Goal: Task Accomplishment & Management: Manage account settings

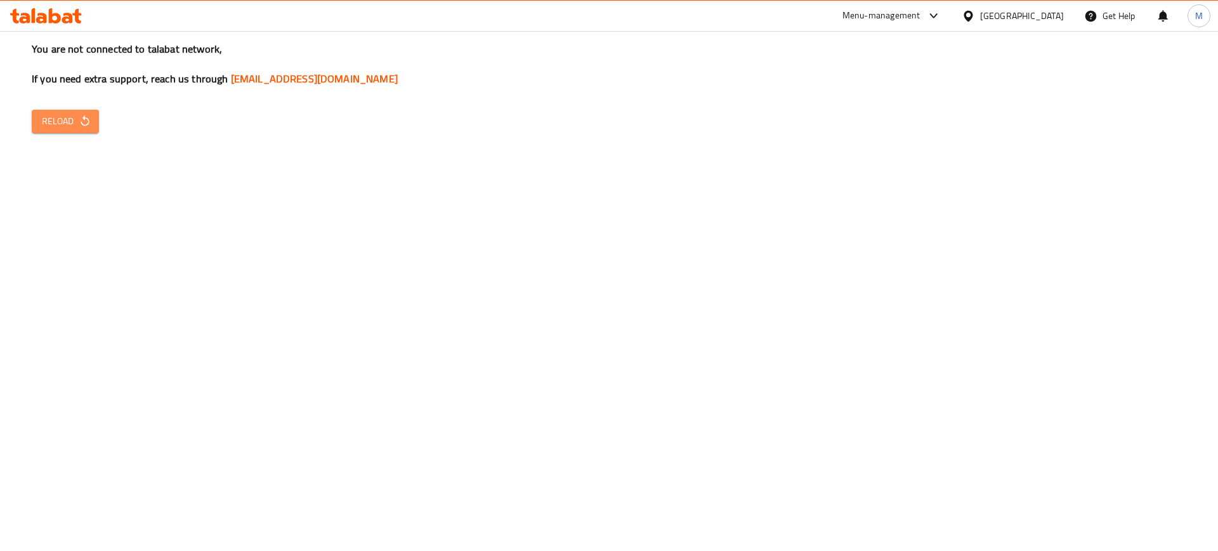
click at [64, 125] on span "Reload" at bounding box center [65, 122] width 47 height 16
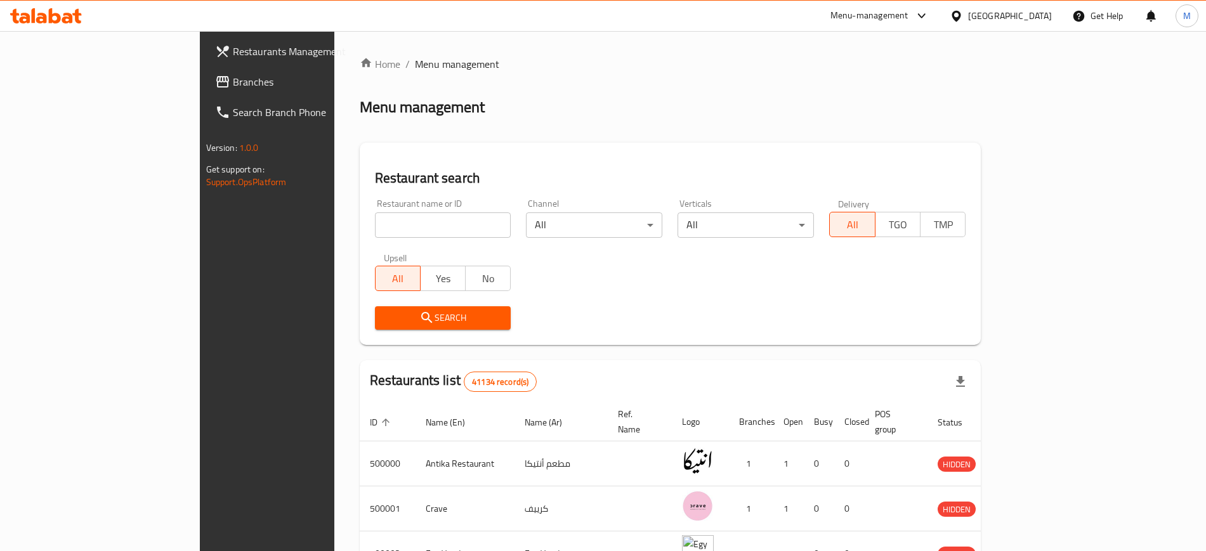
click at [683, 286] on div "Restaurant name or ID Restaurant name or ID Channel All ​ Verticals All ​ Deliv…" at bounding box center [670, 265] width 606 height 146
click at [375, 219] on input "search" at bounding box center [443, 224] width 136 height 25
click at [375, 230] on input "search" at bounding box center [443, 224] width 136 height 25
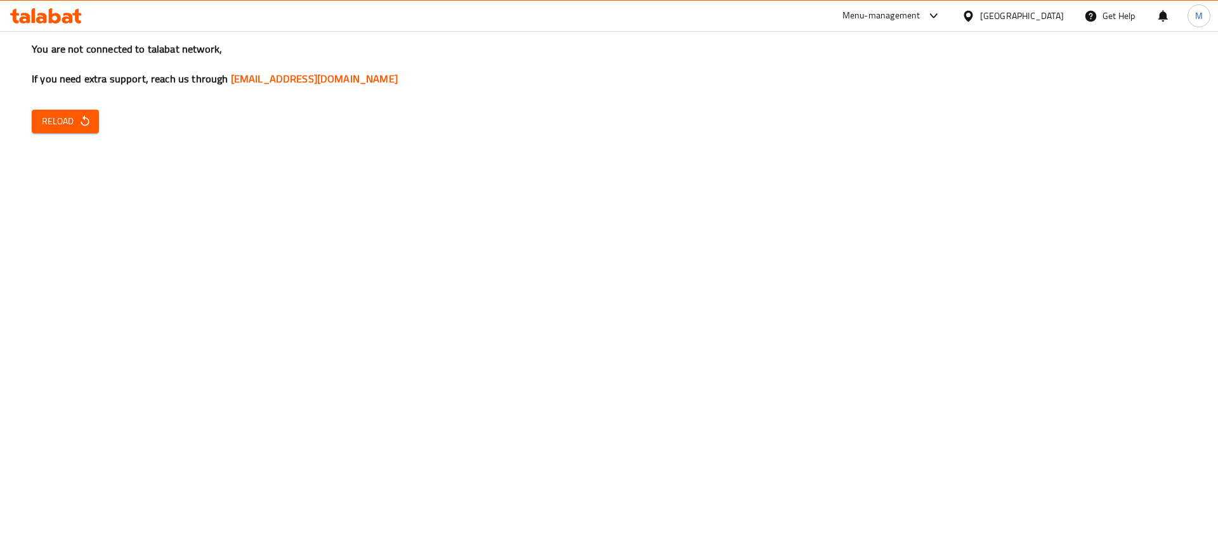
click at [67, 120] on span "Reload" at bounding box center [65, 122] width 47 height 16
click at [77, 134] on div "You are not connected to talabat network, If you need extra support, reach us t…" at bounding box center [609, 275] width 1218 height 551
click at [66, 129] on span "Reload" at bounding box center [65, 122] width 47 height 16
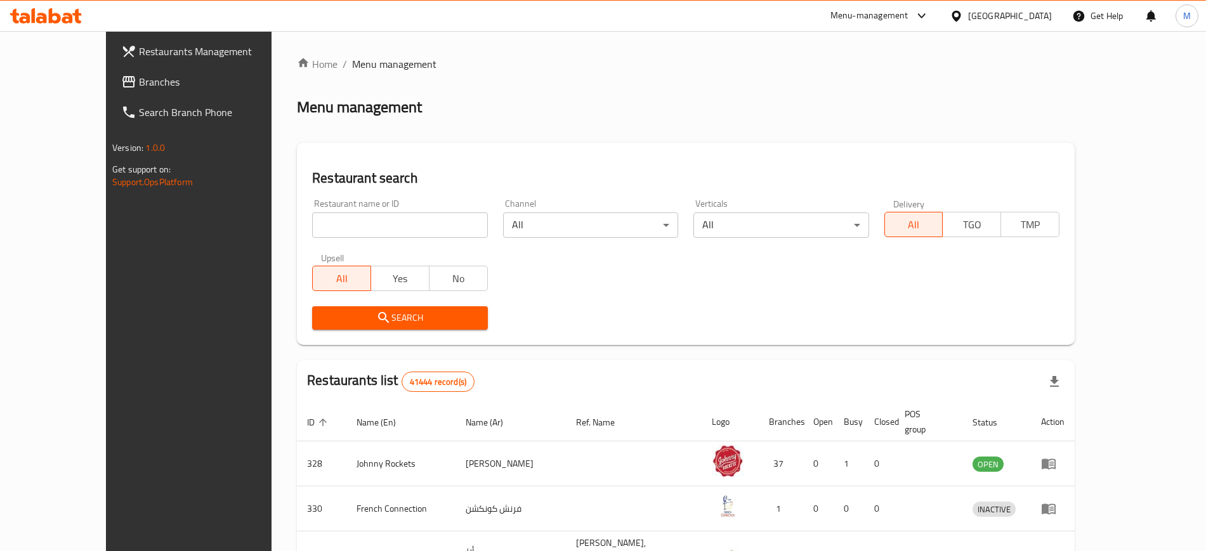
click at [159, 311] on div "Restaurants Management Branches Search Branch Phone Version: 1.0.0 Get support …" at bounding box center [206, 306] width 201 height 551
click at [353, 229] on input "search" at bounding box center [399, 224] width 175 height 25
paste input "777728"
type input "777728"
click button "Search" at bounding box center [399, 317] width 175 height 23
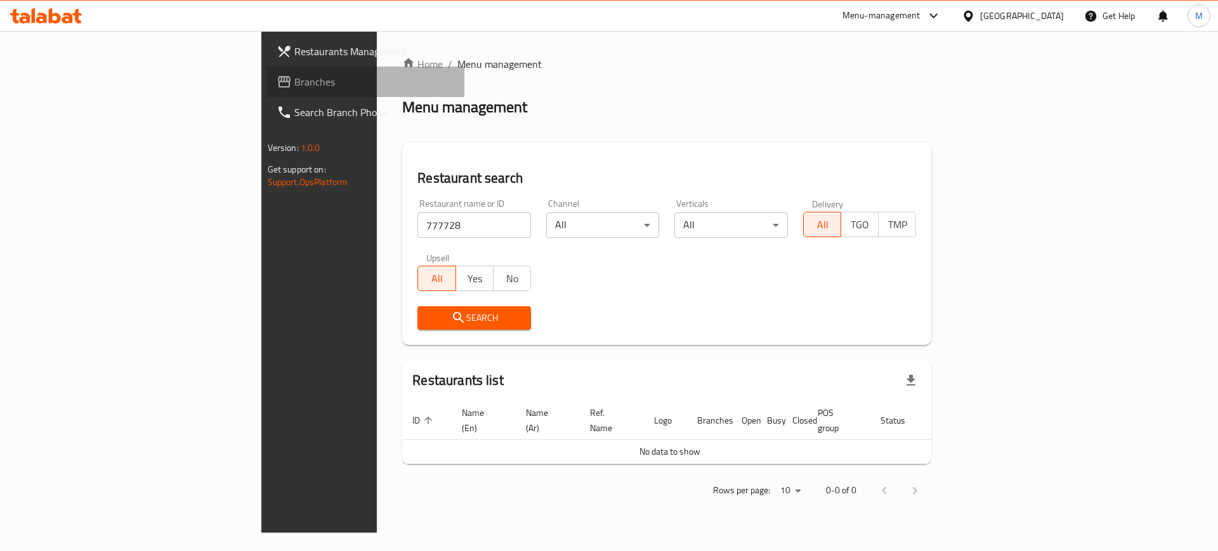
click at [294, 74] on span "Branches" at bounding box center [374, 81] width 160 height 15
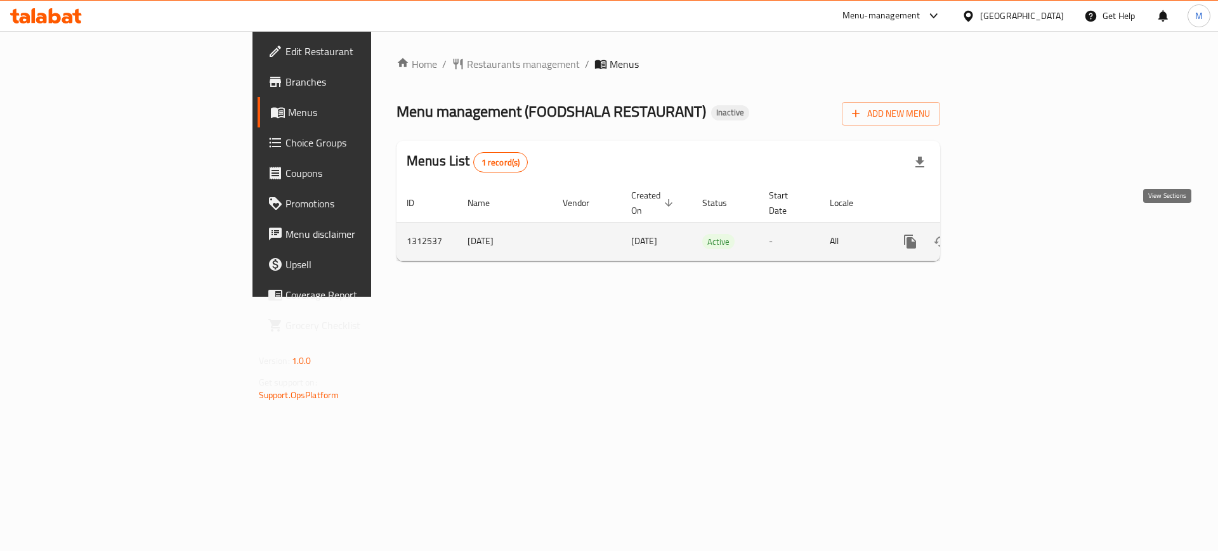
click at [1007, 236] on icon "enhanced table" at bounding box center [1001, 241] width 11 height 11
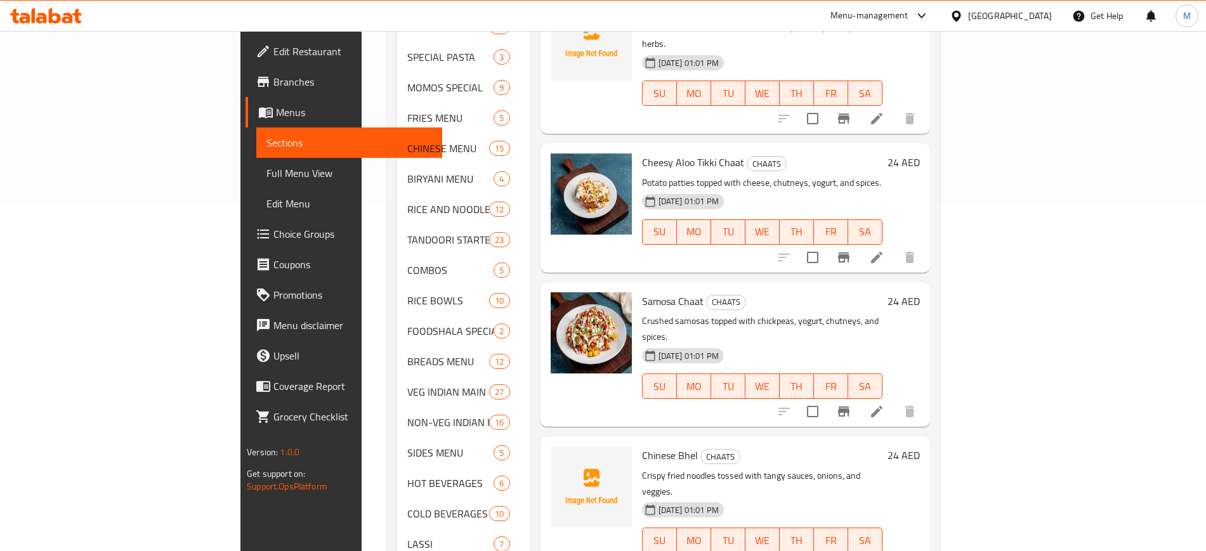
scroll to position [350, 0]
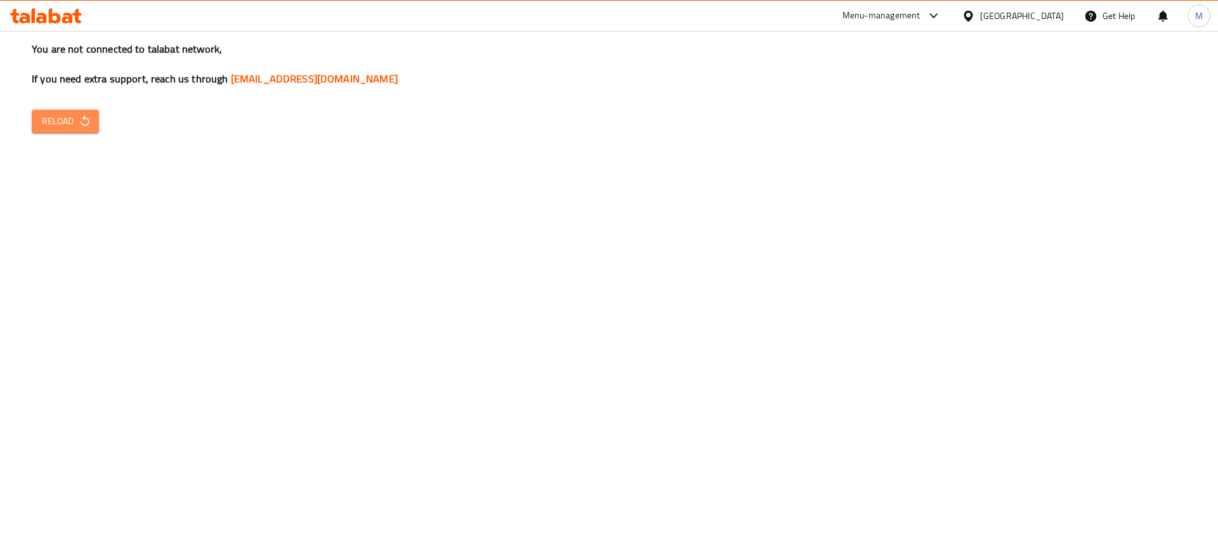
click at [87, 127] on icon "button" at bounding box center [85, 121] width 13 height 13
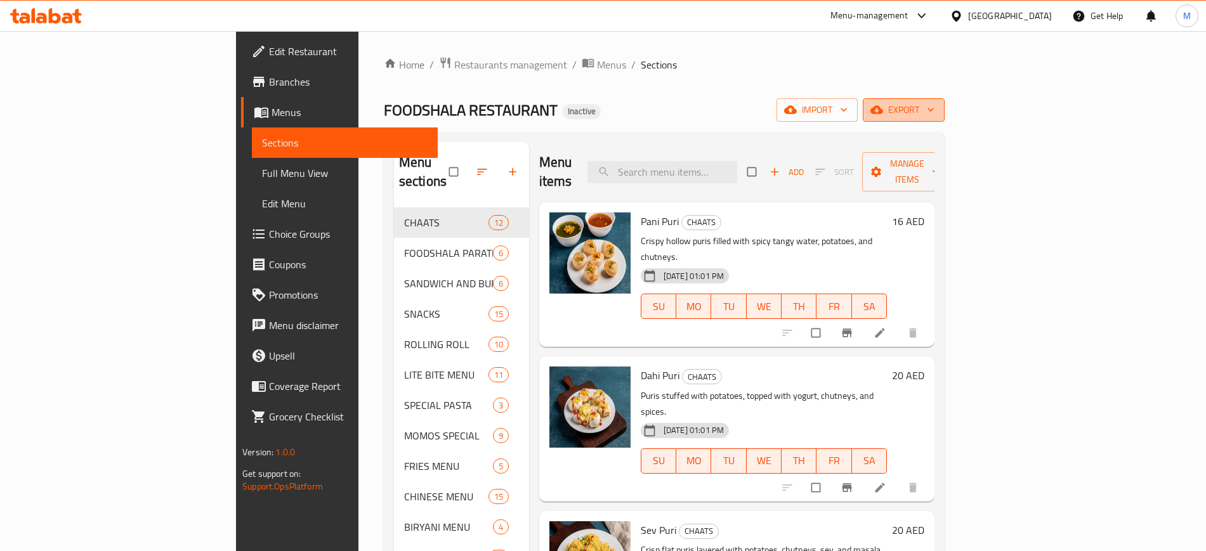
click at [934, 102] on span "export" at bounding box center [904, 110] width 62 height 16
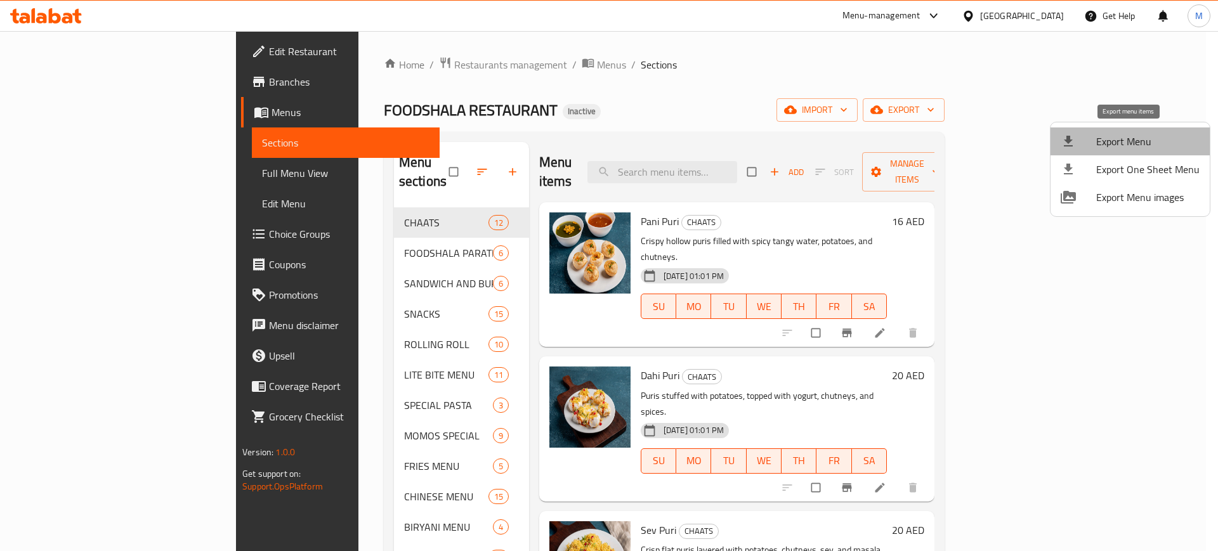
click at [1137, 134] on span "Export Menu" at bounding box center [1147, 141] width 103 height 15
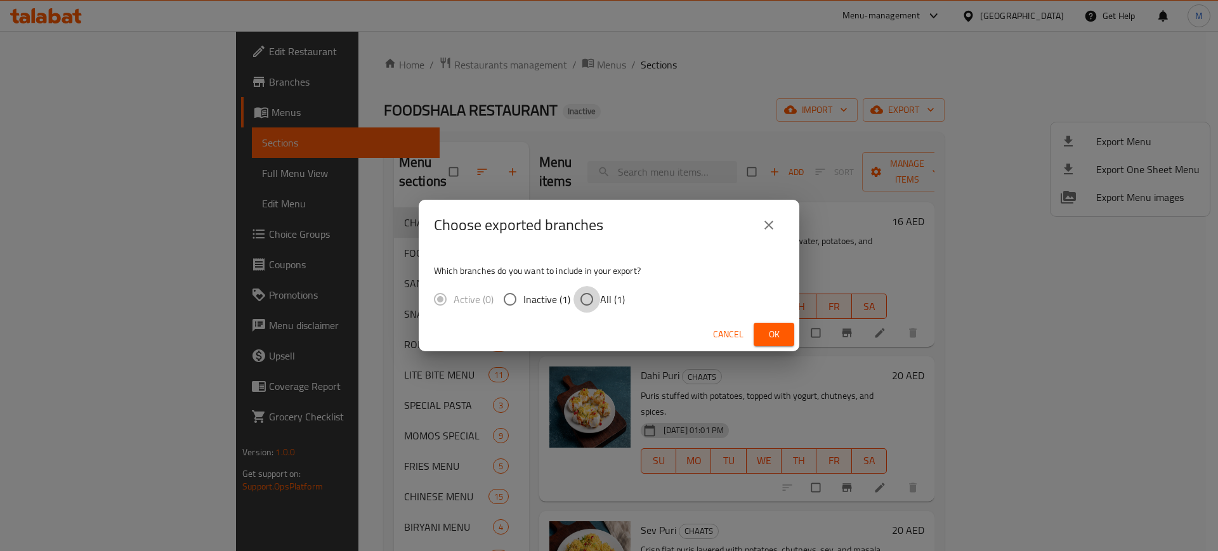
click at [598, 297] on input "All (1)" at bounding box center [586, 299] width 27 height 27
radio input "true"
click at [757, 335] on button "Ok" at bounding box center [774, 334] width 41 height 23
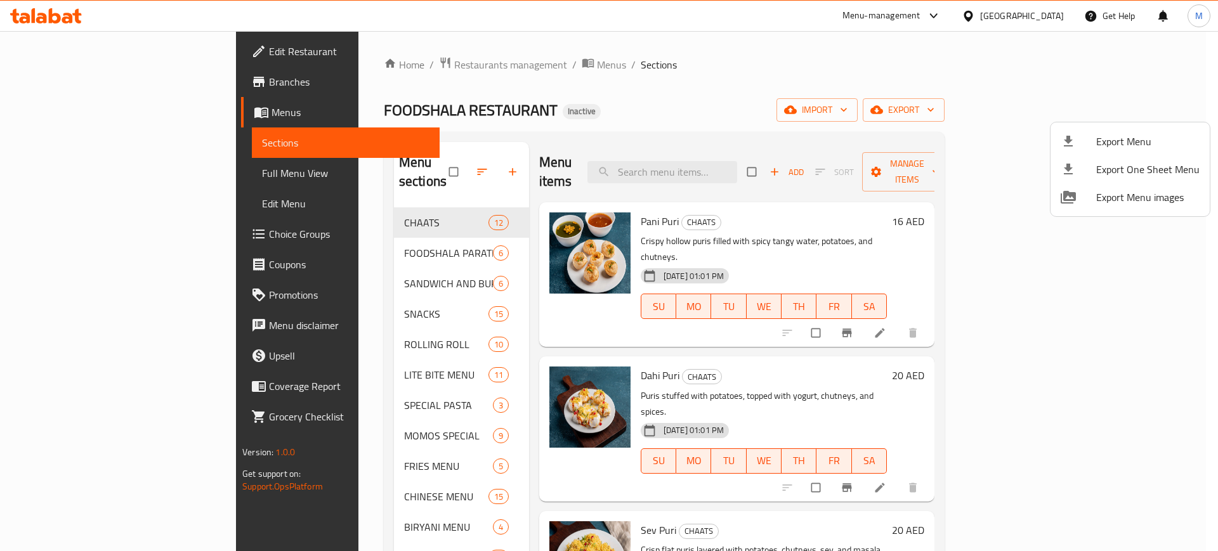
click at [1028, 99] on div at bounding box center [609, 275] width 1218 height 551
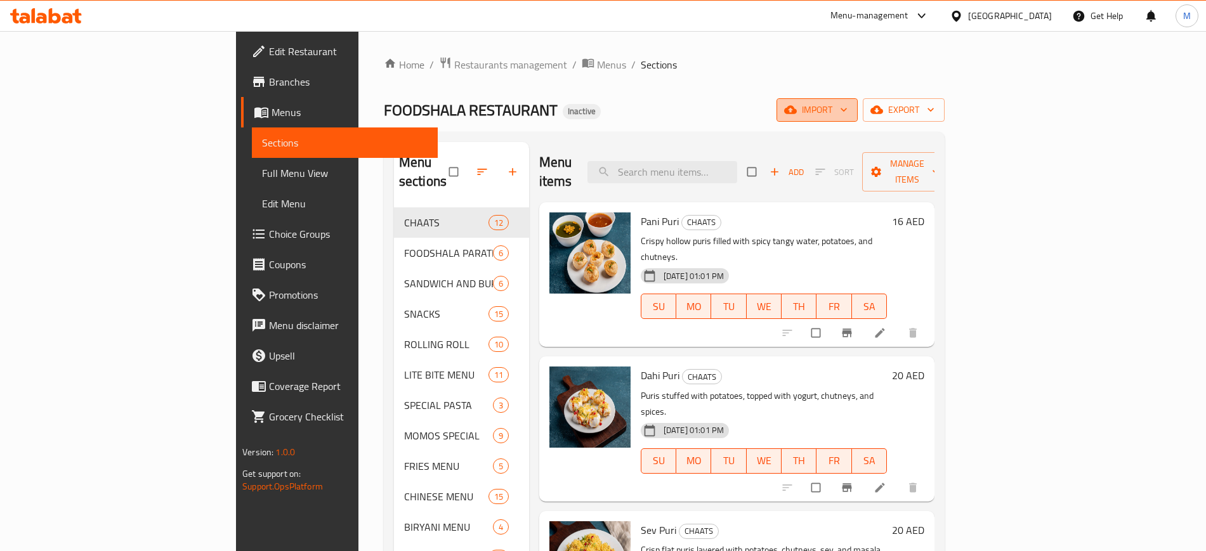
click at [797, 103] on icon "button" at bounding box center [790, 109] width 13 height 13
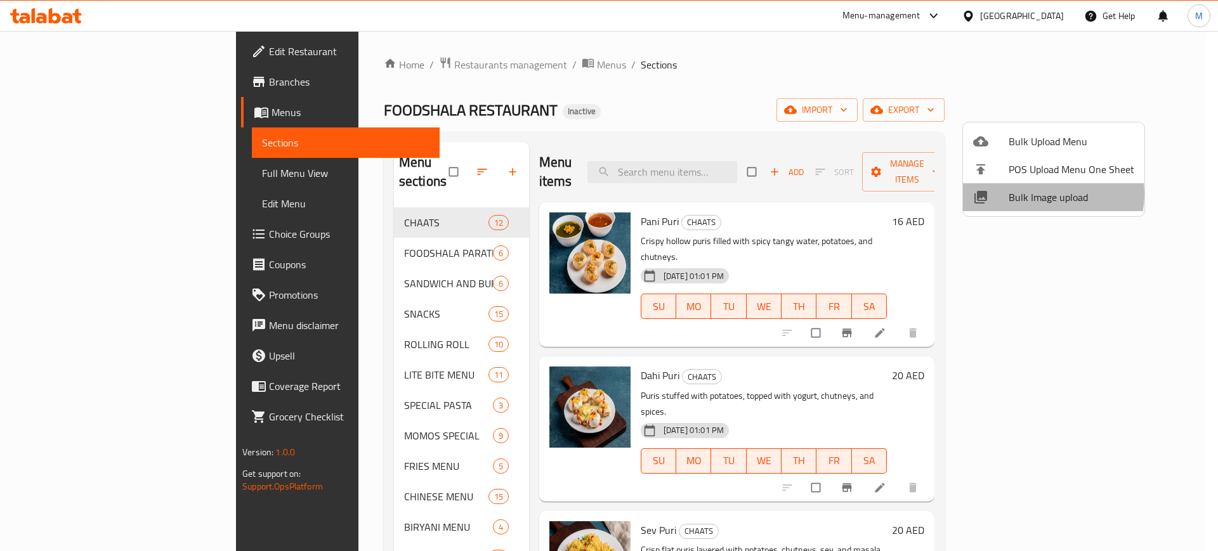
click at [1038, 194] on span "Bulk Image upload" at bounding box center [1072, 197] width 126 height 15
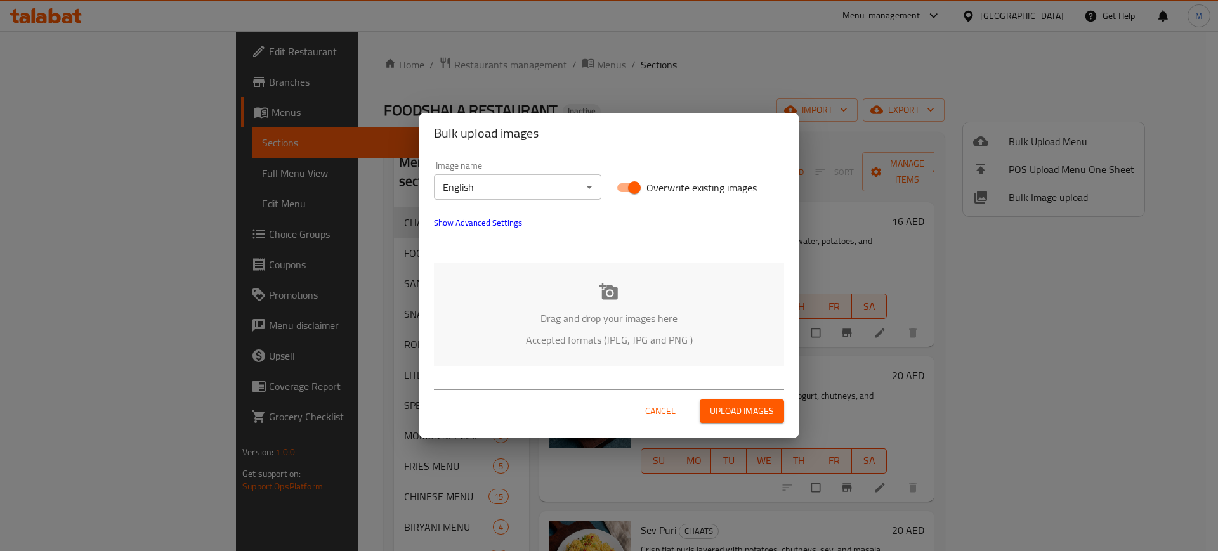
click at [541, 292] on div "Drag and drop your images here Accepted formats (JPEG, JPG and PNG )" at bounding box center [609, 314] width 350 height 103
click at [488, 229] on span "Show Advanced Settings" at bounding box center [478, 222] width 88 height 15
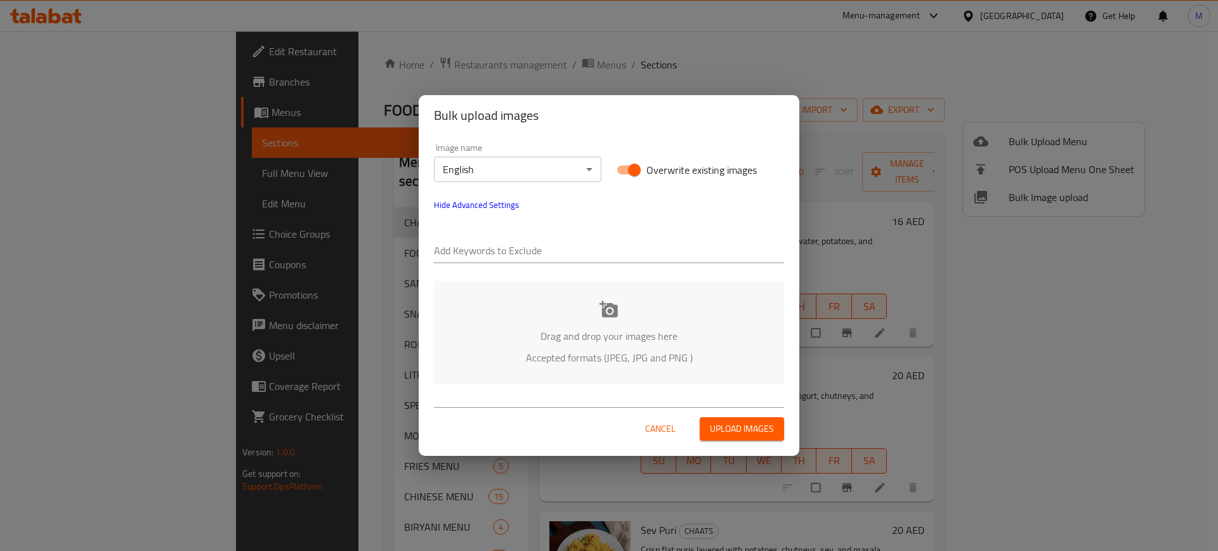
click at [511, 257] on input "text" at bounding box center [609, 252] width 350 height 20
paste input "Edit"
type input "Edit"
click at [544, 268] on div "Add Keywords to Exclude Edit" at bounding box center [608, 245] width 365 height 51
click at [564, 254] on input "text" at bounding box center [633, 252] width 302 height 20
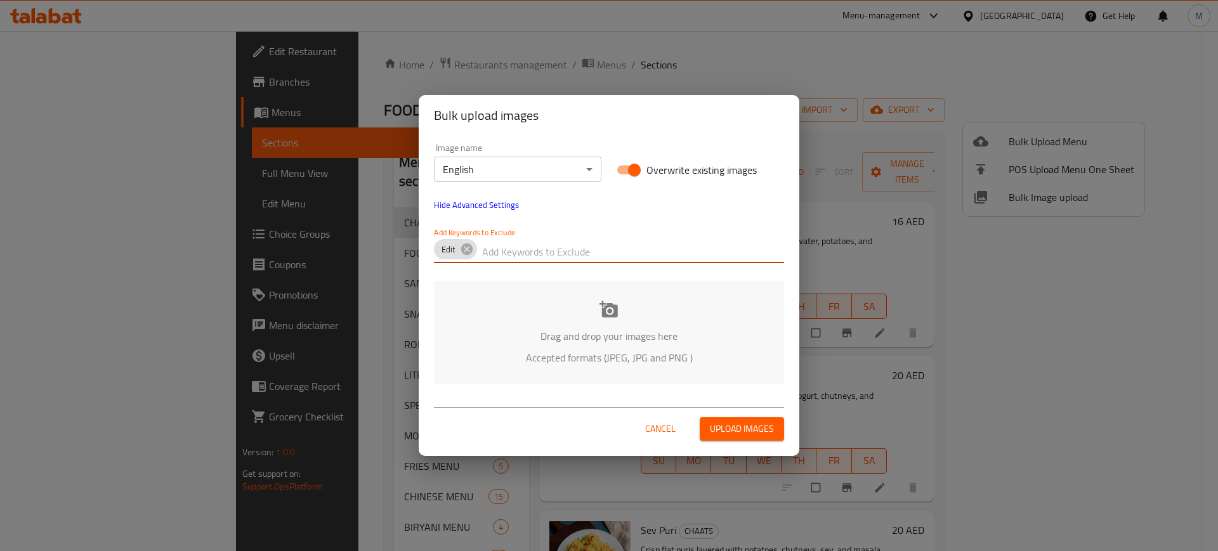
paste input "-Edit-"
type input "-Edit-"
click at [575, 264] on div at bounding box center [661, 251] width 246 height 25
click at [591, 257] on input "text" at bounding box center [661, 252] width 246 height 20
paste input "_-Edit-"
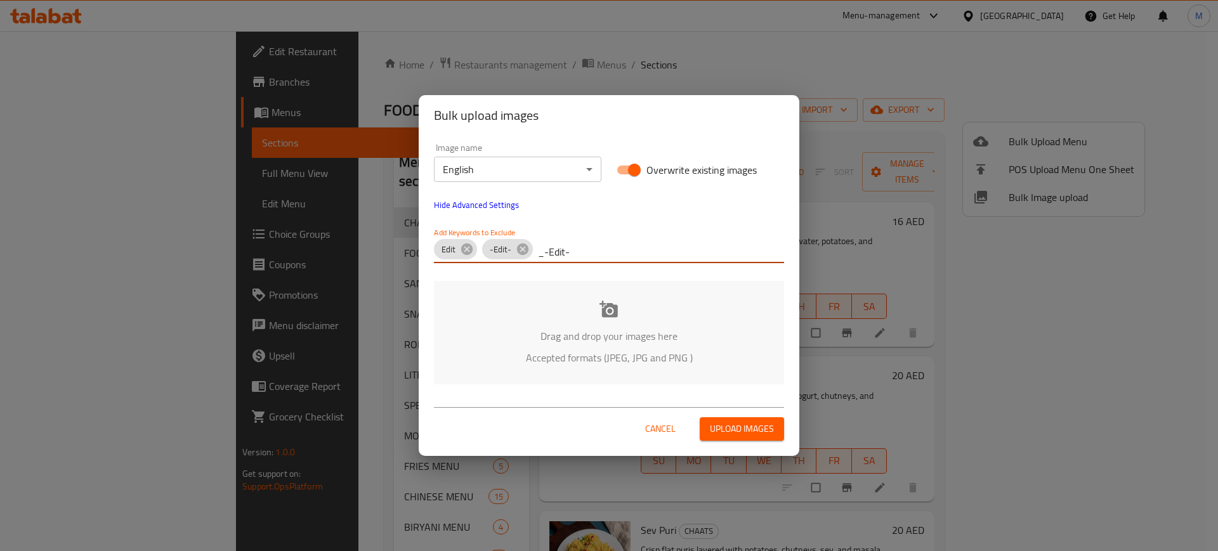
type input "_-Edit-"
click at [612, 267] on div "Add Keywords to Exclude Edit -Edit- _-Edit-" at bounding box center [608, 245] width 365 height 51
click at [627, 258] on input "text" at bounding box center [691, 252] width 185 height 20
paste input "Foodshala_"
type input "Foodshala_"
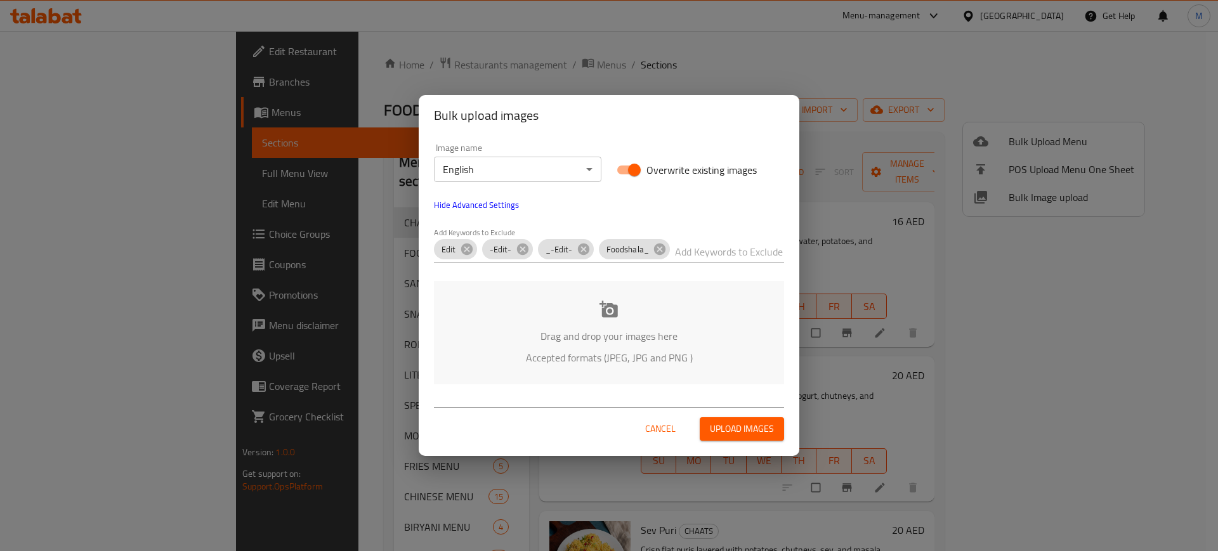
click at [552, 353] on p "Accepted formats (JPEG, JPG and PNG )" at bounding box center [609, 357] width 312 height 15
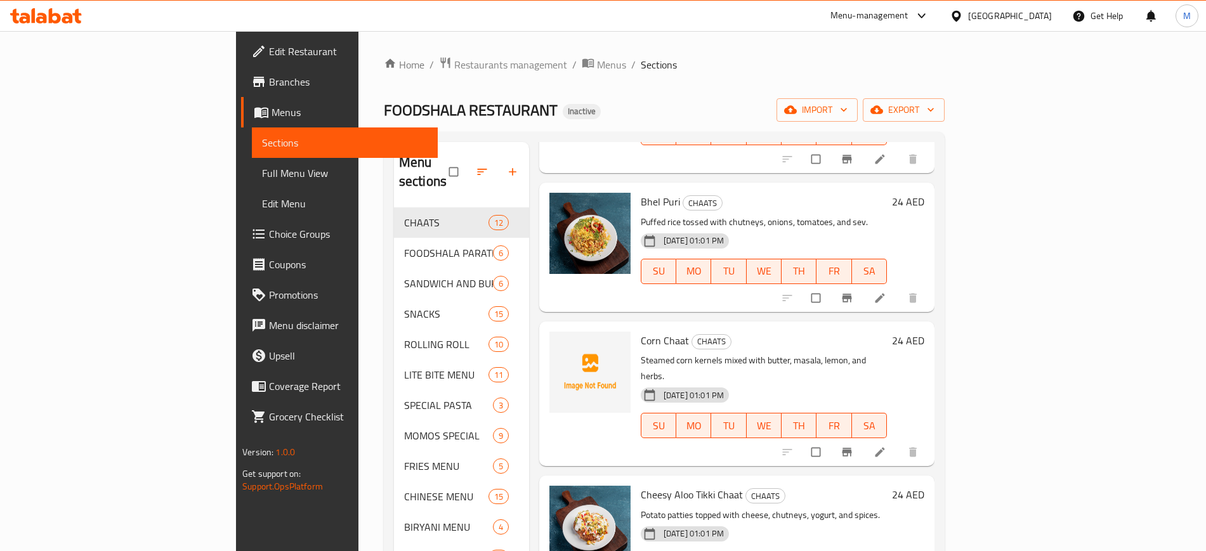
scroll to position [759, 0]
click at [492, 102] on div "FOODSHALA RESTAURANT Inactive import export" at bounding box center [664, 109] width 561 height 23
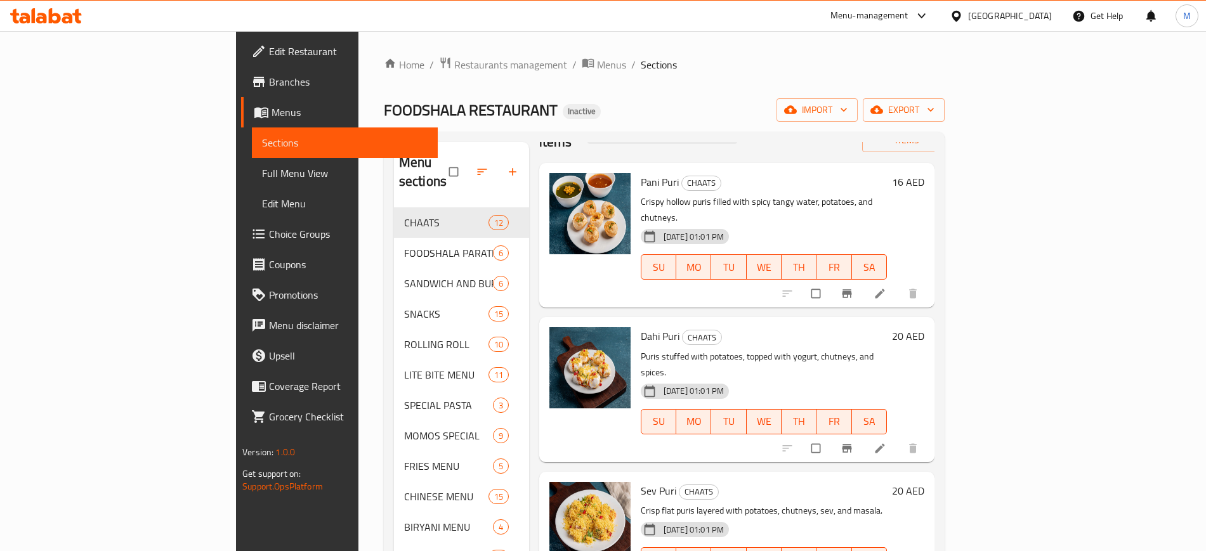
scroll to position [0, 0]
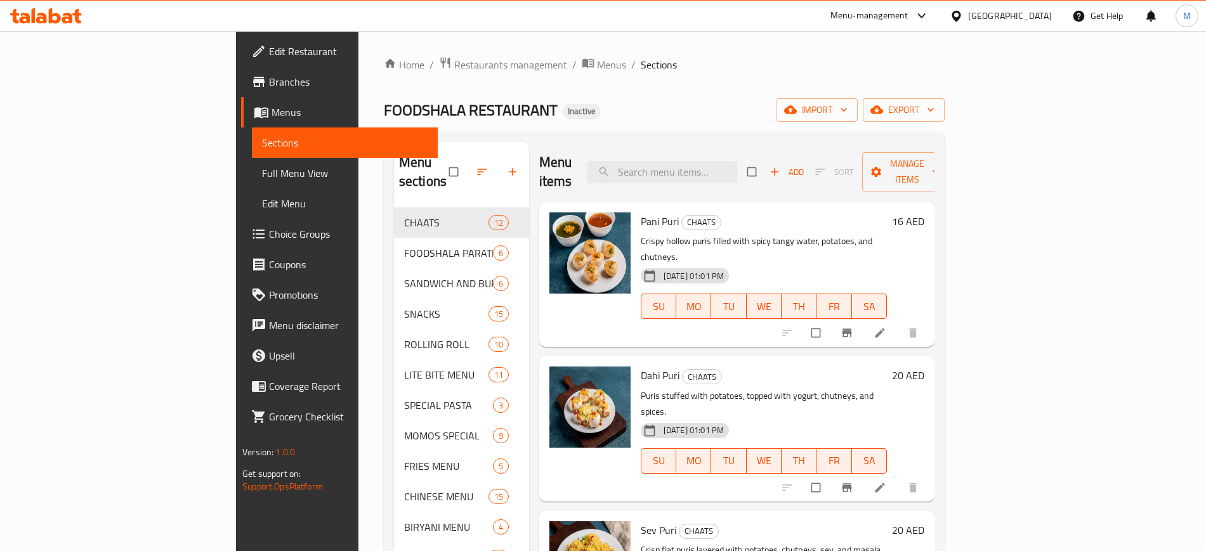
click at [269, 83] on span "Branches" at bounding box center [348, 81] width 158 height 15
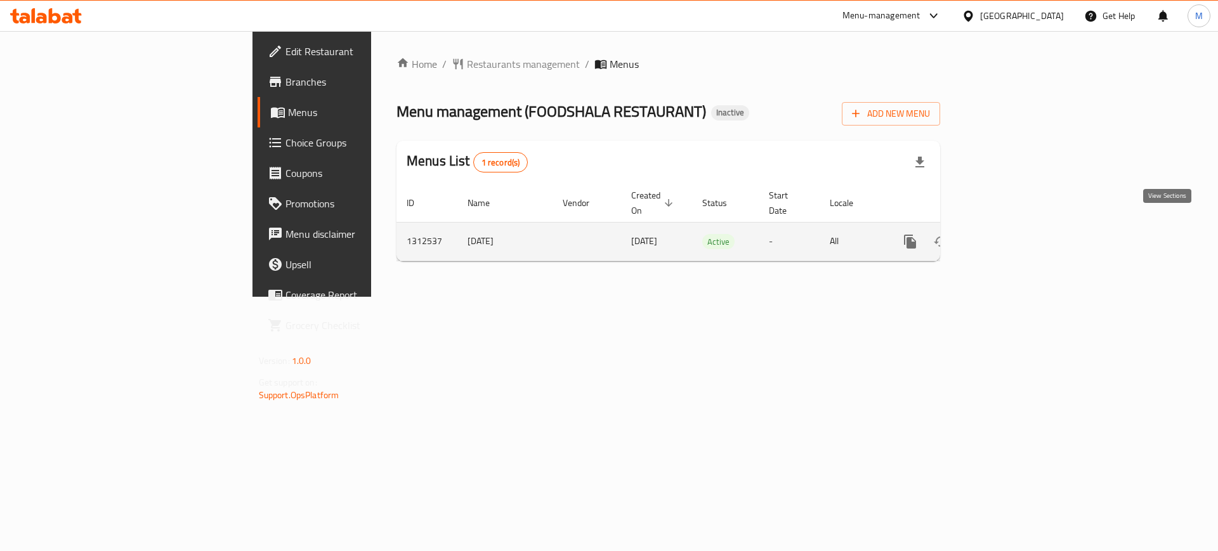
click at [1009, 234] on icon "enhanced table" at bounding box center [1001, 241] width 15 height 15
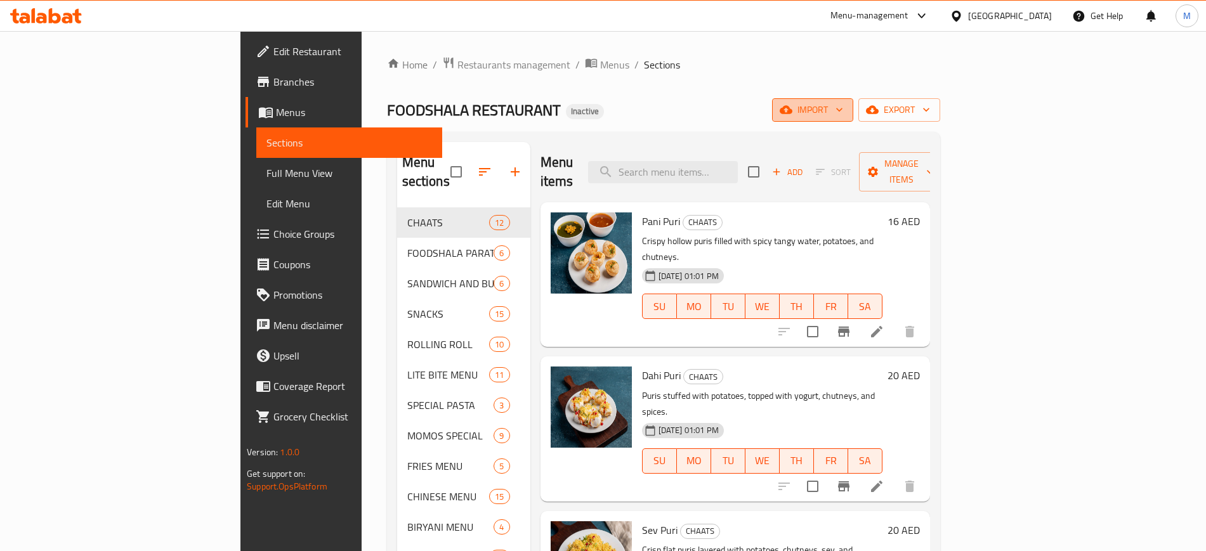
click at [843, 109] on span "import" at bounding box center [812, 110] width 61 height 16
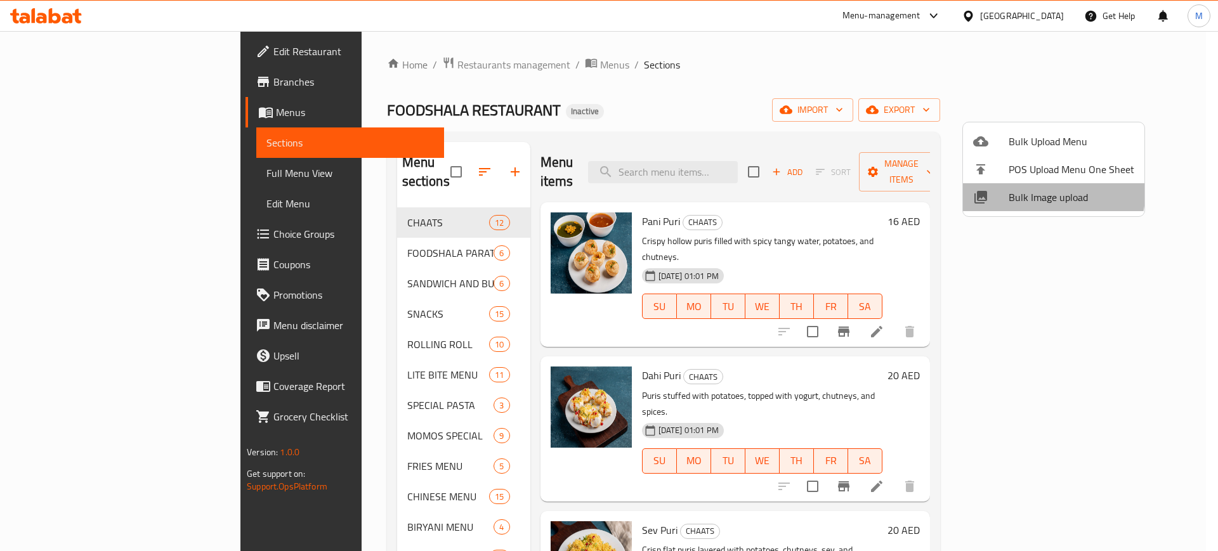
click at [1025, 190] on span "Bulk Image upload" at bounding box center [1072, 197] width 126 height 15
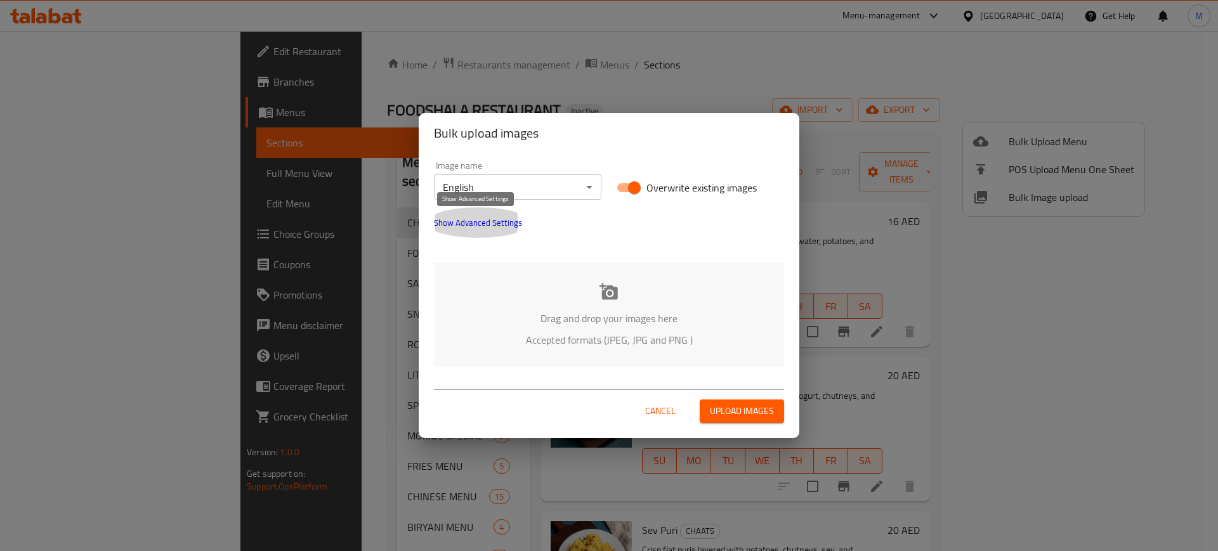
click at [477, 223] on span "Show Advanced Settings" at bounding box center [478, 222] width 88 height 15
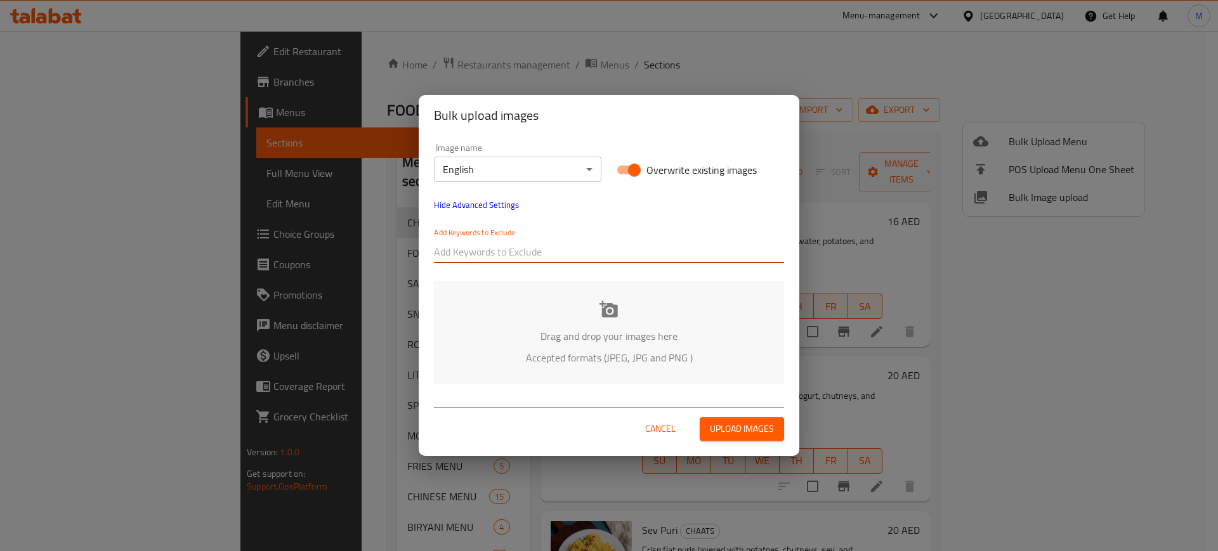
click at [501, 250] on input "text" at bounding box center [609, 252] width 350 height 20
paste input "Edit"
type input "Edit"
click at [523, 214] on div "Image name English ​ Overwrite existing images Hide Advanced Settings Add Keywo…" at bounding box center [608, 203] width 365 height 135
click at [559, 251] on input "text" at bounding box center [633, 252] width 302 height 20
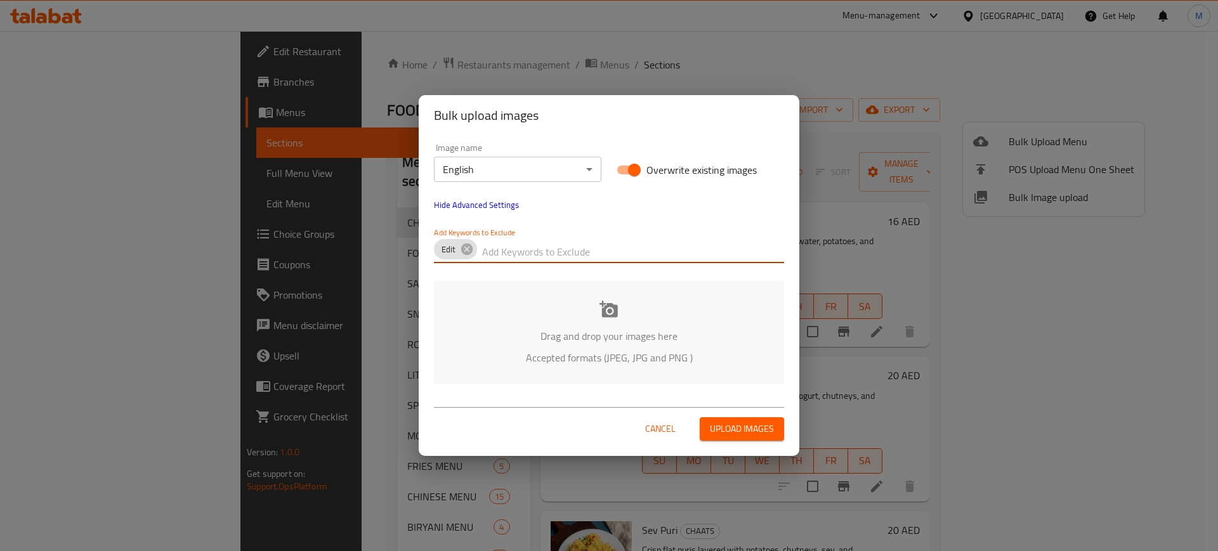
paste input "-Edit-"
type input "-Edit-"
click at [639, 223] on div "Add Keywords to Exclude Edit -Edit-" at bounding box center [608, 245] width 365 height 51
click at [644, 261] on input "text" at bounding box center [661, 252] width 246 height 20
paste input "Foodshala_"
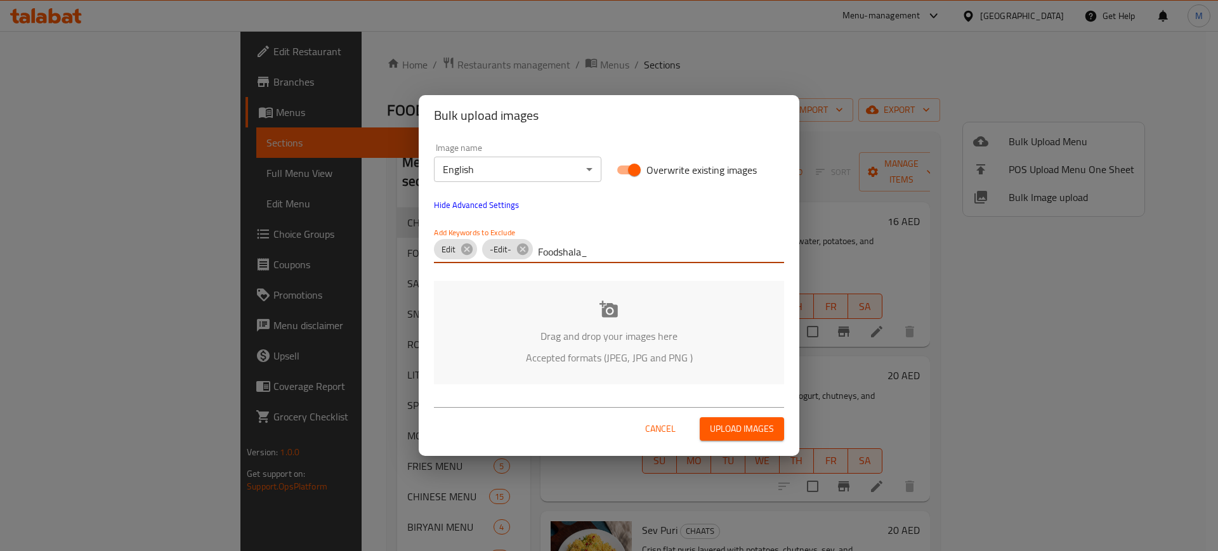
click at [608, 256] on input "Foodshala_" at bounding box center [661, 252] width 246 height 20
type input "Foodshala_"
click at [624, 279] on div "Image name English ​ Overwrite existing images Hide Advanced Settings Add Keywo…" at bounding box center [609, 264] width 381 height 256
click at [647, 254] on input "text" at bounding box center [699, 252] width 170 height 20
paste input "_-Edit-"
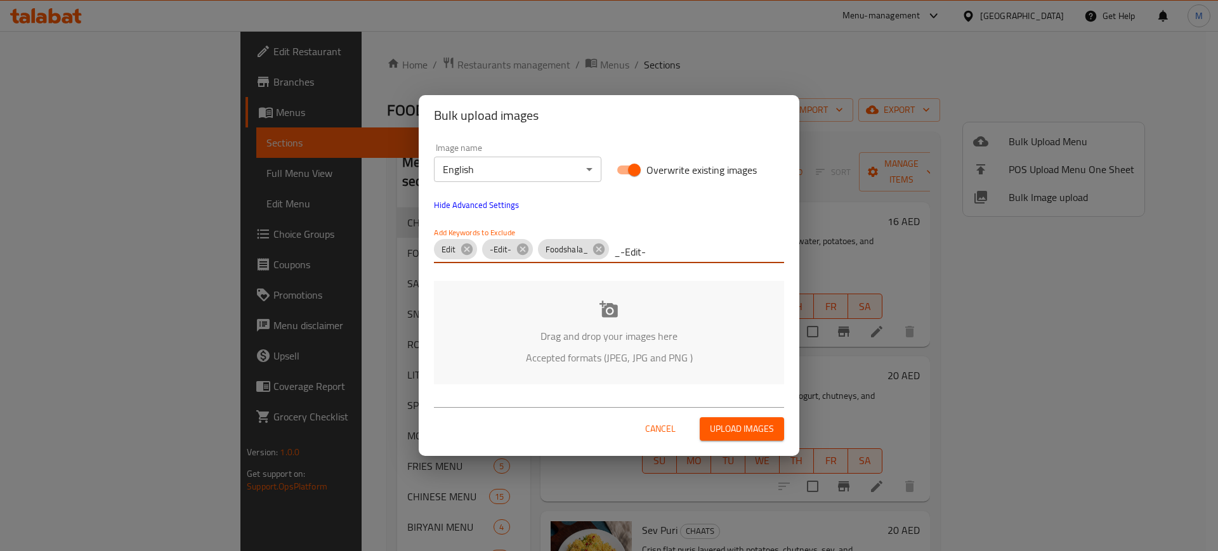
type input "_-Edit-"
click at [539, 360] on p "Accepted formats (JPEG, JPG and PNG )" at bounding box center [609, 357] width 312 height 15
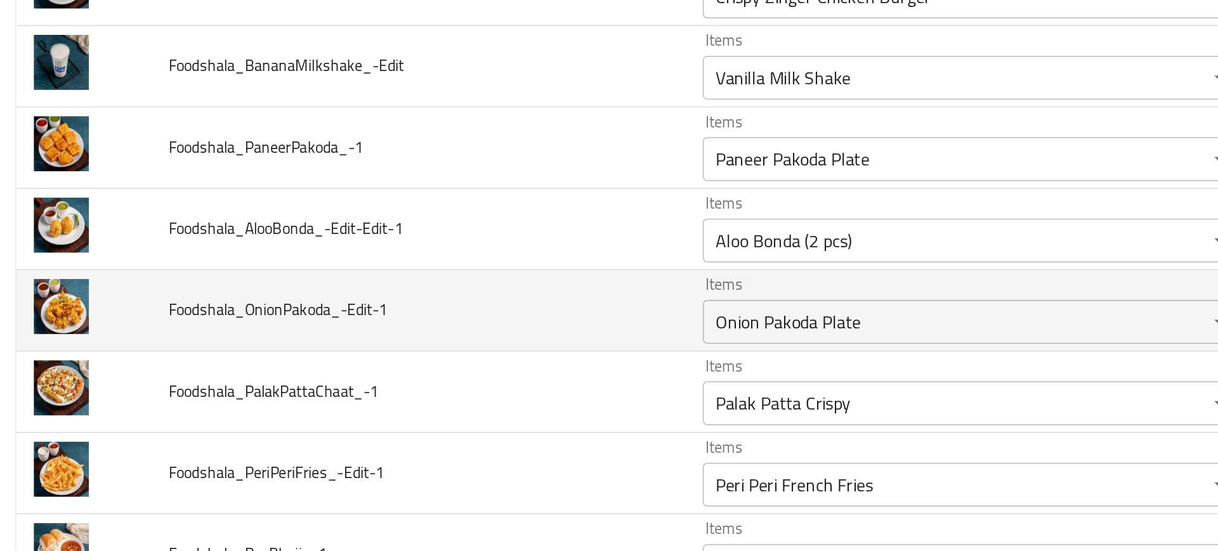
scroll to position [3516, 0]
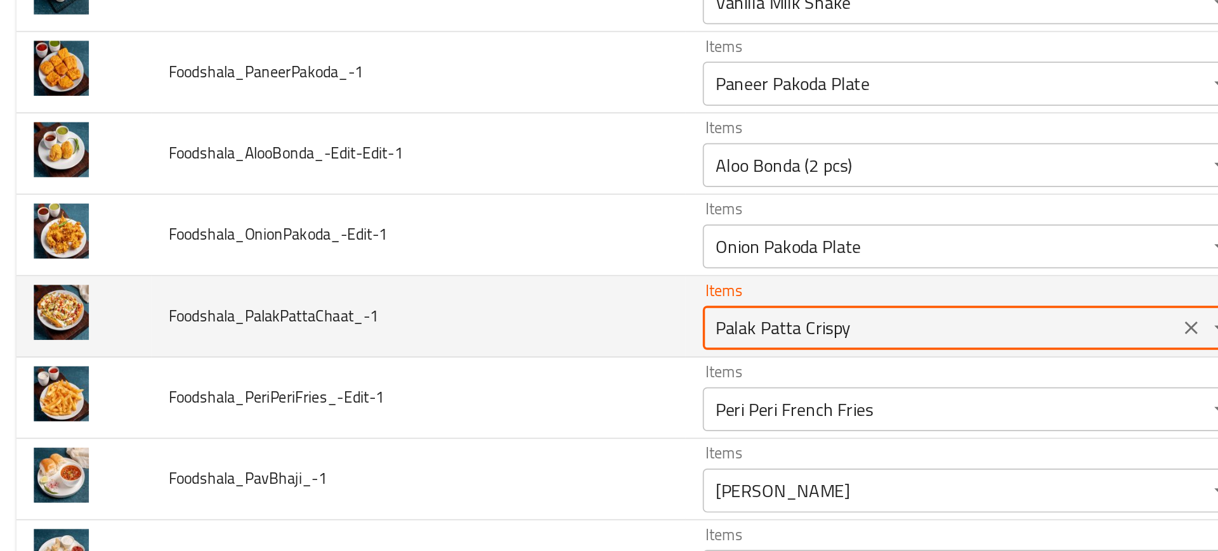
drag, startPoint x: 462, startPoint y: 325, endPoint x: 532, endPoint y: 323, distance: 69.2
click at [532, 323] on input "Palak Patta Crispy" at bounding box center [548, 322] width 266 height 18
click at [472, 319] on input "Palak Patta Crispy" at bounding box center [548, 322] width 266 height 18
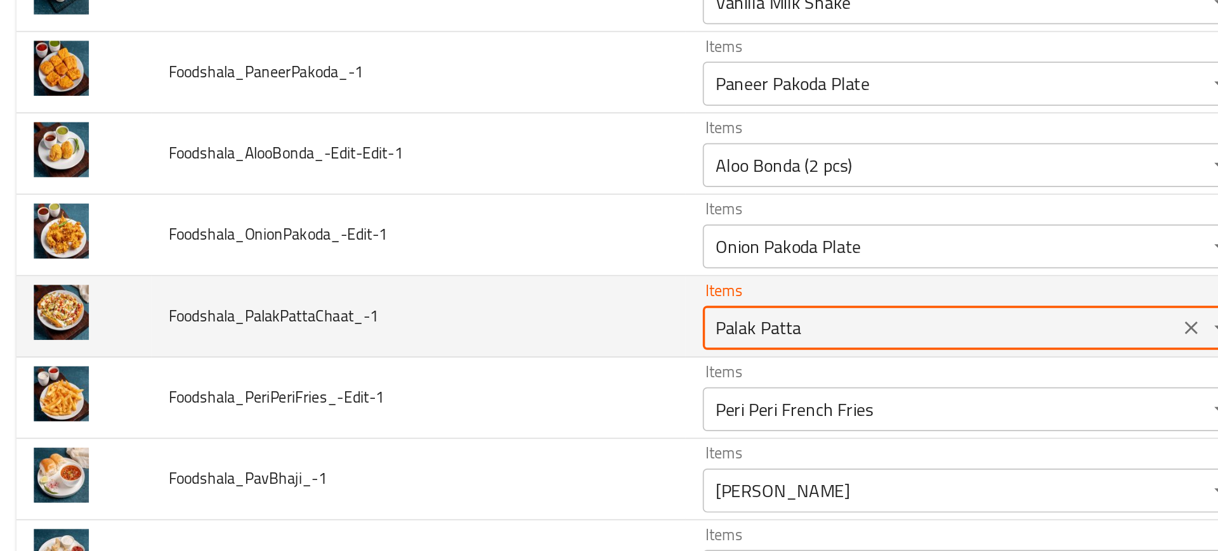
type input "Palak Patta"
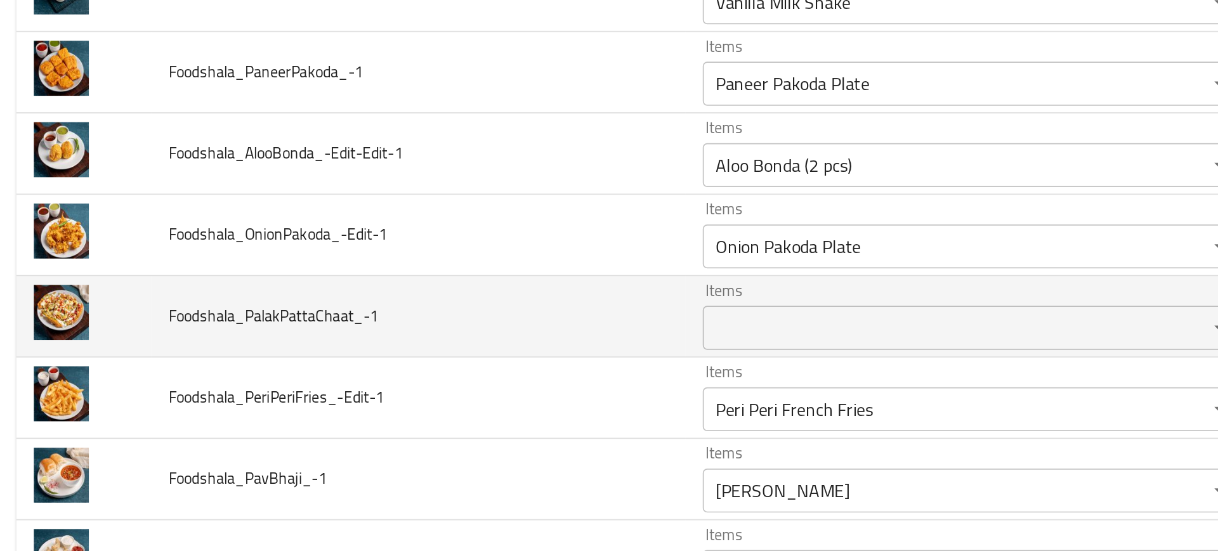
click at [381, 336] on td "Foodshala_PalakPattaChaat_-1" at bounding box center [247, 315] width 308 height 47
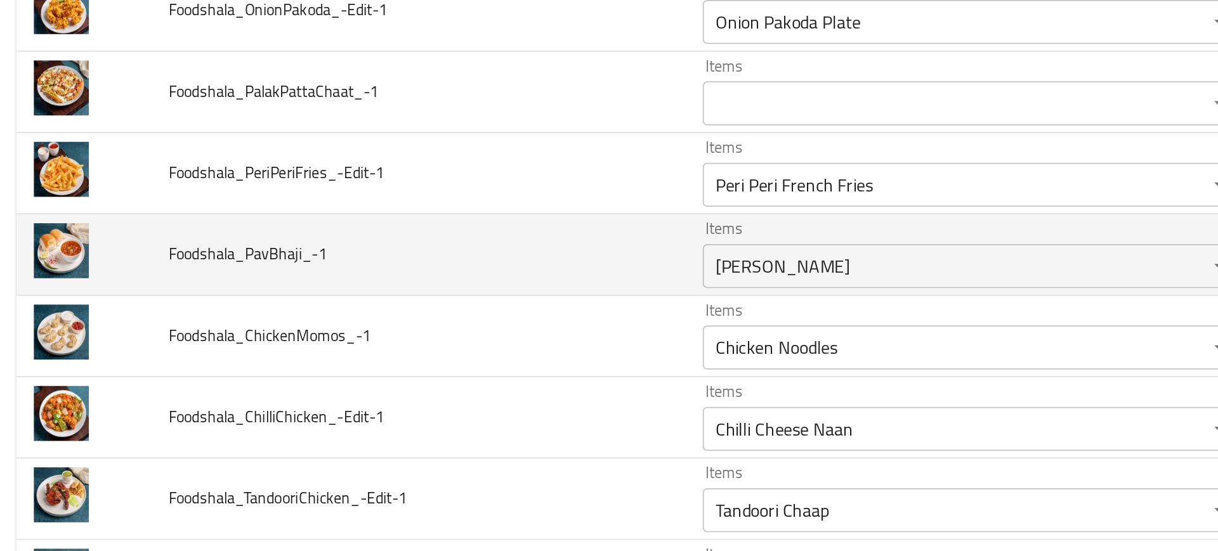
scroll to position [3647, 0]
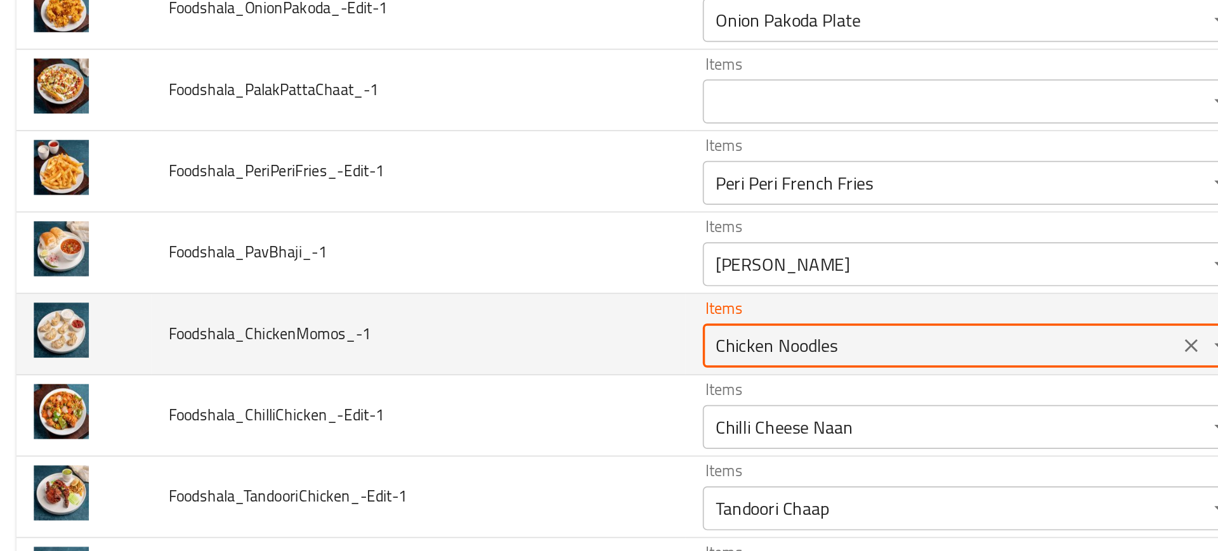
drag, startPoint x: 446, startPoint y: 330, endPoint x: 511, endPoint y: 332, distance: 64.8
click at [511, 332] on input "Chicken Noodles" at bounding box center [548, 333] width 266 height 18
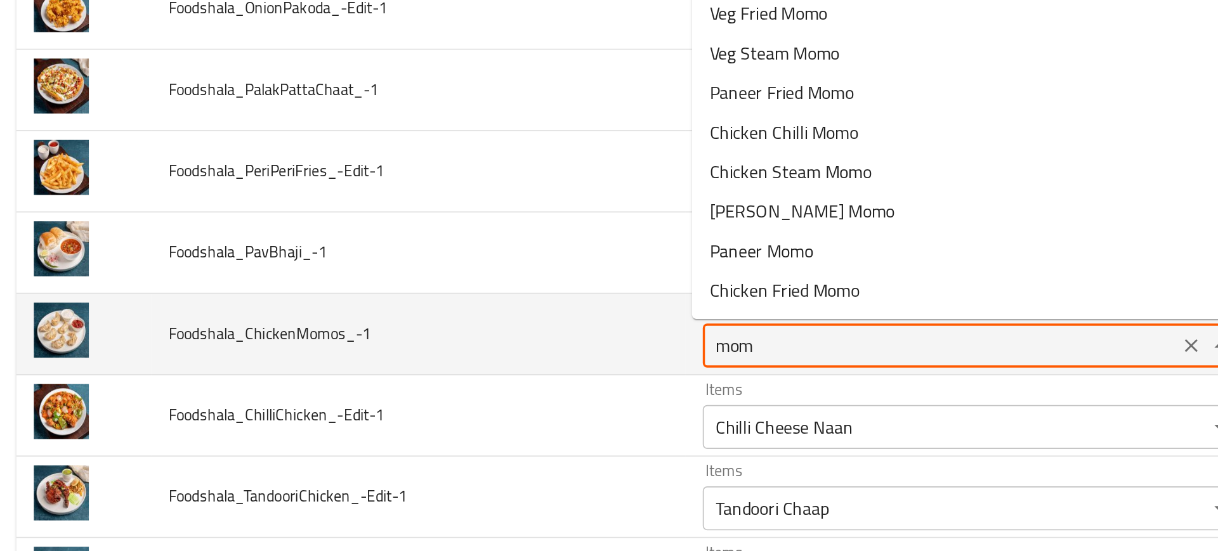
type input "momo"
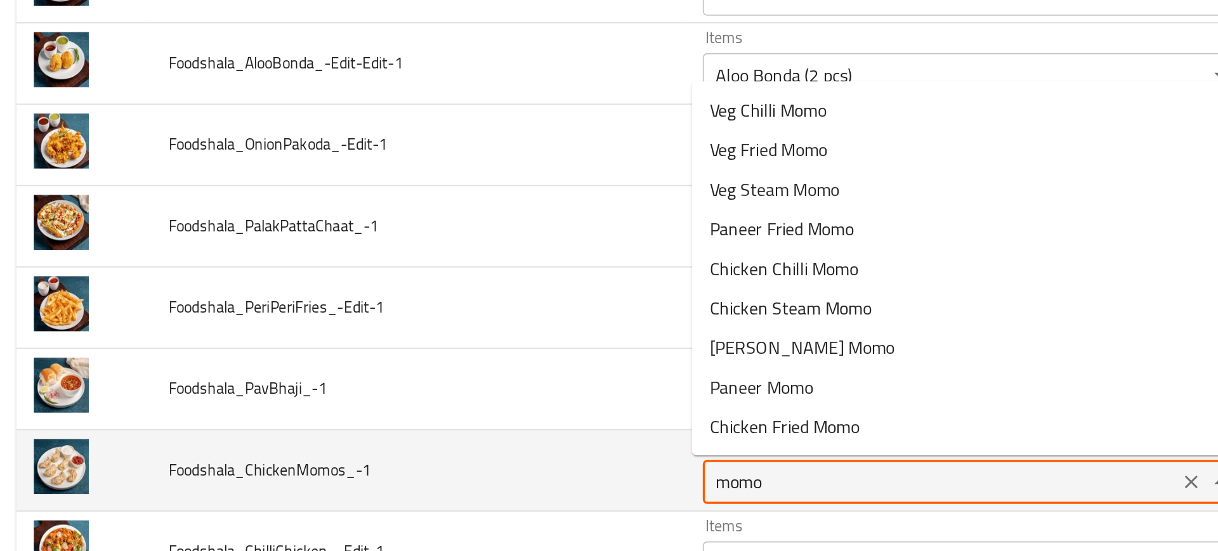
scroll to position [3569, 0]
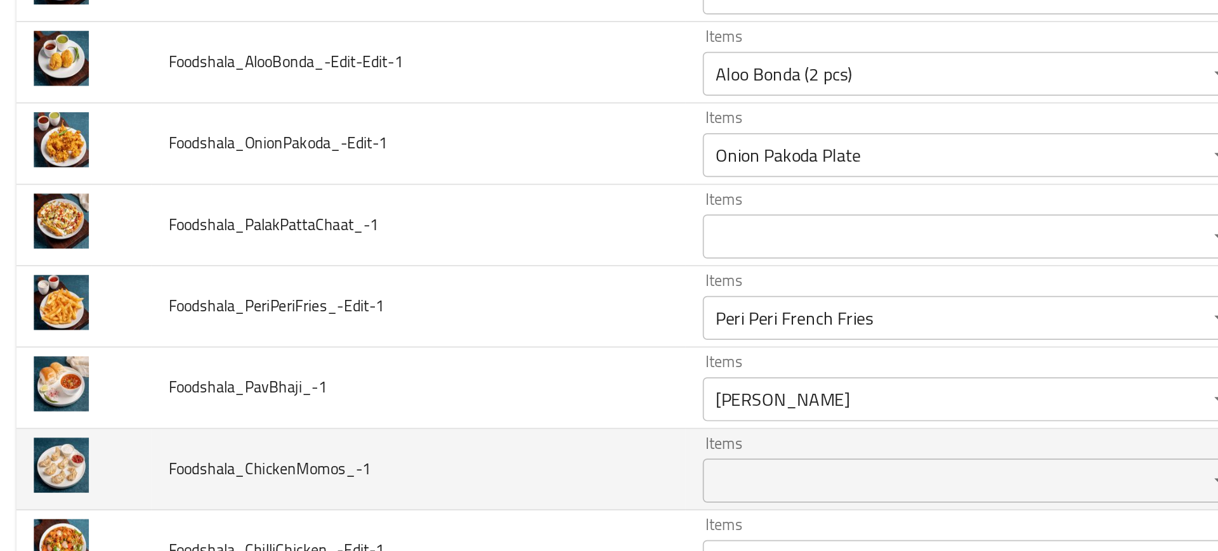
click at [265, 302] on td "Foodshala_PeriPeriFries_-Edit-1" at bounding box center [247, 310] width 308 height 47
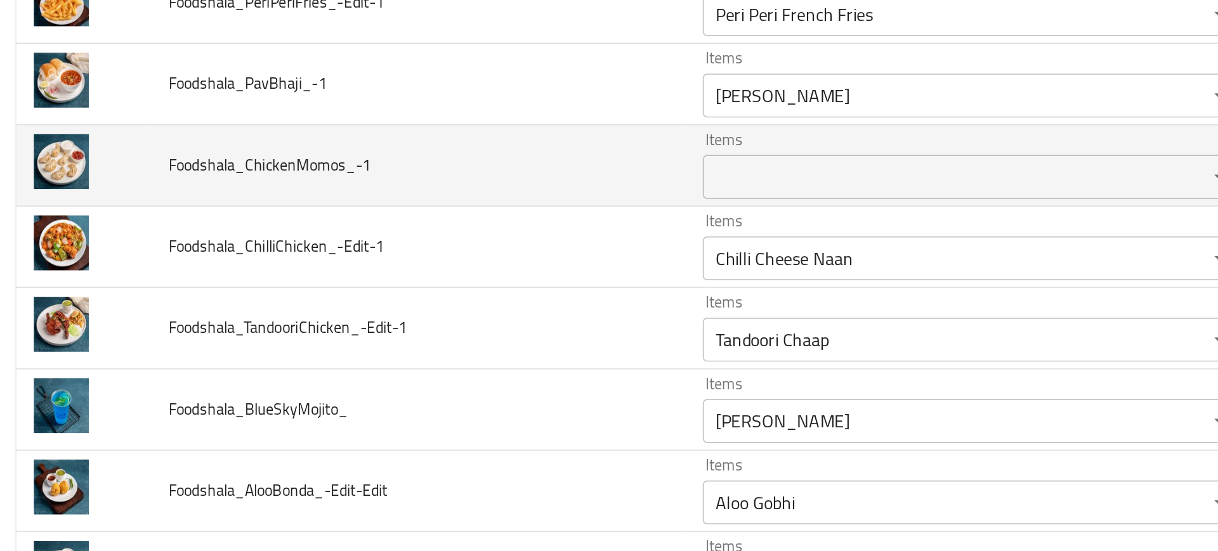
scroll to position [3744, 0]
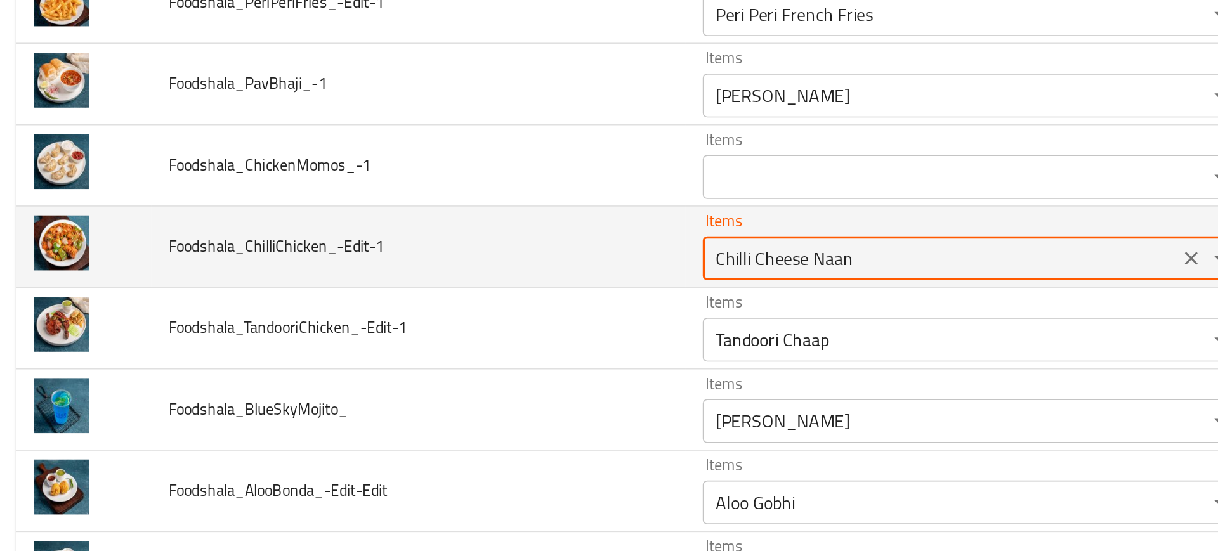
click at [444, 287] on input "Chilli Cheese Naan" at bounding box center [548, 282] width 266 height 18
click at [440, 287] on input "Chilli Cheese Naan" at bounding box center [548, 282] width 266 height 18
drag, startPoint x: 435, startPoint y: 284, endPoint x: 554, endPoint y: 287, distance: 119.3
click at [554, 287] on input "Chilli Cheese Naan" at bounding box center [548, 282] width 266 height 18
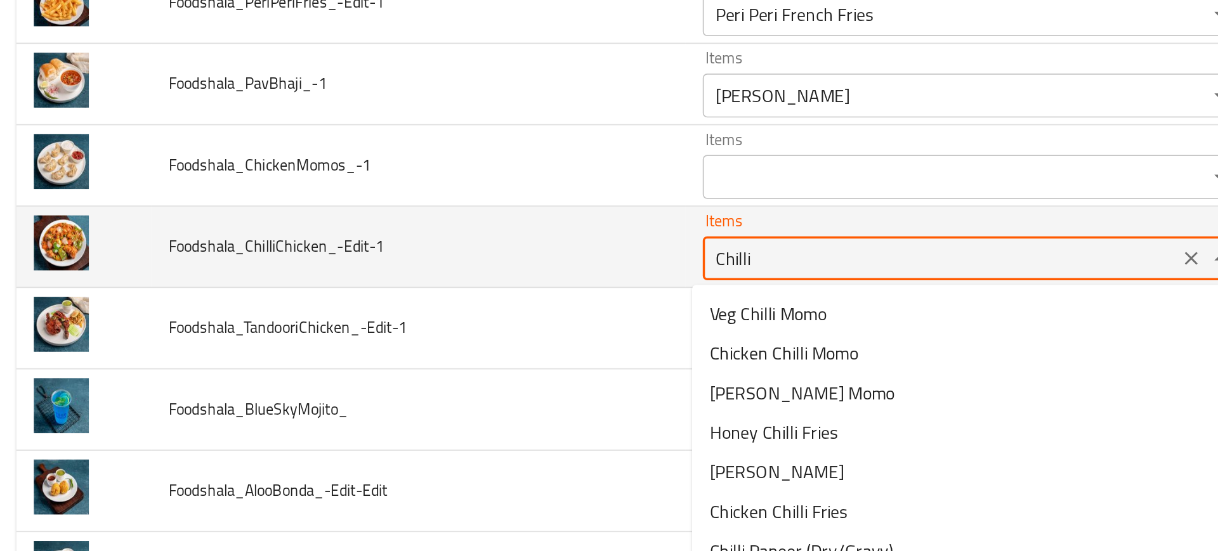
type input "Chilli"
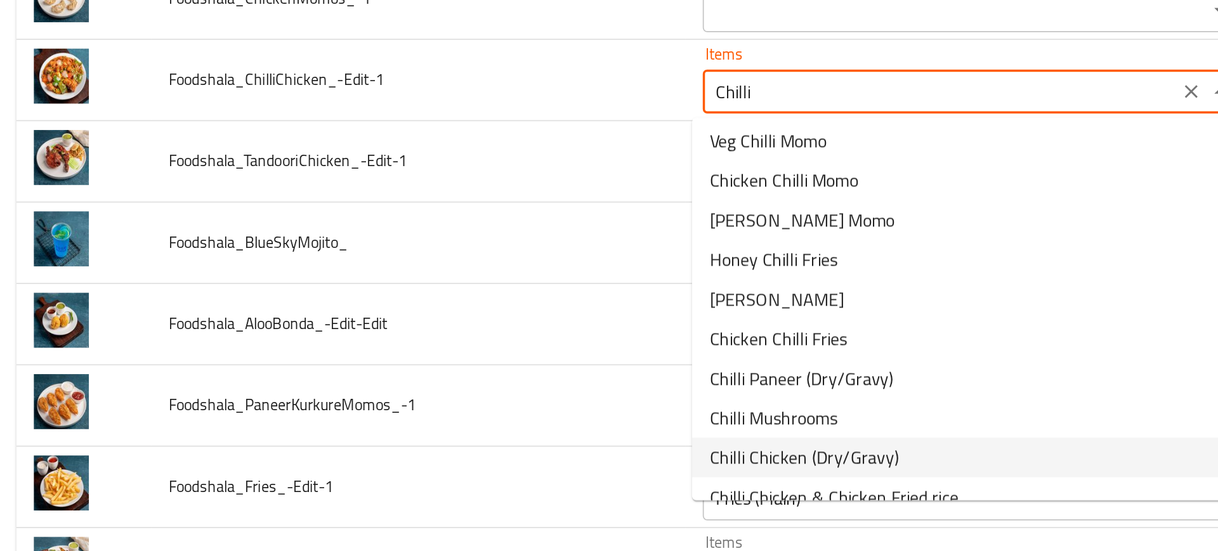
scroll to position [0, 0]
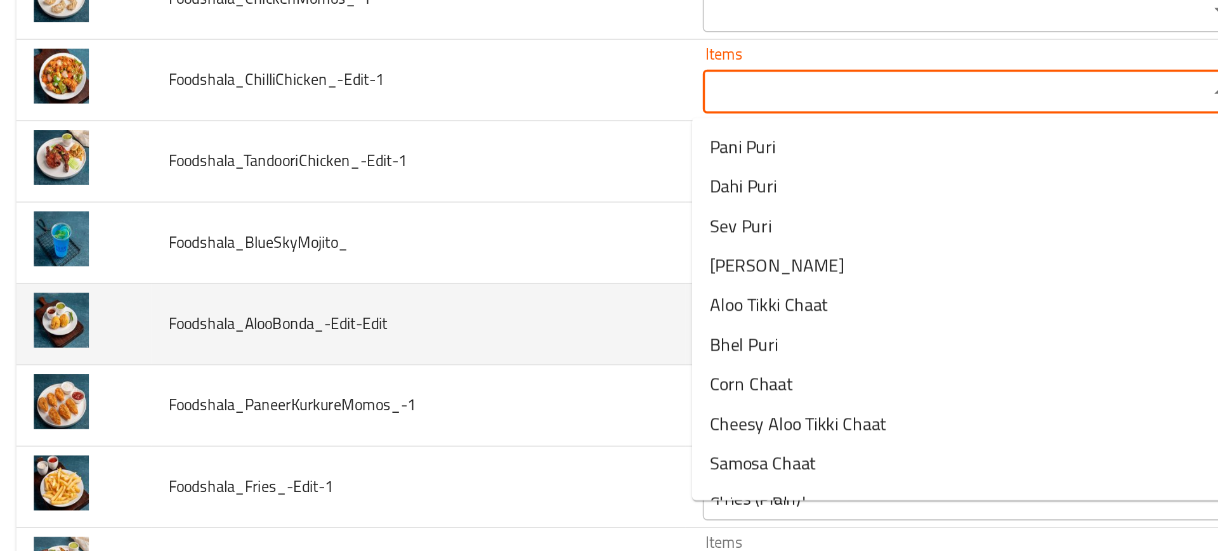
click at [386, 304] on td "Foodshala_AlooBonda_-Edit-Edit" at bounding box center [247, 320] width 308 height 47
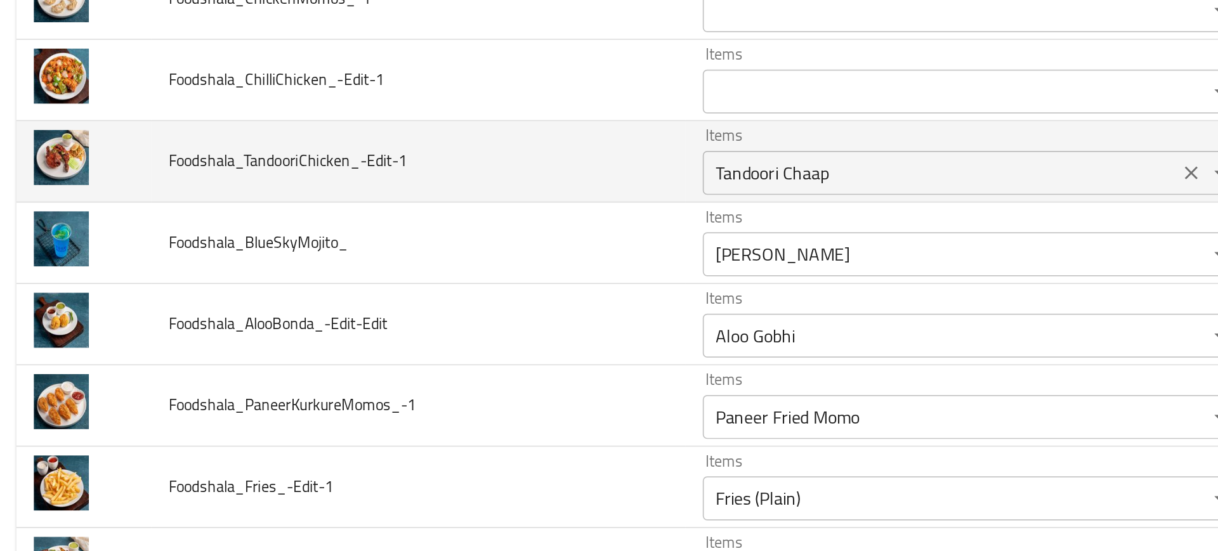
click at [457, 223] on div "Tandoori Chaap Items" at bounding box center [566, 232] width 311 height 25
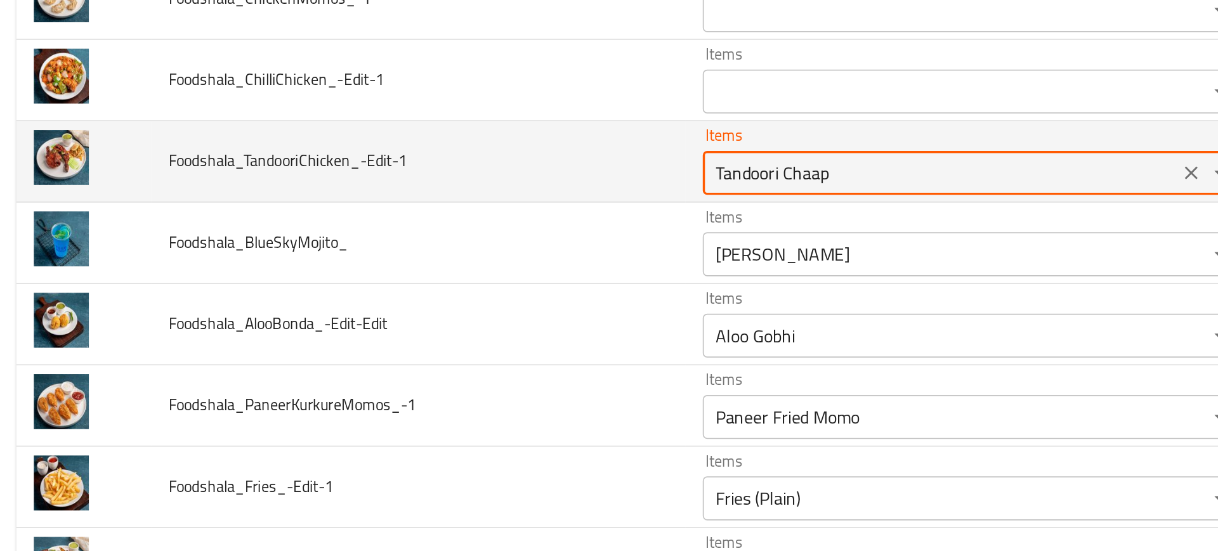
click at [445, 228] on input "Tandoori Chaap" at bounding box center [548, 233] width 266 height 18
drag, startPoint x: 450, startPoint y: 232, endPoint x: 563, endPoint y: 240, distance: 113.2
click at [563, 240] on input "Tandoori Chaap" at bounding box center [548, 233] width 266 height 18
click at [462, 233] on input "Tandoori Chaap" at bounding box center [548, 233] width 266 height 18
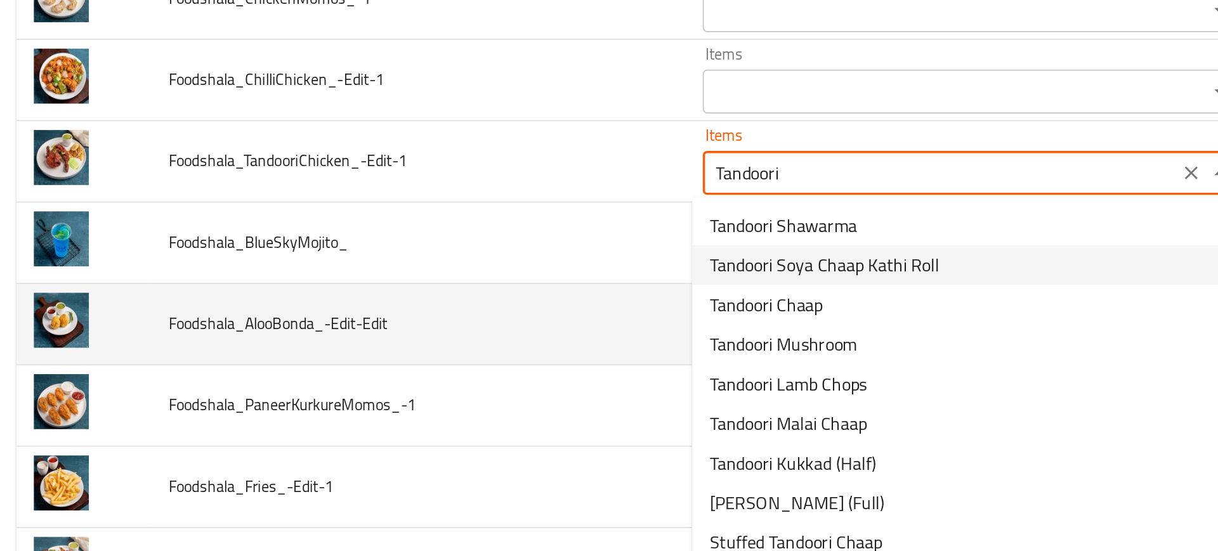
scroll to position [3841, 0]
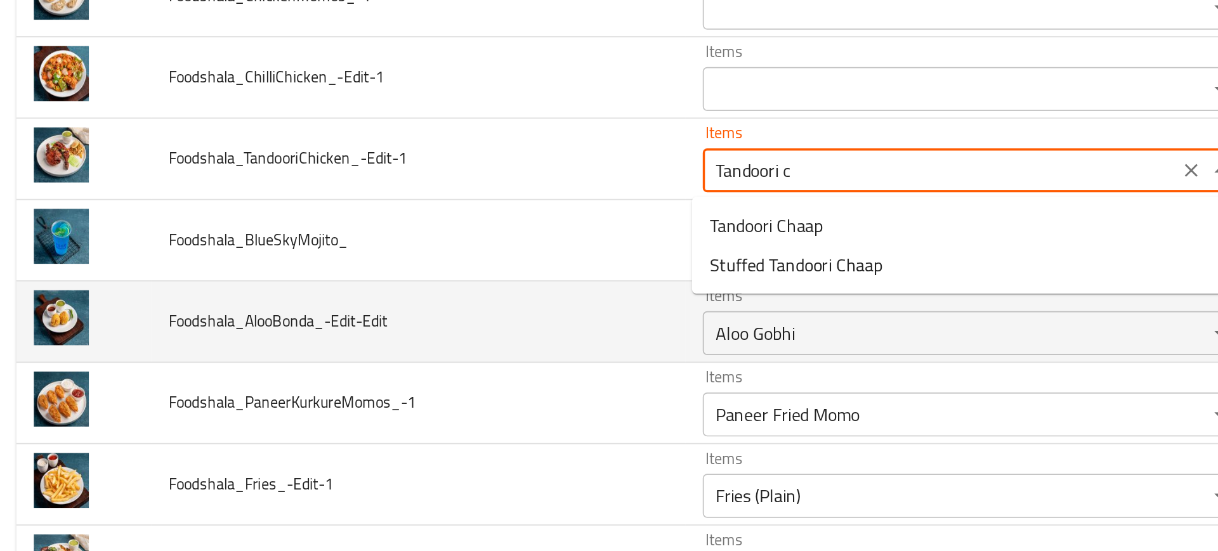
type input "Tandoori ch"
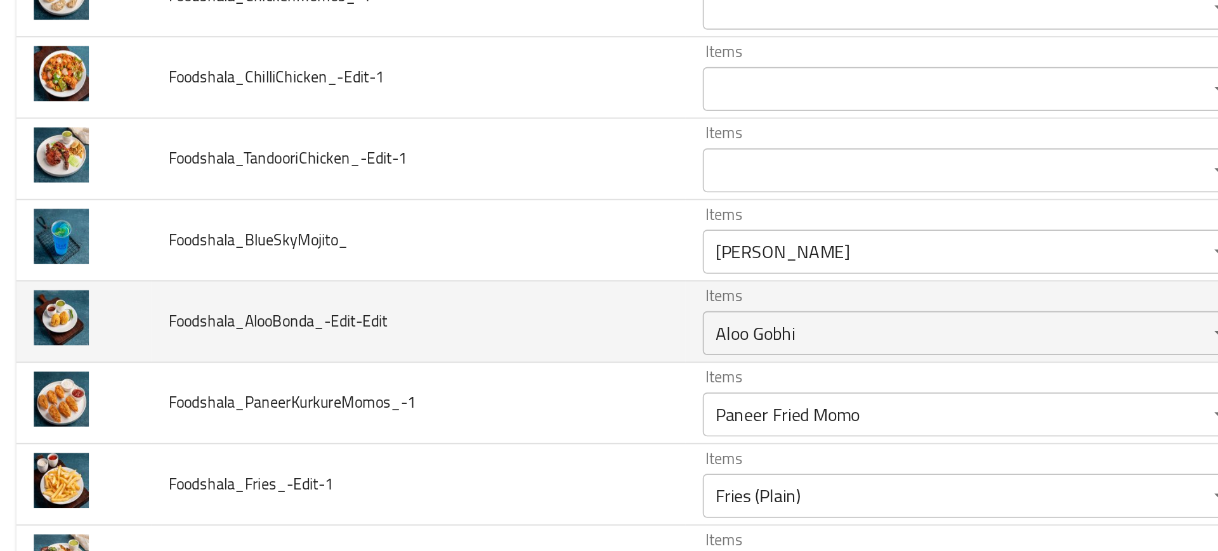
click at [377, 326] on td "Foodshala_AlooBonda_-Edit-Edit" at bounding box center [247, 319] width 308 height 47
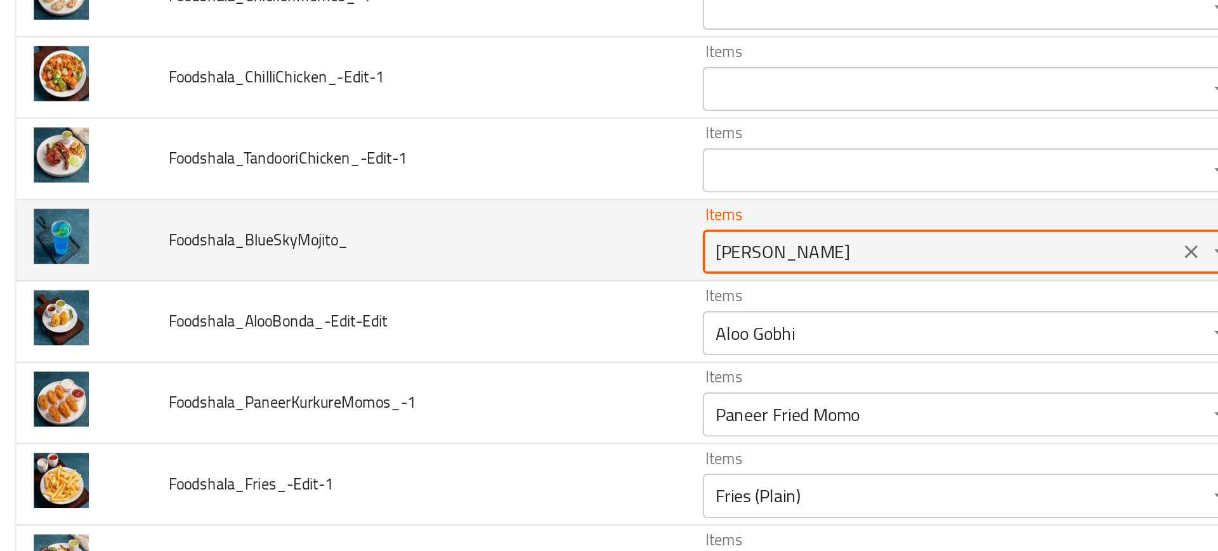
click at [448, 277] on input "Berry Berry Mojito" at bounding box center [548, 279] width 266 height 18
click at [440, 279] on input "Berry Berry Mojito" at bounding box center [548, 279] width 266 height 18
drag, startPoint x: 435, startPoint y: 280, endPoint x: 555, endPoint y: 257, distance: 122.0
click at [555, 257] on div "Items Berry Berry Mojito Items" at bounding box center [566, 271] width 311 height 39
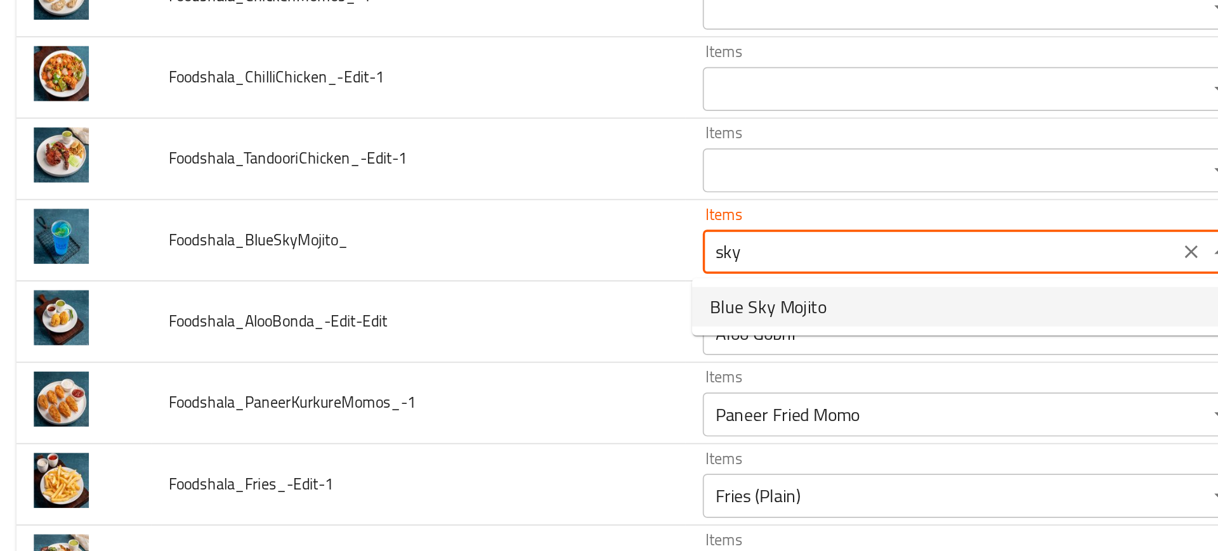
click at [446, 309] on span "Blue Sky Mojito" at bounding box center [448, 310] width 67 height 15
type input "Blue Sky Mojito"
type input "موهيتو بلو سكاي"
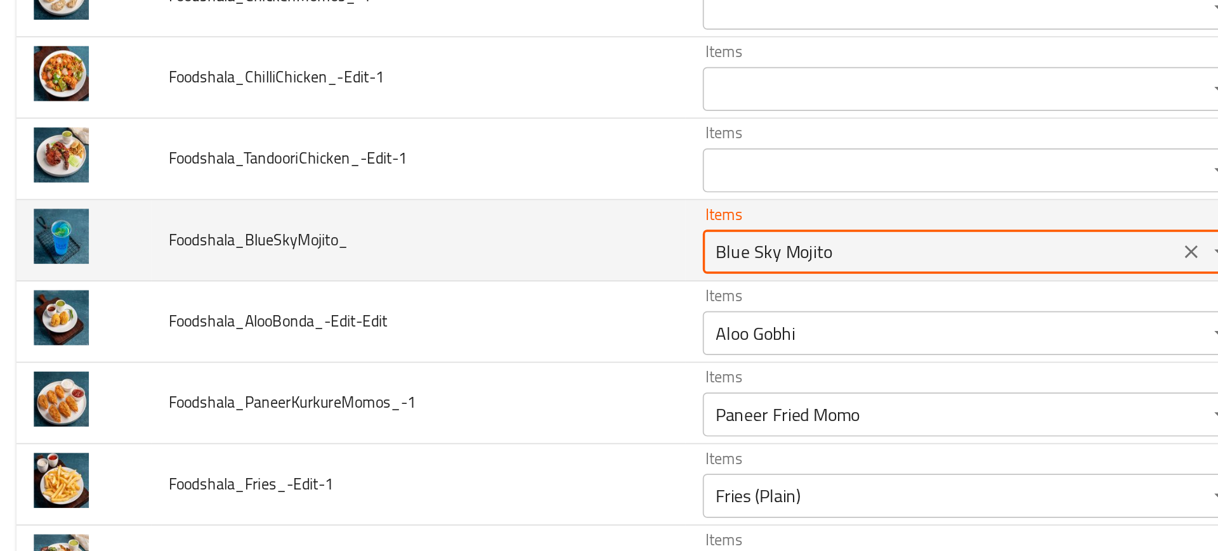
type input "Blue Sky Mojito"
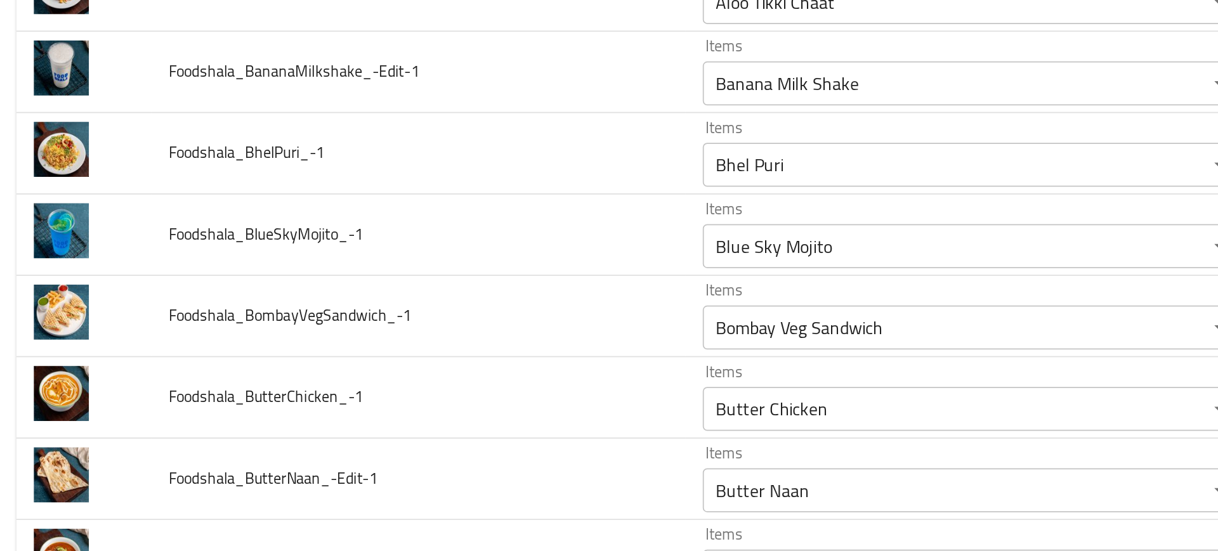
scroll to position [3845, 0]
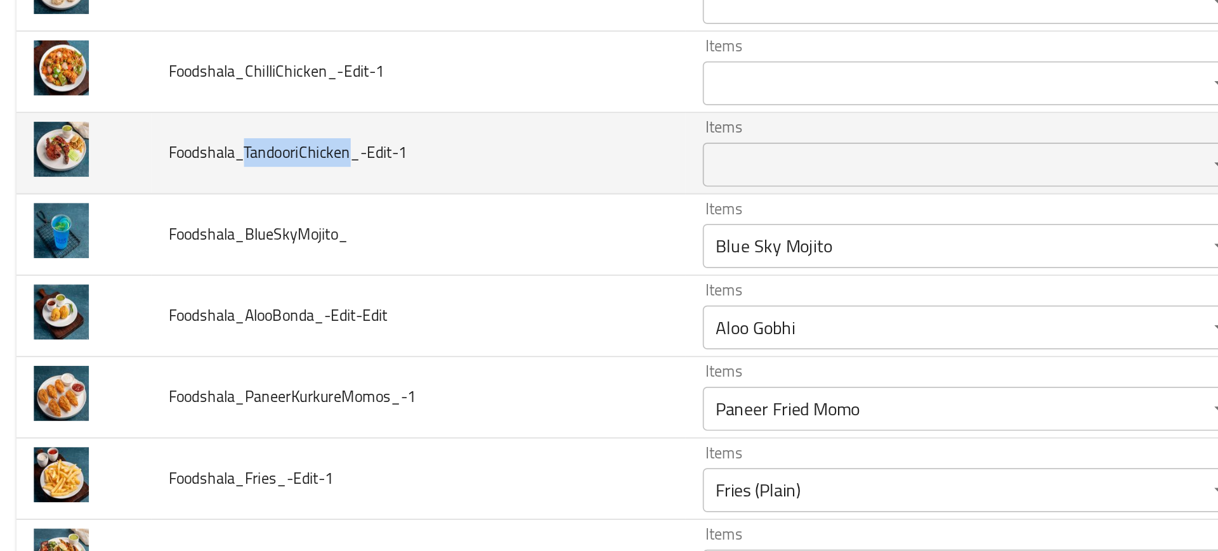
drag, startPoint x: 207, startPoint y: 221, endPoint x: 145, endPoint y: 219, distance: 62.8
click at [145, 219] on span "Foodshala_TandooriChicken_-Edit-1" at bounding box center [172, 221] width 138 height 16
copy span "TandooriChicken"
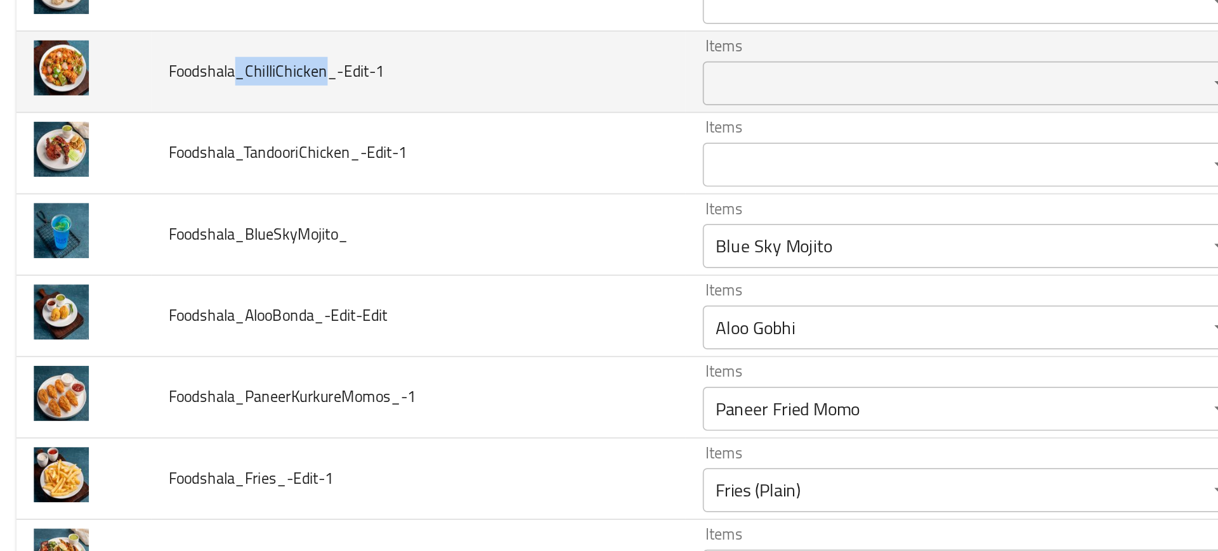
drag, startPoint x: 193, startPoint y: 178, endPoint x: 143, endPoint y: 174, distance: 49.6
click at [143, 174] on span "Foodshala_ChilliChicken_-Edit-1" at bounding box center [165, 174] width 124 height 16
copy span "_ChilliChicken"
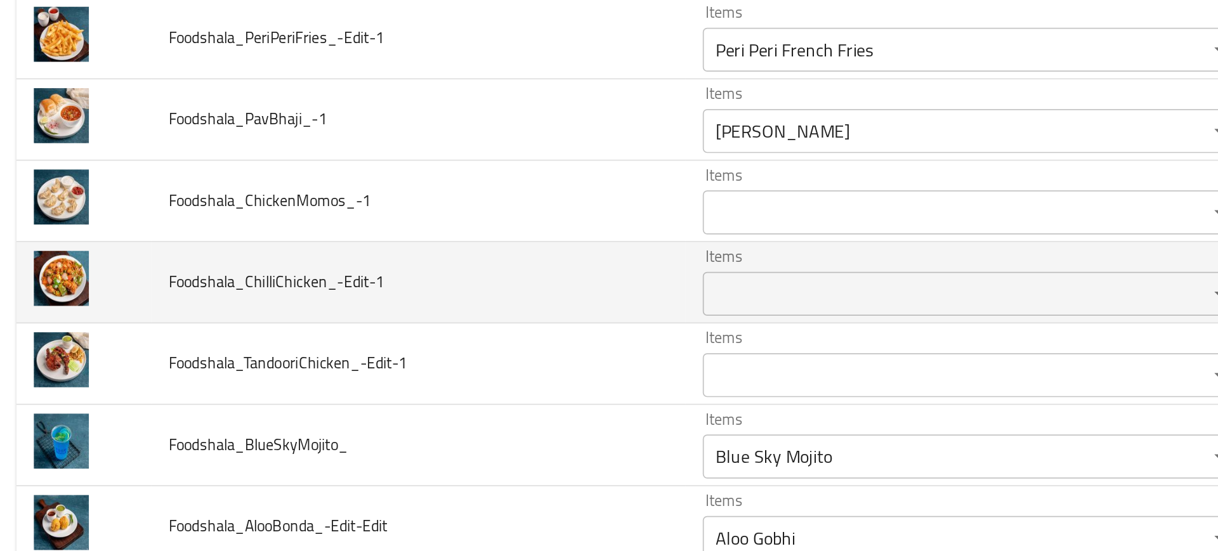
scroll to position [3722, 0]
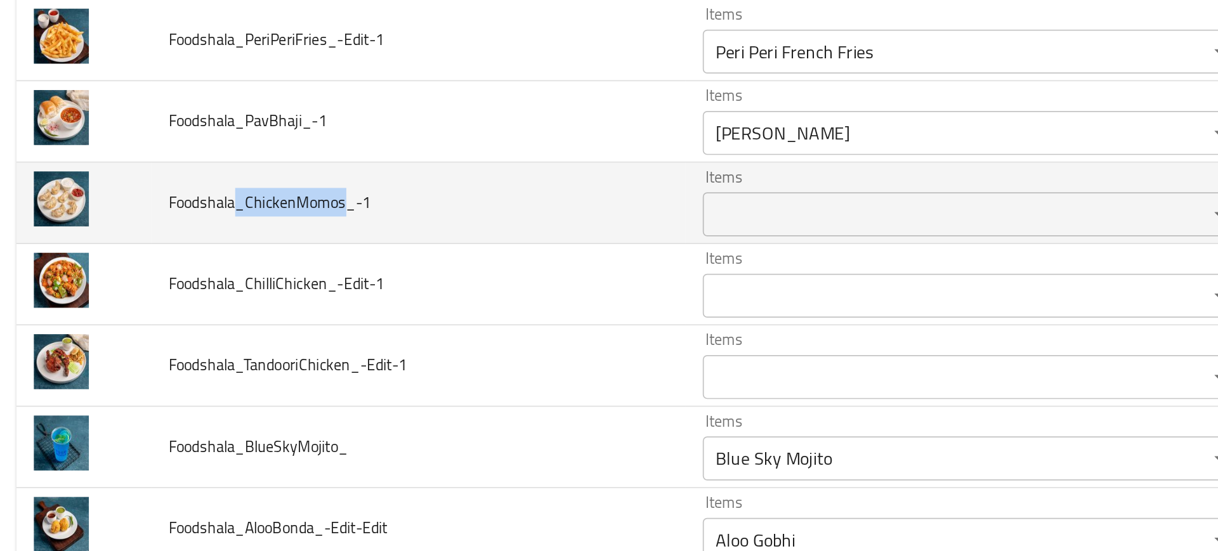
drag, startPoint x: 205, startPoint y: 249, endPoint x: 143, endPoint y: 250, distance: 61.5
click at [143, 250] on span "Foodshala_ChickenMomos_-1" at bounding box center [161, 250] width 117 height 16
copy span "_ChickenMomos"
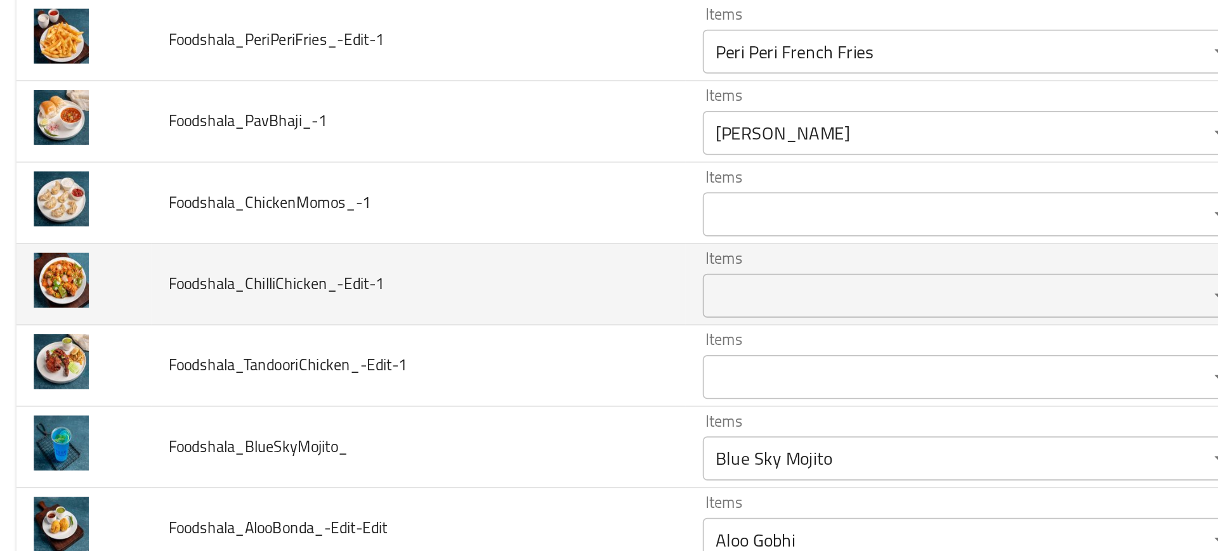
click at [237, 313] on td "Foodshala_ChilliChicken_-Edit-1" at bounding box center [247, 297] width 308 height 47
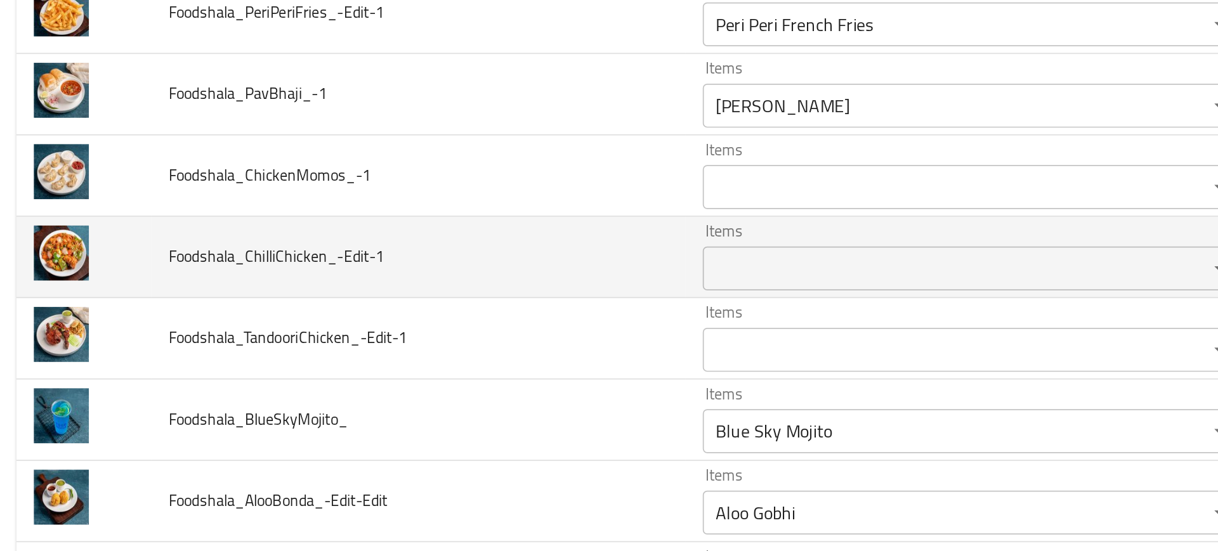
scroll to position [3741, 0]
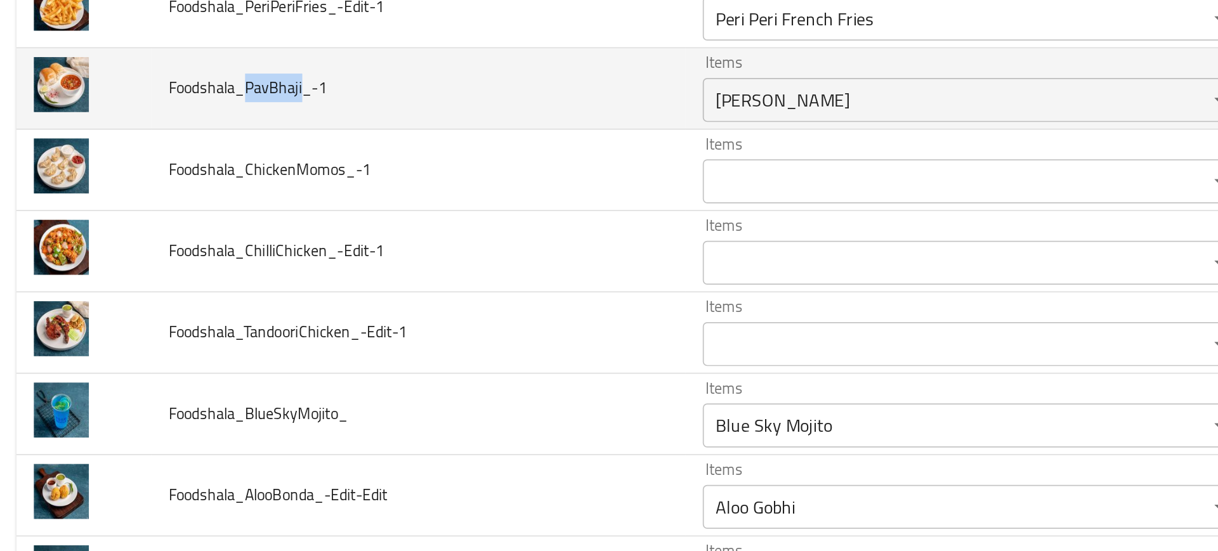
drag, startPoint x: 145, startPoint y: 185, endPoint x: 179, endPoint y: 185, distance: 34.3
click at [179, 185] on span "Foodshala_PavBhaji_-1" at bounding box center [148, 184] width 91 height 16
copy span "PavBhaji"
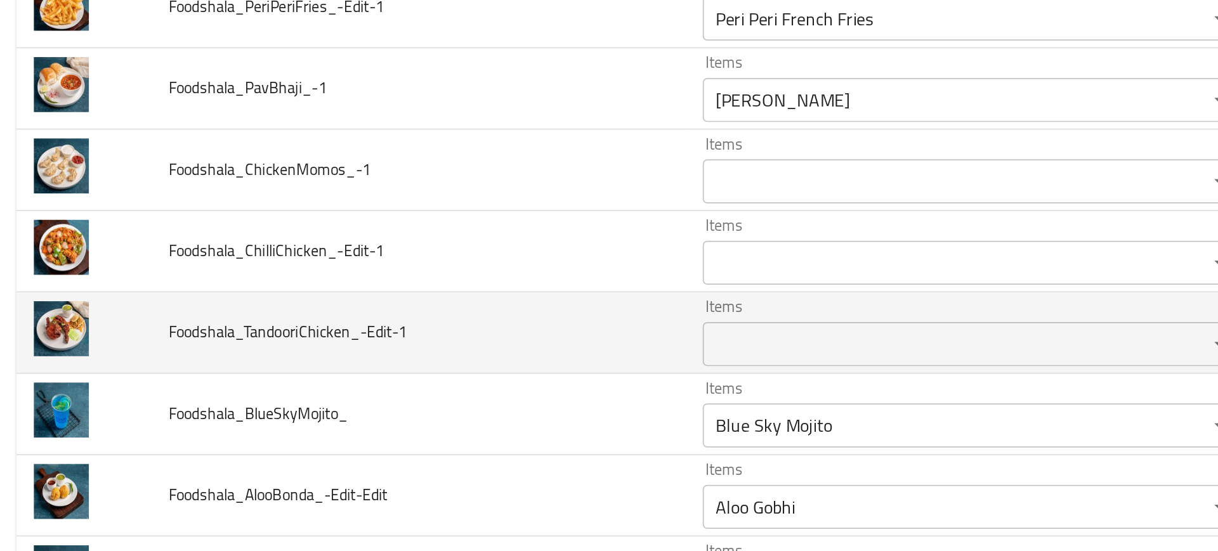
click at [279, 339] on td "Foodshala_TandooriChicken_-Edit-1" at bounding box center [247, 325] width 308 height 47
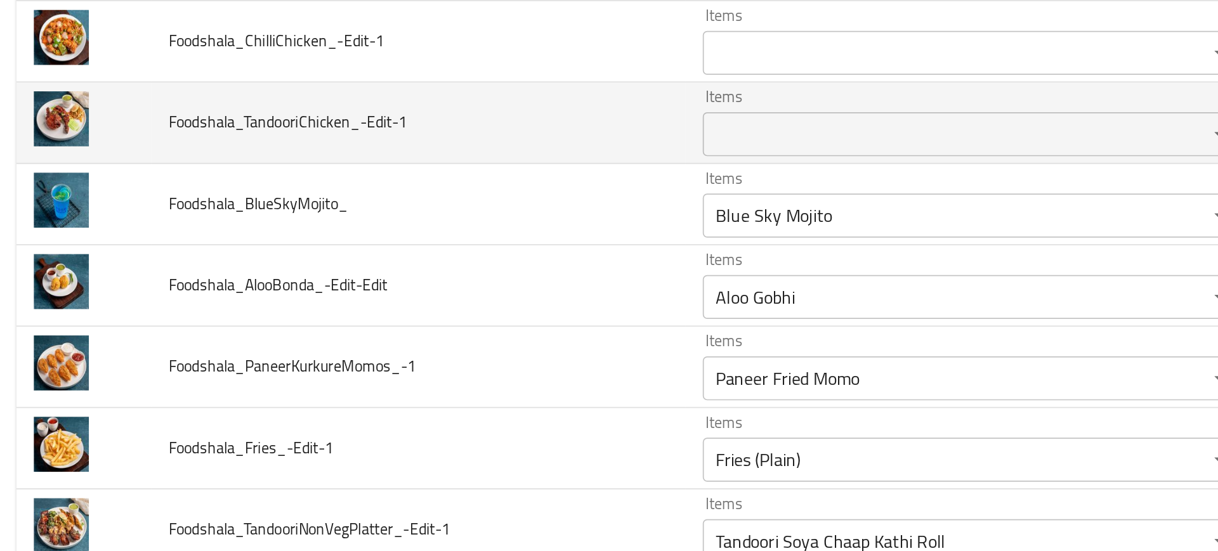
scroll to position [3862, 0]
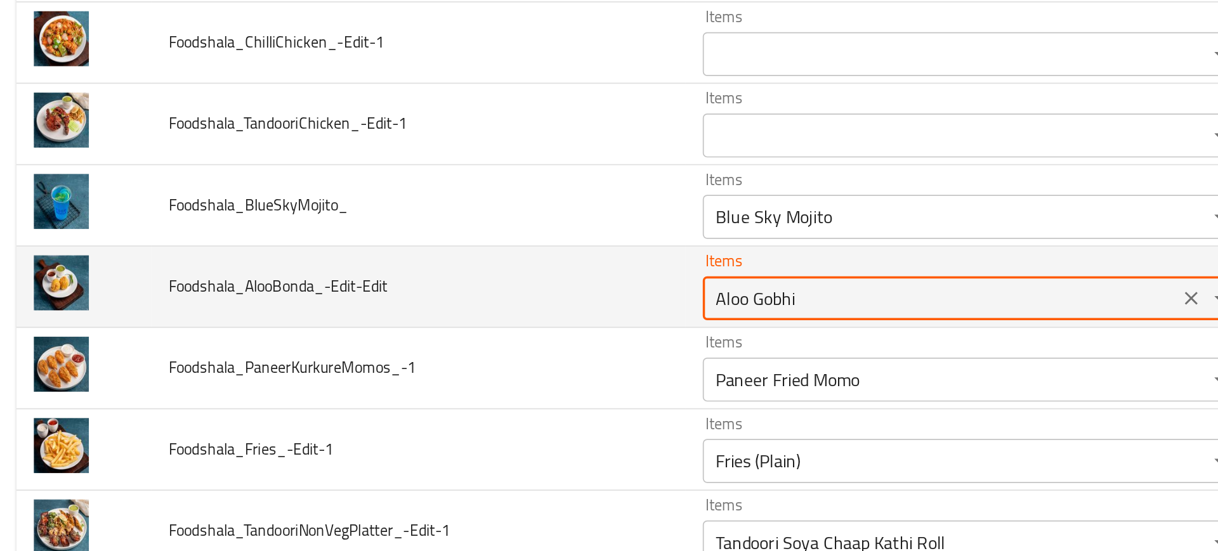
click at [455, 304] on input "Aloo Gobhi" at bounding box center [548, 305] width 266 height 18
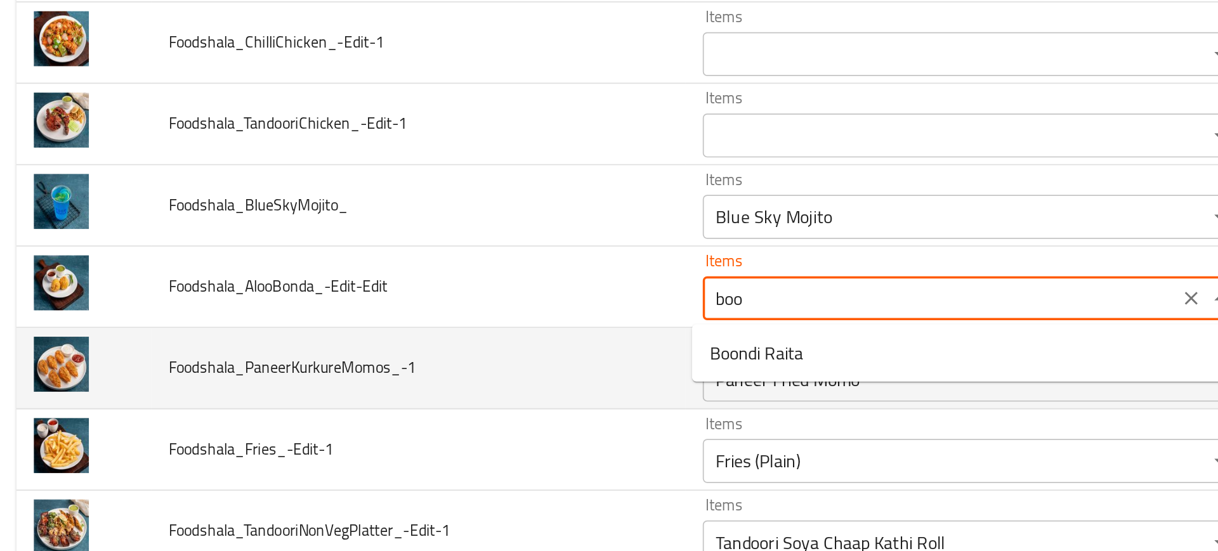
type input "boon"
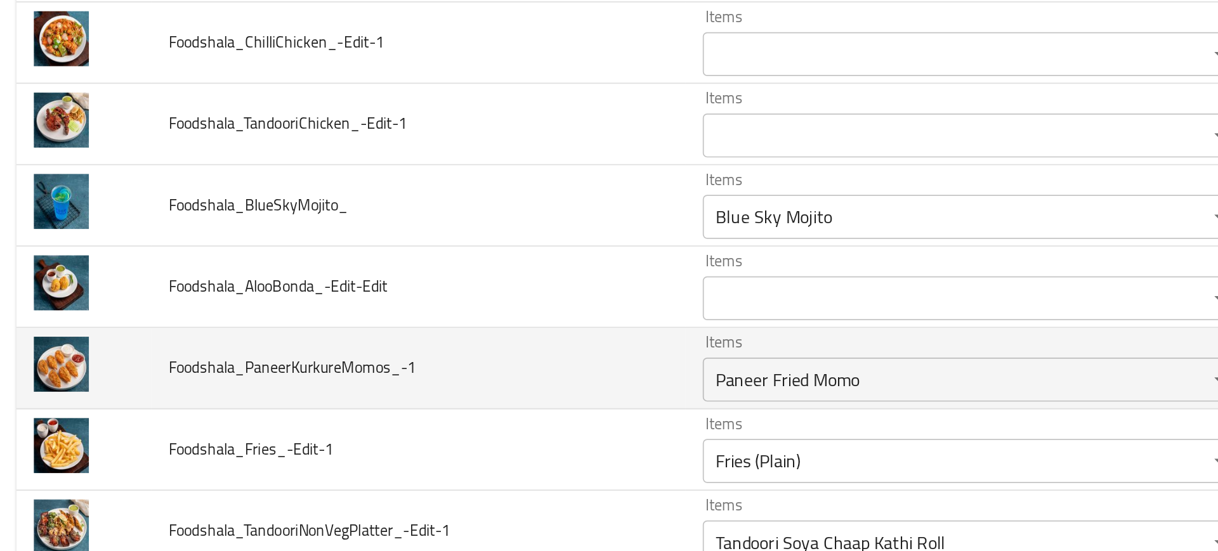
click at [354, 351] on td "Foodshala_PaneerKurkureMomos_-1" at bounding box center [247, 345] width 308 height 47
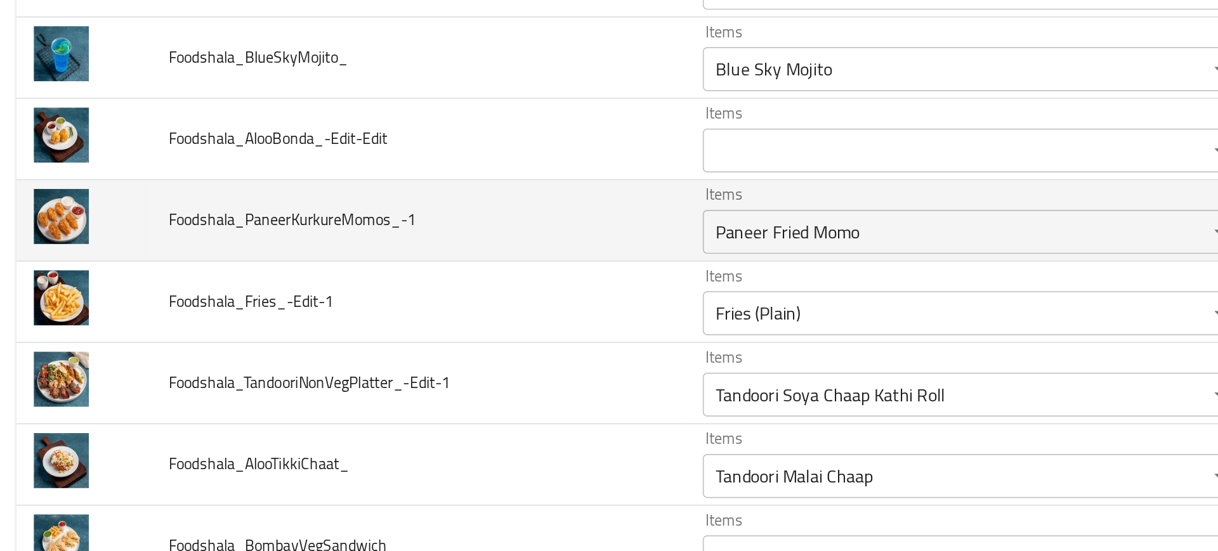
scroll to position [3947, 0]
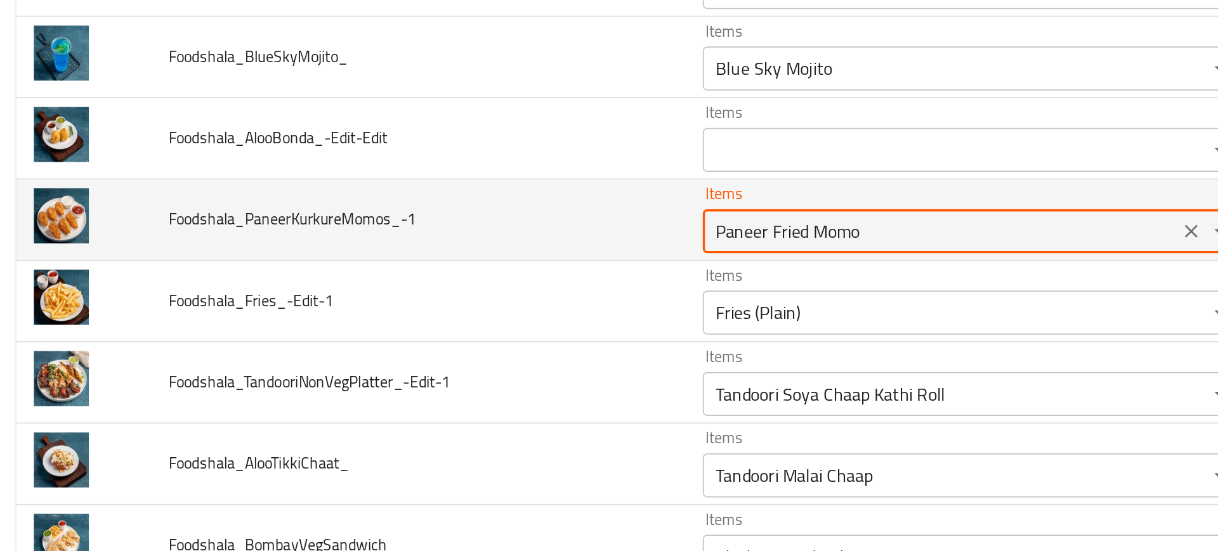
click at [443, 265] on input "Paneer Fried Momo" at bounding box center [548, 267] width 266 height 18
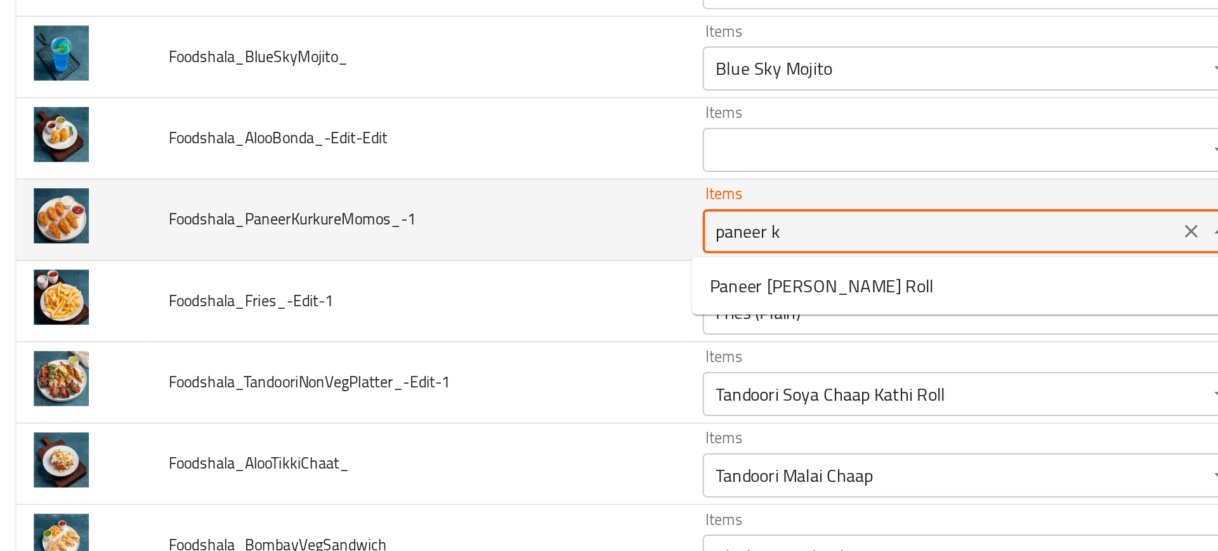
type input "paneer ku"
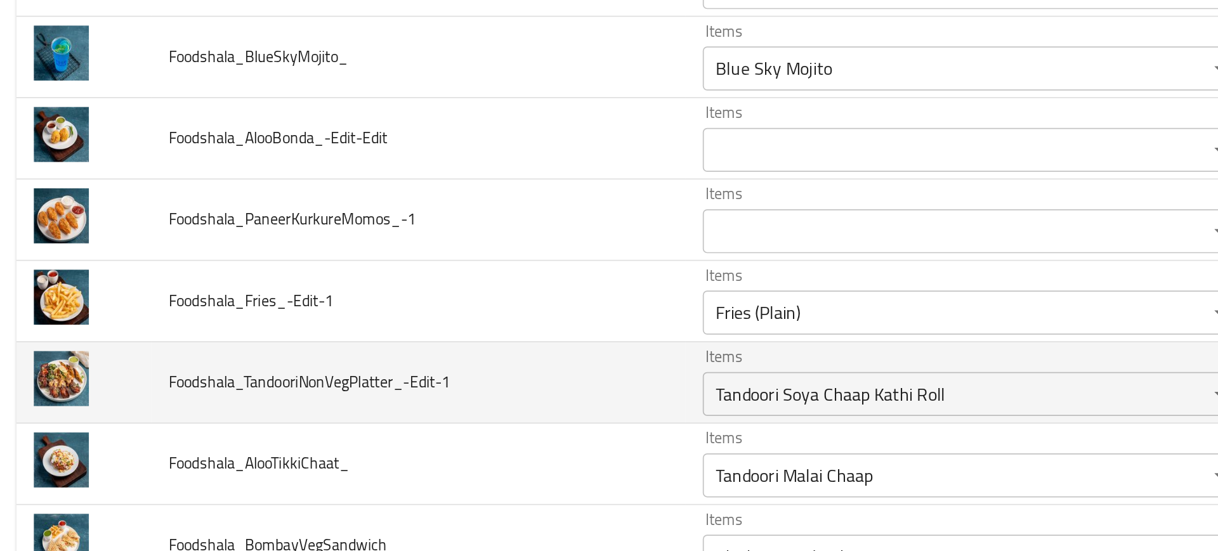
click at [301, 337] on td "Foodshala_TandooriNonVegPlatter_-Edit-1" at bounding box center [247, 353] width 308 height 47
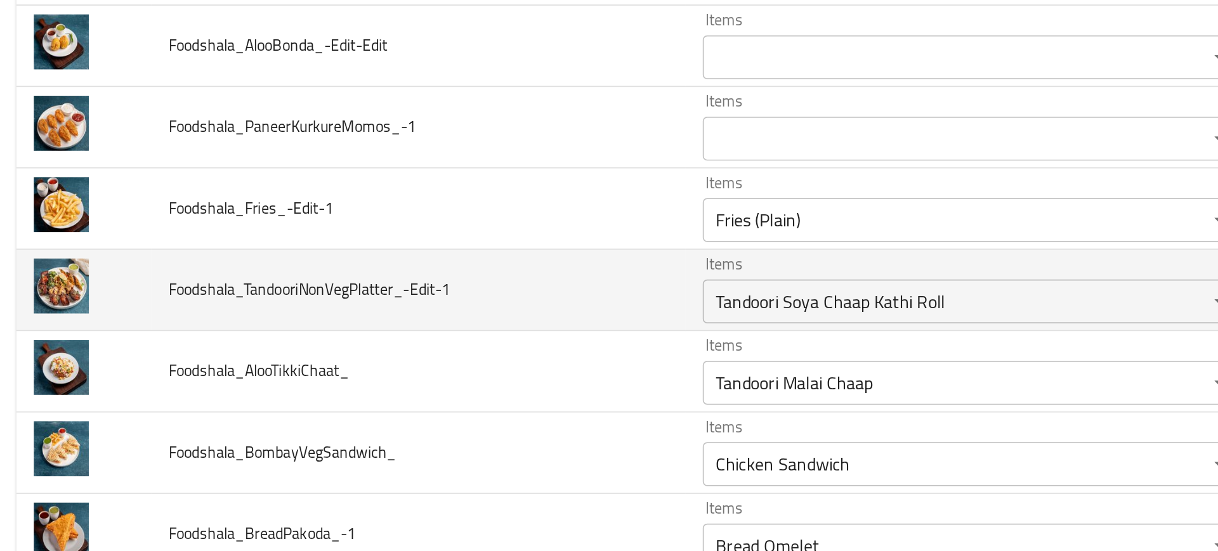
scroll to position [4002, 0]
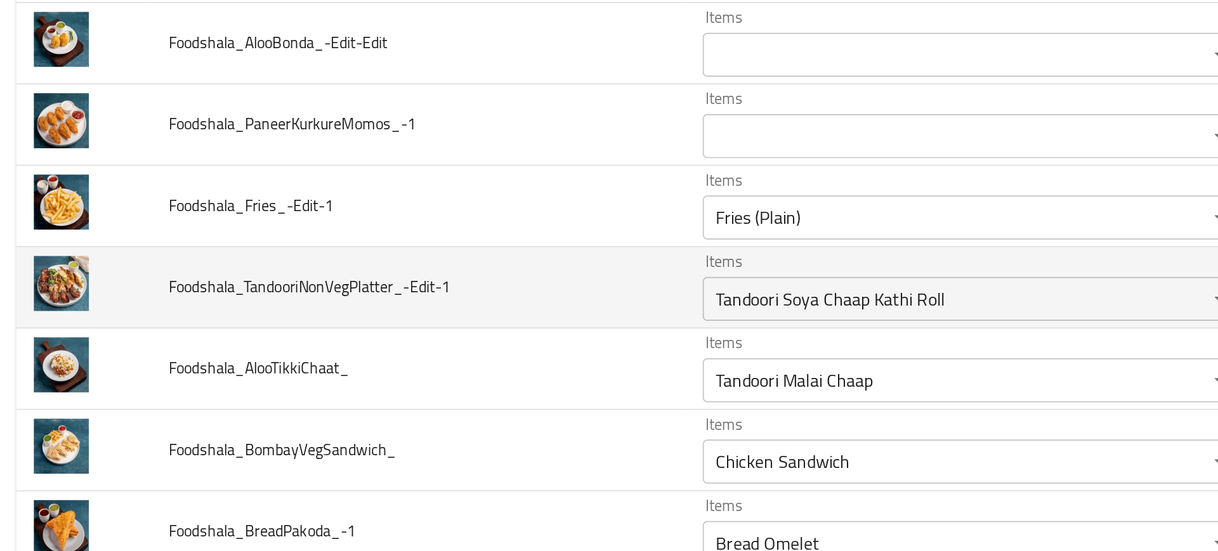
click at [358, 281] on td "Foodshala_TandooriNonVegPlatter_-Edit-1" at bounding box center [247, 299] width 308 height 47
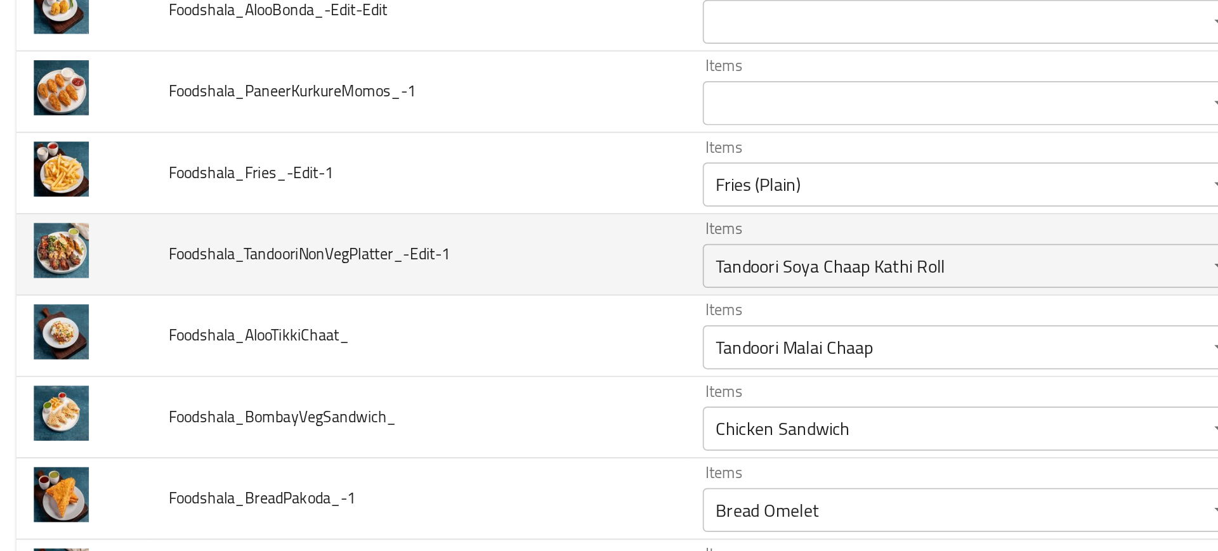
scroll to position [4022, 0]
click at [438, 297] on div "Tandoori Soya Chaap Kathi Roll Items" at bounding box center [566, 285] width 311 height 25
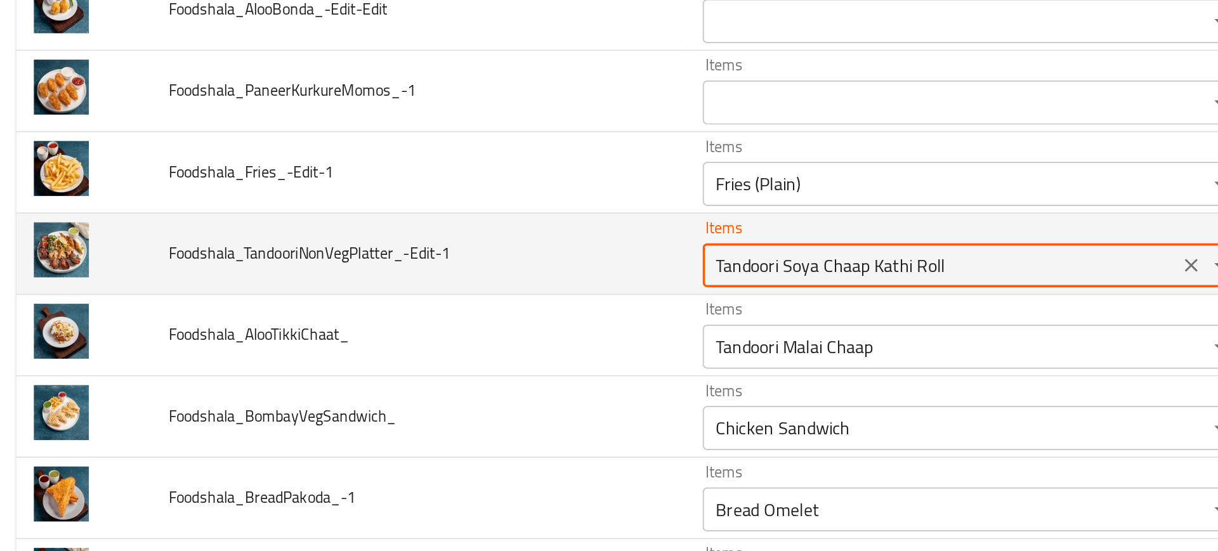
click at [466, 291] on input "Tandoori Soya Chaap Kathi Roll" at bounding box center [548, 286] width 266 height 18
drag, startPoint x: 450, startPoint y: 287, endPoint x: 567, endPoint y: 286, distance: 116.7
click at [567, 286] on input "Tandoori Soya Chaap Kathi Roll" at bounding box center [548, 286] width 266 height 18
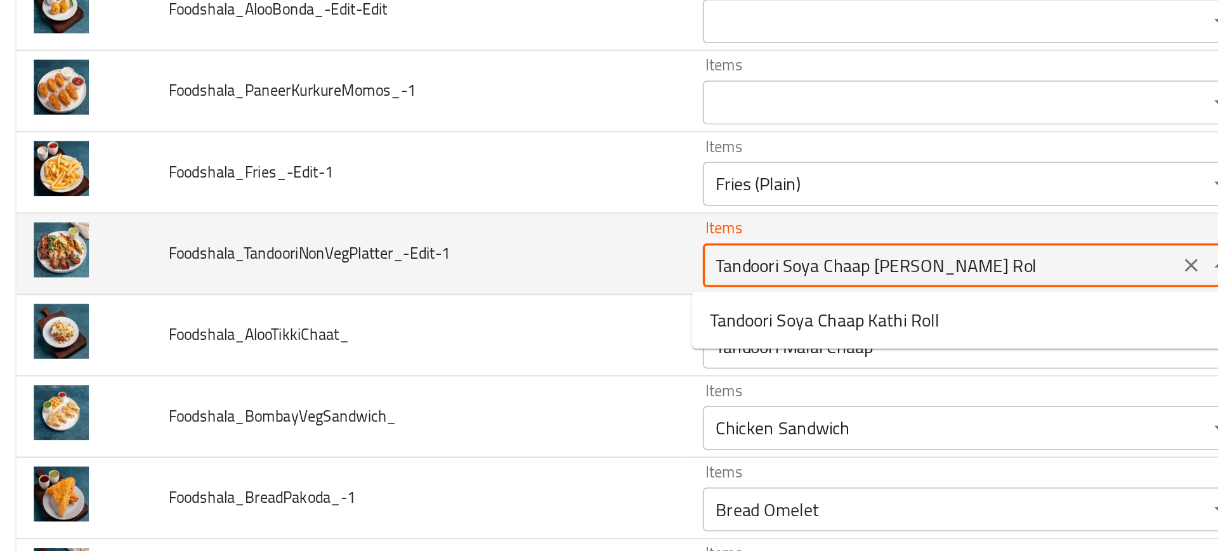
click at [567, 286] on input "Tandoori Soya Chaap Kathi Rol" at bounding box center [548, 286] width 266 height 18
drag, startPoint x: 567, startPoint y: 286, endPoint x: 447, endPoint y: 289, distance: 119.9
click at [447, 289] on input "Tandoori Soya Chaap Kathi Rol" at bounding box center [548, 286] width 266 height 18
type input "Tandoor"
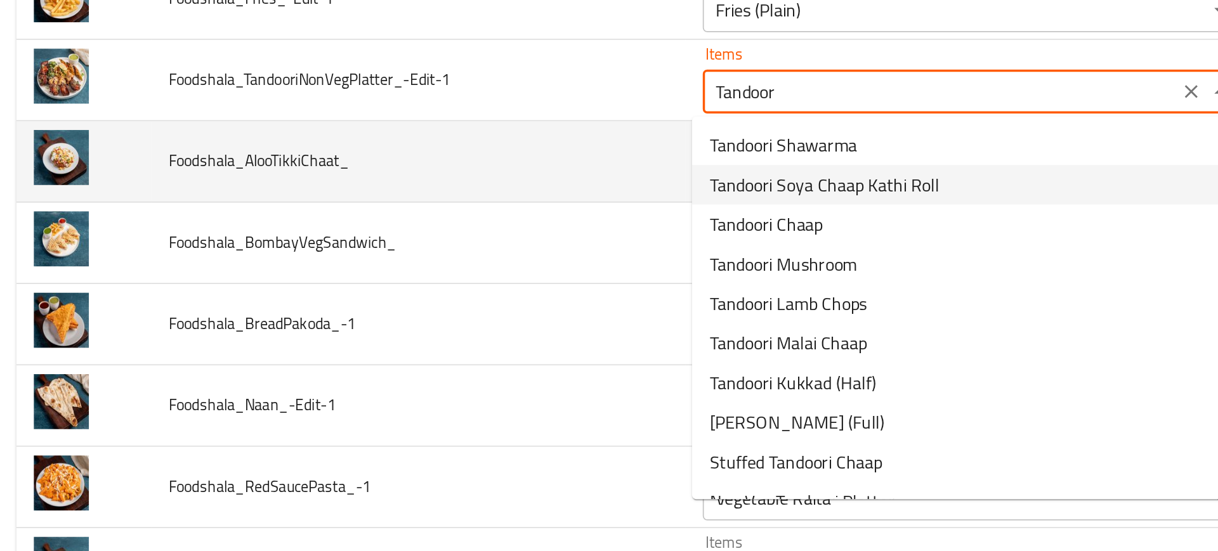
scroll to position [4125, 0]
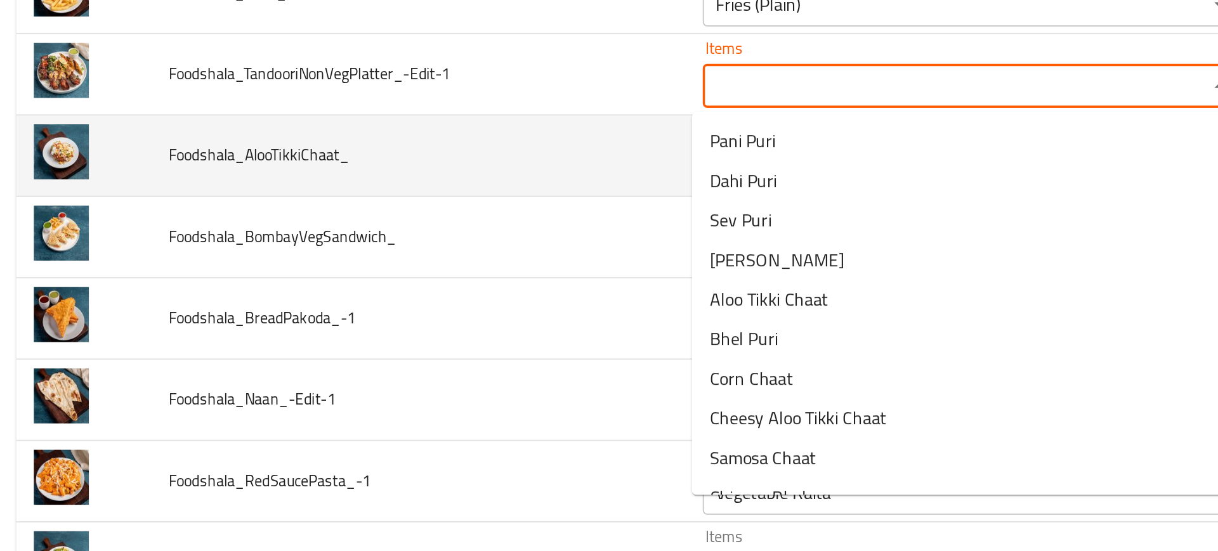
click at [401, 339] on td "Items Bread Omelet Items" at bounding box center [569, 317] width 337 height 47
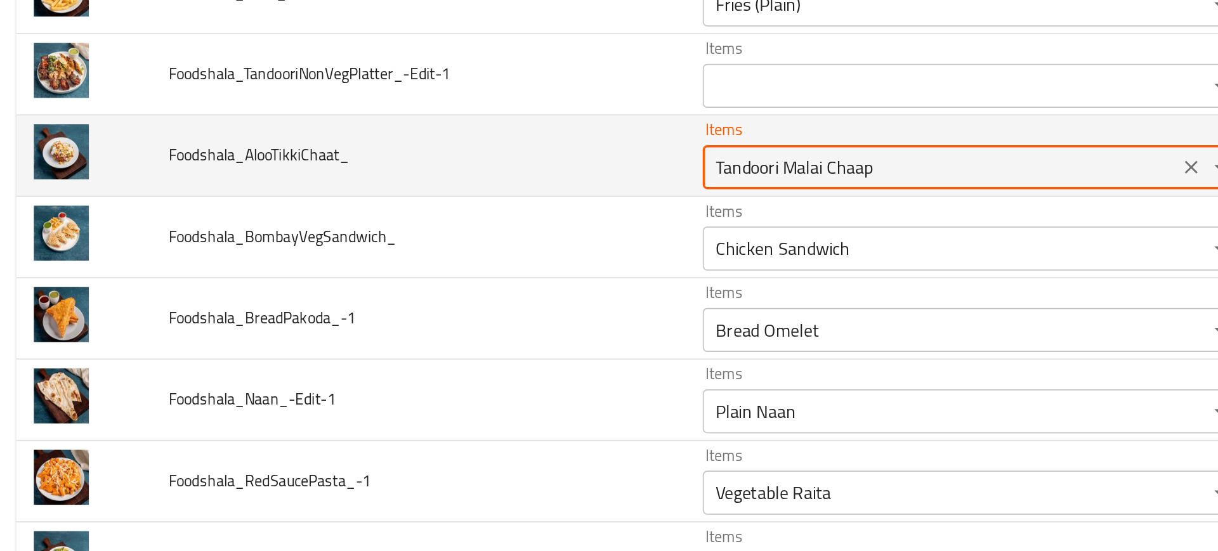
click at [437, 230] on input "Tandoori Malai Chaap" at bounding box center [548, 230] width 266 height 18
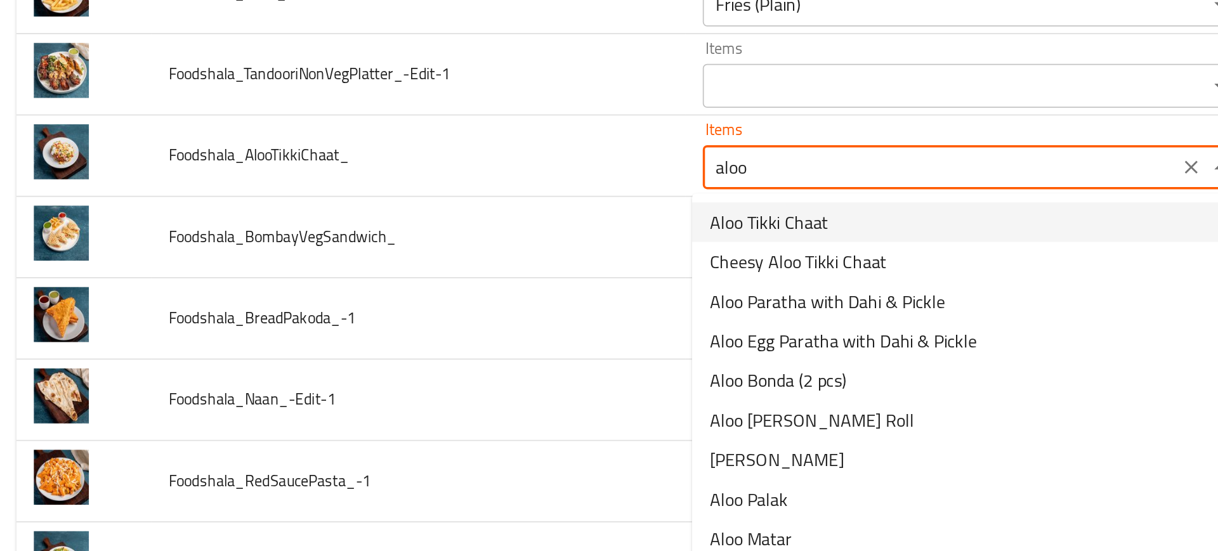
click at [424, 255] on span "Aloo Tikki Chaat" at bounding box center [449, 261] width 69 height 15
type input "Aloo Tikki Chaat"
type input "ألو تيكي تشات"
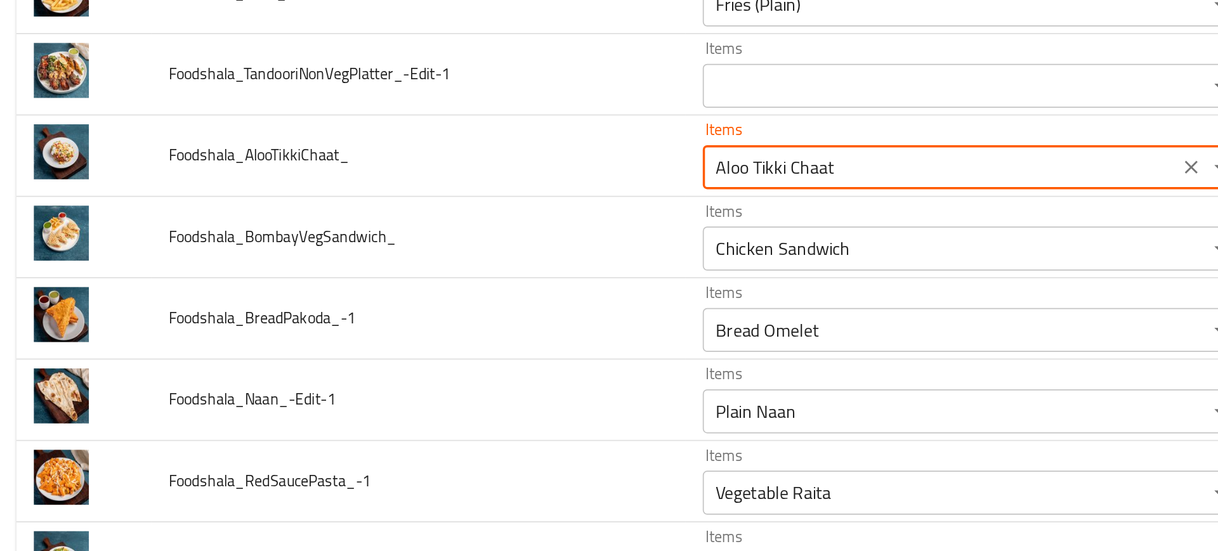
type input "Aloo Tikki Chaat"
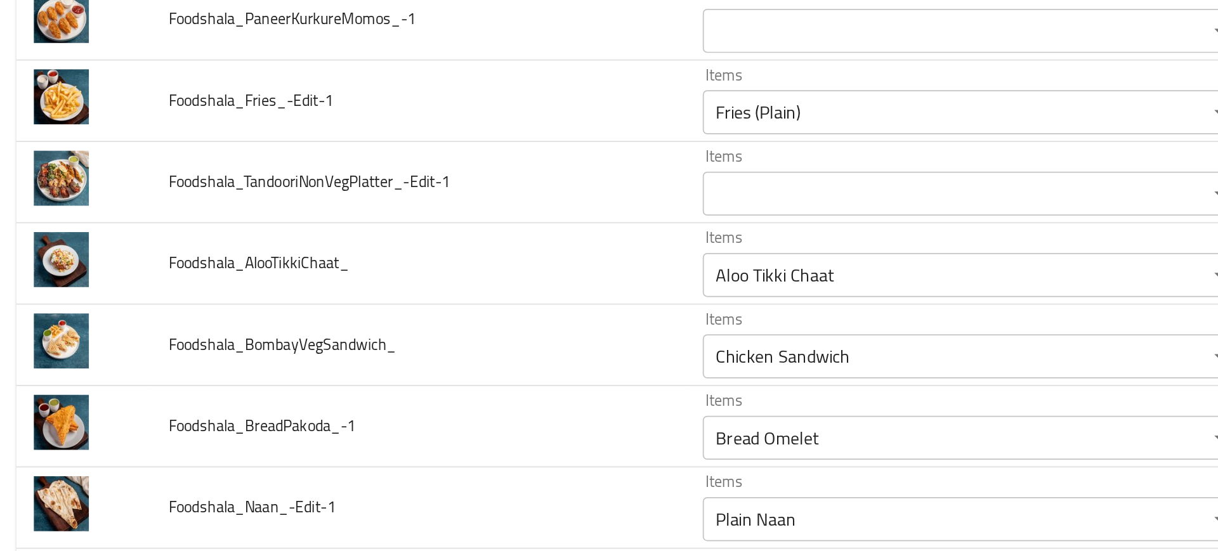
scroll to position [3972, 0]
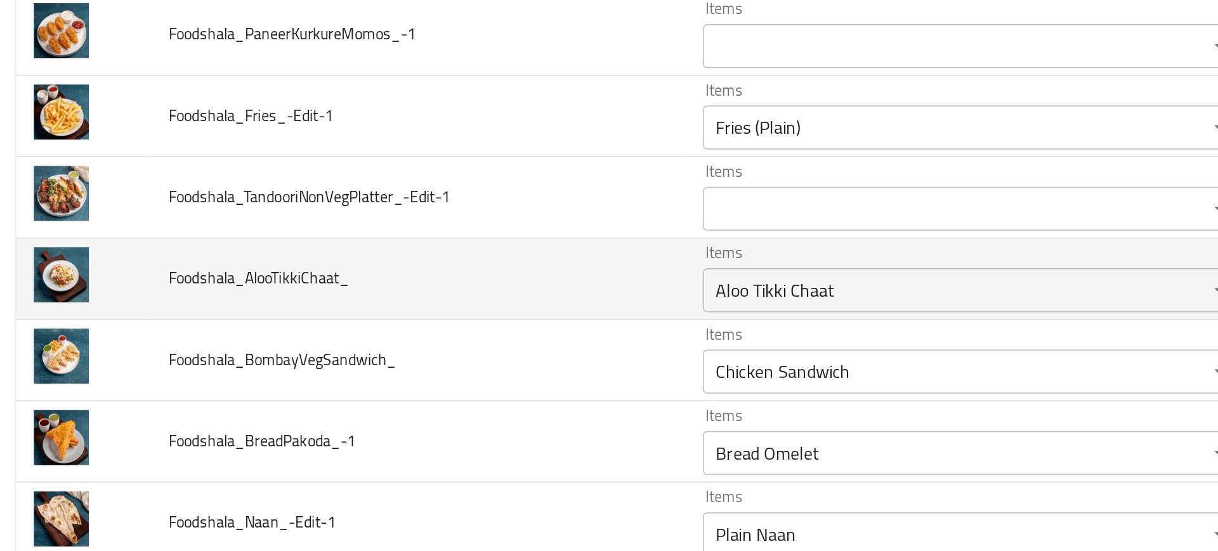
click at [236, 374] on td "Foodshala_AlooTikkiChaat_" at bounding box center [247, 376] width 308 height 47
click at [341, 381] on td "Foodshala_AlooTikkiChaat_" at bounding box center [247, 376] width 308 height 47
drag, startPoint x: 145, startPoint y: 376, endPoint x: 200, endPoint y: 370, distance: 55.4
click at [200, 370] on span "Foodshala_AlooTikkiChaat_" at bounding box center [155, 375] width 104 height 16
copy span "AlooTikkiChaat"
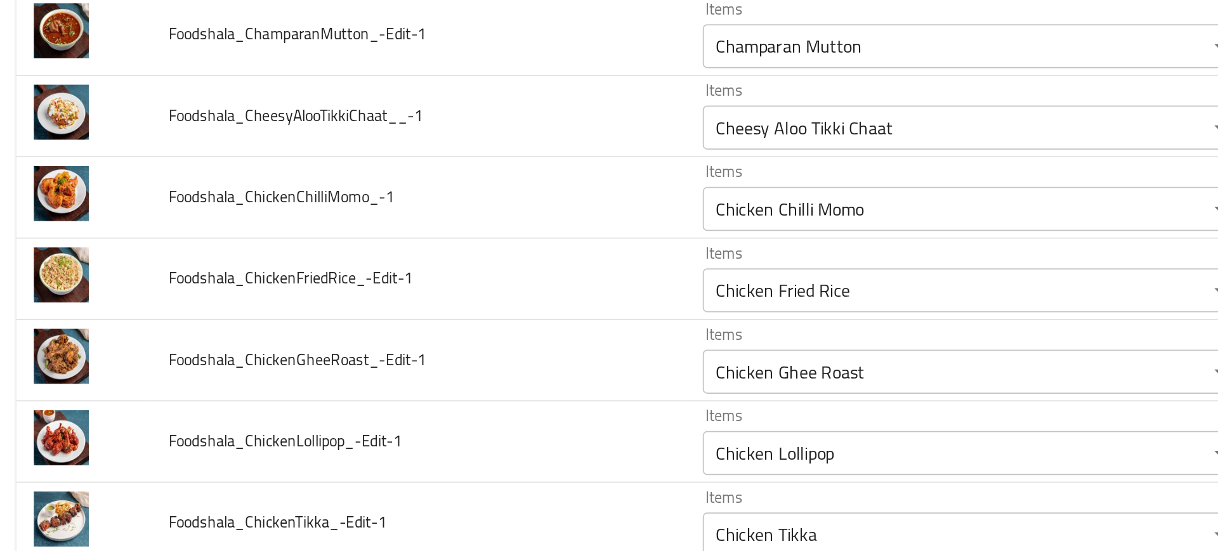
scroll to position [4072, 0]
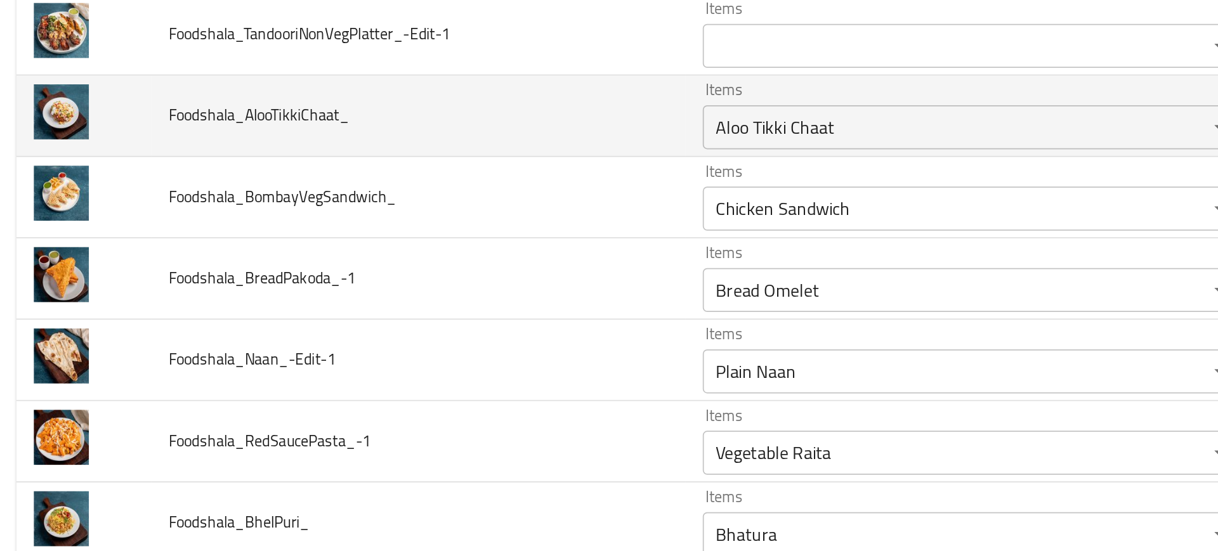
click at [181, 278] on span "Foodshala_AlooTikkiChaat_" at bounding box center [155, 275] width 104 height 16
copy span "Foodshala_AlooTikkiChaat_"
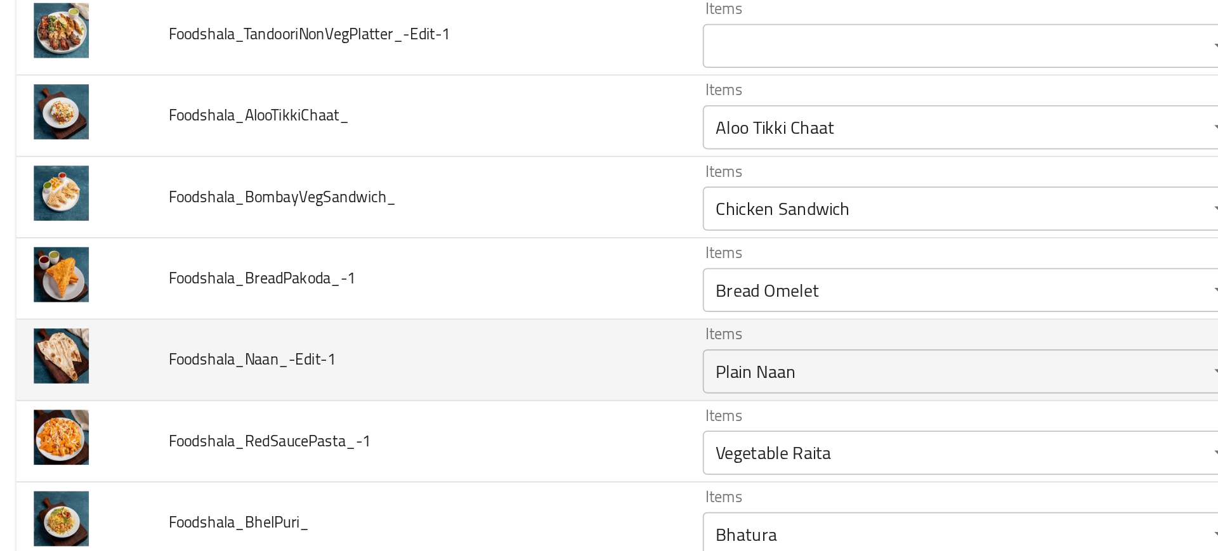
click at [272, 411] on td "Foodshala_Naan_-Edit-1" at bounding box center [247, 416] width 308 height 47
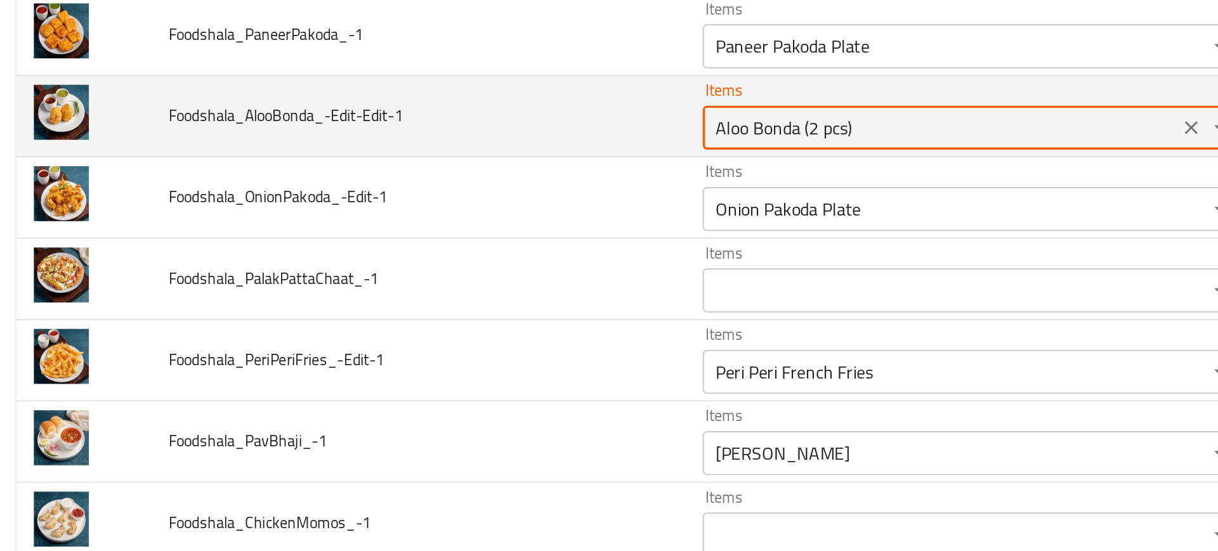
click at [438, 289] on input "Aloo Bonda (2 pcs)" at bounding box center [548, 282] width 266 height 18
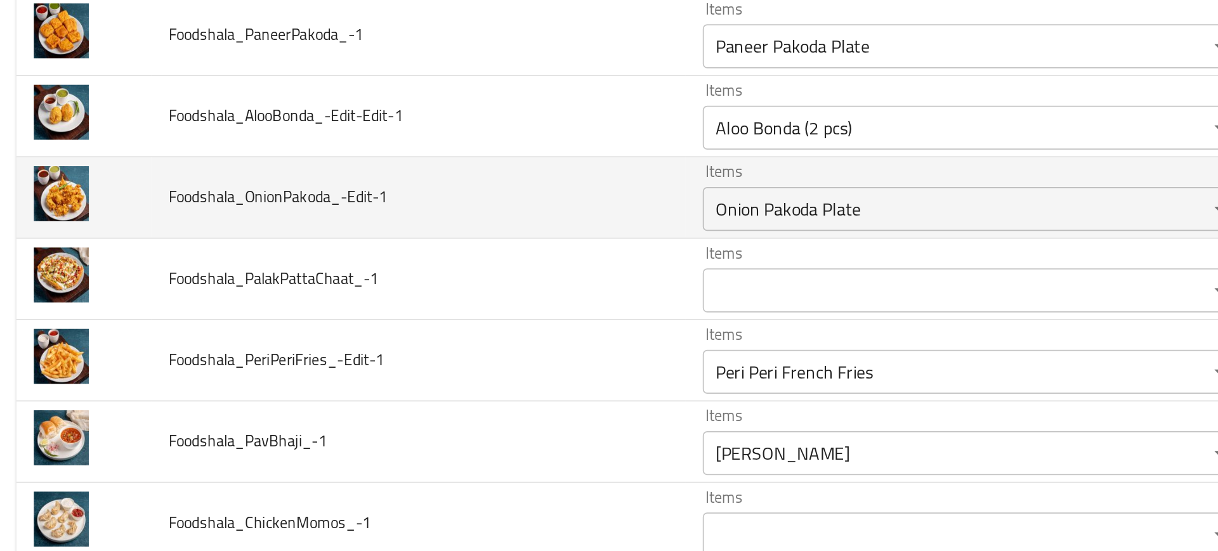
click at [305, 343] on td "Foodshala_OnionPakoda_-Edit-1" at bounding box center [247, 322] width 308 height 47
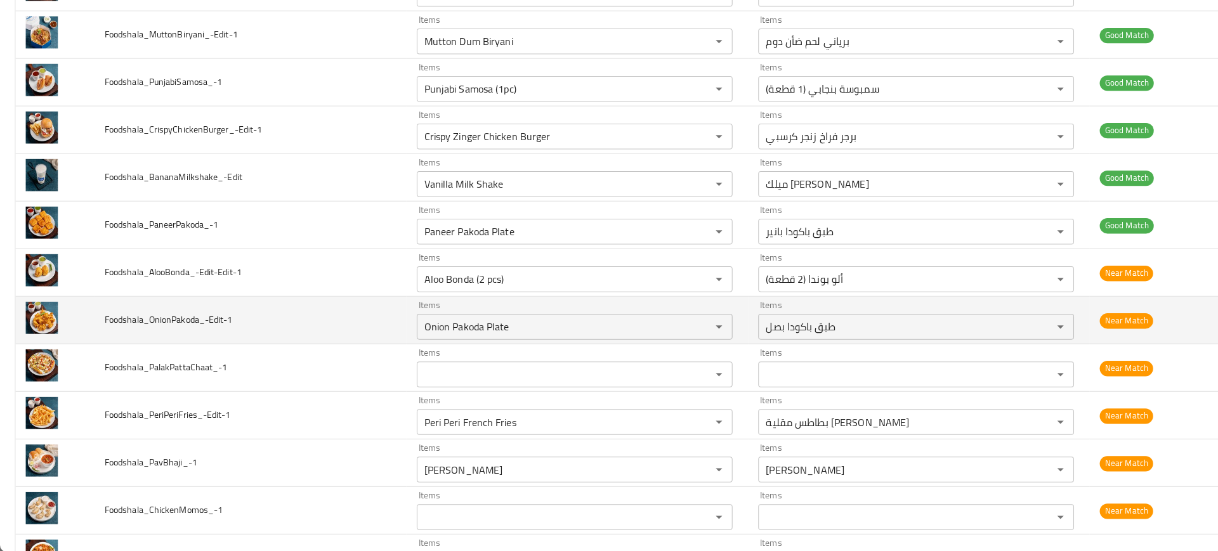
scroll to position [0, 0]
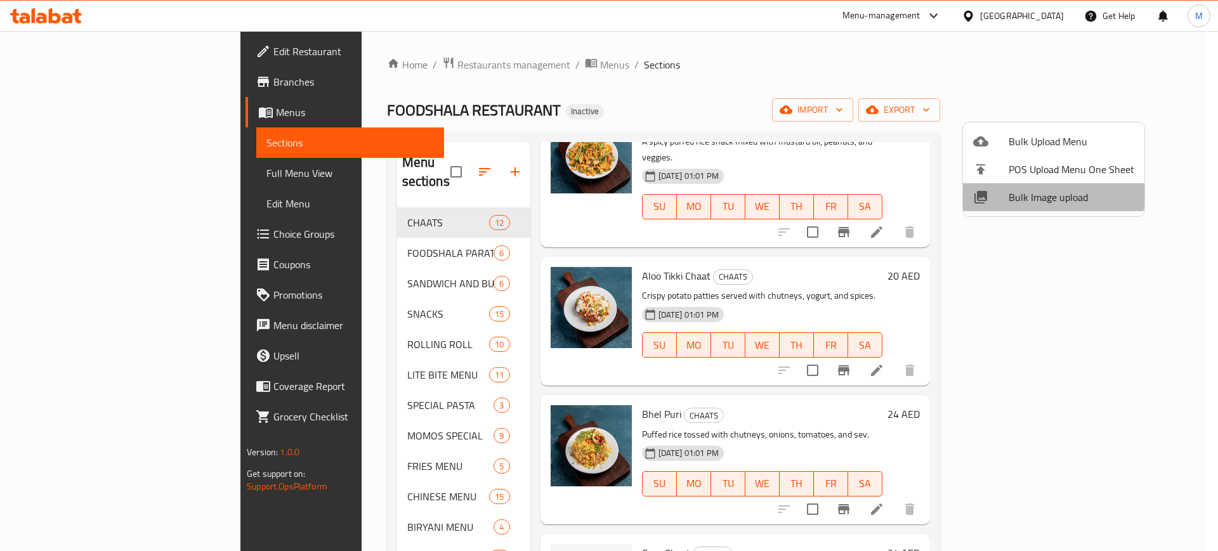
click at [1046, 194] on span "Bulk Image upload" at bounding box center [1072, 197] width 126 height 15
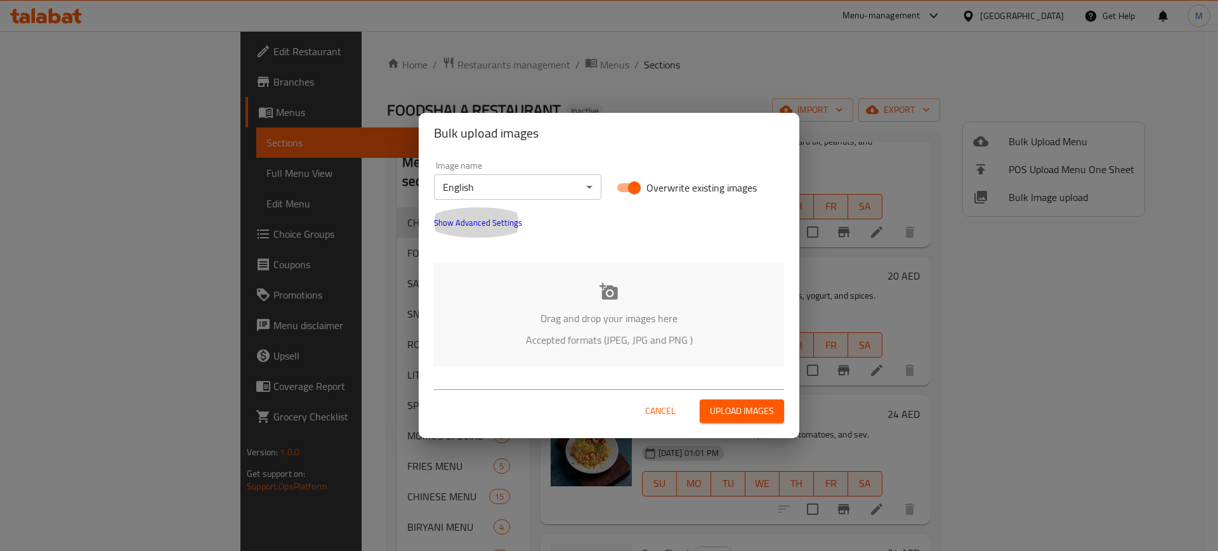
click at [481, 237] on button "Show Advanced Settings" at bounding box center [477, 222] width 103 height 30
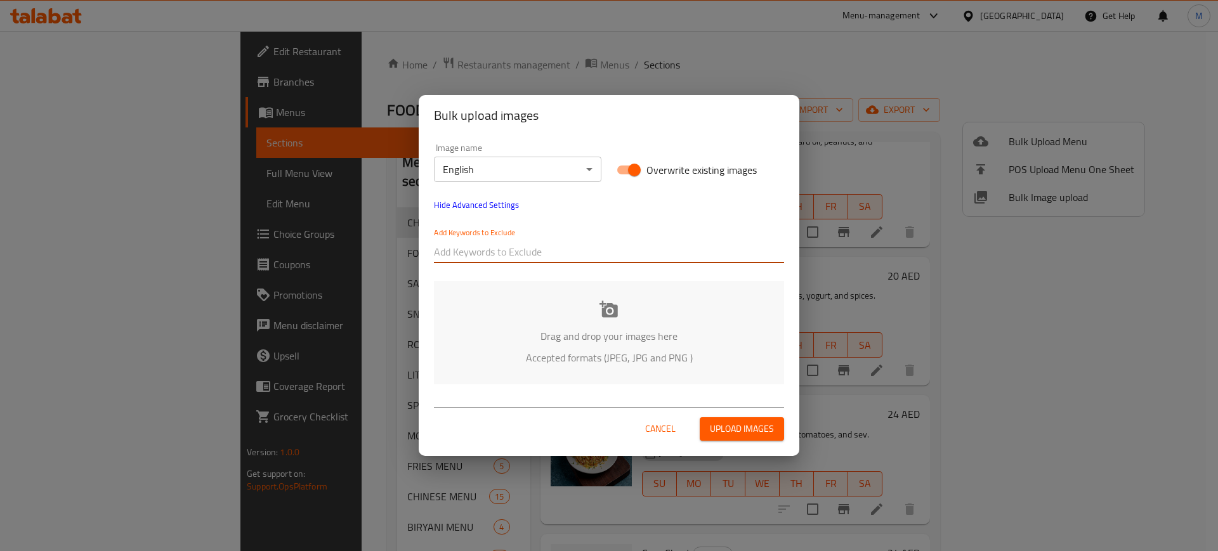
click at [502, 252] on input "text" at bounding box center [609, 252] width 350 height 20
paste input "Edit"
type input "Edit"
click at [585, 225] on div "Add Keywords to Exclude Edit" at bounding box center [608, 245] width 365 height 51
click at [599, 249] on input "text" at bounding box center [633, 252] width 302 height 20
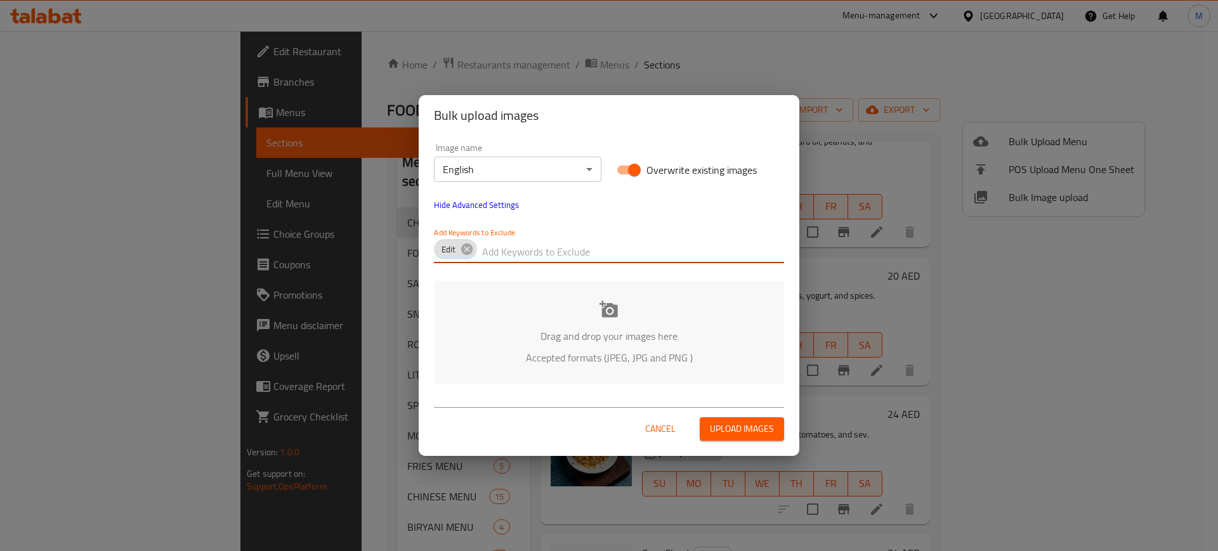
paste input "-Edit-"
click at [586, 249] on input "-Edit-" at bounding box center [633, 252] width 302 height 20
type input "-Edit-"
click at [550, 236] on div "Add Keywords to Exclude Edit -Edit-" at bounding box center [609, 246] width 350 height 36
click at [562, 249] on input "text" at bounding box center [661, 252] width 246 height 20
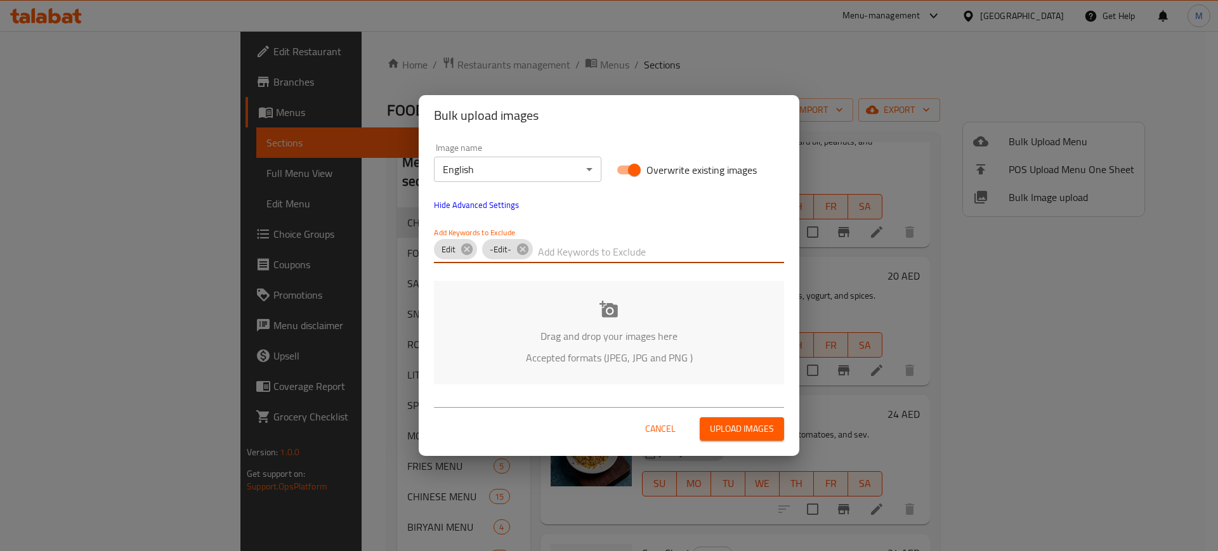
paste input "_-Edit-"
type input "_-Edit-"
click at [608, 218] on div "Image name English ​ Overwrite existing images Hide Advanced Settings Add Keywo…" at bounding box center [608, 203] width 365 height 135
click at [635, 251] on input "text" at bounding box center [691, 252] width 185 height 20
paste input "Foodshala_"
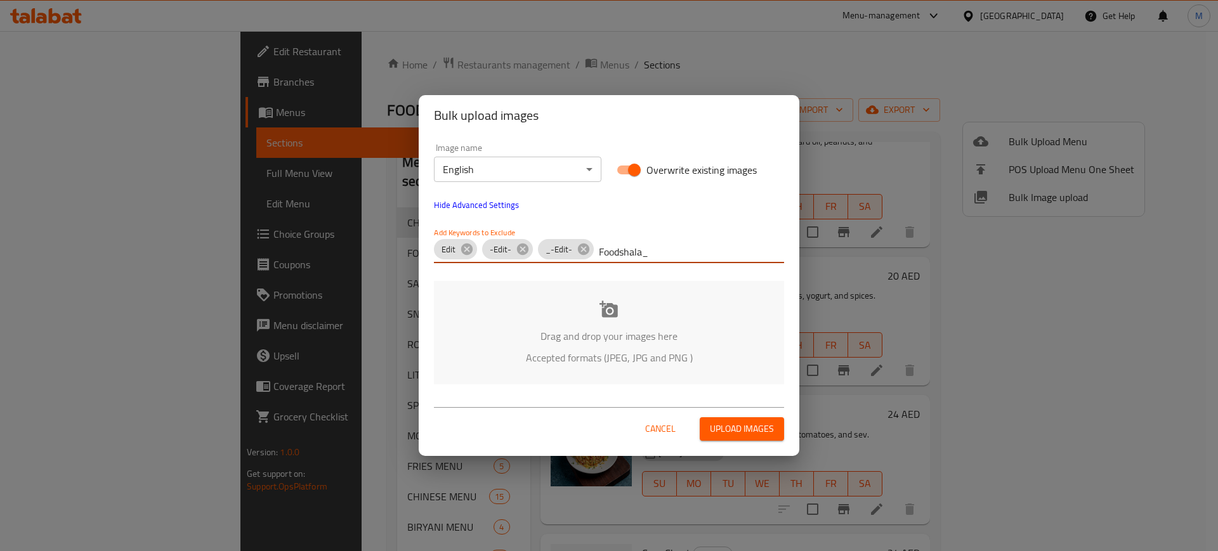
type input "Foodshala_"
click at [533, 392] on div "Cancel Upload images" at bounding box center [609, 424] width 381 height 64
click at [496, 368] on div "Drag and drop your images here Accepted formats (JPEG, JPG and PNG )" at bounding box center [609, 332] width 350 height 103
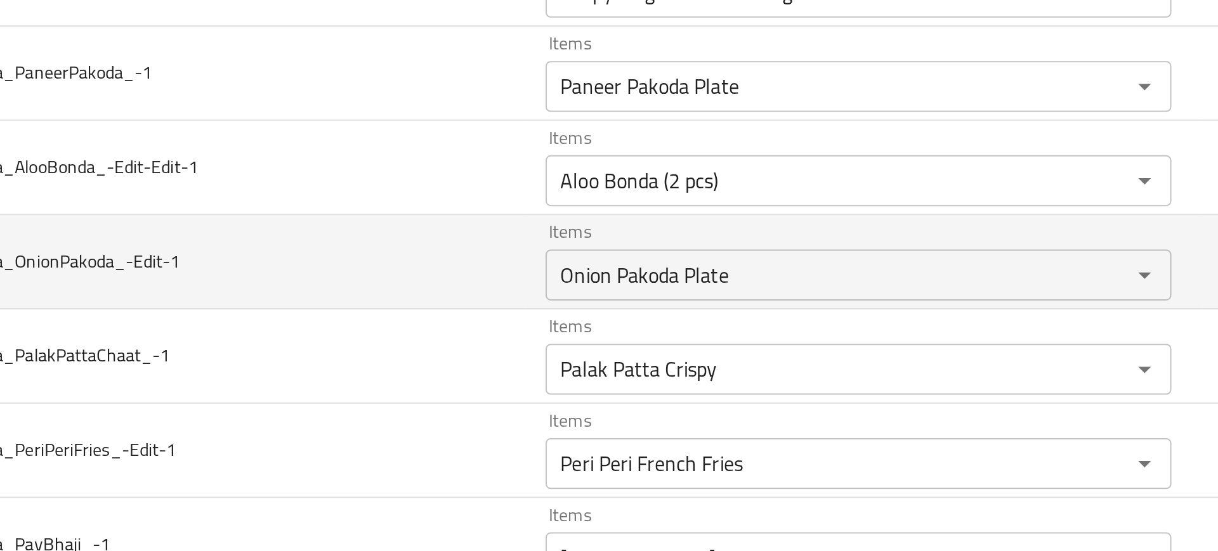
scroll to position [3438, 0]
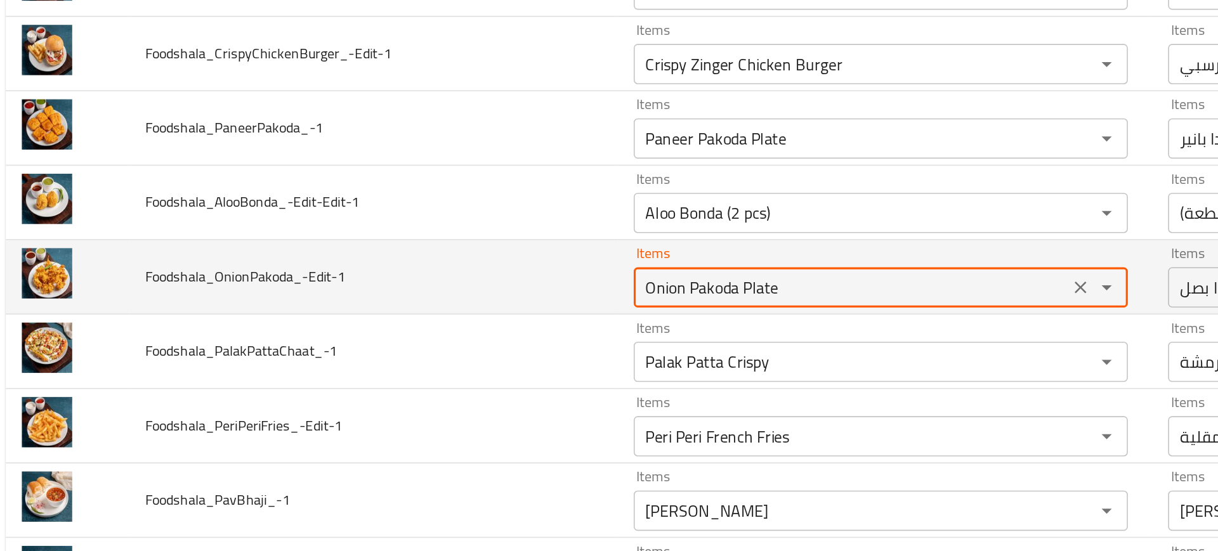
click at [485, 307] on input "Onion Pakoda Plate" at bounding box center [548, 306] width 266 height 18
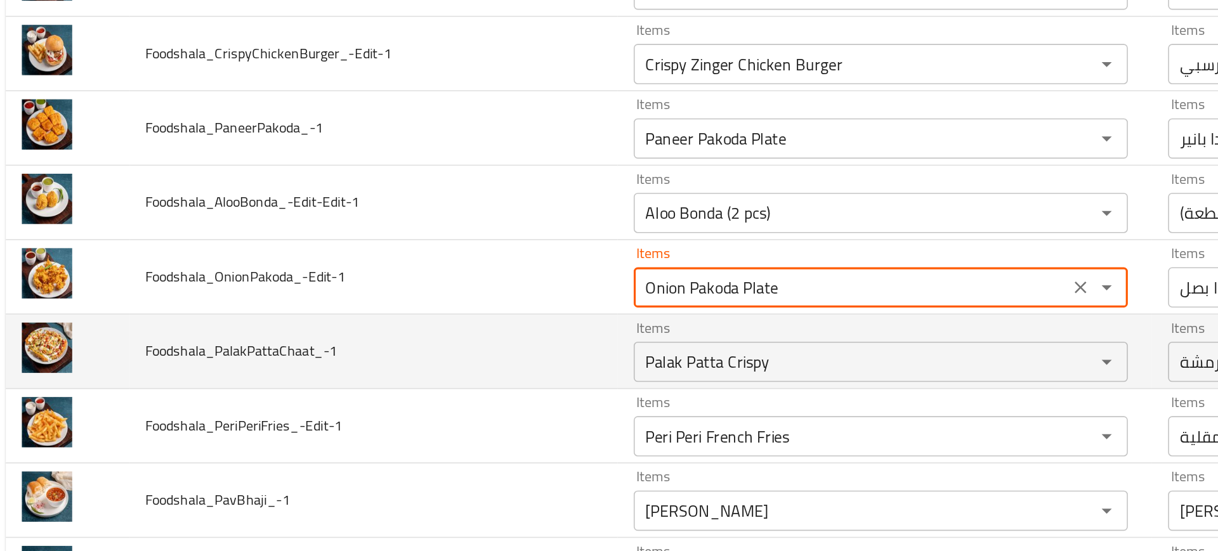
click at [296, 367] on td "Foodshala_PalakPattaChaat_-1" at bounding box center [247, 347] width 308 height 47
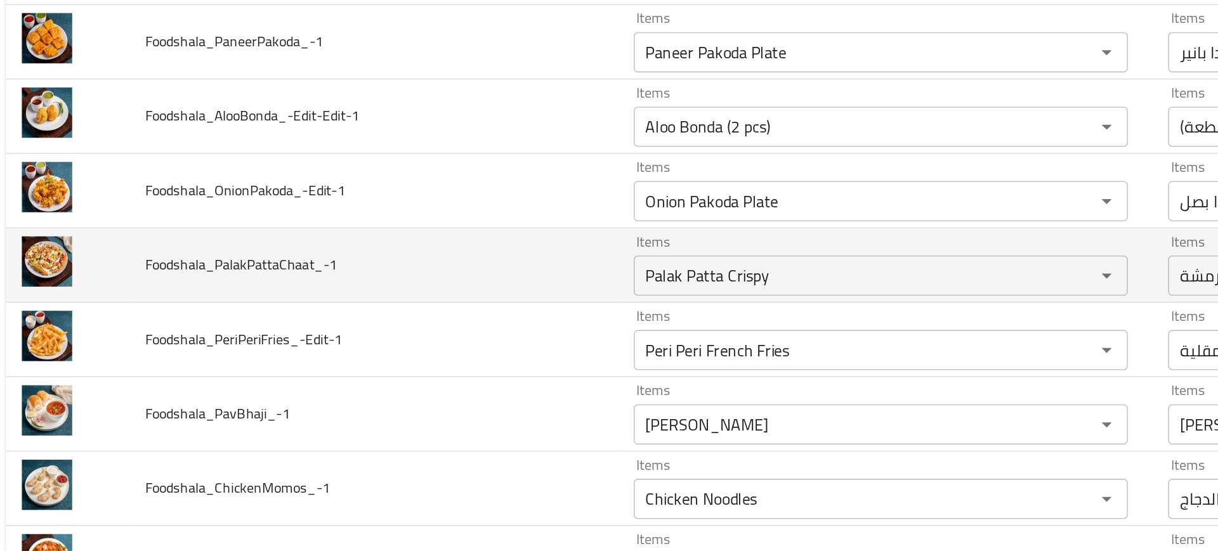
scroll to position [3493, 0]
click at [457, 304] on input "Palak Patta Crispy" at bounding box center [548, 298] width 266 height 18
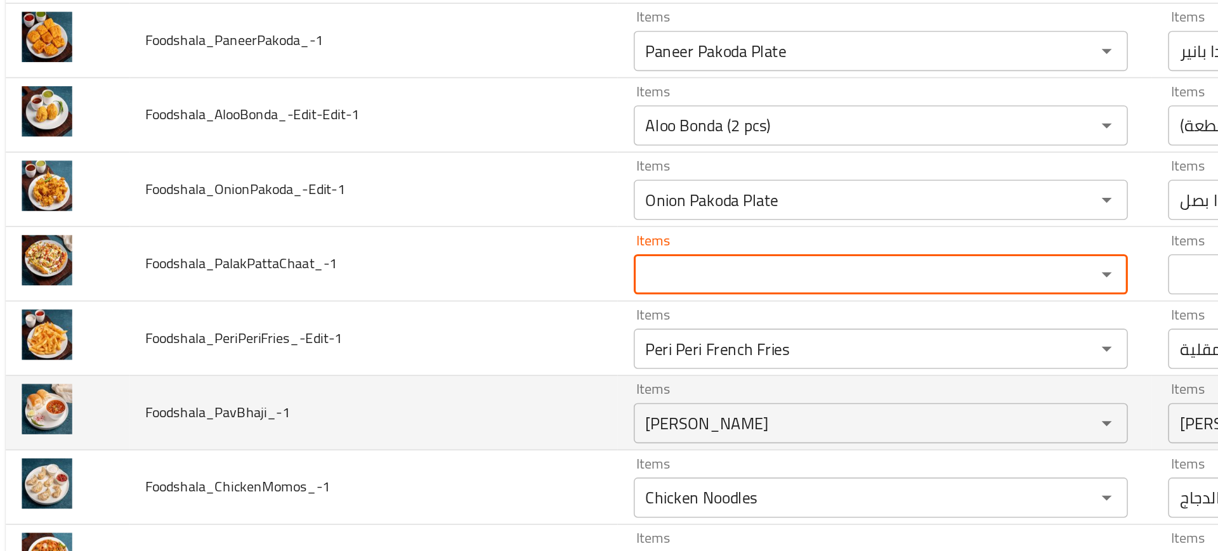
click at [401, 382] on td "Items Puri Bhaji Items" at bounding box center [569, 385] width 337 height 47
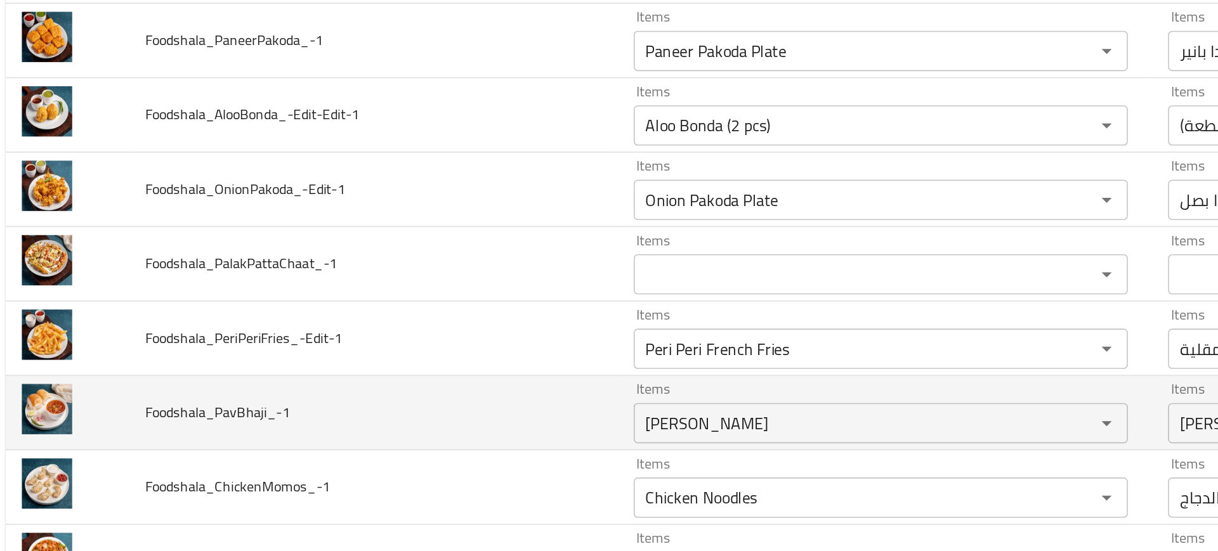
scroll to position [3539, 0]
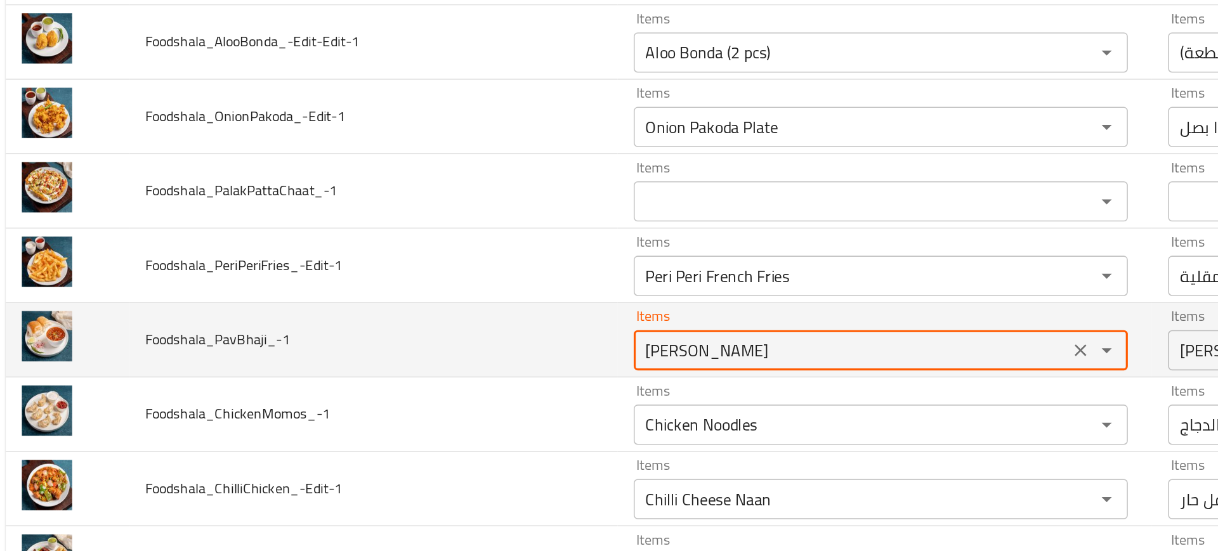
click at [426, 349] on input "[PERSON_NAME]" at bounding box center [548, 346] width 266 height 18
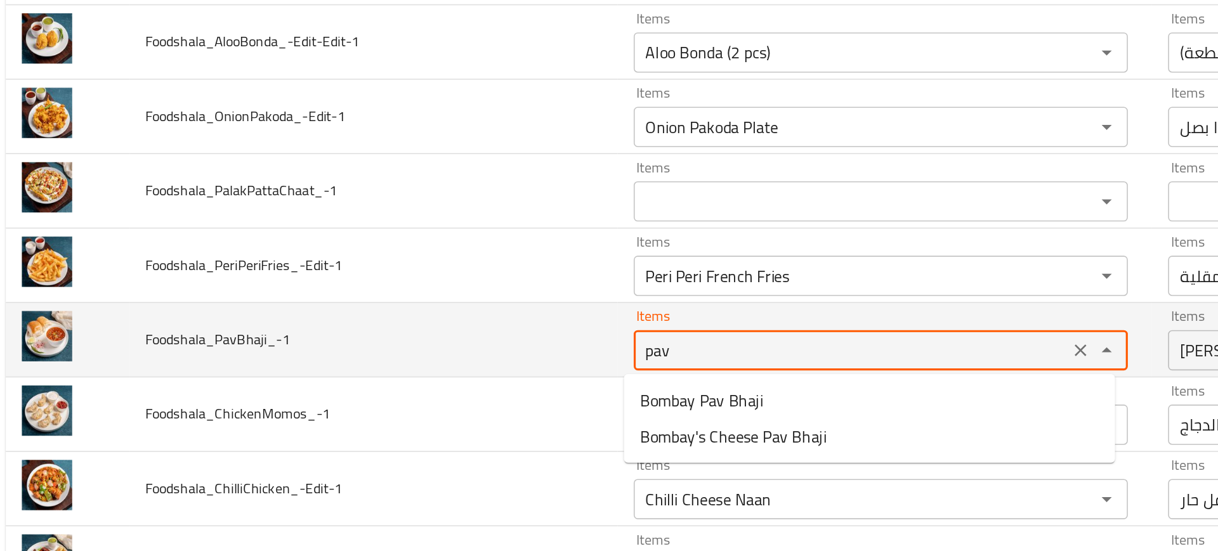
type input "pav b"
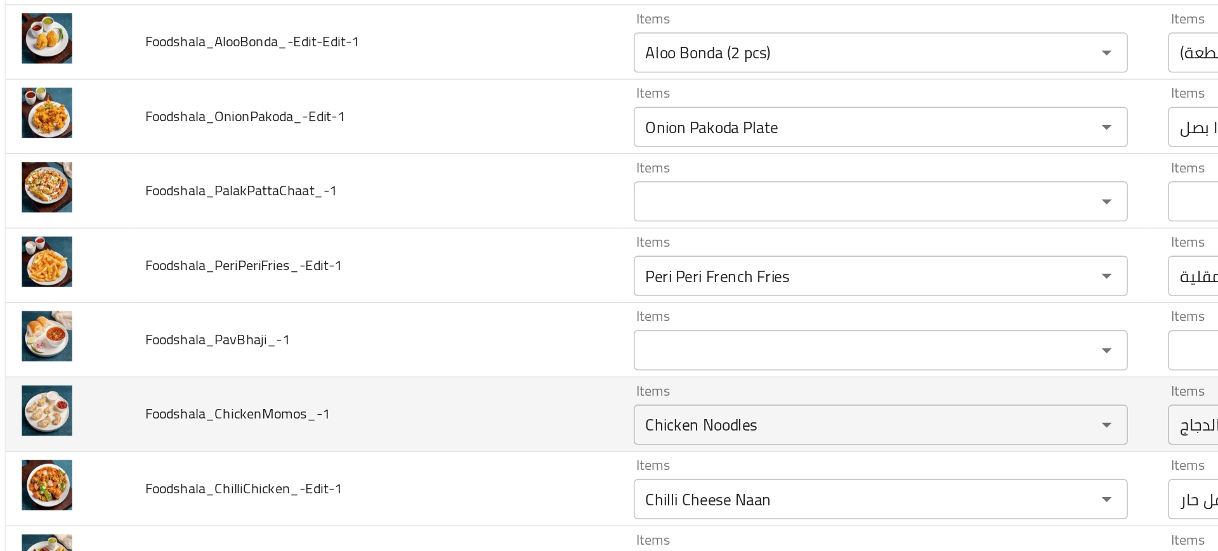
click at [363, 363] on td "Foodshala_ChickenMomos_-1" at bounding box center [247, 386] width 308 height 47
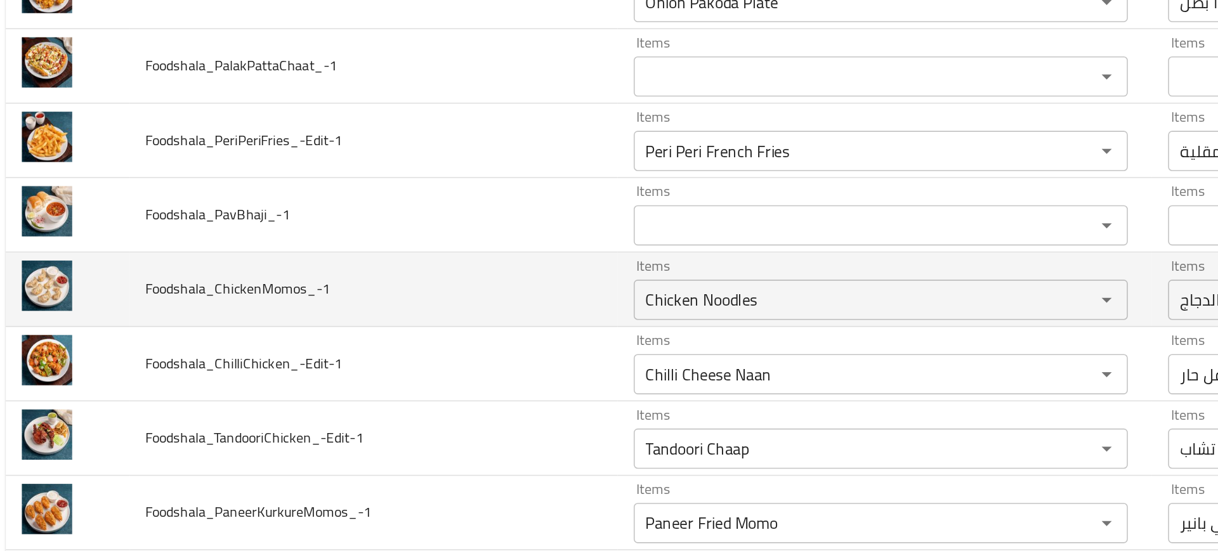
scroll to position [3621, 0]
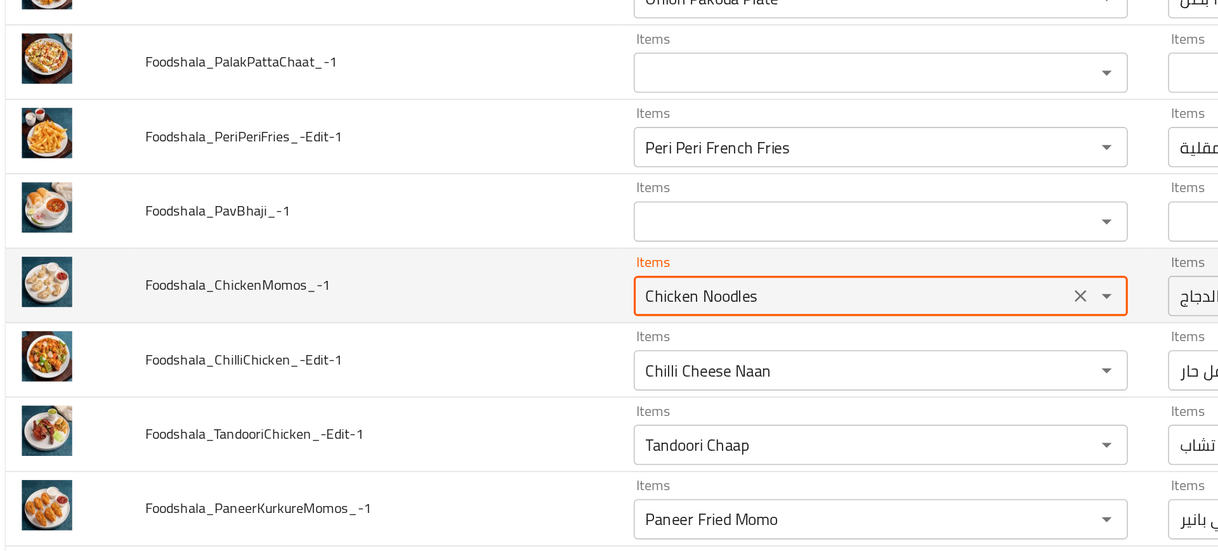
click at [450, 313] on input "Chicken Noodles" at bounding box center [548, 312] width 266 height 18
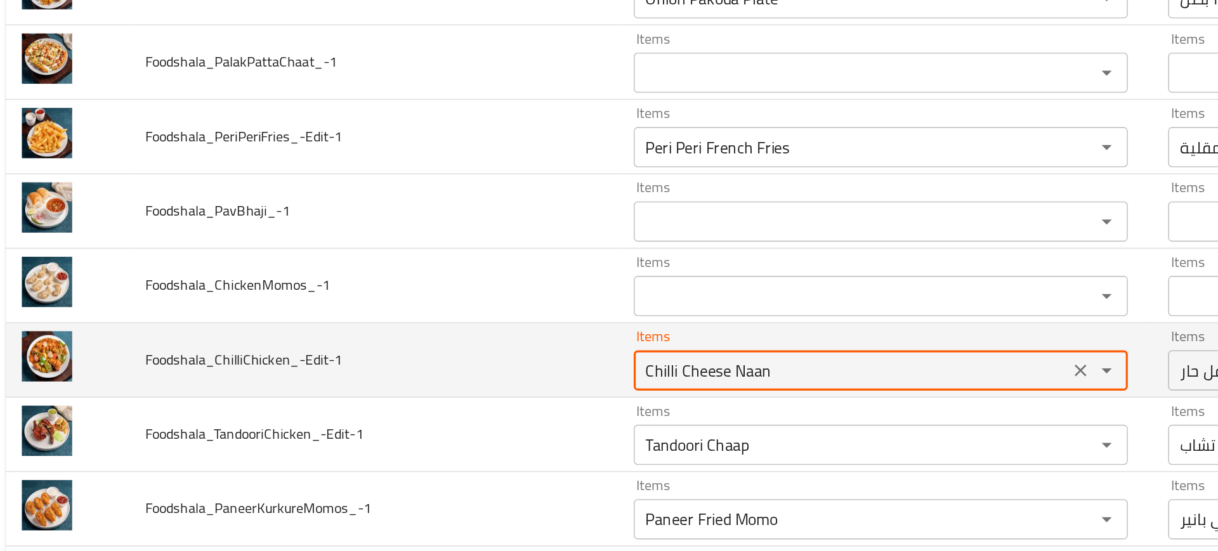
click at [457, 358] on input "Chilli Cheese Naan" at bounding box center [548, 359] width 266 height 18
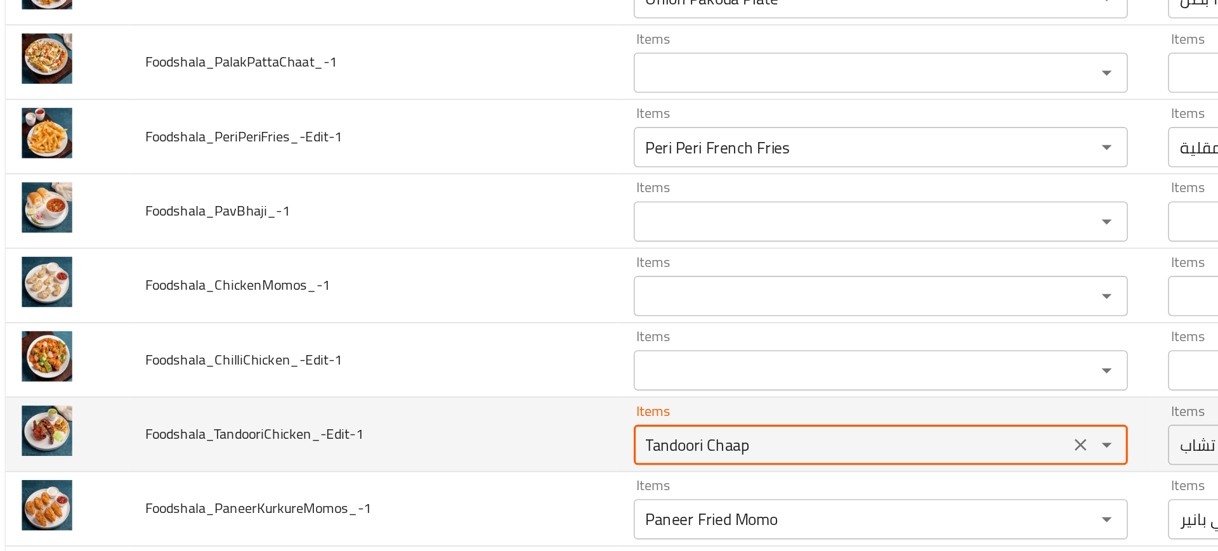
click at [466, 402] on input "Tandoori Chaap" at bounding box center [548, 405] width 266 height 18
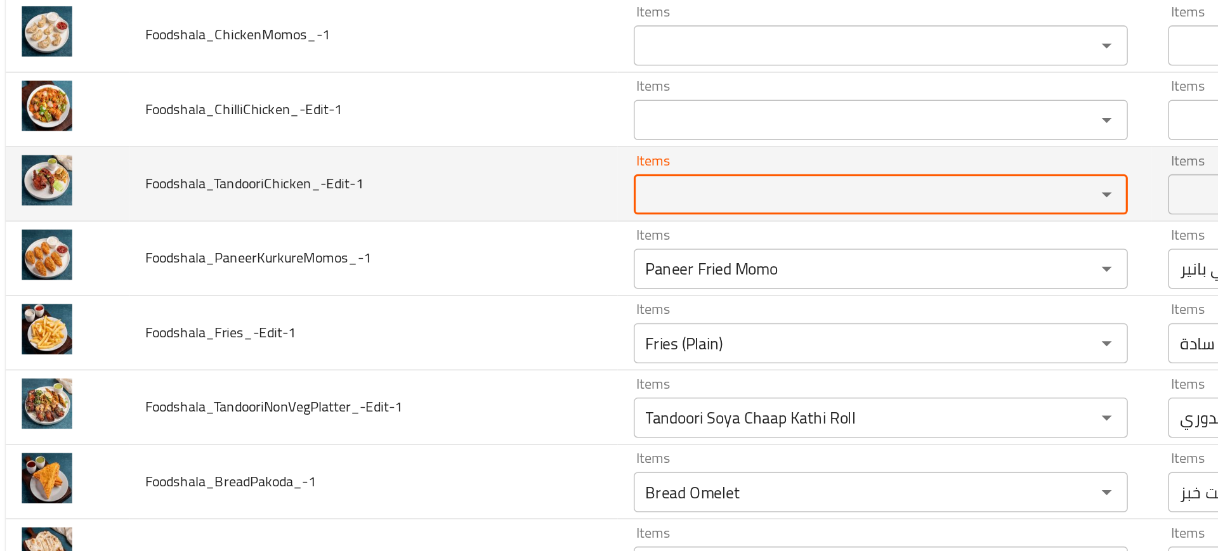
scroll to position [3778, 0]
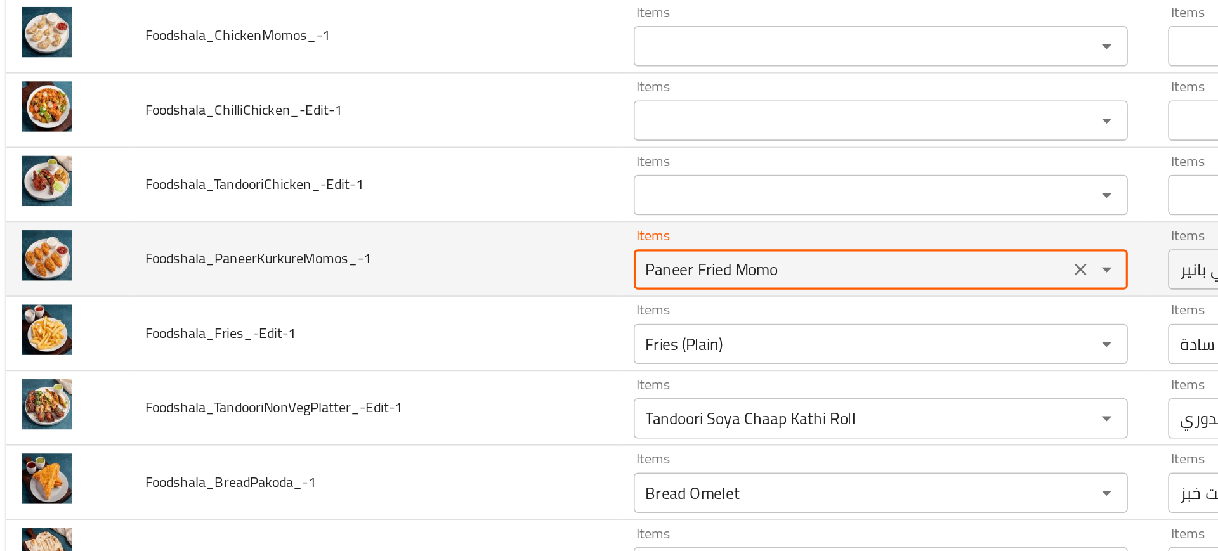
click at [438, 297] on input "Paneer Fried Momo" at bounding box center [548, 295] width 266 height 18
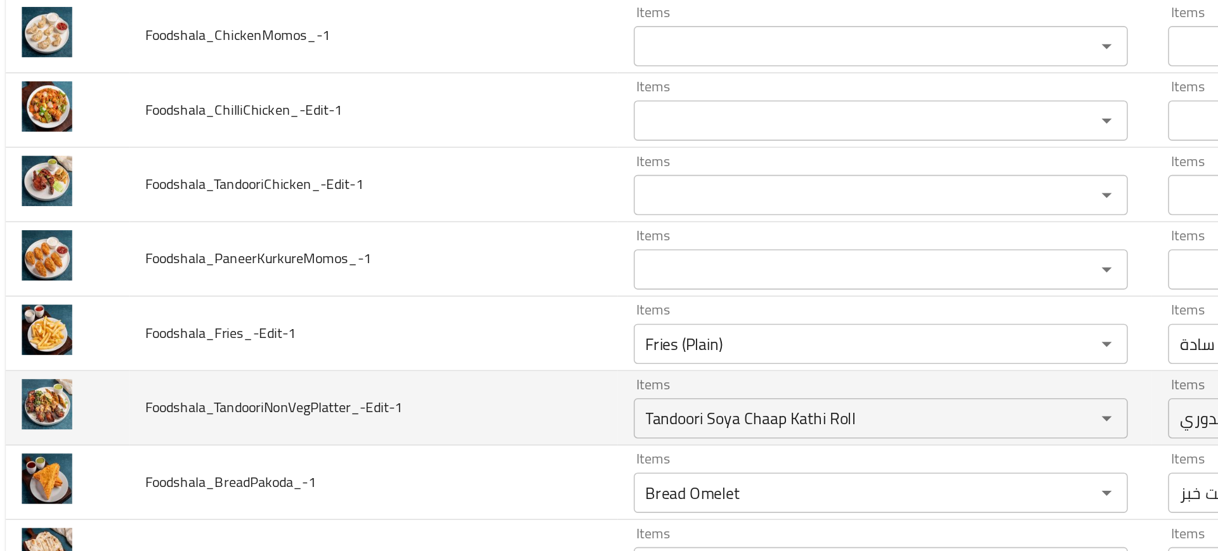
click at [383, 376] on td "Foodshala_TandooriNonVegPlatter_-Edit-1" at bounding box center [247, 382] width 308 height 47
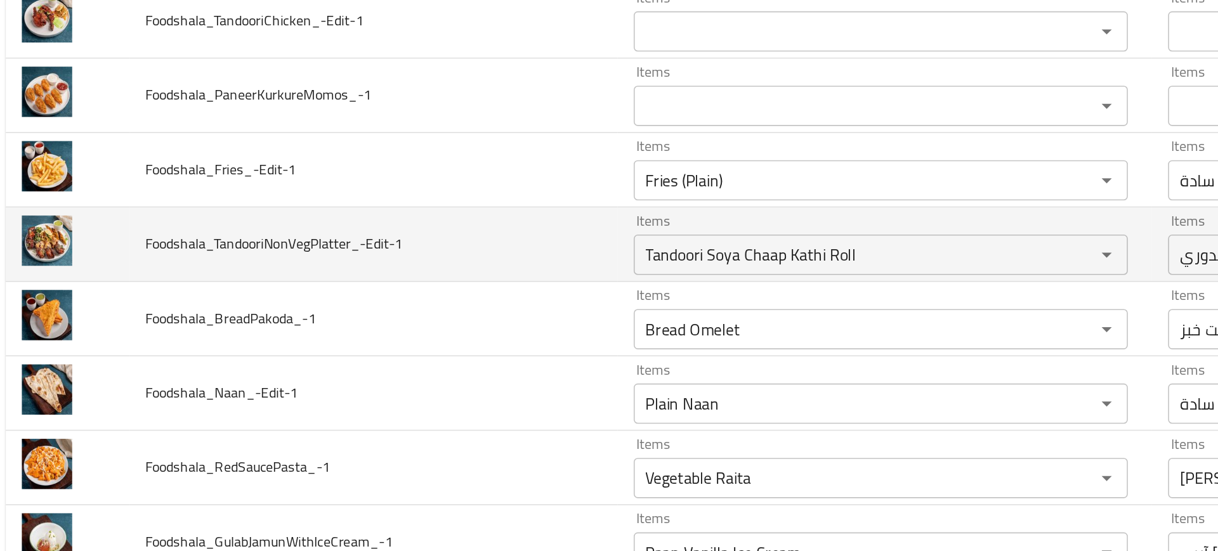
scroll to position [3883, 0]
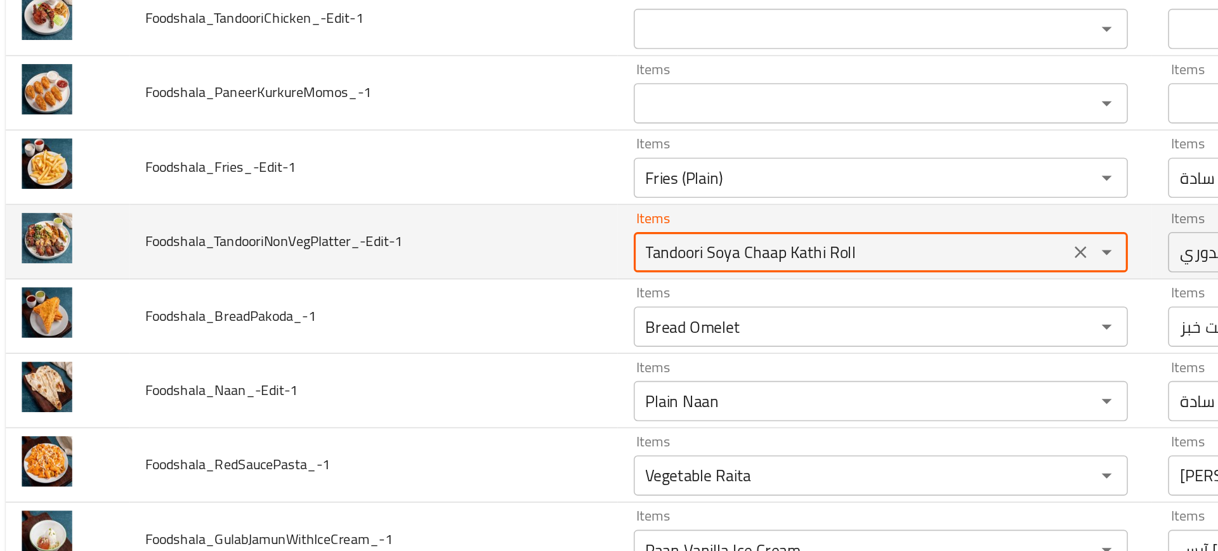
click at [428, 286] on input "Tandoori Soya Chaap Kathi Roll" at bounding box center [548, 284] width 266 height 18
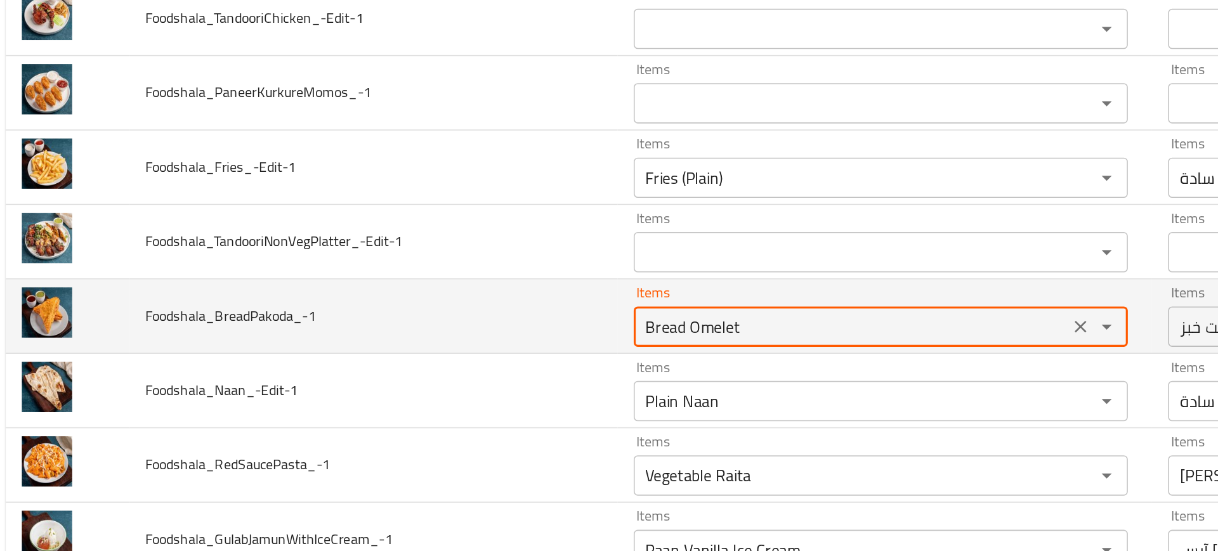
click at [440, 329] on input "Bread Omelet" at bounding box center [548, 331] width 266 height 18
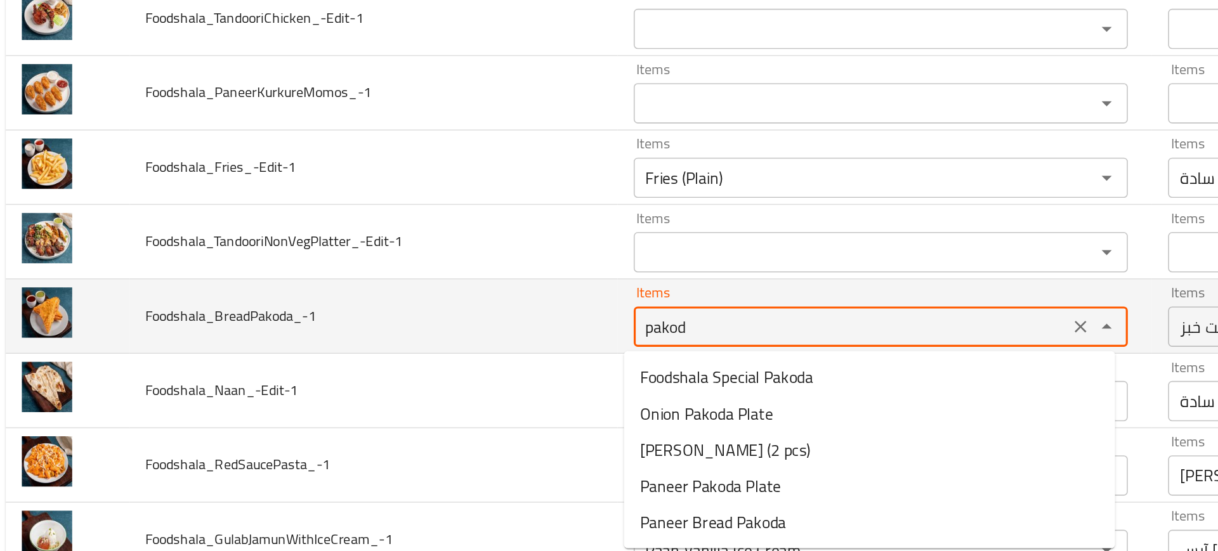
type input "pakoda"
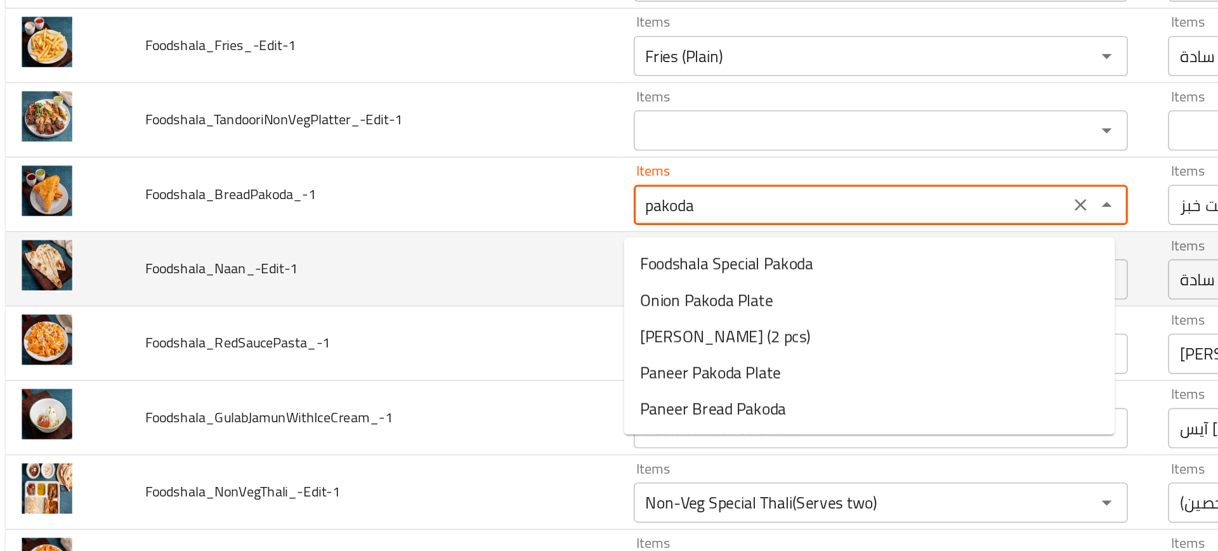
scroll to position [3952, 0]
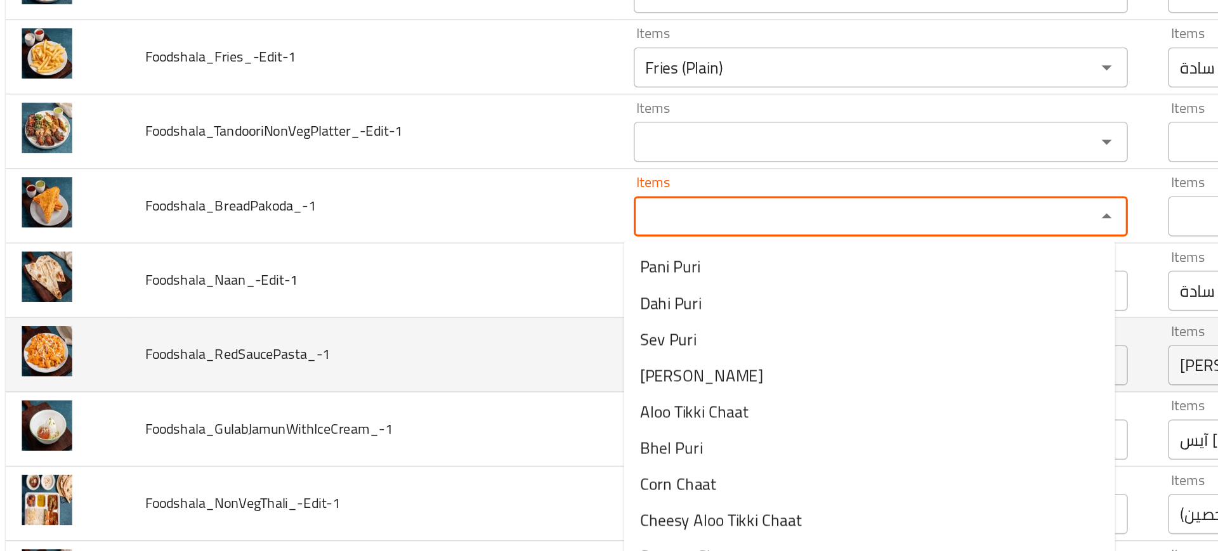
click at [359, 370] on td "Foodshala_RedSaucePasta_-1" at bounding box center [247, 348] width 308 height 47
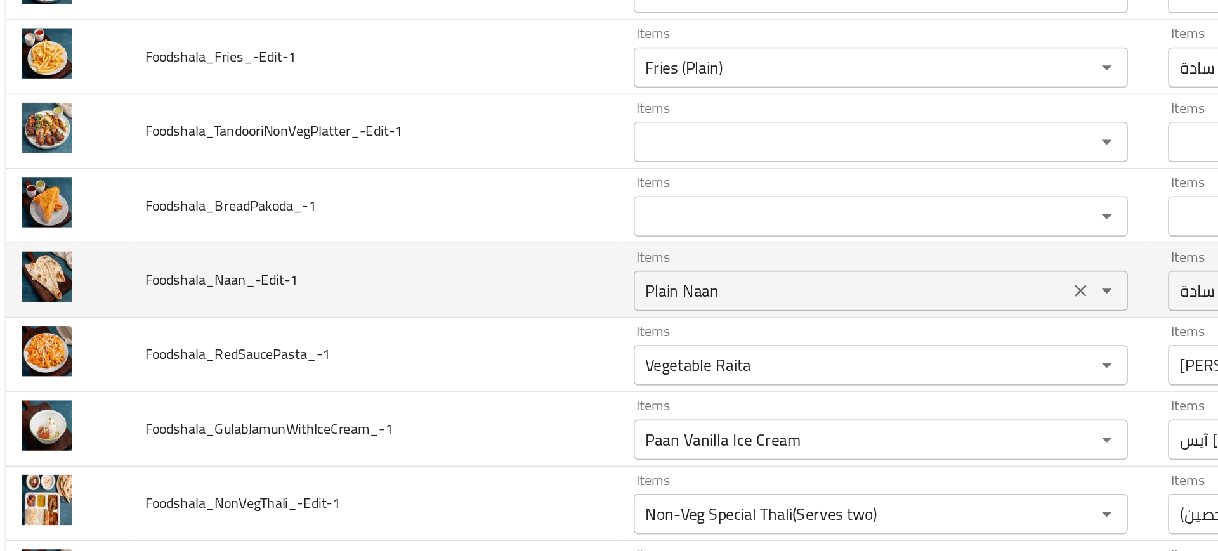
click at [453, 294] on div "Items Plain Naan Items" at bounding box center [566, 301] width 311 height 39
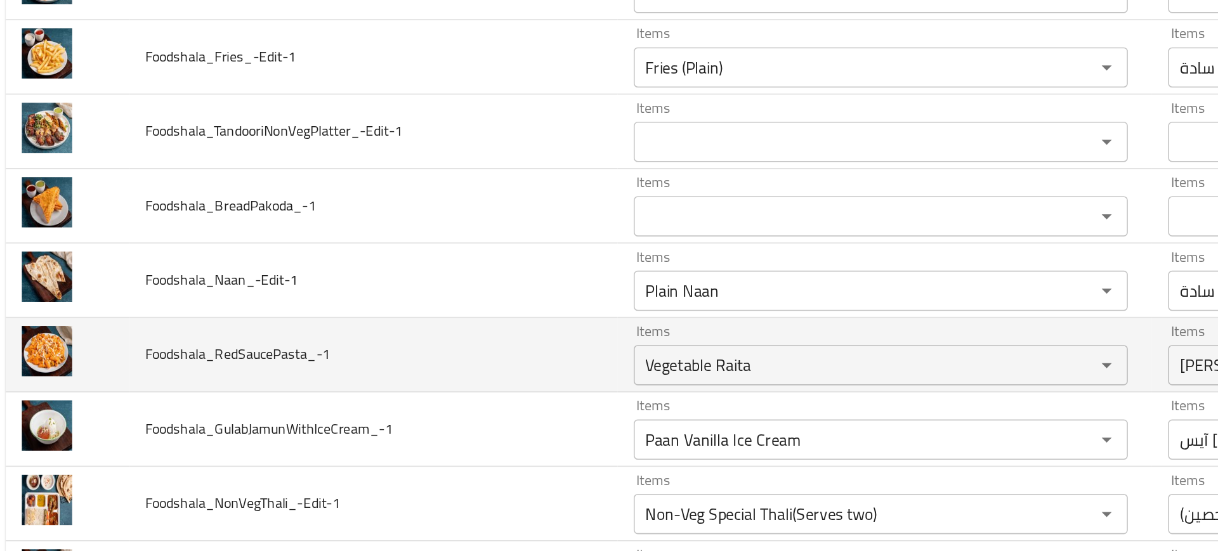
click at [350, 351] on td "Foodshala_RedSaucePasta_-1" at bounding box center [247, 348] width 308 height 47
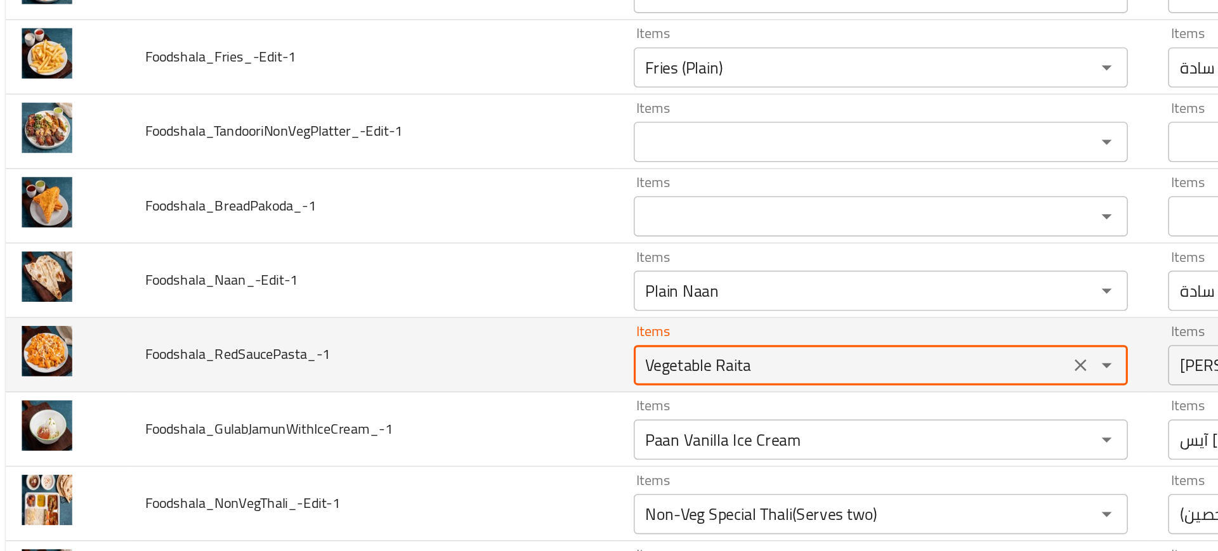
click at [445, 361] on input "Vegetable Raita" at bounding box center [548, 355] width 266 height 18
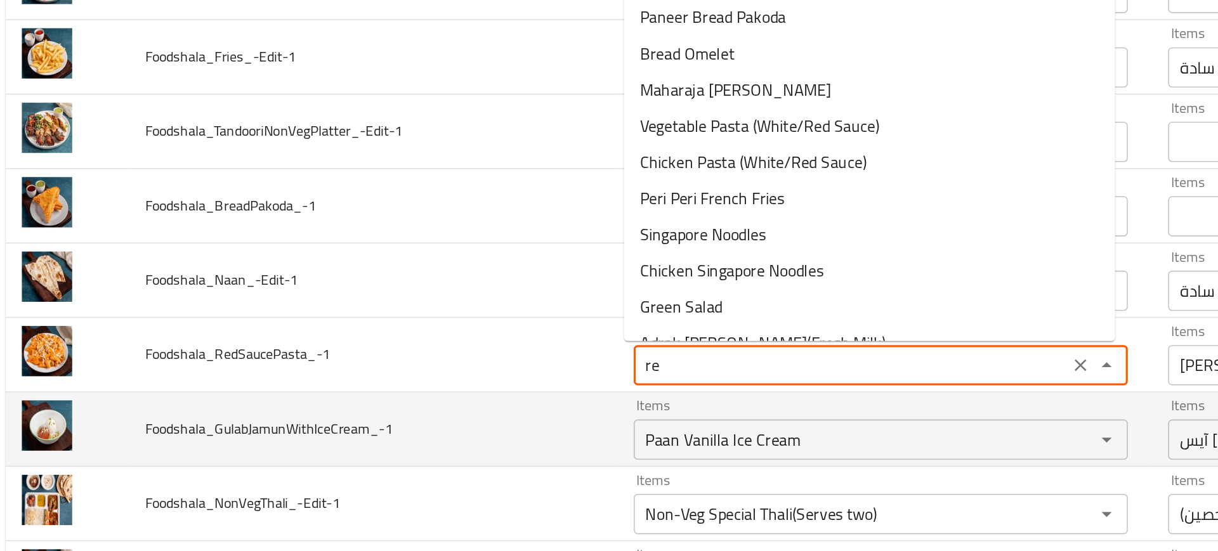
type input "red"
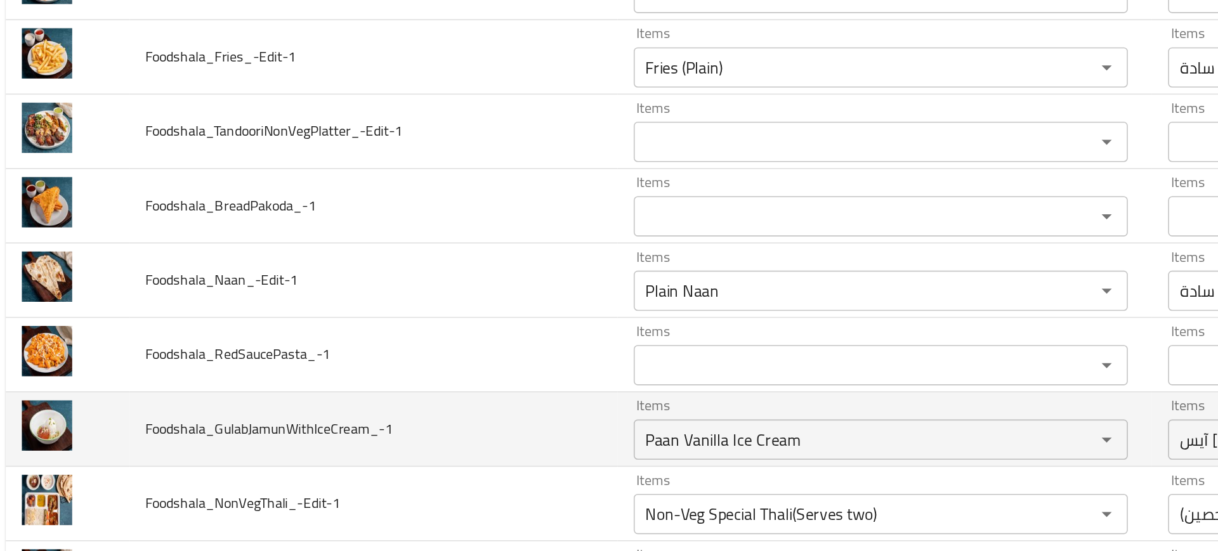
click at [360, 379] on td "Foodshala_GulabJamunWithIceCream_-1" at bounding box center [247, 395] width 308 height 47
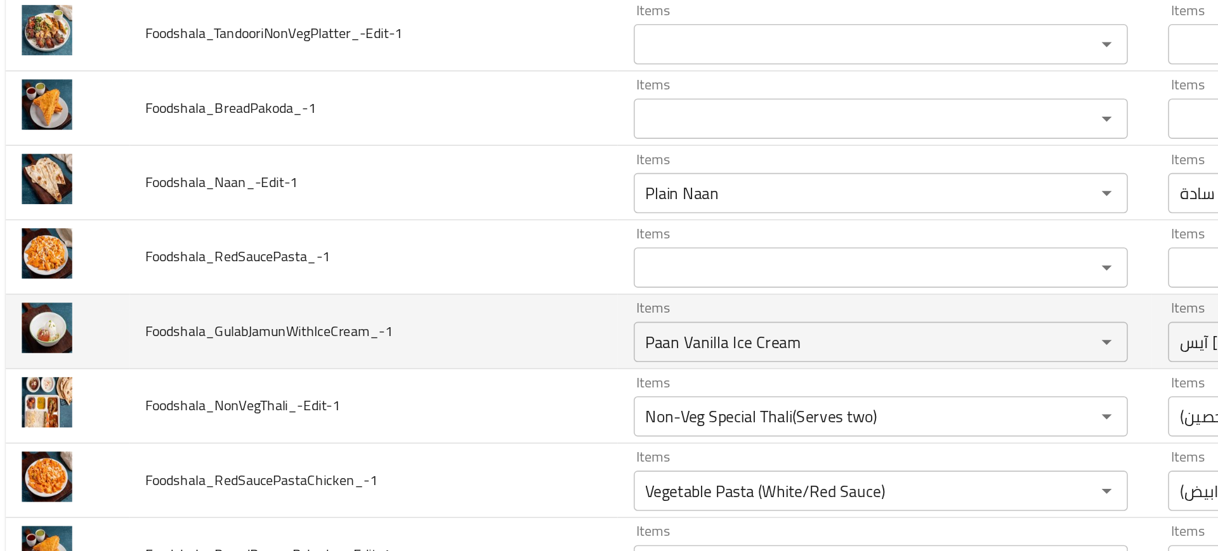
scroll to position [4014, 0]
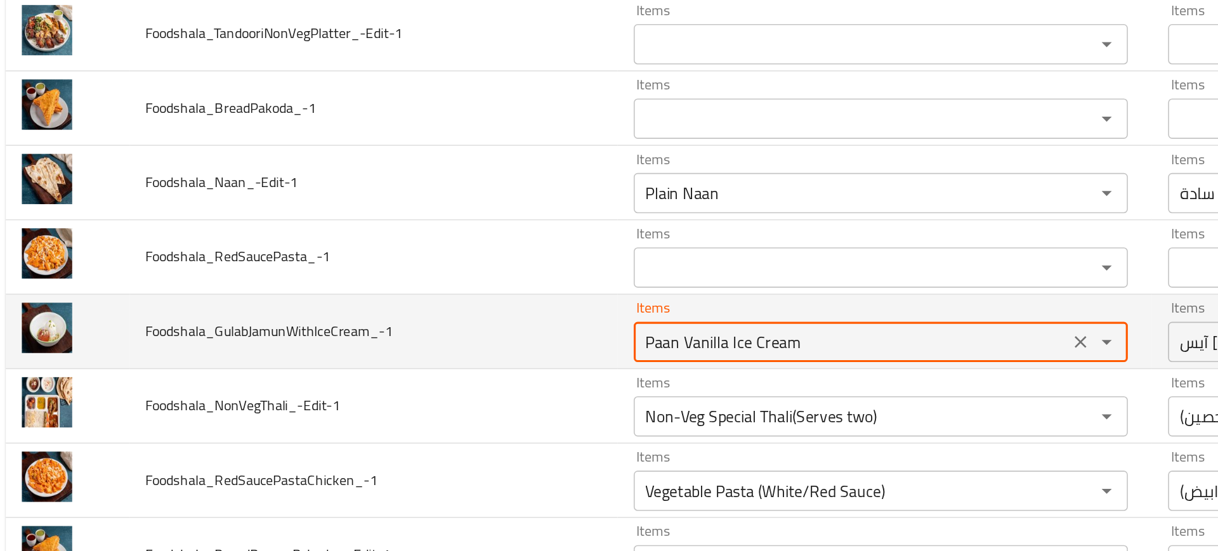
click at [450, 332] on input "Paan Vanilla Ice Cream" at bounding box center [548, 341] width 266 height 18
type input "gula"
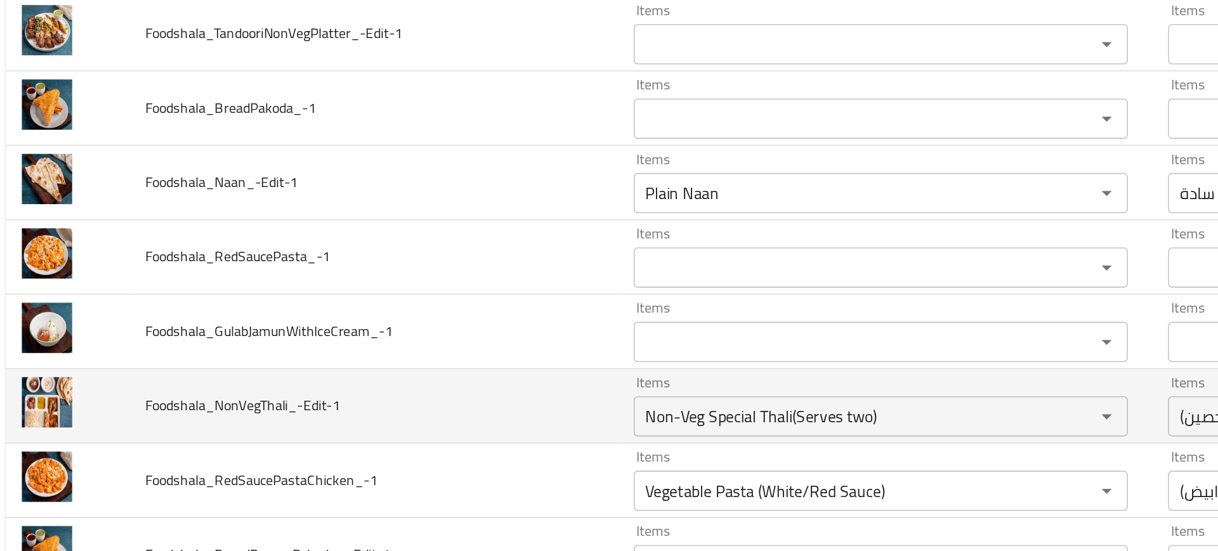
click at [342, 388] on td "Foodshala_NonVegThali_-Edit-1" at bounding box center [247, 381] width 308 height 47
click at [457, 396] on div "Non-Veg Special Thali(Serves two) Items" at bounding box center [566, 387] width 311 height 25
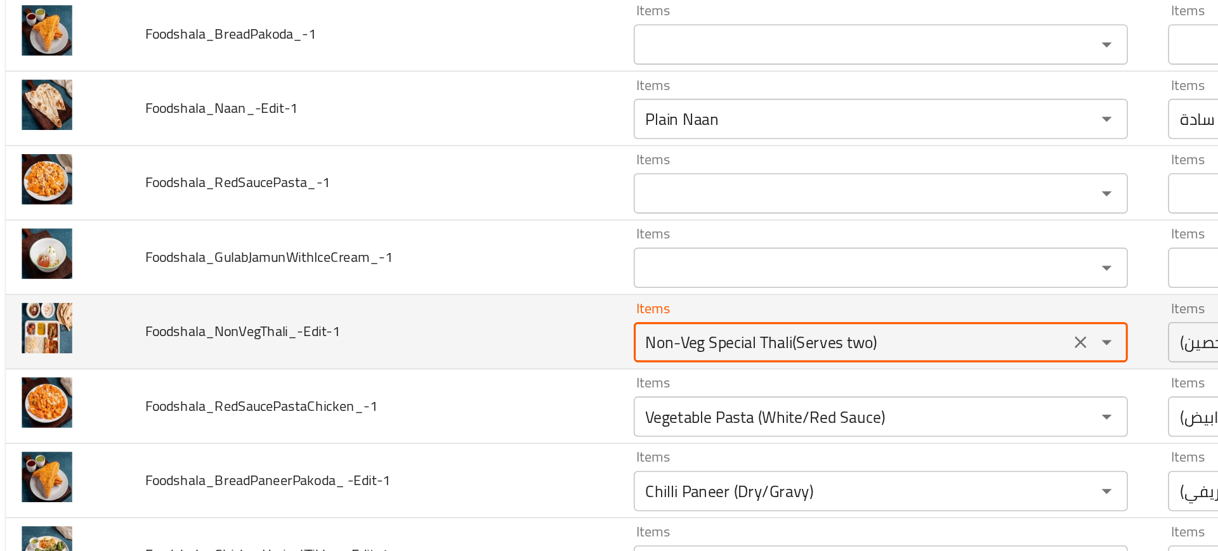
scroll to position [4081, 0]
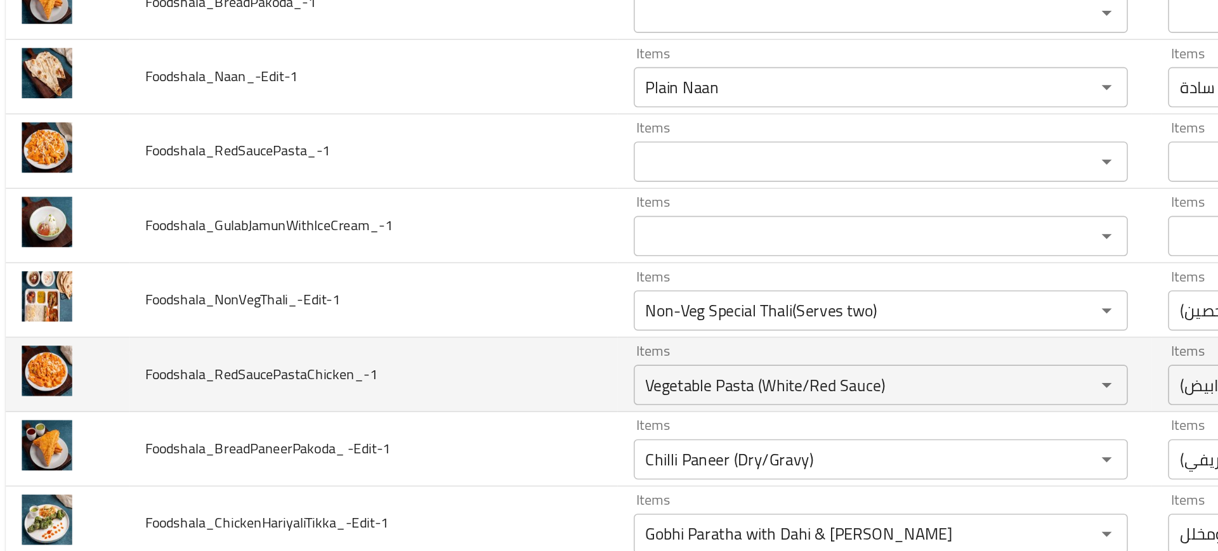
click at [352, 354] on td "Foodshala_RedSaucePastaChicken_-1" at bounding box center [247, 361] width 308 height 47
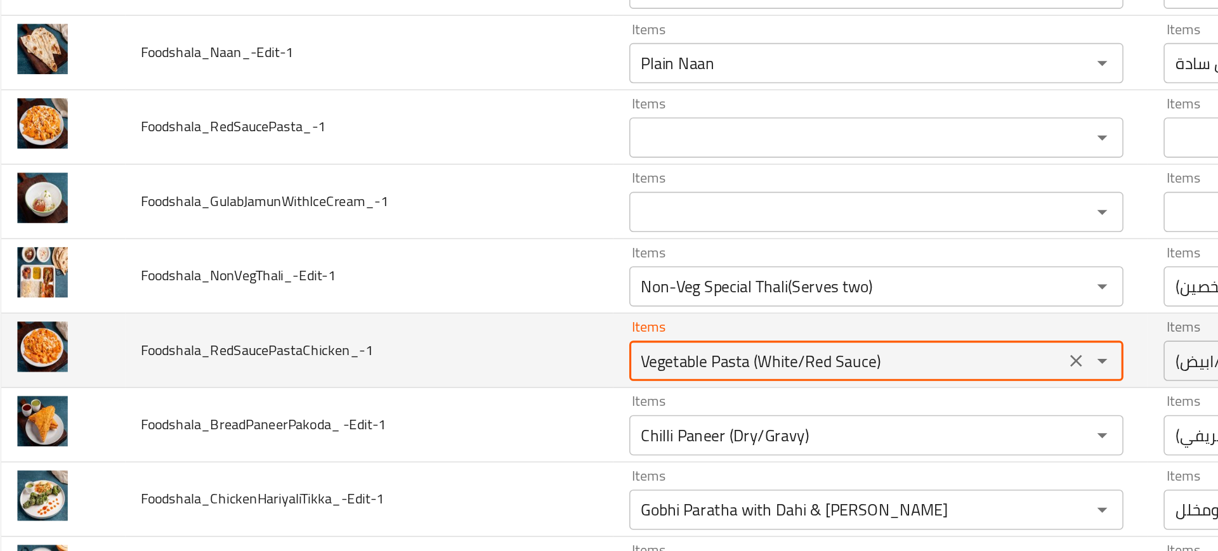
click at [441, 373] on input "Vegetable Pasta (White/Red Sauce)" at bounding box center [548, 368] width 266 height 18
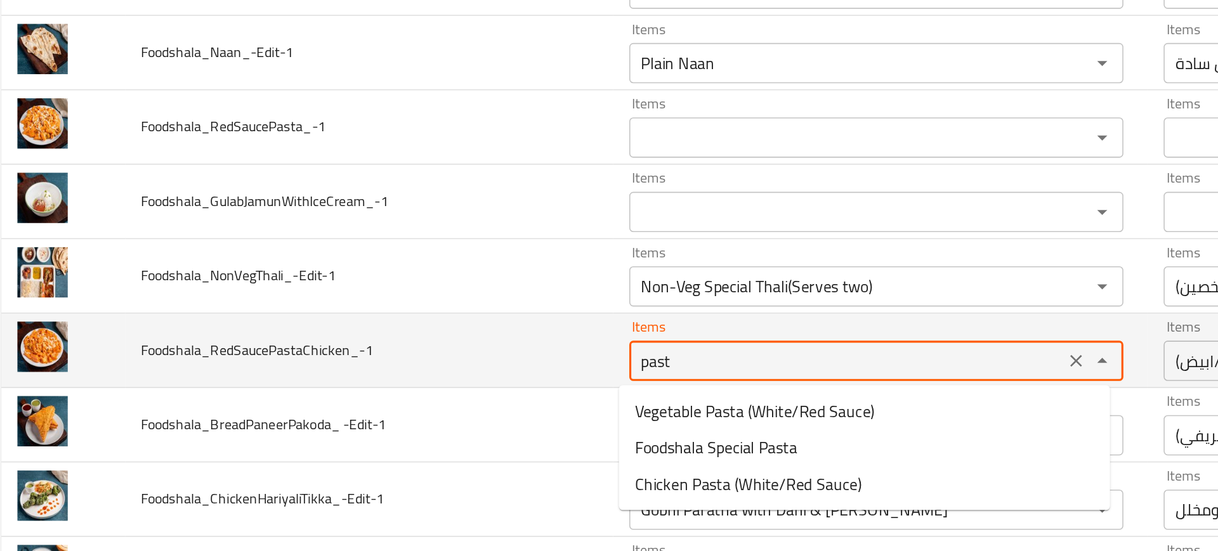
type input "pasta"
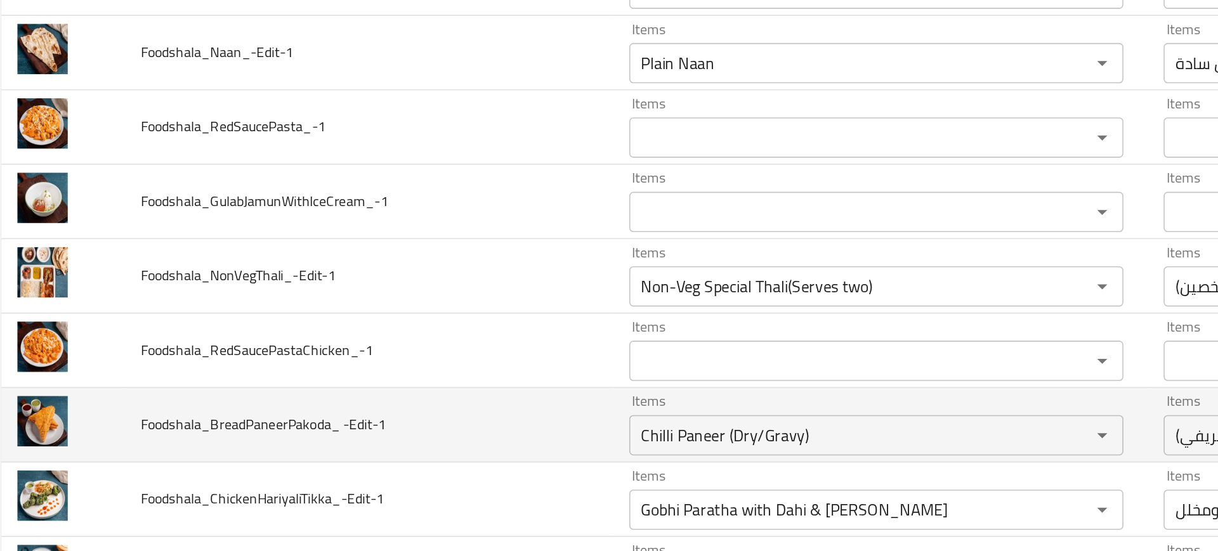
click at [365, 385] on td "Foodshala_BreadPaneerPakoda_ -Edit-1" at bounding box center [247, 408] width 308 height 47
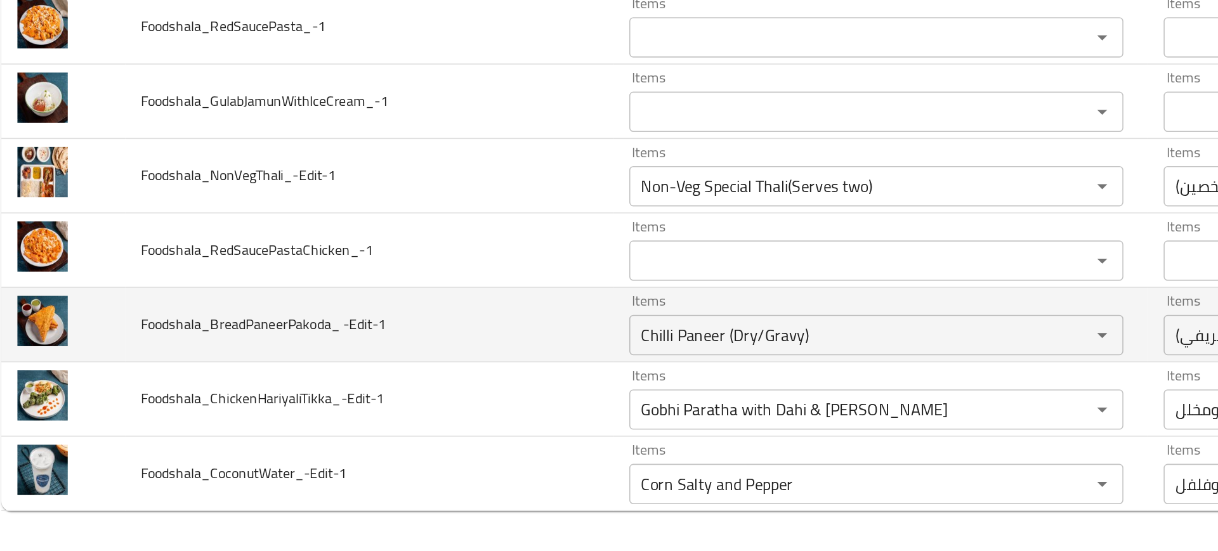
scroll to position [0, 0]
click at [448, 402] on div "Chilli Paneer (Dry/Gravy) Items" at bounding box center [566, 414] width 311 height 25
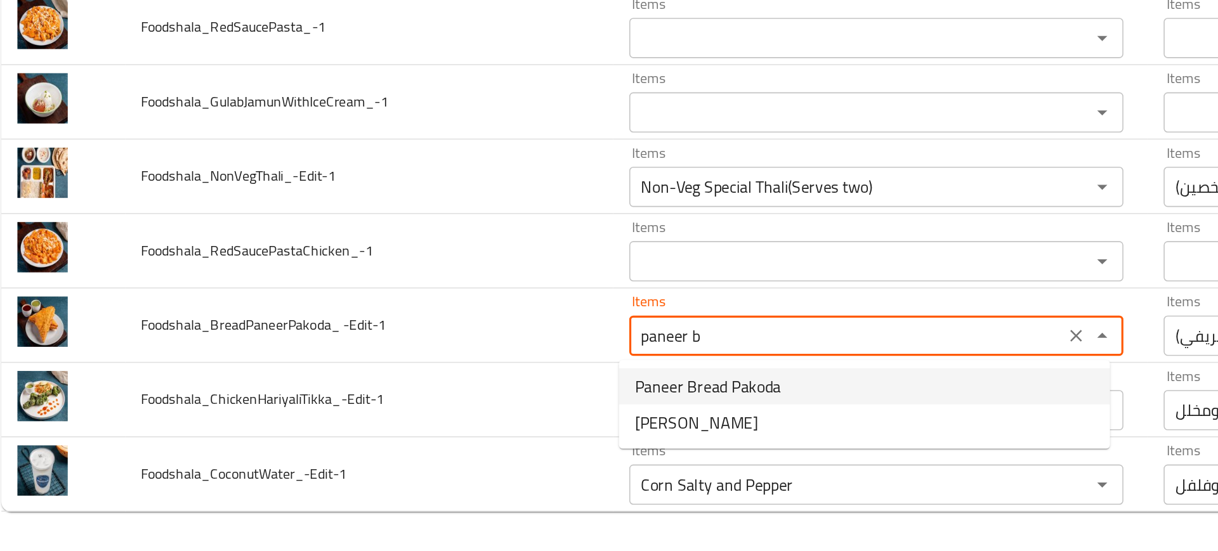
click at [451, 445] on span "Paneer Bread Pakoda" at bounding box center [461, 446] width 92 height 15
type -Edit-1 "Paneer Bread Pakoda"
type -Edit-1-ar "خبز بانير باكودا"
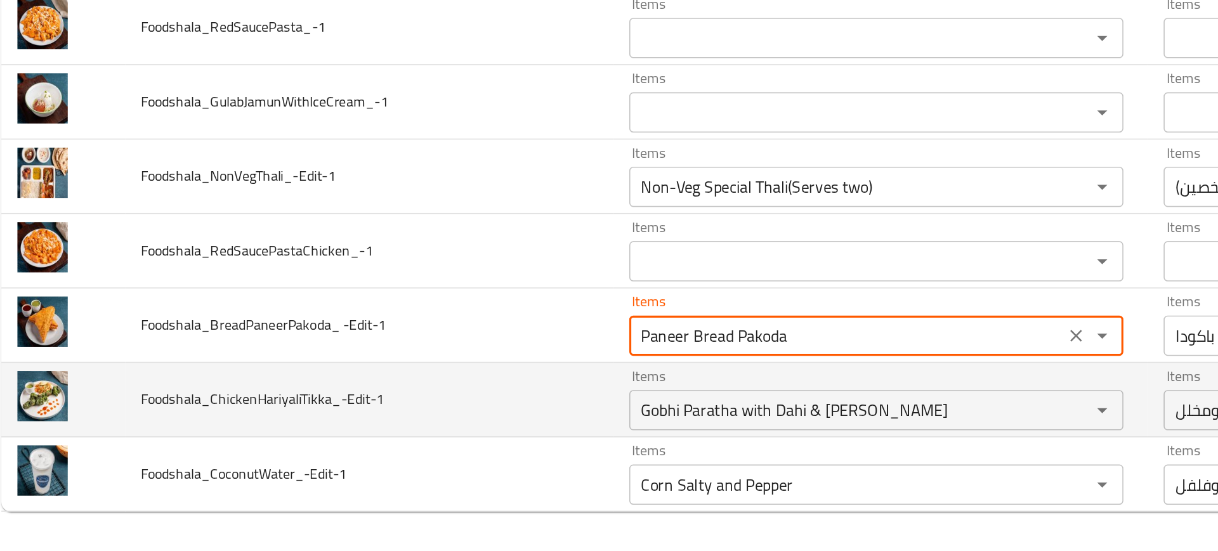
type -Edit-1 "Paneer Bread Pakoda"
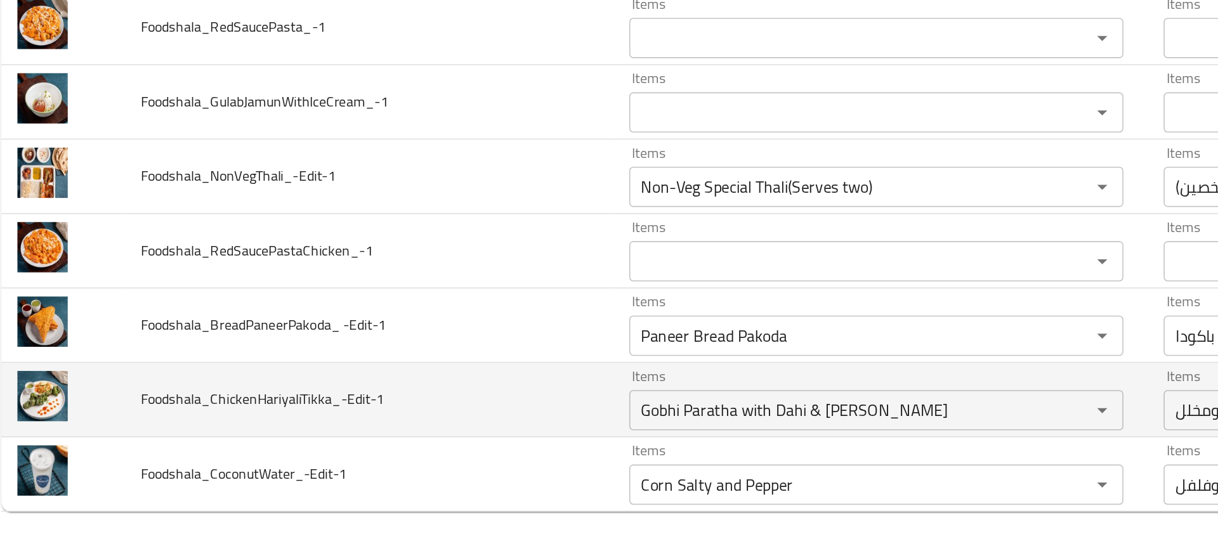
click at [372, 463] on td "Foodshala_ChickenHariyaliTikka_-Edit-1" at bounding box center [247, 455] width 308 height 47
click at [426, 459] on input "Gobhi Paratha with Dahi & [PERSON_NAME]" at bounding box center [548, 462] width 266 height 18
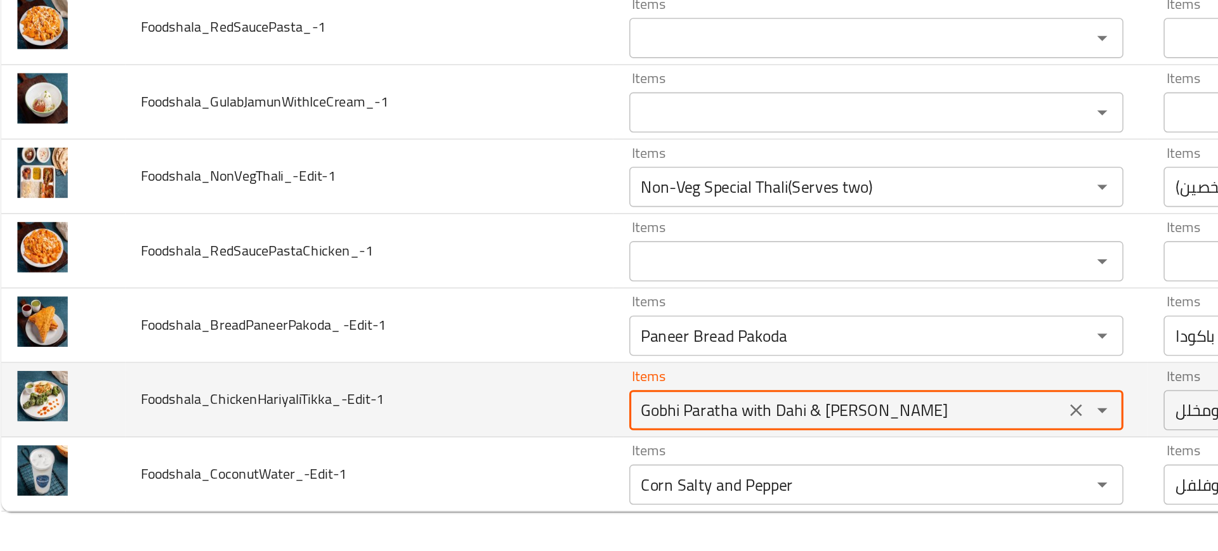
type input "g"
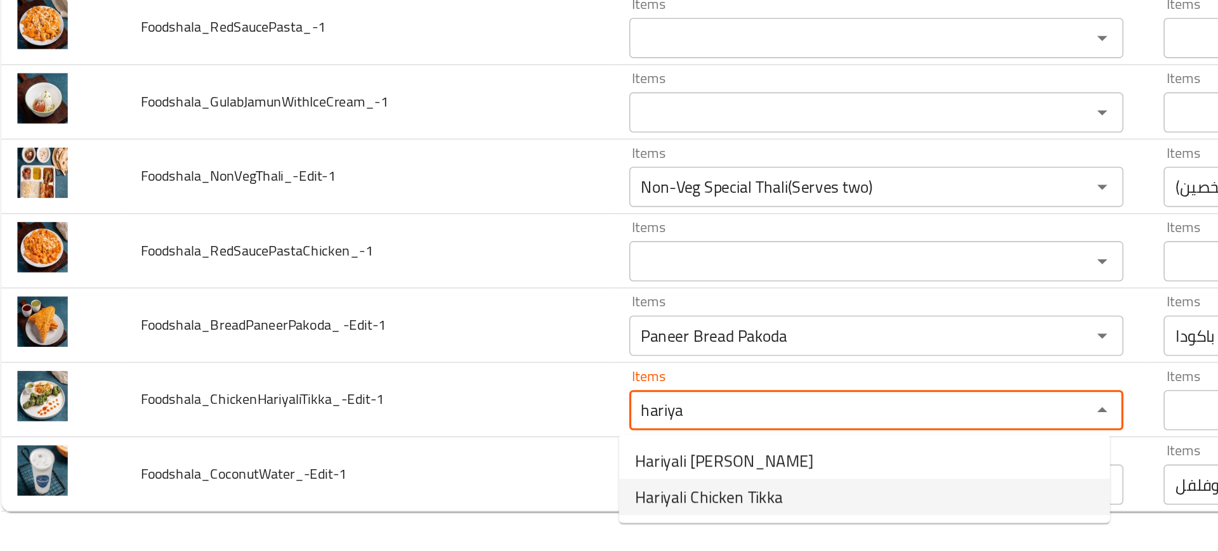
click at [421, 516] on span "Hariyali Chicken Tikka" at bounding box center [461, 516] width 93 height 15
type input "Hariyali Chicken Tikka"
type input "هاريالي دجاج تكا"
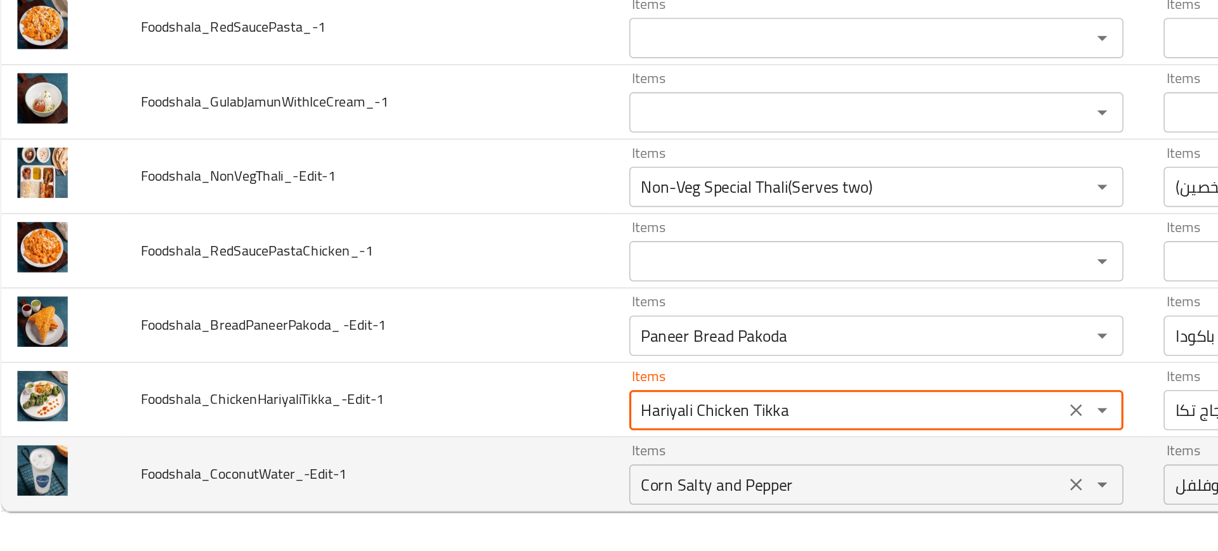
type input "Hariyali Chicken Tikka"
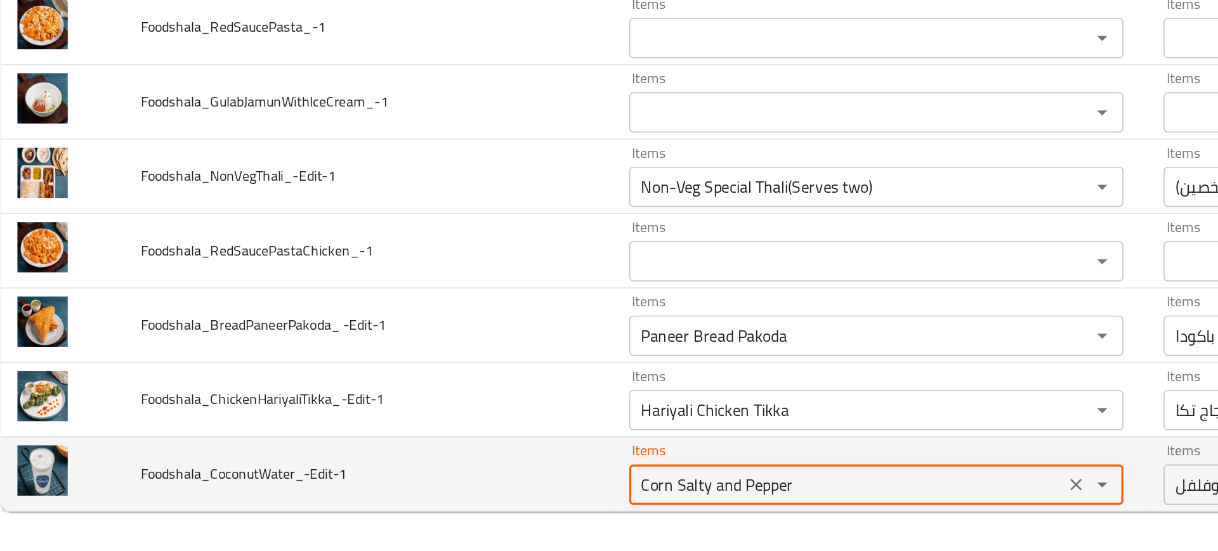
click at [452, 512] on input "Corn Salty and Pepper" at bounding box center [548, 509] width 266 height 18
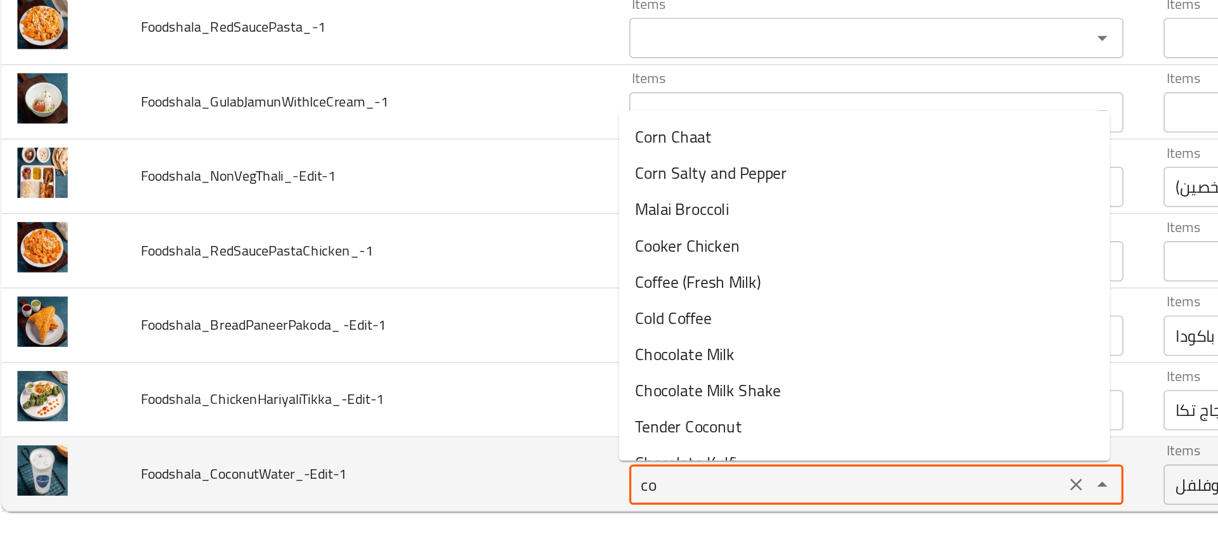
type input "coc"
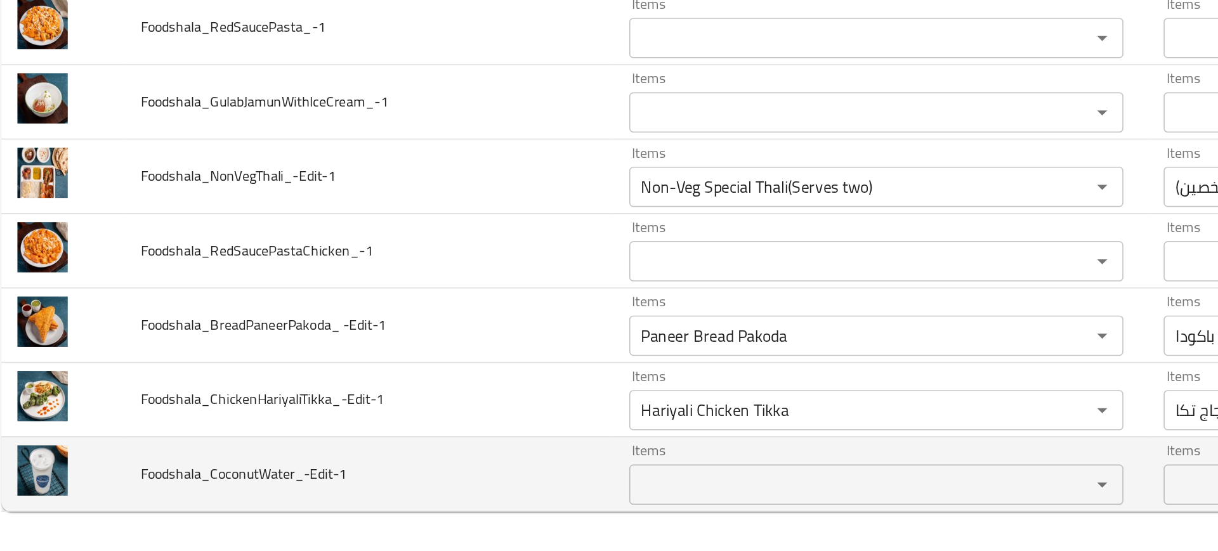
click at [355, 499] on td "Foodshala_CoconutWater_-Edit-1" at bounding box center [247, 502] width 308 height 47
click at [348, 493] on td "Foodshala_CoconutWater_-Edit-1" at bounding box center [247, 502] width 308 height 47
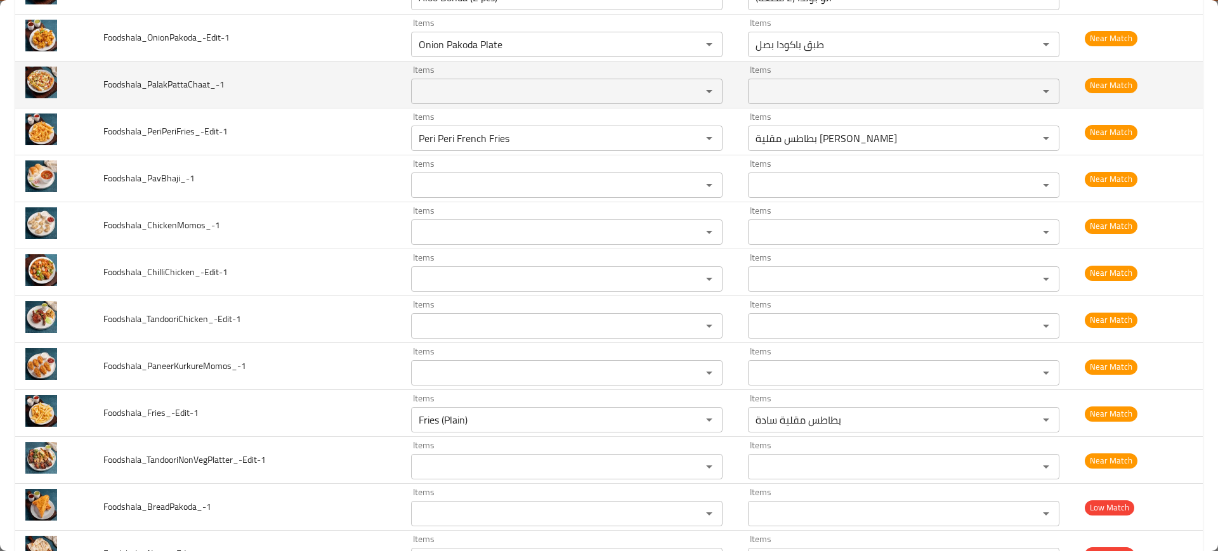
scroll to position [3701, 0]
click at [161, 89] on span "Foodshala_PalakPattaChaat_-1" at bounding box center [163, 83] width 121 height 16
copy span "Foodshala_PalakPattaChaat_-1"
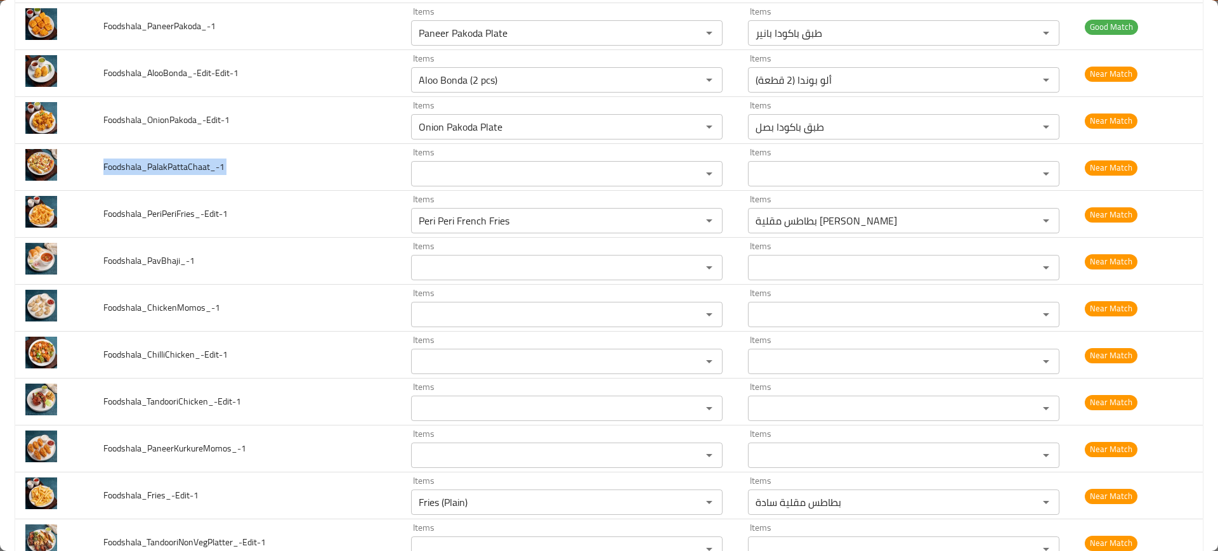
scroll to position [3615, 0]
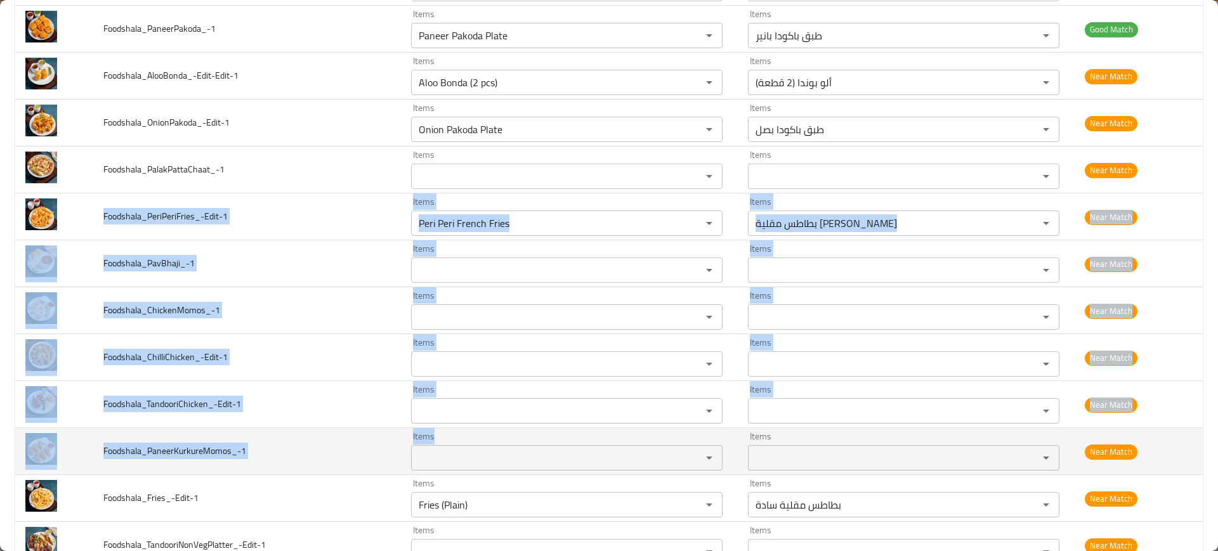
drag, startPoint x: 101, startPoint y: 210, endPoint x: 475, endPoint y: 457, distance: 448.6
copy tbody "Foodshala_PeriPeriFries_-Edit-1 Items Items Items Items Near Match Foodshala_Pa…"
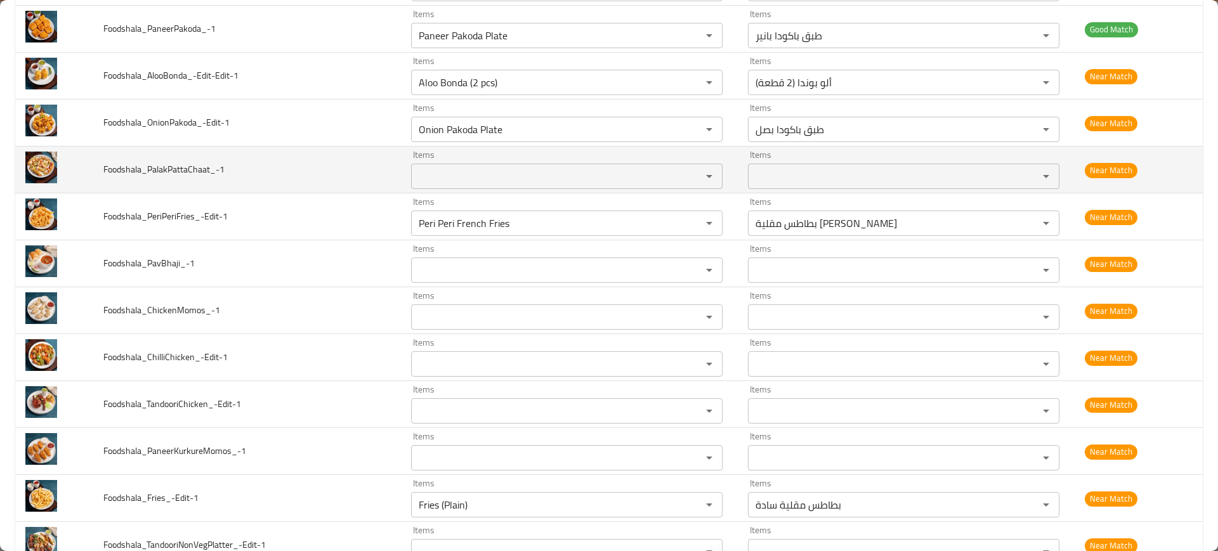
click at [189, 170] on span "Foodshala_PalakPattaChaat_-1" at bounding box center [163, 169] width 121 height 16
copy span "Foodshala_PalakPattaChaat_-1"
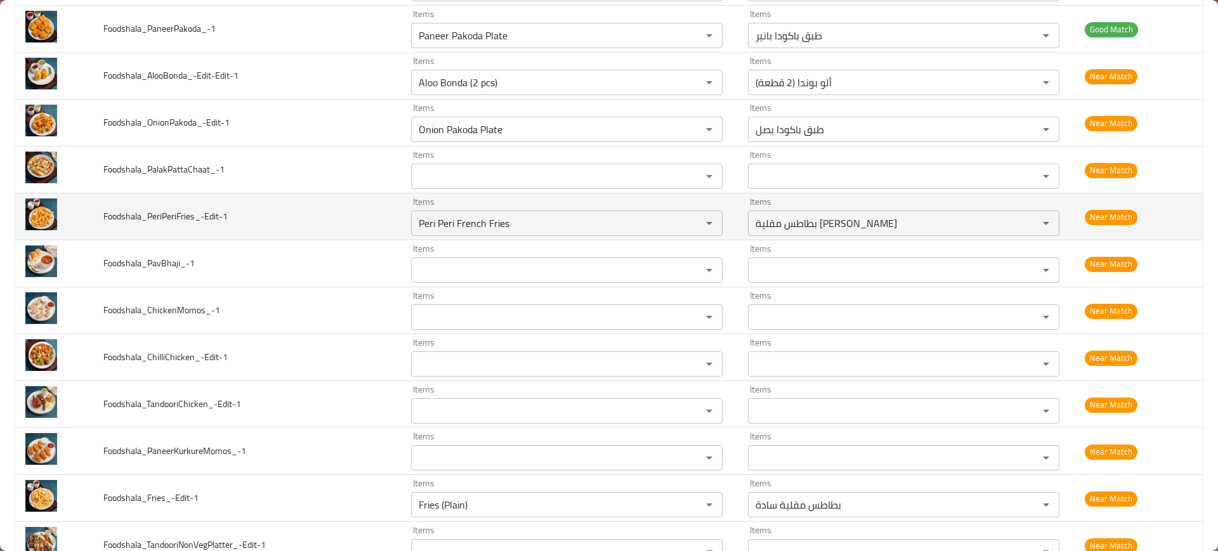
click at [249, 206] on td "Foodshala_PeriPeriFries_-Edit-1" at bounding box center [247, 216] width 308 height 47
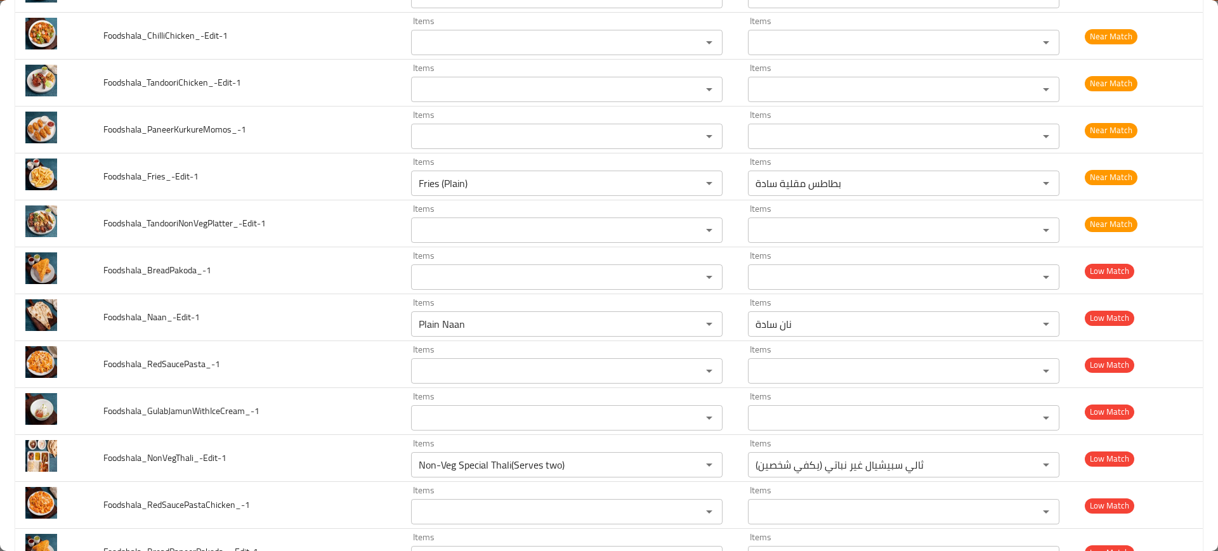
scroll to position [3944, 0]
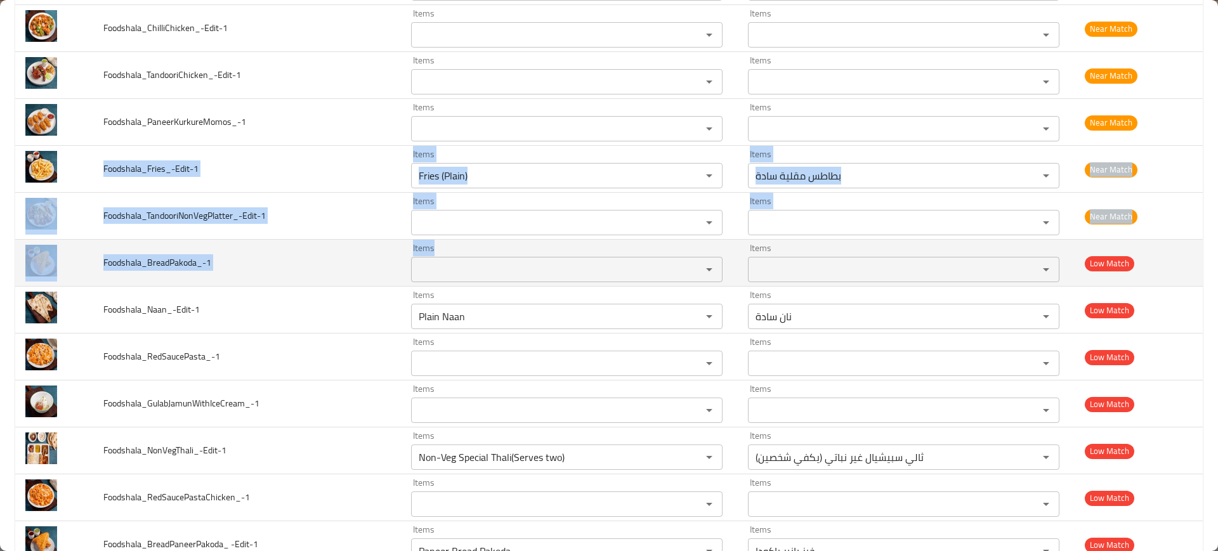
drag, startPoint x: 99, startPoint y: 166, endPoint x: 483, endPoint y: 267, distance: 396.8
copy tbody "Foodshala_Fries_-Edit-1 Items Items Items Items Near Match Foodshala_TandooriNo…"
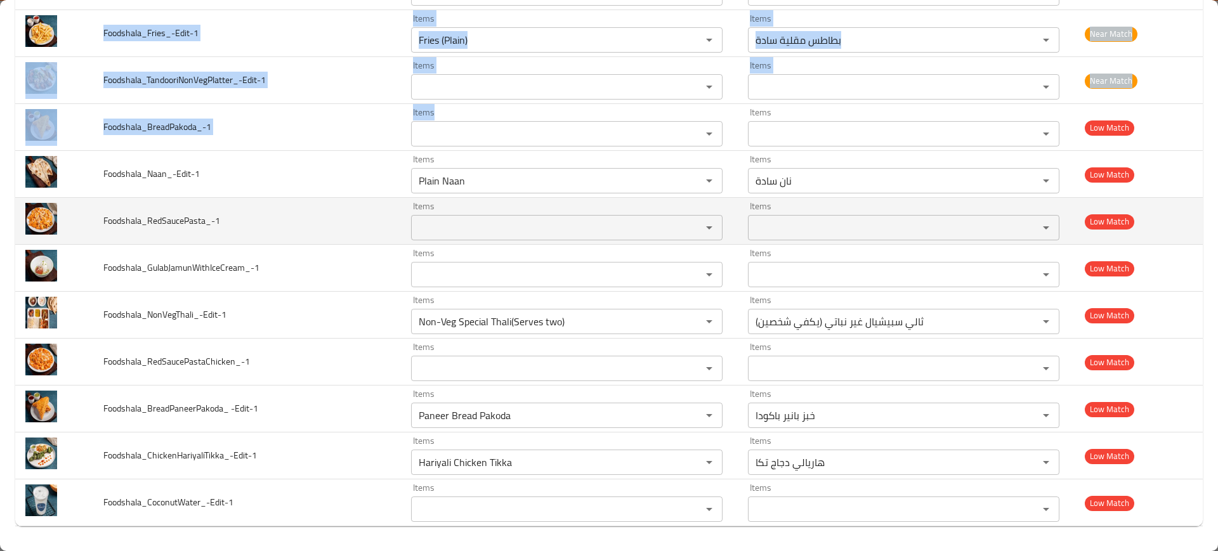
scroll to position [4081, 0]
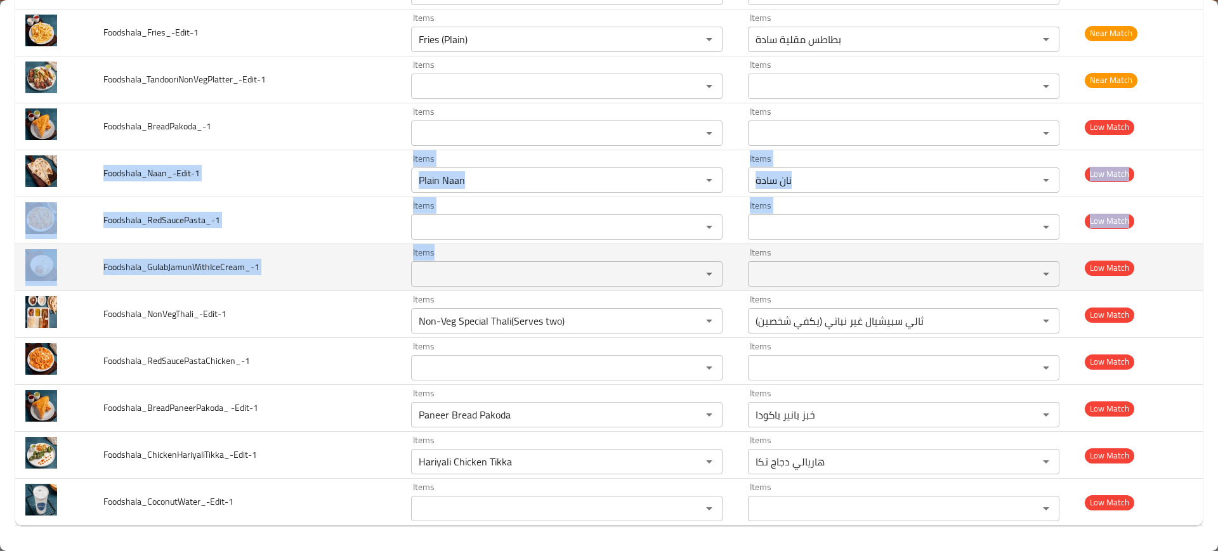
drag, startPoint x: 93, startPoint y: 167, endPoint x: 452, endPoint y: 279, distance: 375.4
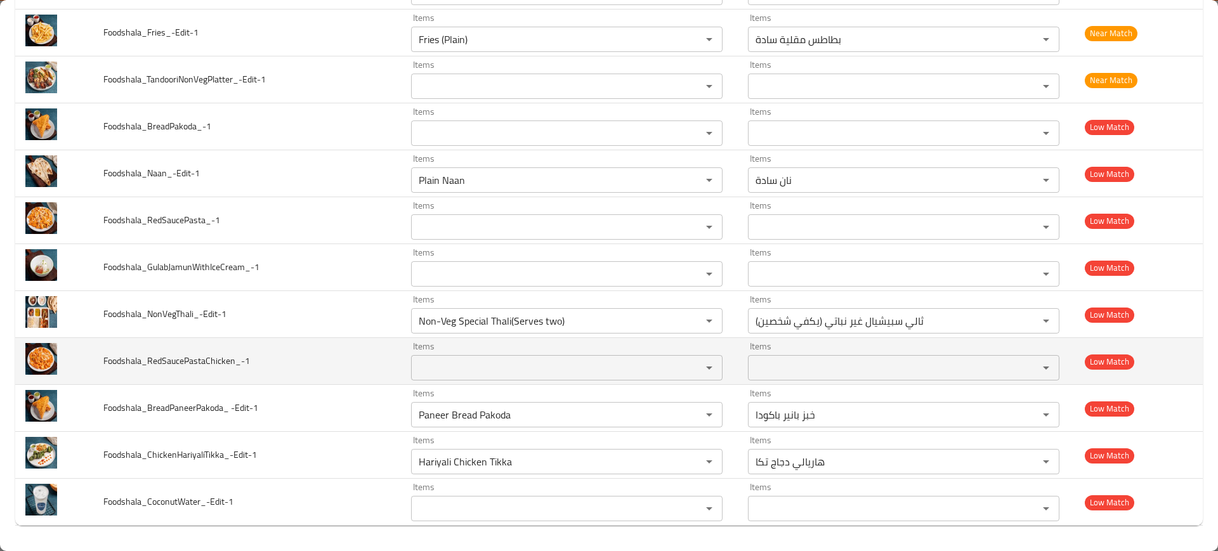
click at [180, 356] on span "Foodshala_RedSaucePastaChicken_-1" at bounding box center [176, 361] width 147 height 16
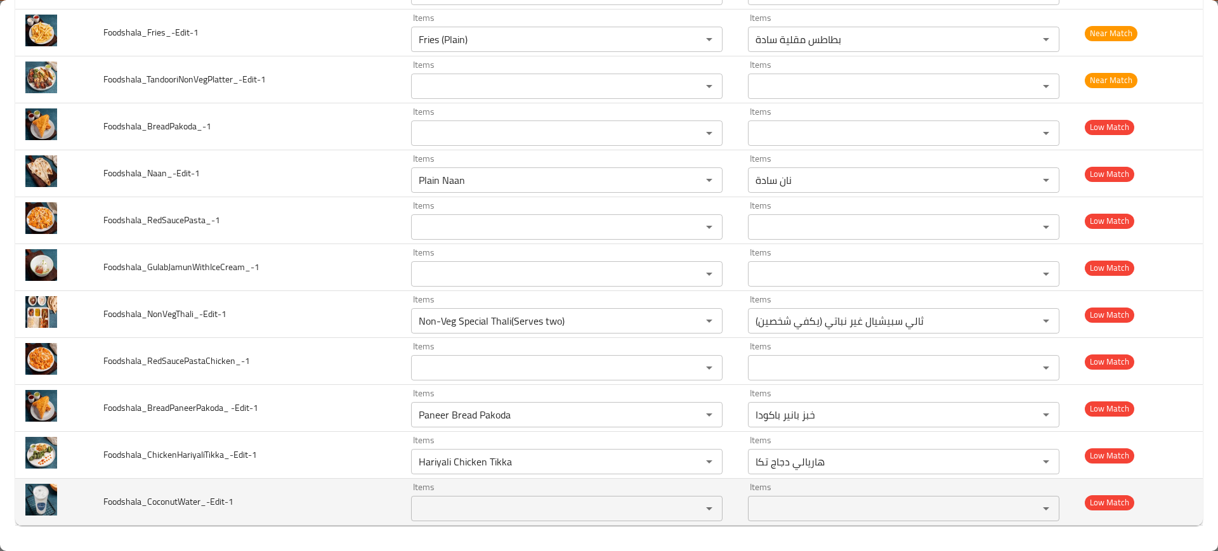
click at [177, 495] on span "Foodshala_CoconutWater_-Edit-1" at bounding box center [168, 501] width 130 height 16
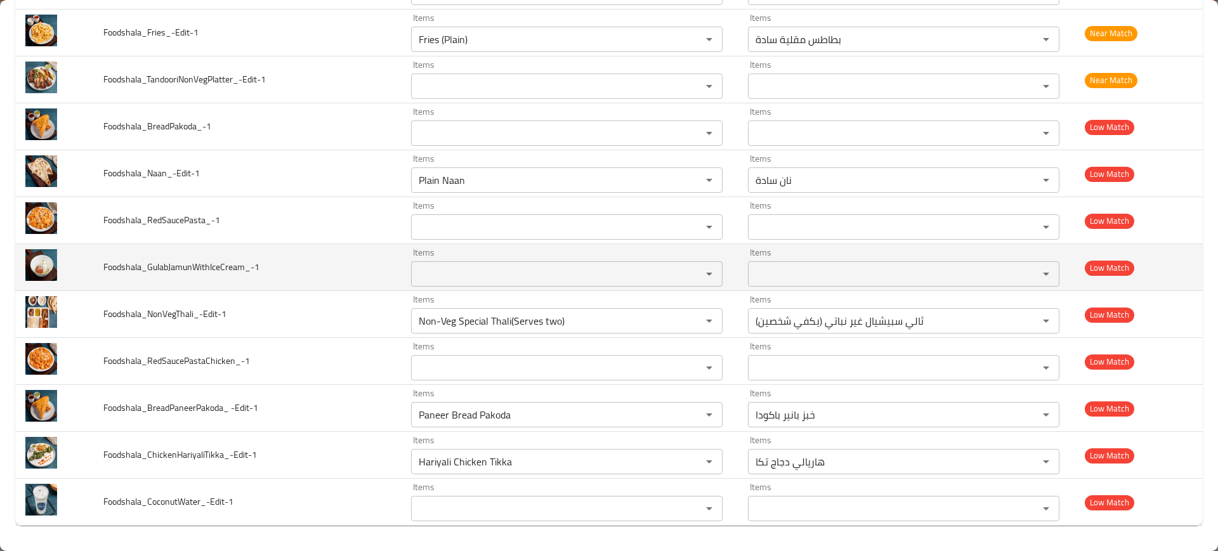
click at [283, 267] on td "Foodshala_GulabJamunWithIceCream_-1" at bounding box center [247, 267] width 308 height 47
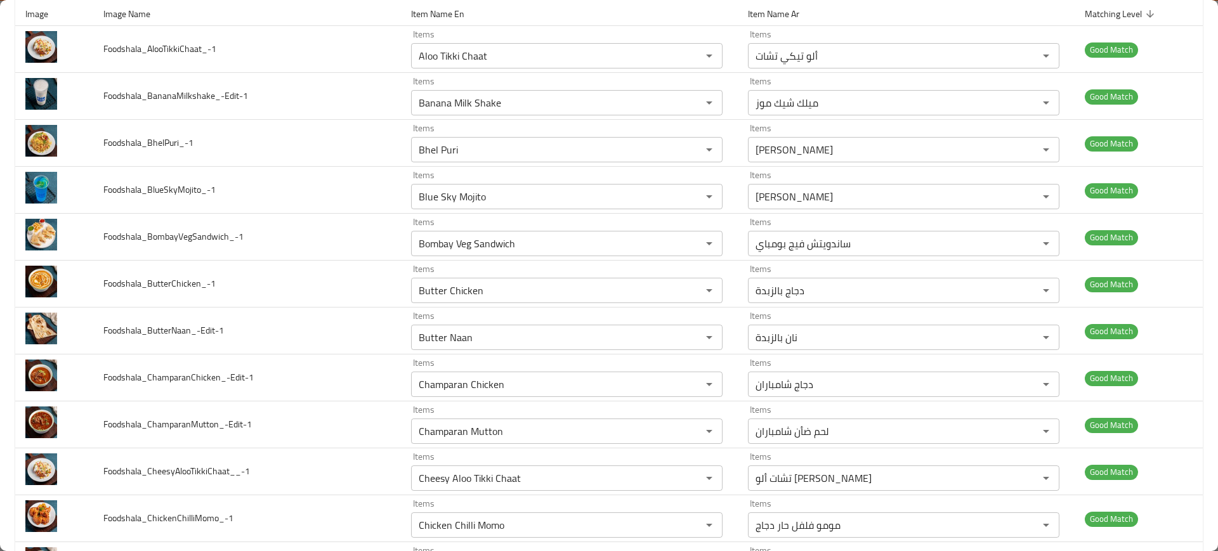
scroll to position [0, 0]
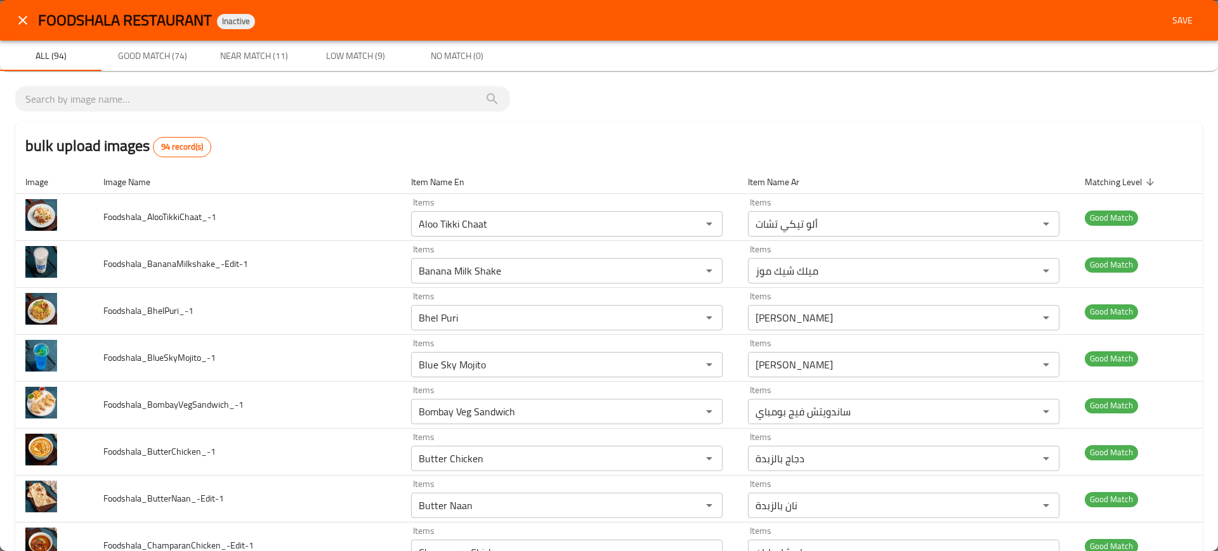
click at [1167, 21] on span "Save" at bounding box center [1182, 21] width 30 height 16
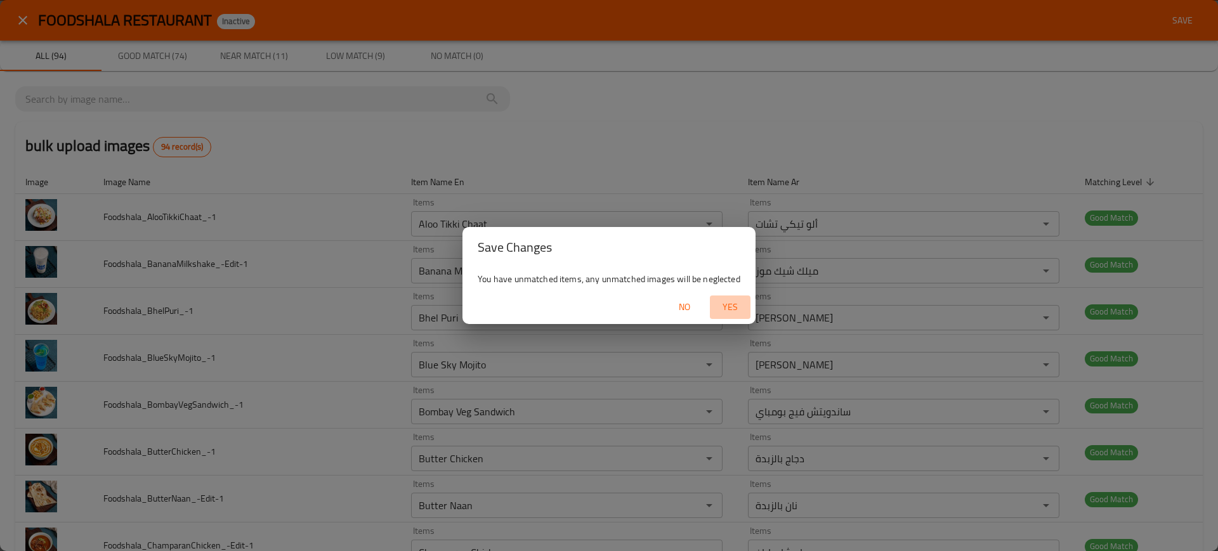
click at [723, 308] on span "Yes" at bounding box center [730, 307] width 30 height 16
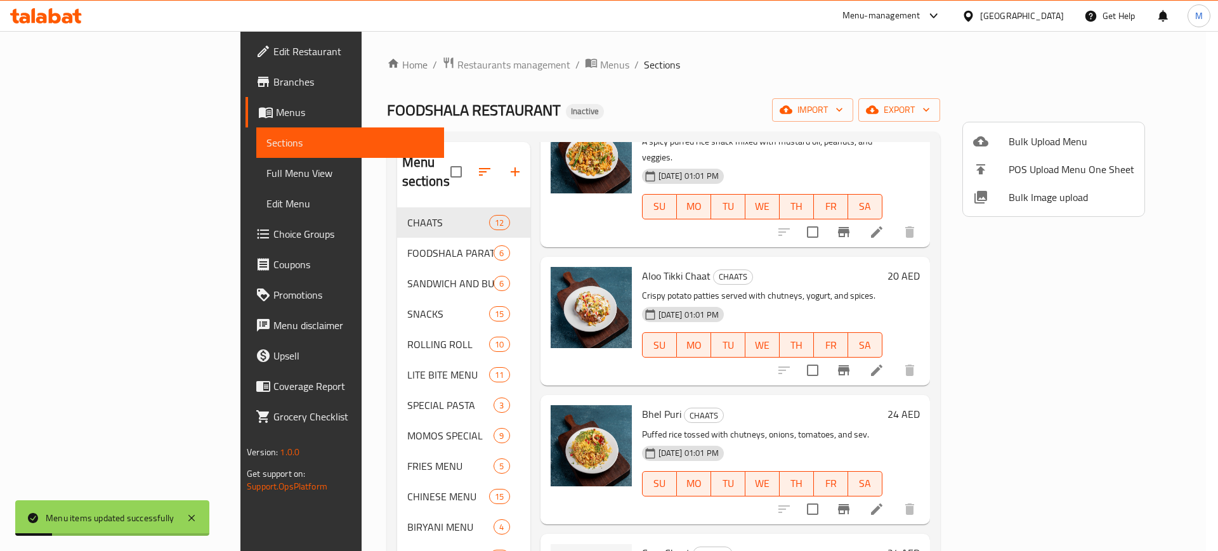
click at [1048, 207] on li "Bulk Image upload" at bounding box center [1053, 197] width 181 height 28
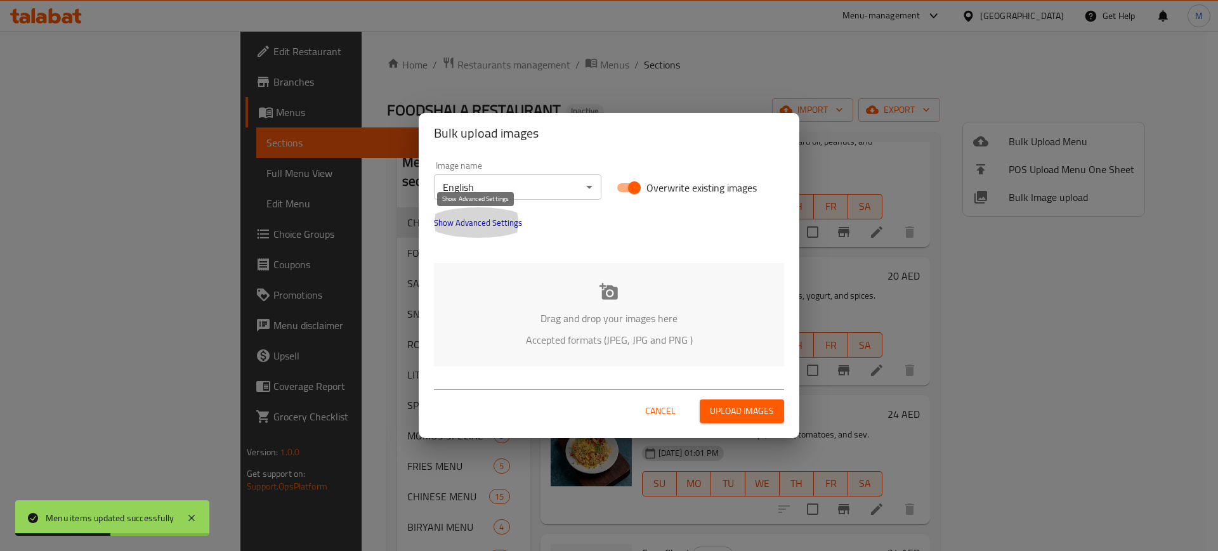
click at [493, 225] on span "Show Advanced Settings" at bounding box center [478, 222] width 88 height 15
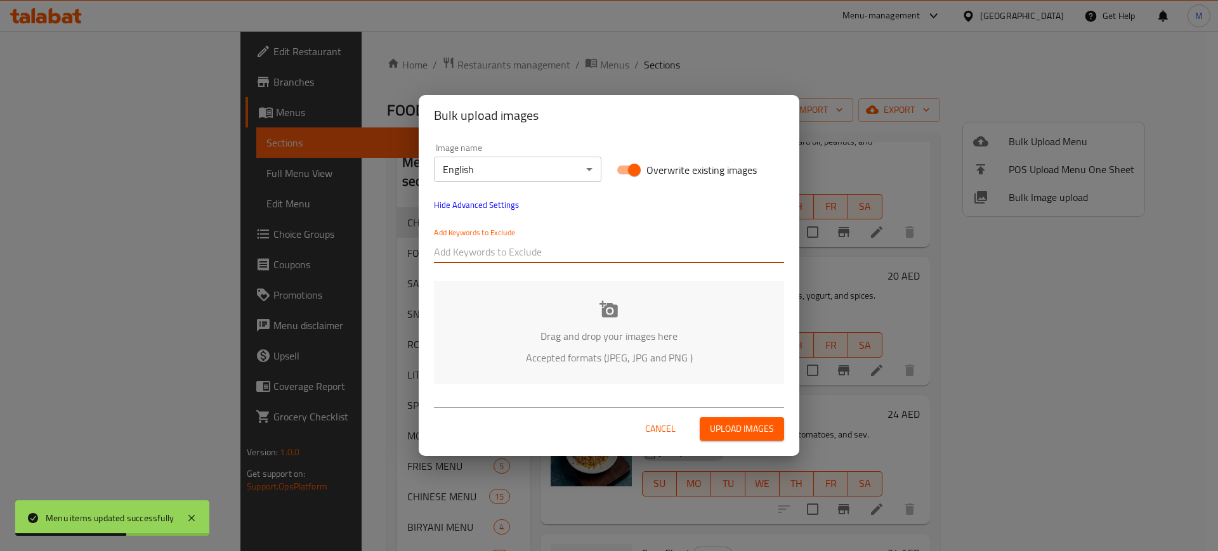
click at [511, 252] on input "text" at bounding box center [609, 252] width 350 height 20
paste input "Foodshala_"
type input "Foodshala_"
click at [563, 233] on div "Add Keywords to Exclude Foodshala_" at bounding box center [609, 246] width 350 height 36
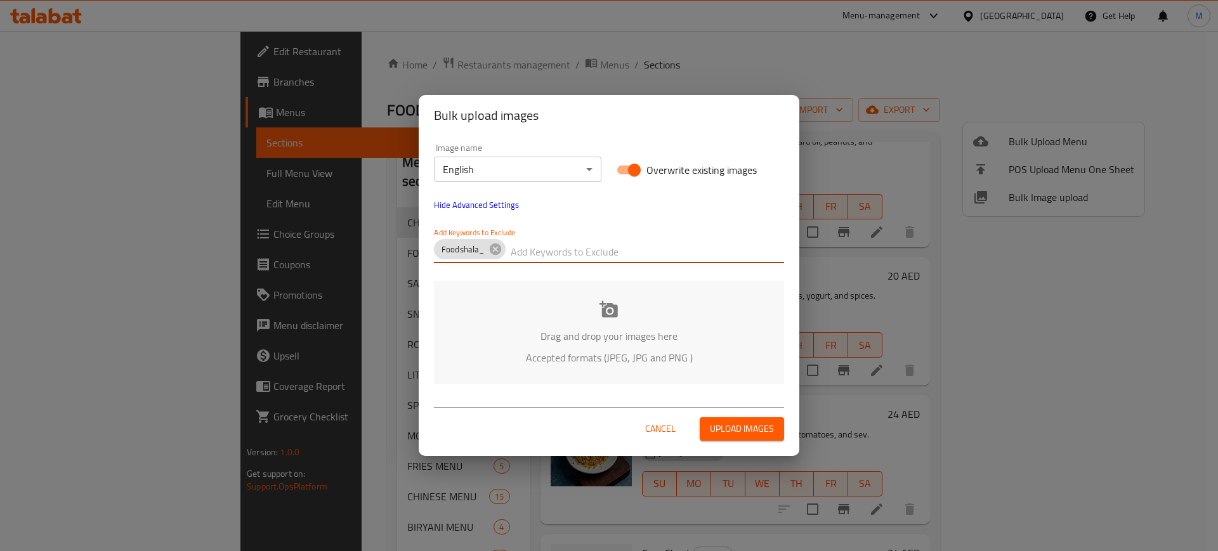
click at [575, 246] on input "text" at bounding box center [648, 252] width 274 height 20
paste input "_-Edit-"
type input "_-Edit-"
click at [556, 229] on div "Add Keywords to Exclude Foodshala_ _-Edit-" at bounding box center [609, 246] width 350 height 36
click at [606, 252] on input "text" at bounding box center [678, 252] width 212 height 20
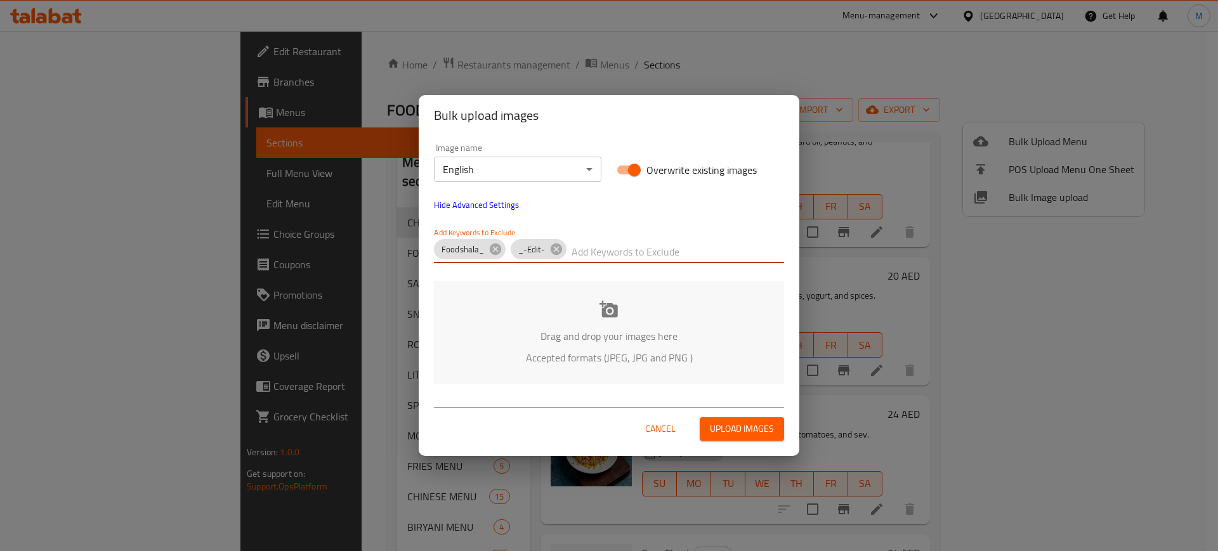
paste input "-Edit-"
type input "-Edit-"
click at [648, 222] on div "Add Keywords to Exclude Foodshala_ _-Edit- -Edit-" at bounding box center [608, 245] width 365 height 51
click at [663, 254] on input "text" at bounding box center [705, 252] width 157 height 20
paste input "Edit"
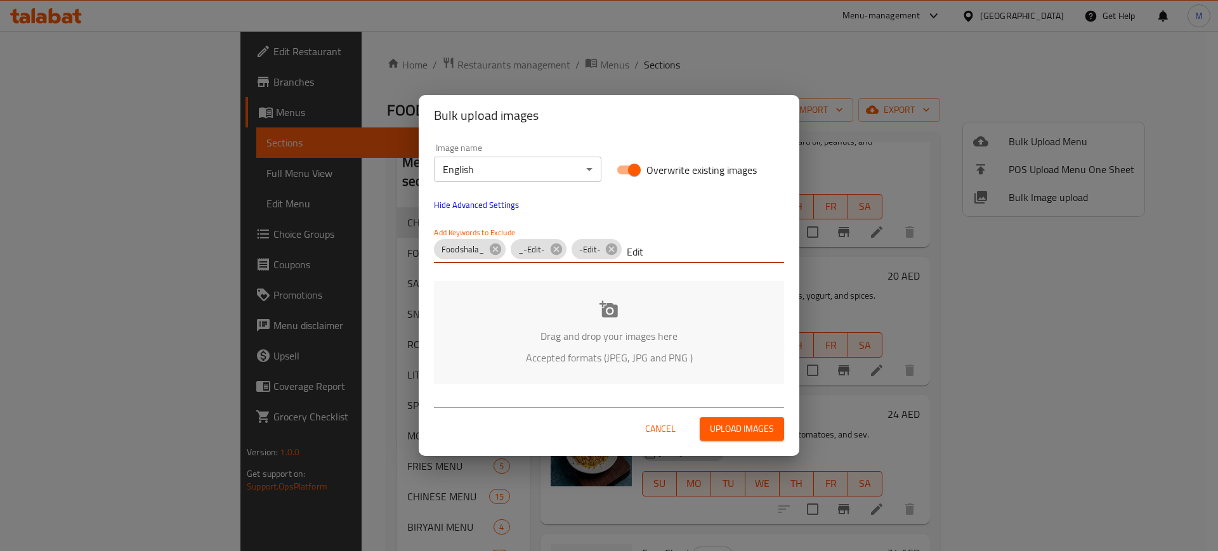
type input "Edit"
click at [574, 311] on div "Drag and drop your images here Accepted formats (JPEG, JPG and PNG )" at bounding box center [609, 332] width 350 height 103
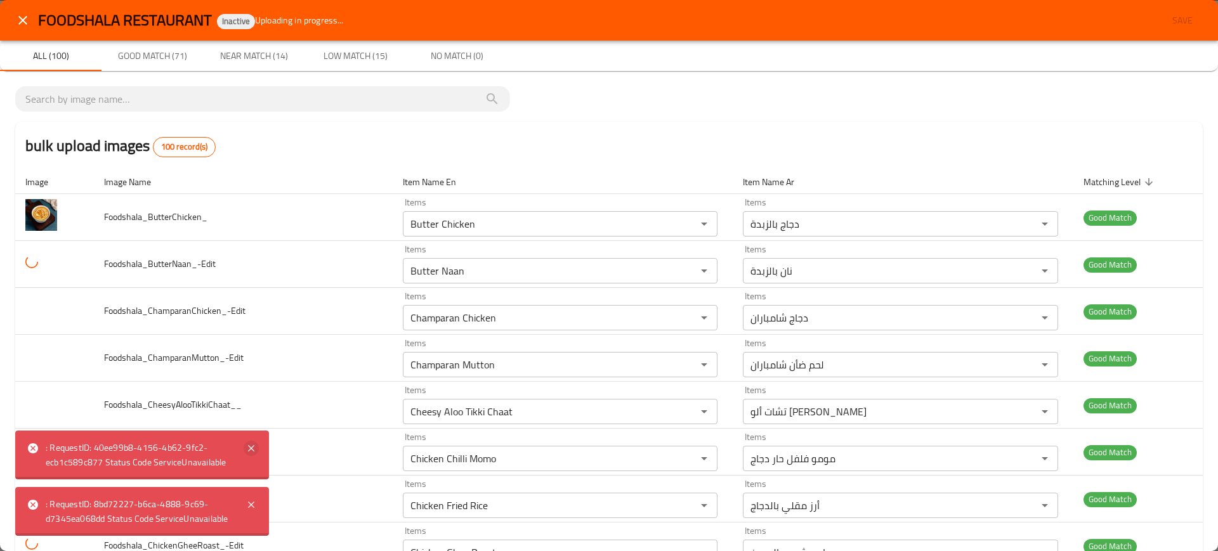
click at [247, 450] on icon at bounding box center [251, 448] width 15 height 15
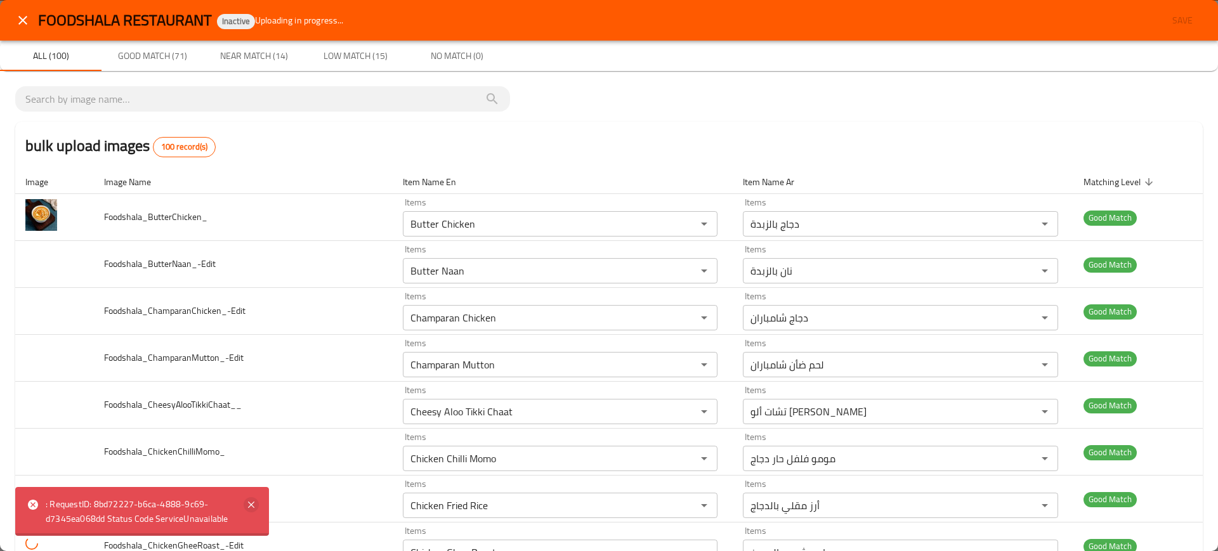
click at [250, 497] on icon at bounding box center [251, 504] width 15 height 15
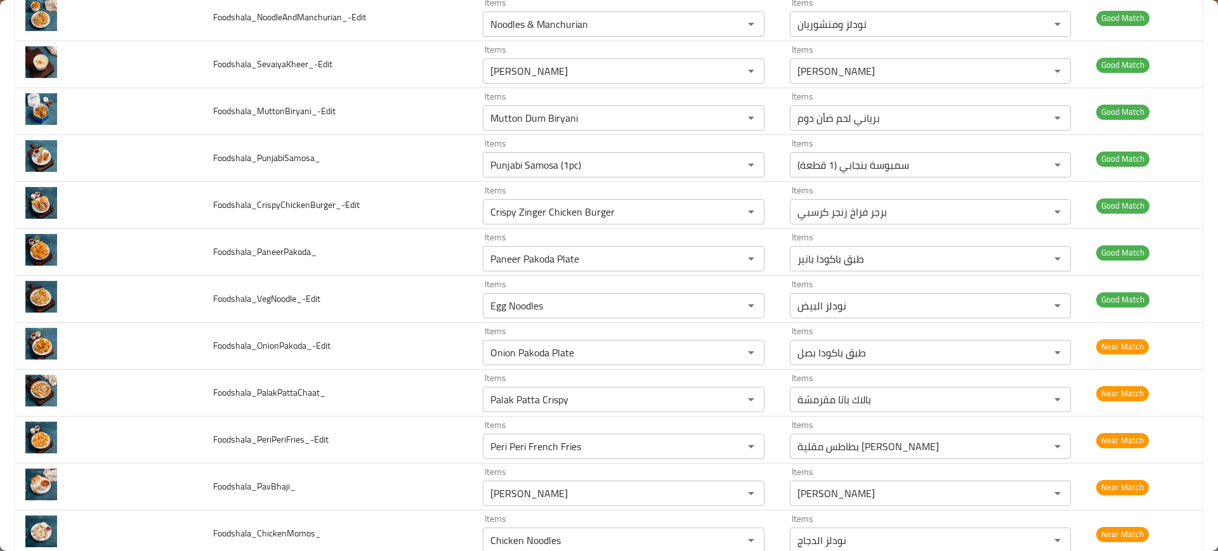
scroll to position [3185, 0]
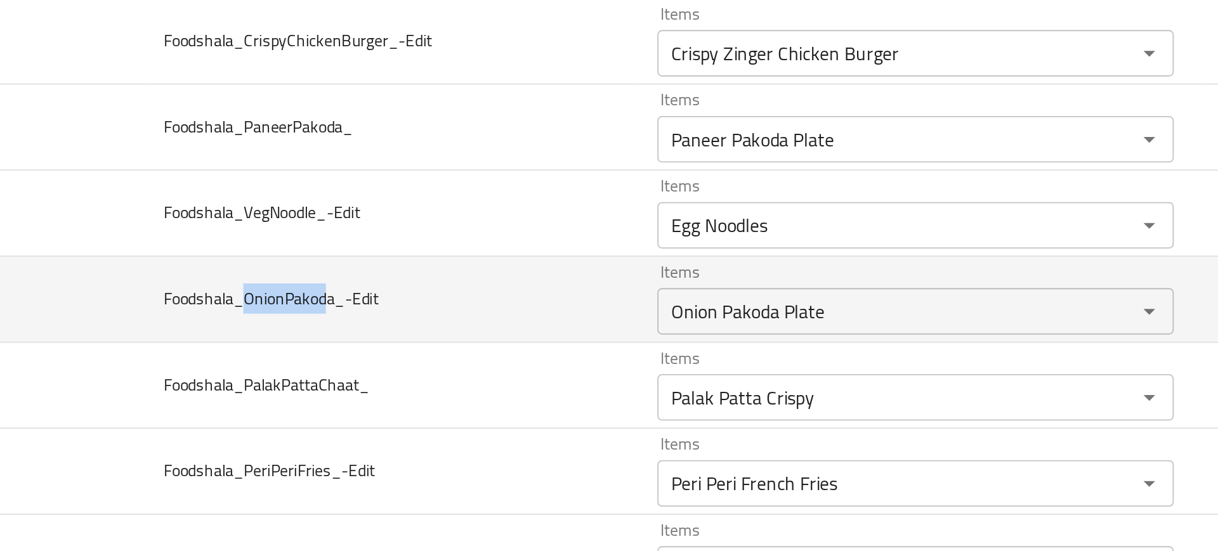
drag, startPoint x: 256, startPoint y: 365, endPoint x: 304, endPoint y: 361, distance: 47.8
click at [304, 361] on span "Foodshala_OnionPakoda_-Edit" at bounding box center [271, 364] width 117 height 16
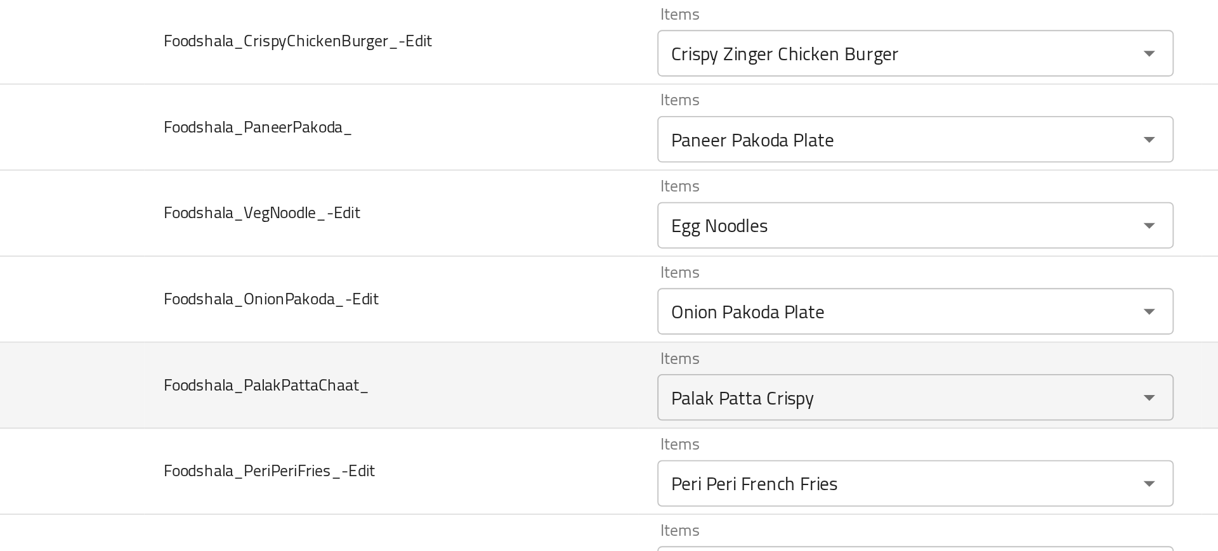
click at [366, 406] on td "Foodshala_PalakPattaChaat_" at bounding box center [337, 412] width 269 height 47
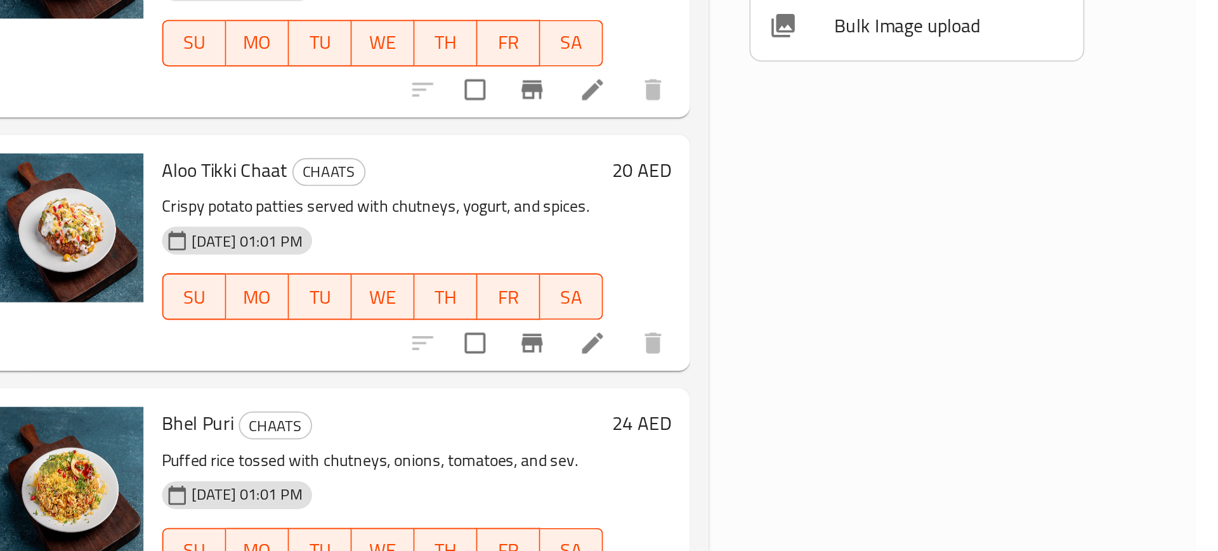
scroll to position [0, 0]
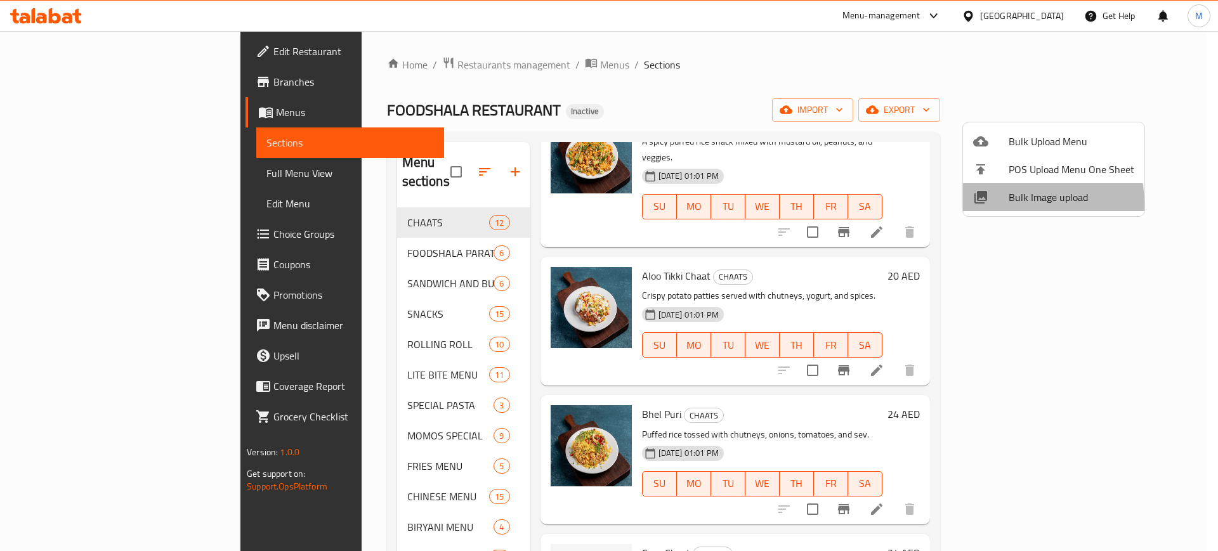
click at [995, 204] on div at bounding box center [991, 197] width 36 height 15
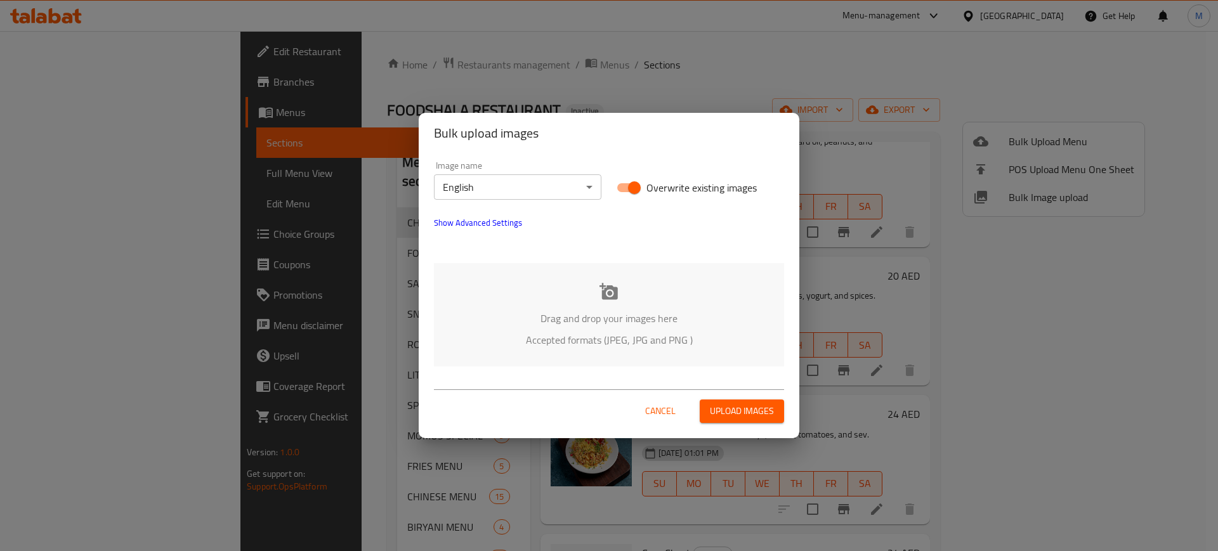
click at [492, 201] on div "Image name English ​" at bounding box center [517, 181] width 183 height 54
click at [485, 220] on span "Show Advanced Settings" at bounding box center [478, 222] width 88 height 15
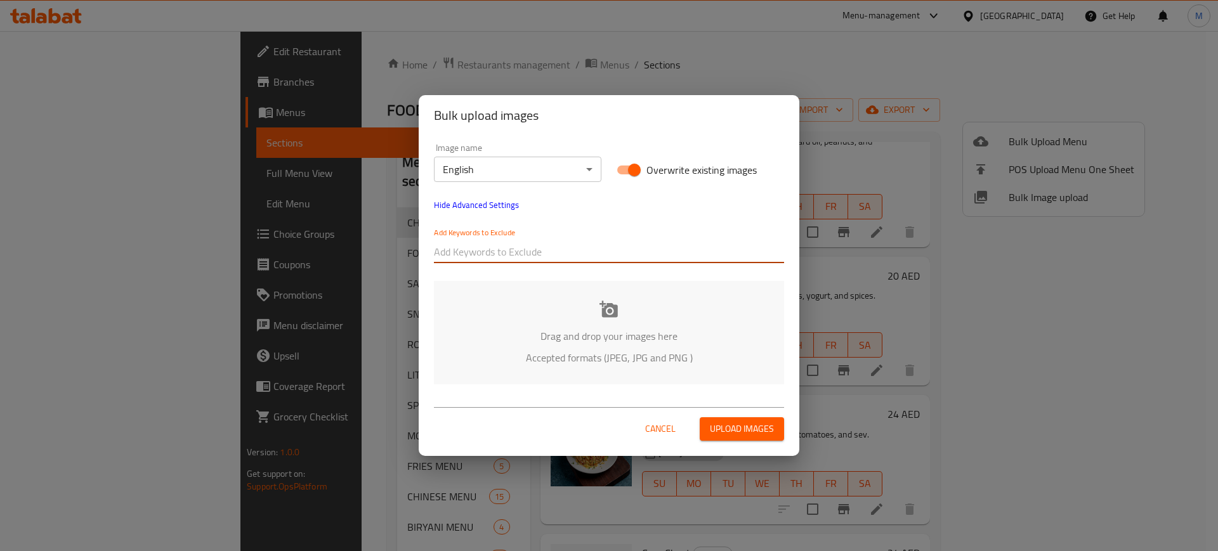
click at [502, 249] on input "text" at bounding box center [609, 252] width 350 height 20
paste input "_-Edit-"
click at [535, 260] on input "_-Edit-" at bounding box center [609, 252] width 350 height 20
type input "_-Edit-"
click at [543, 268] on div "Add Keywords to Exclude _-Edit-" at bounding box center [608, 245] width 365 height 51
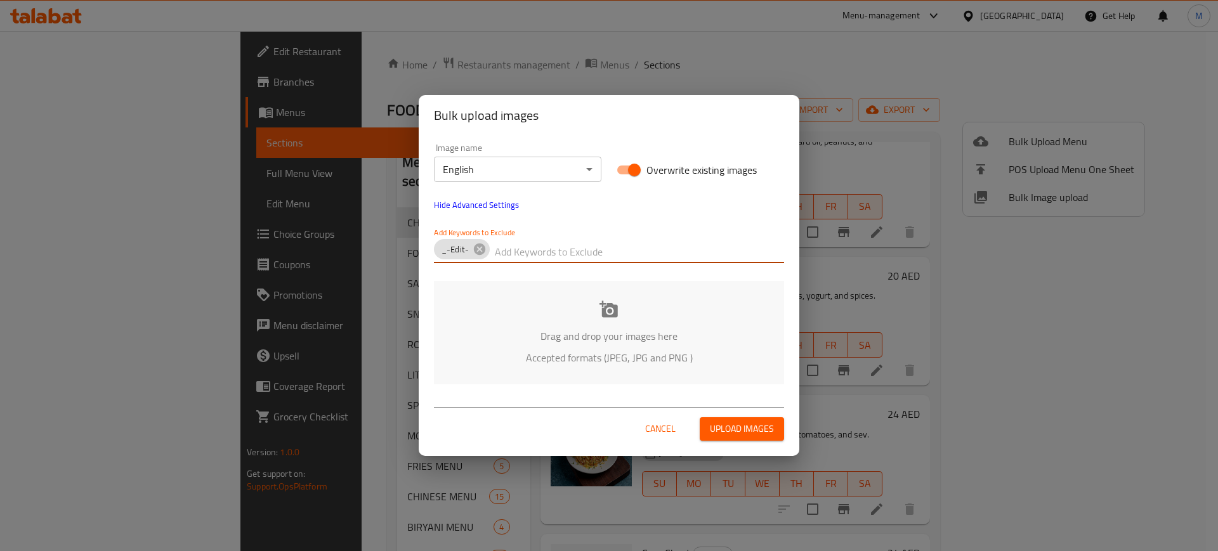
click at [554, 254] on input "text" at bounding box center [639, 252] width 289 height 20
paste input "-Edit-"
type input "-Edit-"
click at [540, 232] on div "Add Keywords to Exclude _-Edit- -Edit-" at bounding box center [609, 246] width 350 height 36
click at [570, 244] on input "text" at bounding box center [667, 252] width 233 height 20
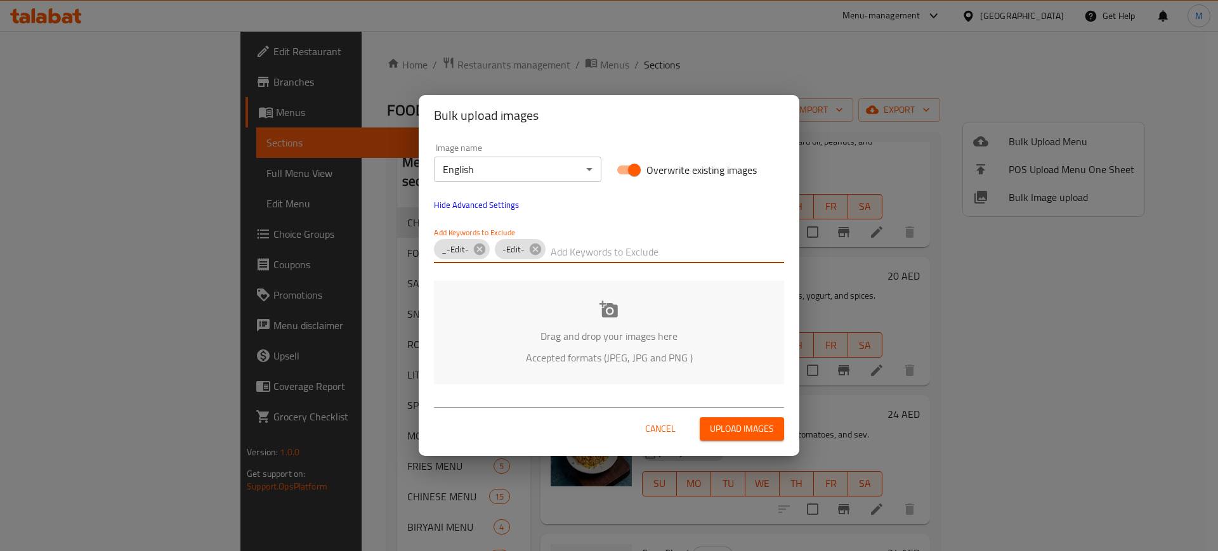
paste input "Edit"
type input "Edit"
click at [648, 247] on input "text" at bounding box center [691, 252] width 185 height 20
paste input "Foodshala_"
type input "Foodshala_"
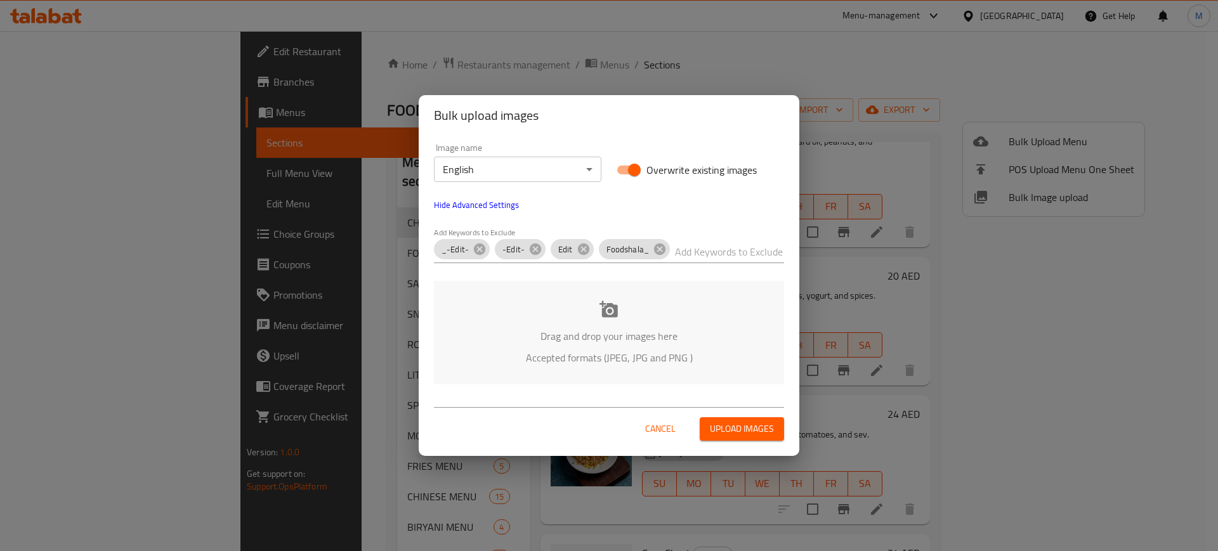
click at [607, 277] on div "Image name English ​ Overwrite existing images Hide Advanced Settings Add Keywo…" at bounding box center [609, 264] width 381 height 256
click at [500, 297] on div "Drag and drop your images here Accepted formats (JPEG, JPG and PNG )" at bounding box center [609, 332] width 350 height 103
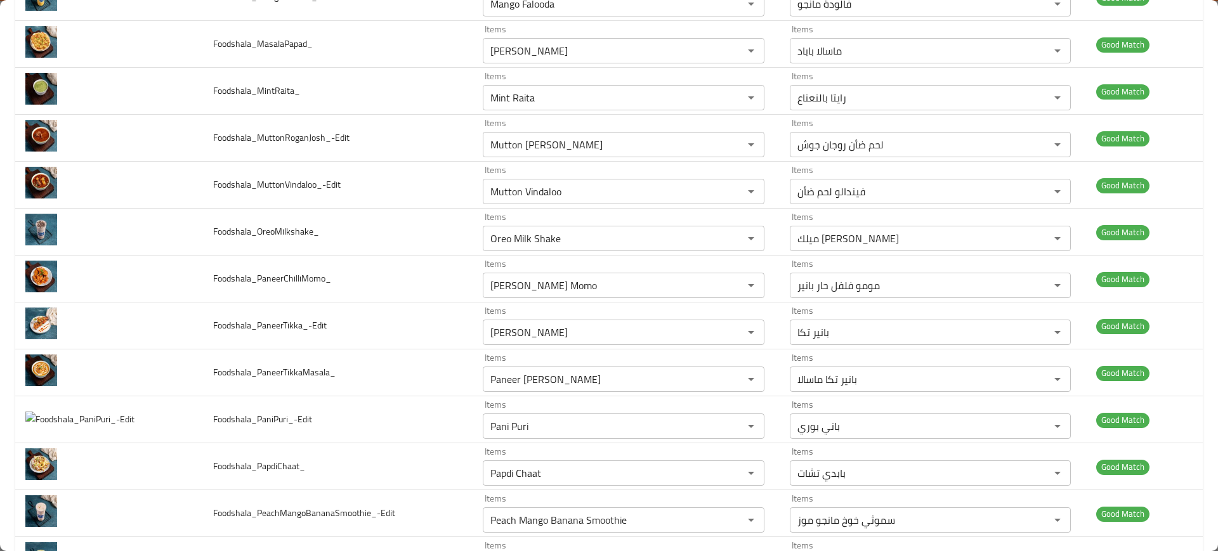
scroll to position [1720, 0]
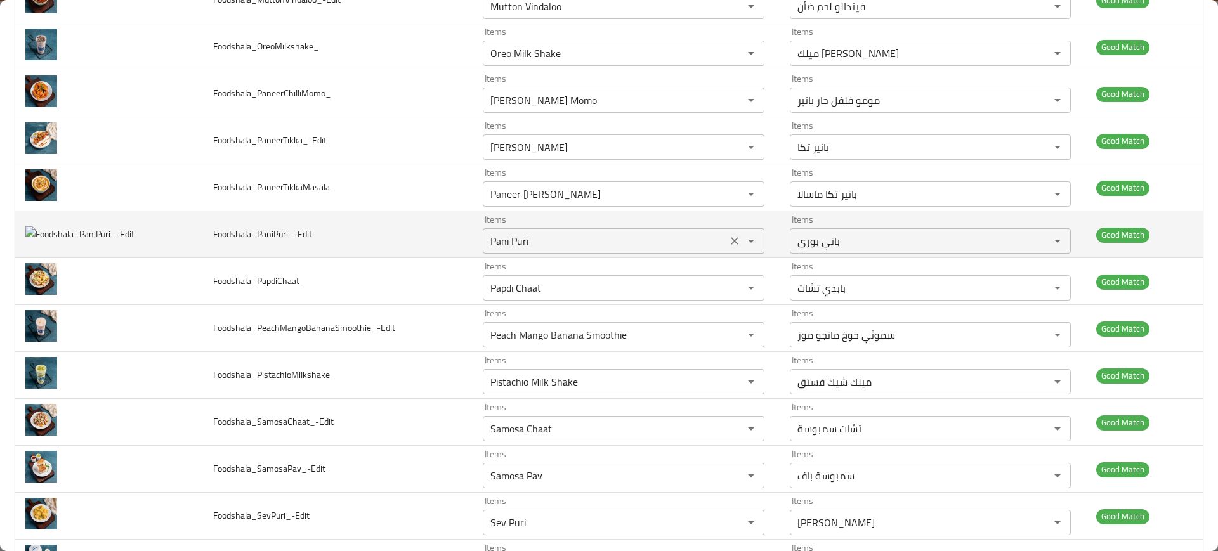
click at [503, 249] on input "Pani Puri" at bounding box center [605, 241] width 237 height 18
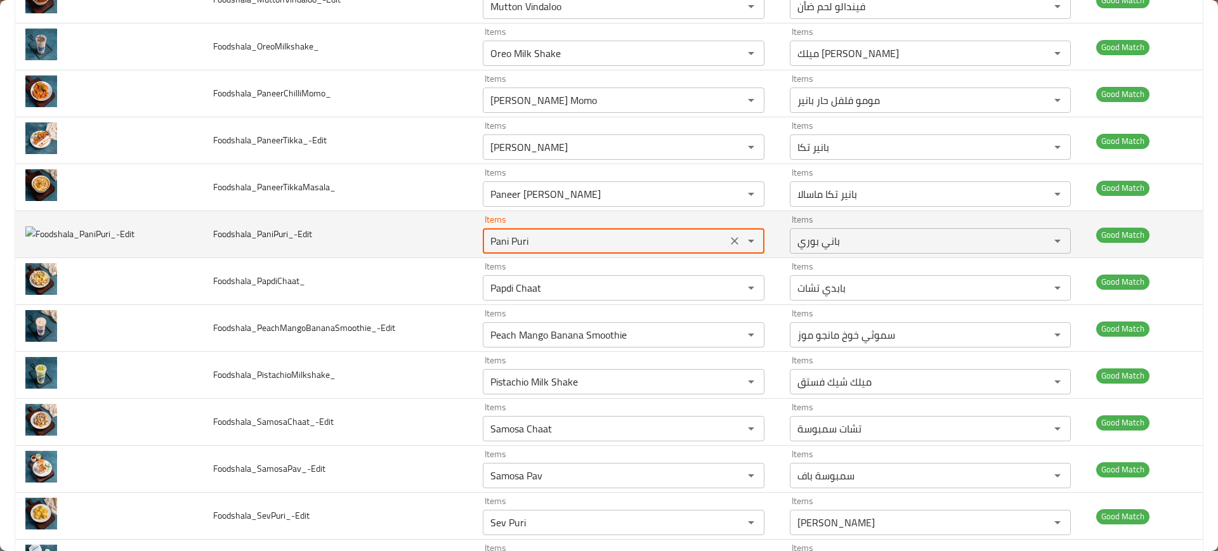
click at [230, 239] on span "Foodshala_PaniPuri_-Edit" at bounding box center [262, 234] width 99 height 16
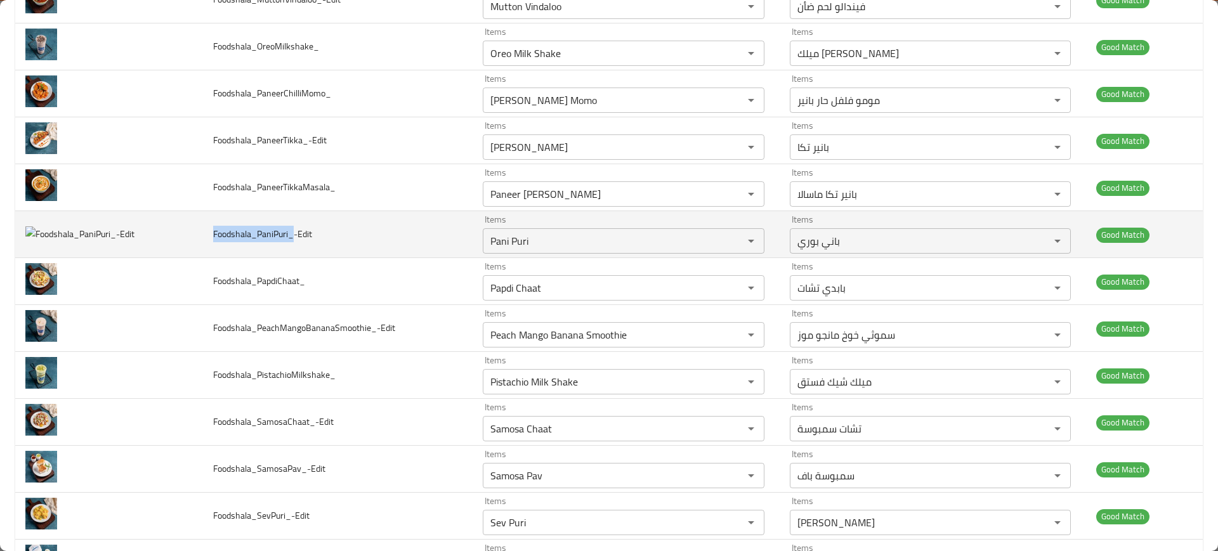
click at [230, 239] on span "Foodshala_PaniPuri_-Edit" at bounding box center [262, 234] width 99 height 16
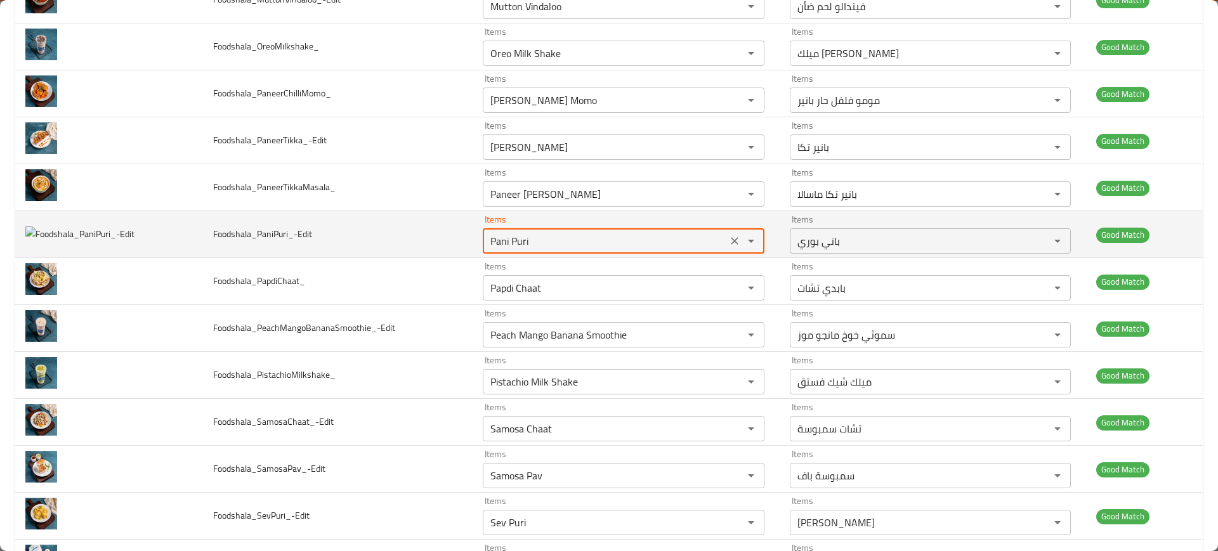
click at [511, 236] on input "Pani Puri" at bounding box center [605, 241] width 237 height 18
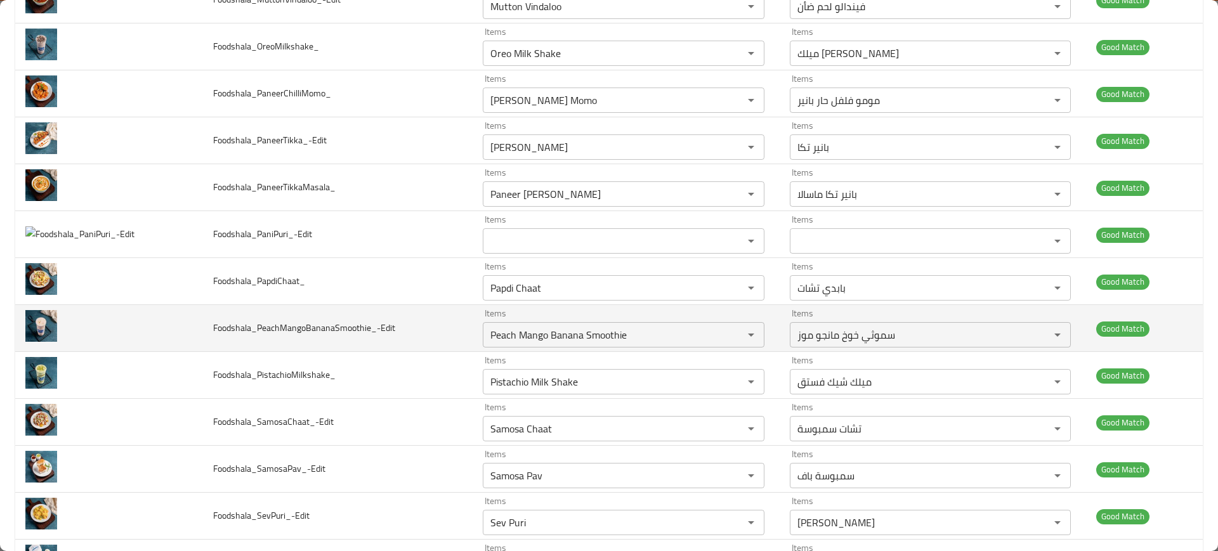
click at [341, 320] on span "Foodshala_PeachMangoBananaSmoothie_-Edit" at bounding box center [304, 328] width 182 height 16
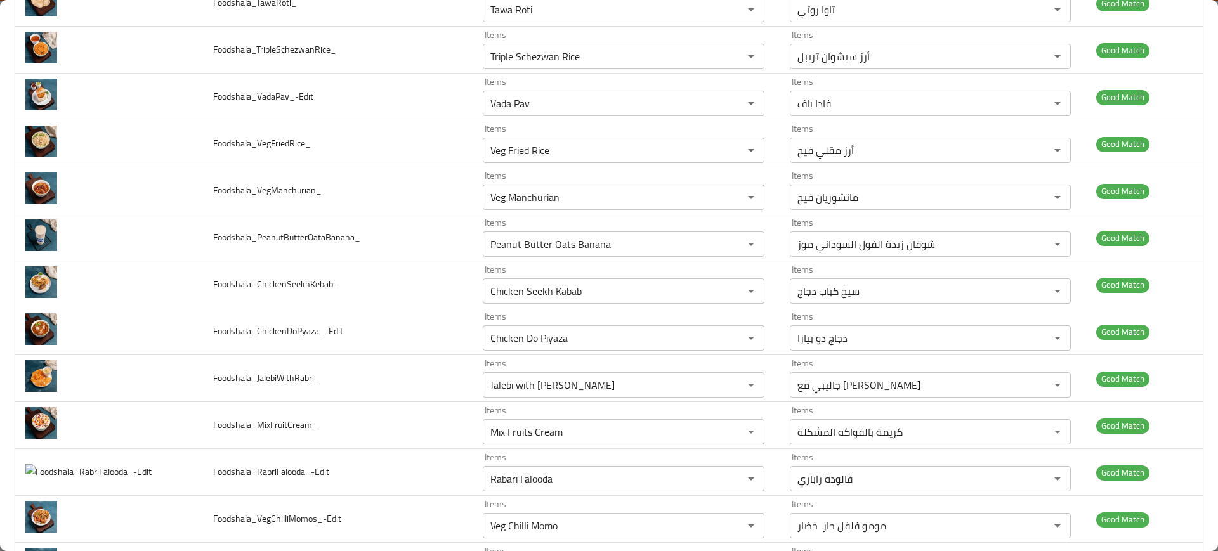
scroll to position [2641, 0]
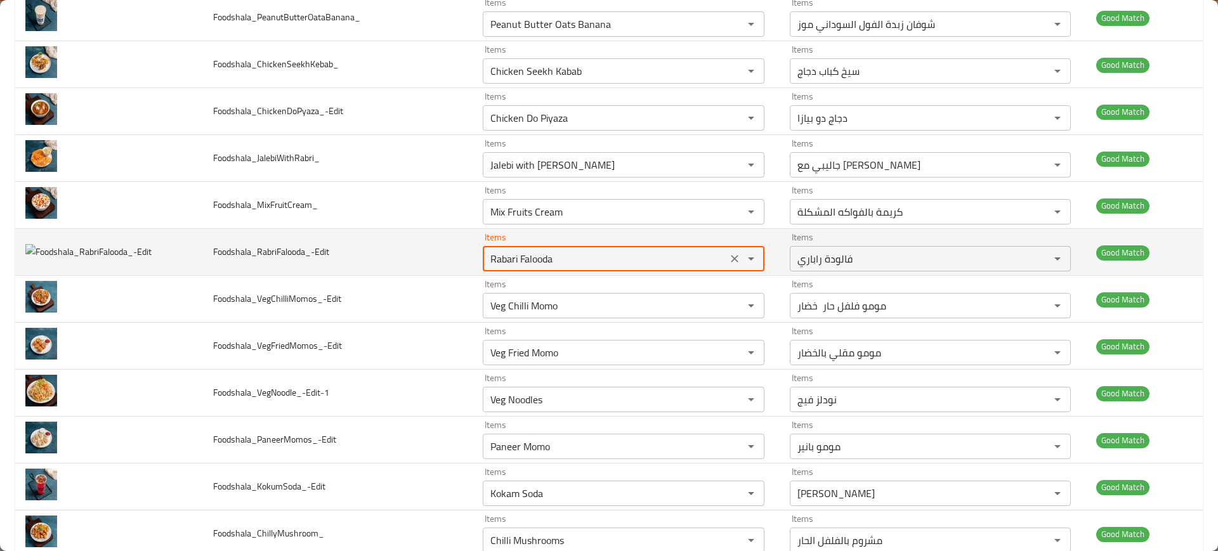
click at [519, 255] on input "Rabari Falooda" at bounding box center [605, 259] width 237 height 18
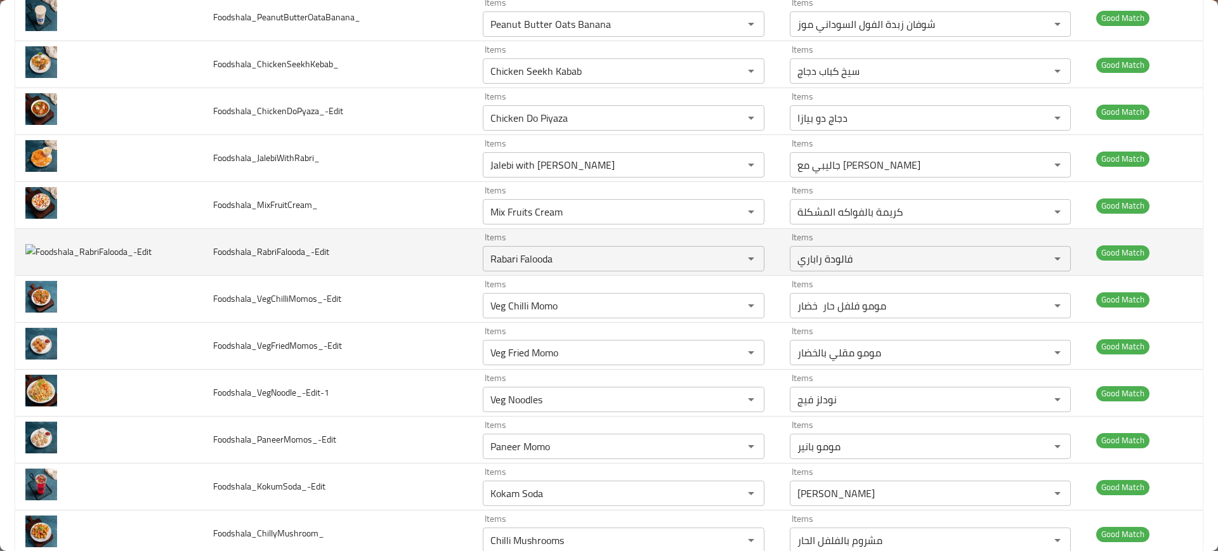
click at [261, 254] on span "Foodshala_RabriFalooda_-Edit" at bounding box center [271, 252] width 116 height 16
click at [566, 262] on input "Rabari Falooda" at bounding box center [605, 259] width 237 height 18
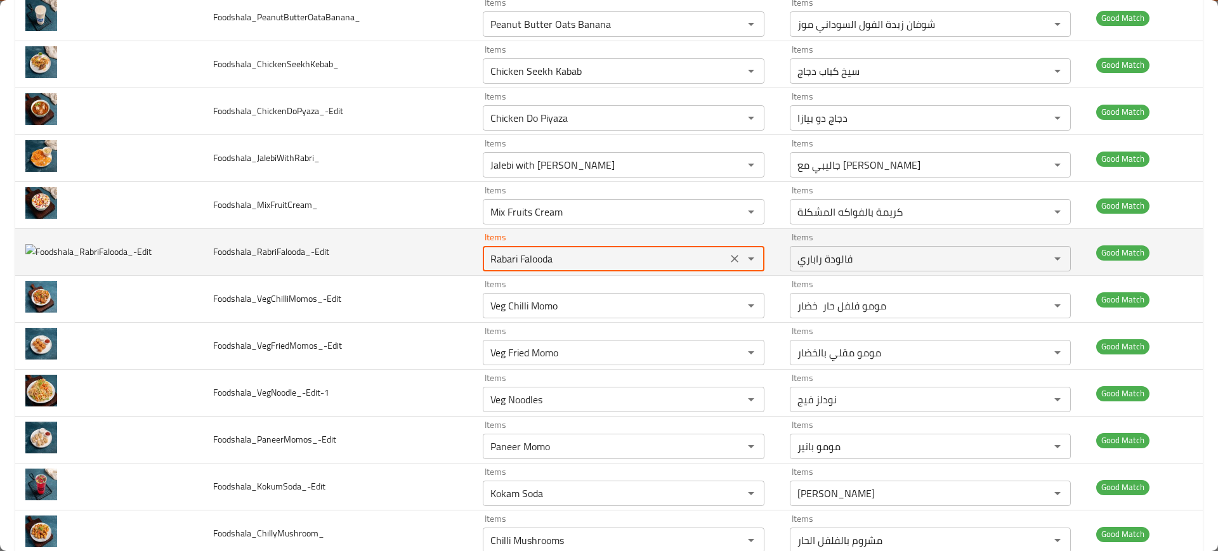
click at [566, 262] on input "Rabari Falooda" at bounding box center [605, 259] width 237 height 18
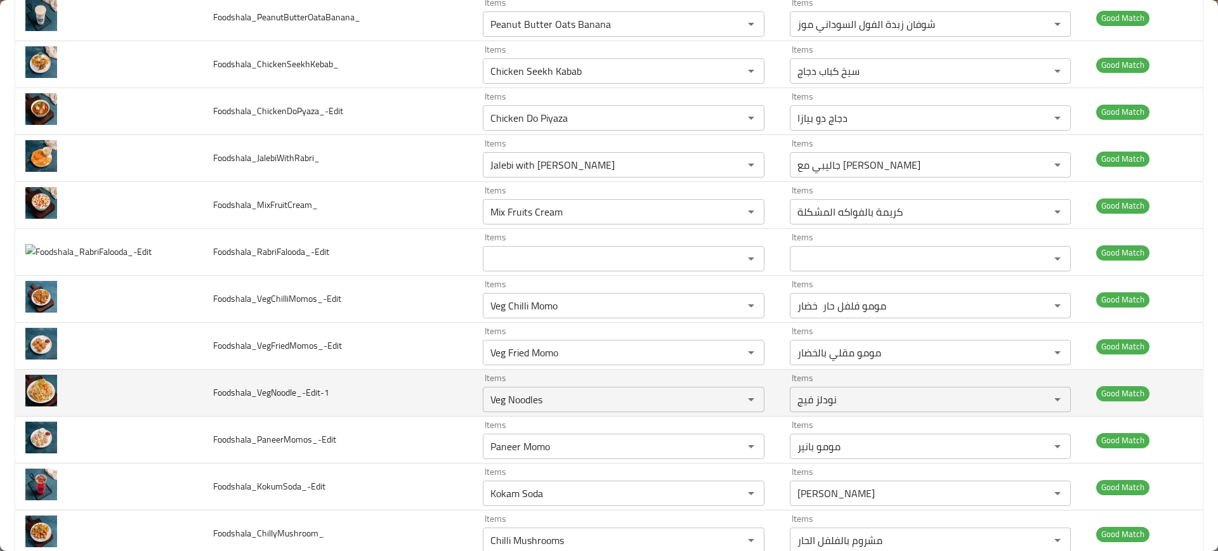
click at [337, 386] on td "Foodshala_VegNoodle_-Edit-1" at bounding box center [337, 393] width 269 height 47
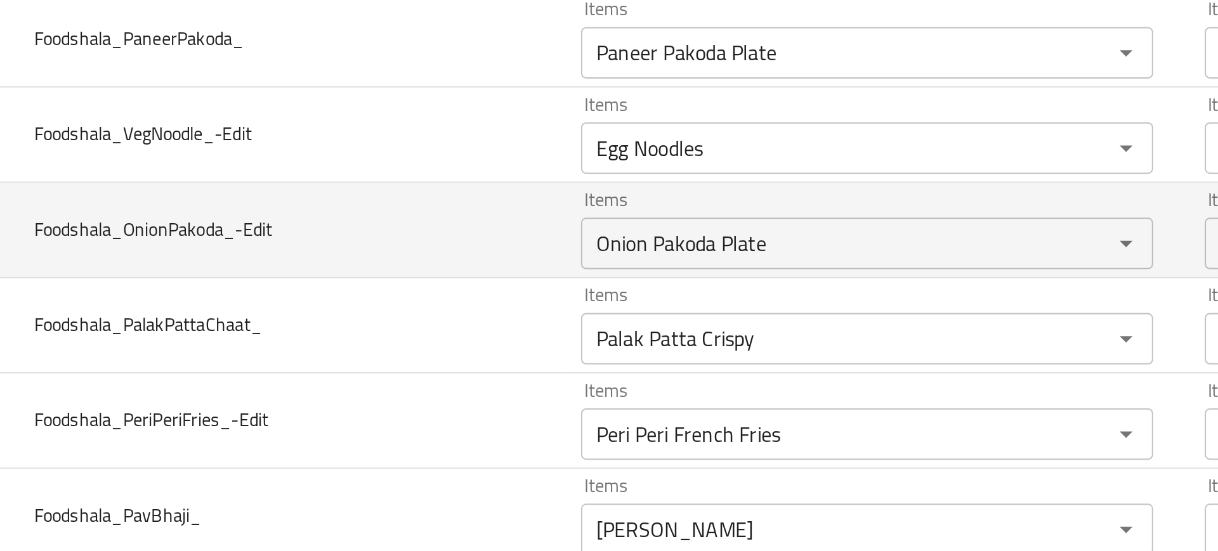
scroll to position [3309, 0]
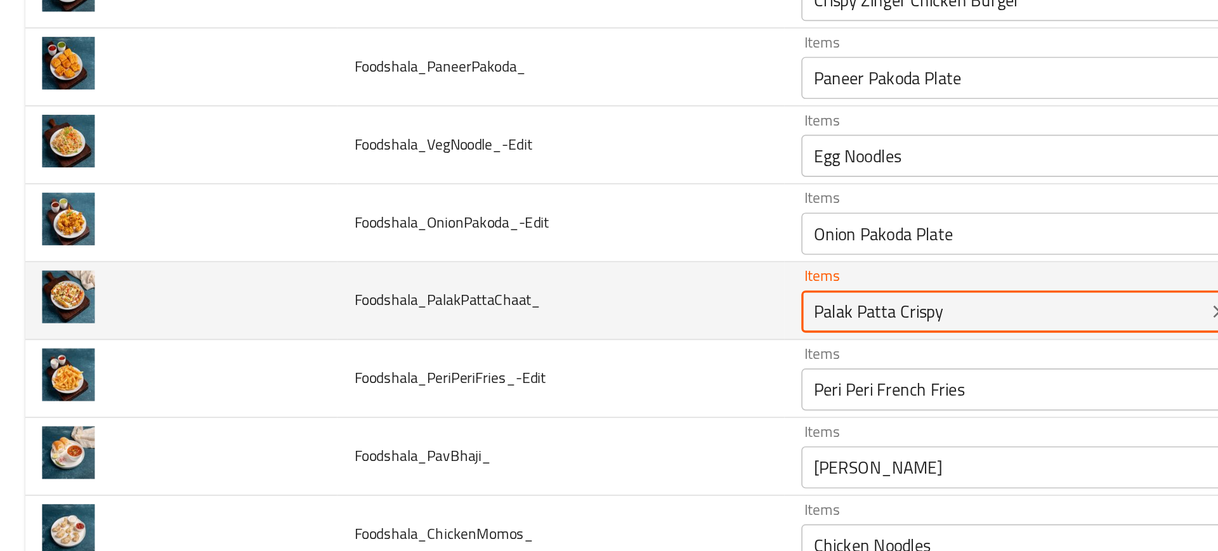
click at [500, 299] on input "Palak Patta Crispy" at bounding box center [605, 294] width 237 height 18
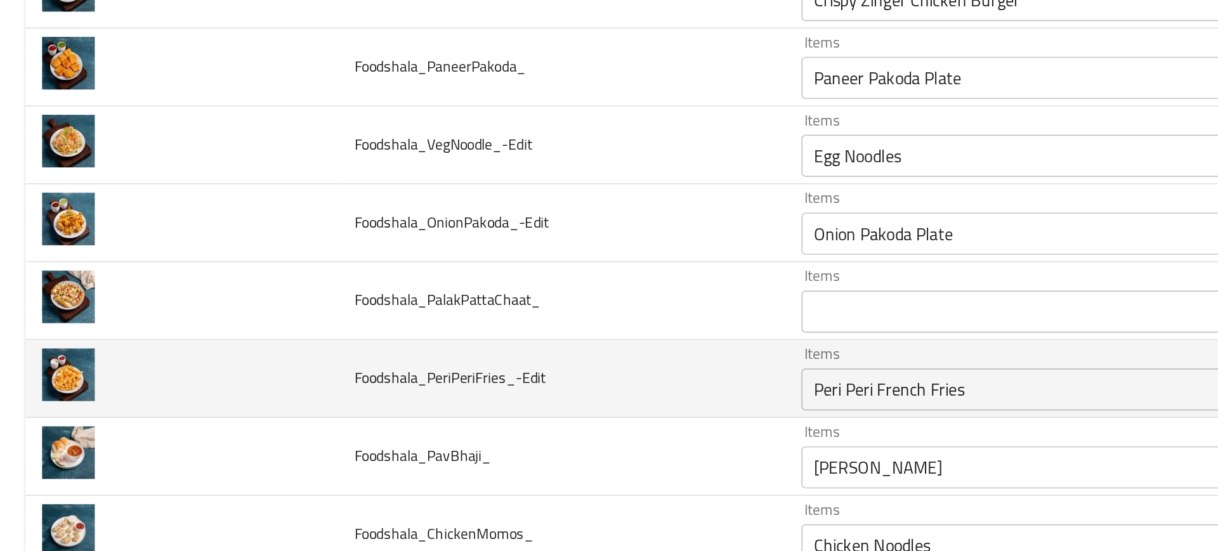
click at [439, 325] on td "Foodshala_PeriPeriFries_-Edit" at bounding box center [337, 334] width 269 height 47
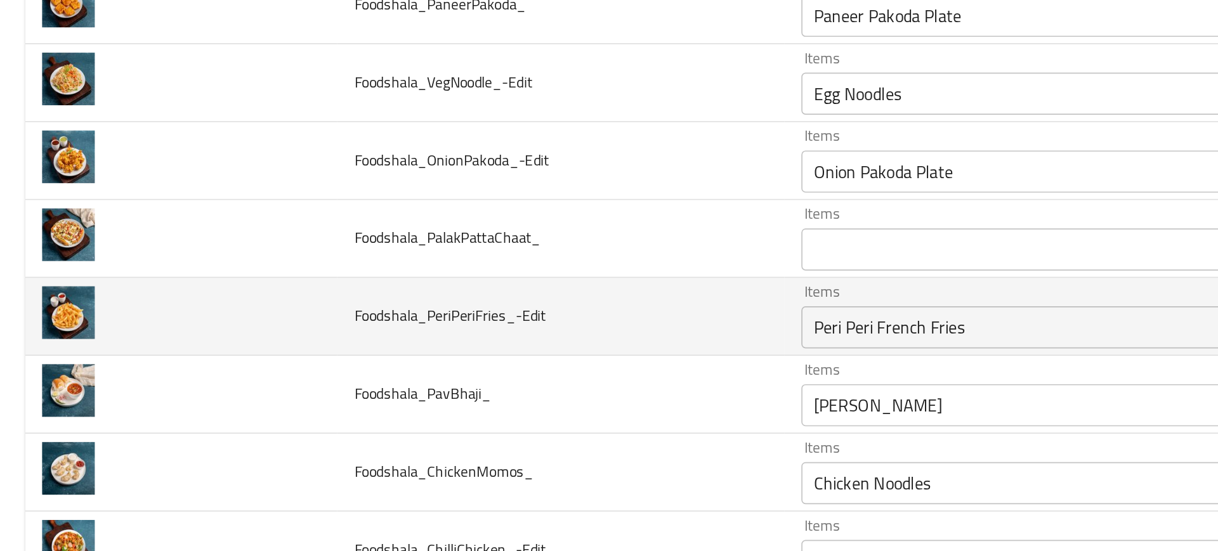
scroll to position [3347, 0]
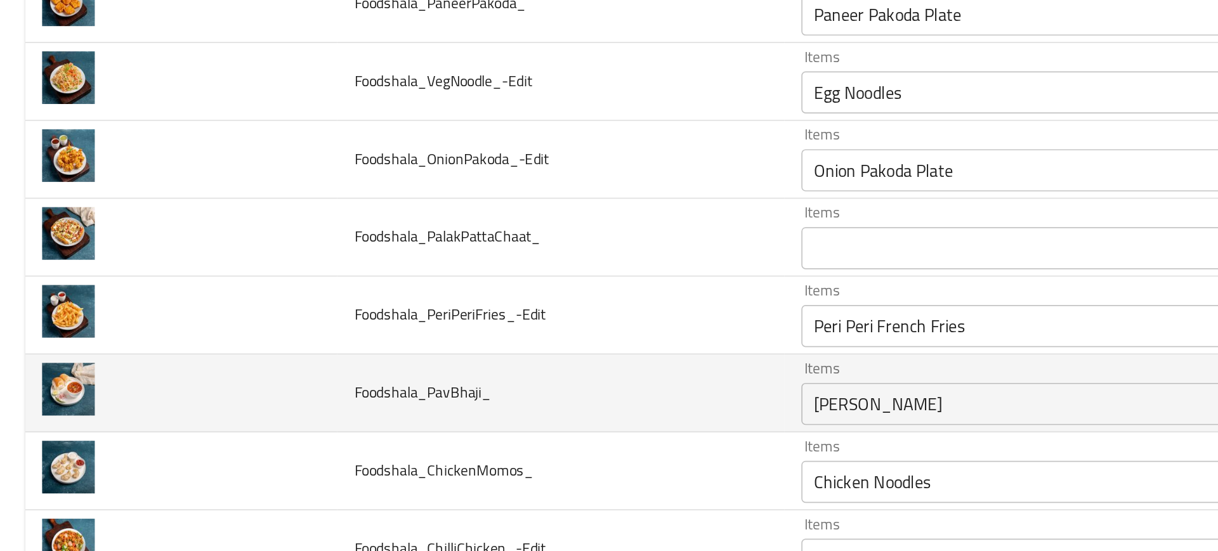
click at [454, 335] on td "Foodshala_PavBhaji_" at bounding box center [337, 343] width 269 height 47
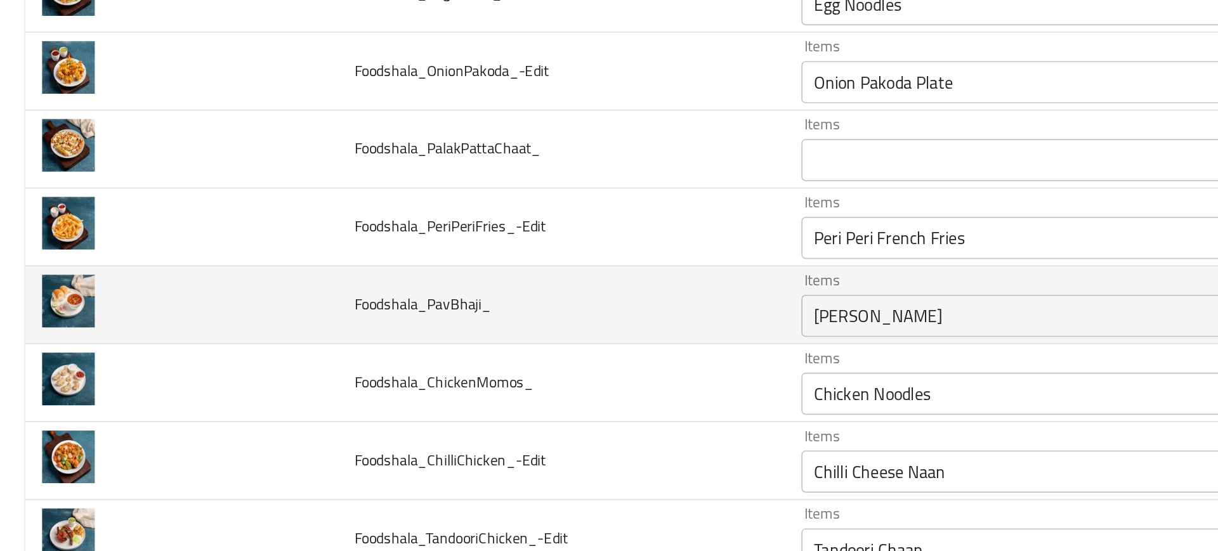
scroll to position [3402, 0]
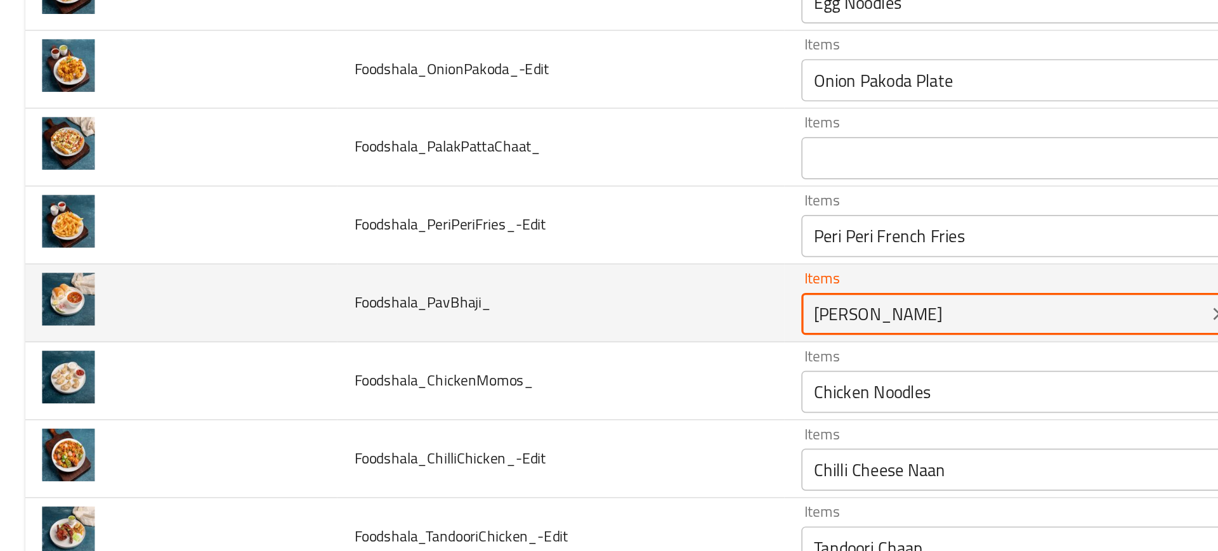
click at [497, 294] on input "[PERSON_NAME]" at bounding box center [605, 296] width 237 height 18
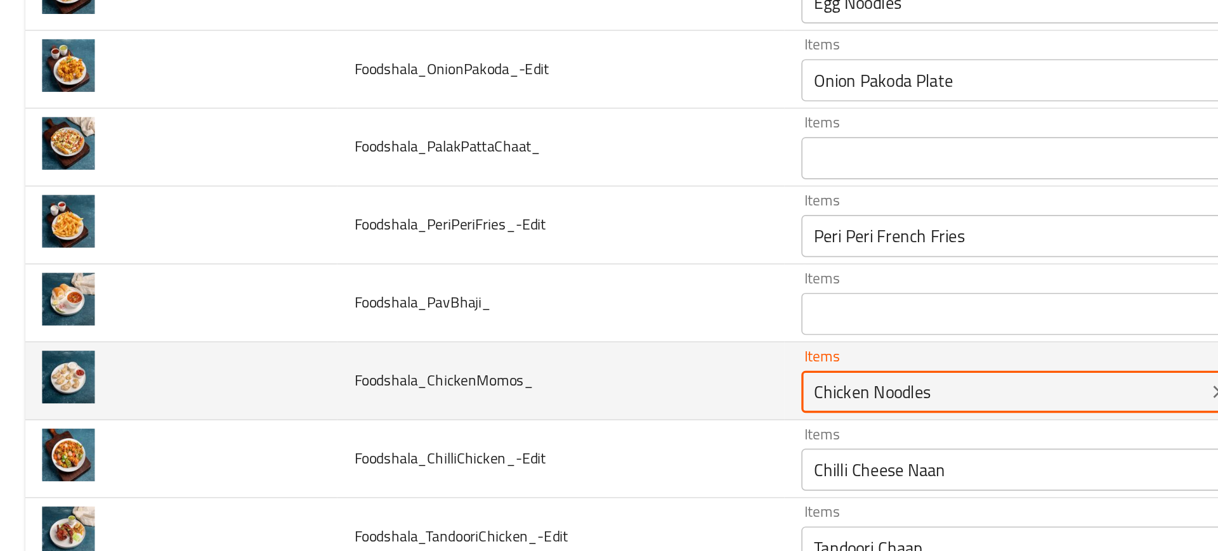
click at [505, 339] on input "Chicken Noodles" at bounding box center [605, 343] width 237 height 18
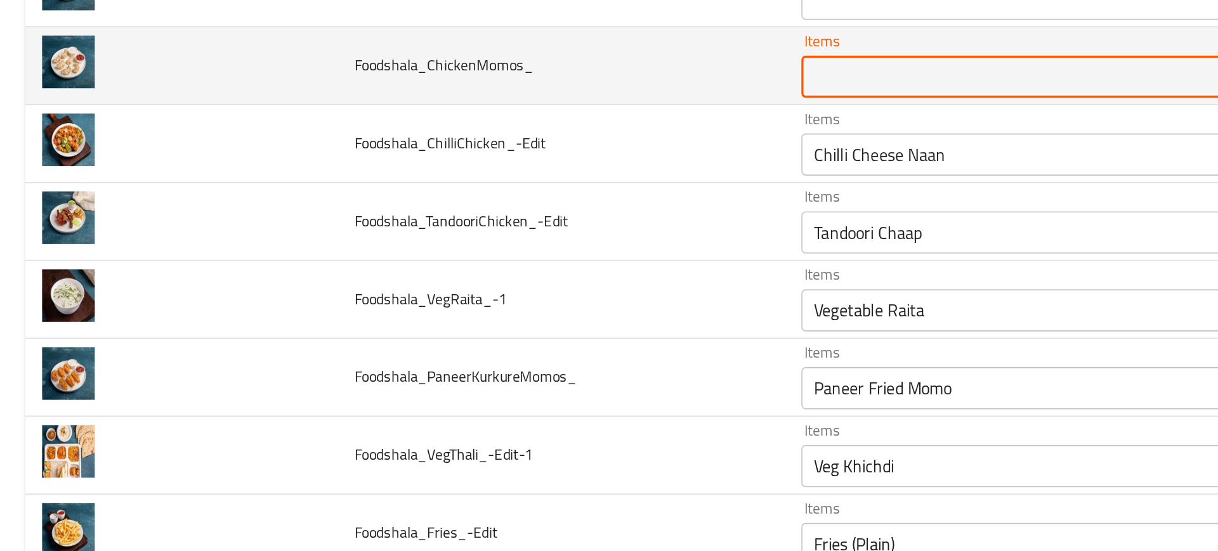
scroll to position [3591, 0]
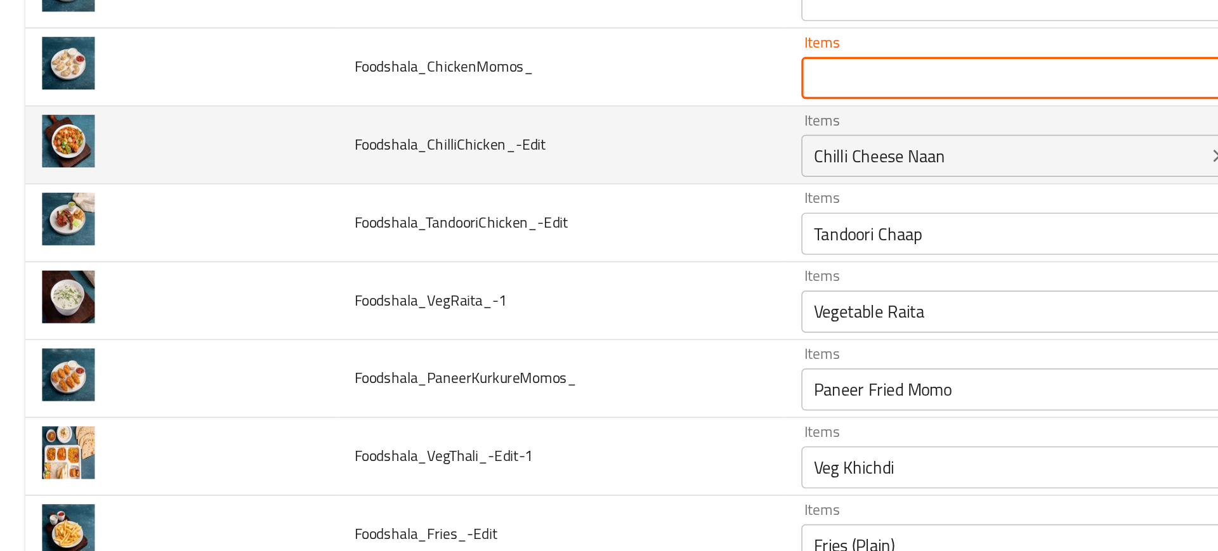
click at [495, 209] on div "Chilli Cheese Naan Items" at bounding box center [624, 200] width 282 height 25
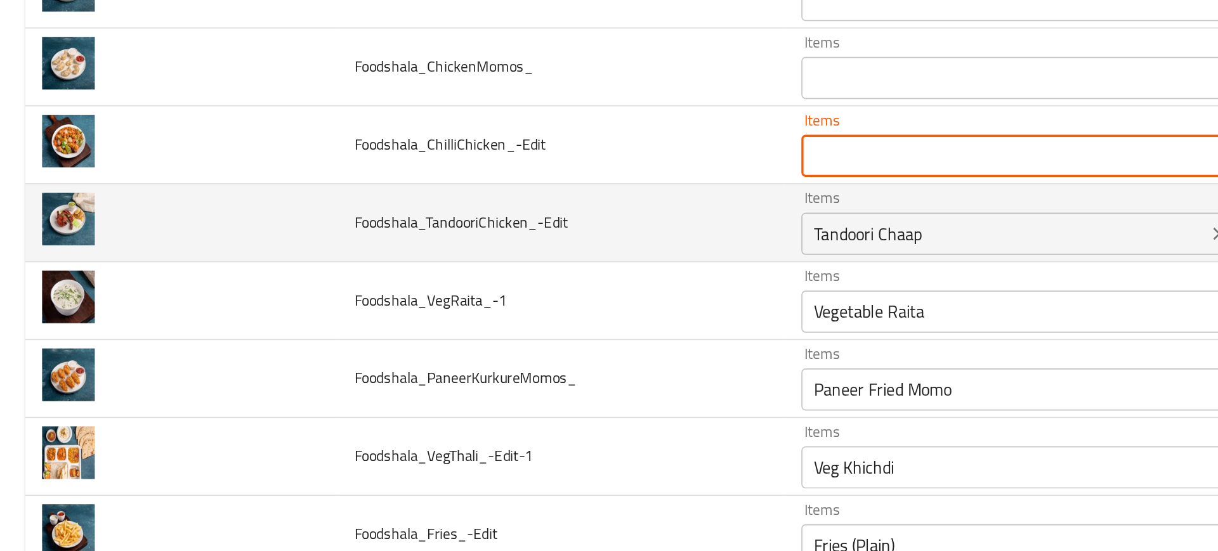
click at [502, 258] on div "Tandoori Chaap Items" at bounding box center [624, 247] width 282 height 25
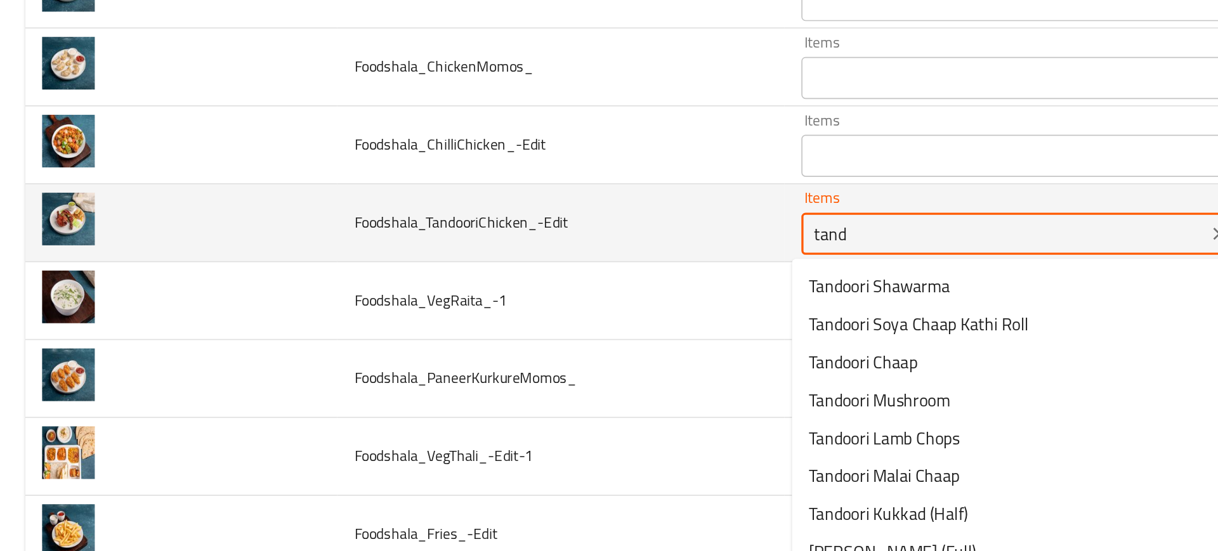
type input "tando"
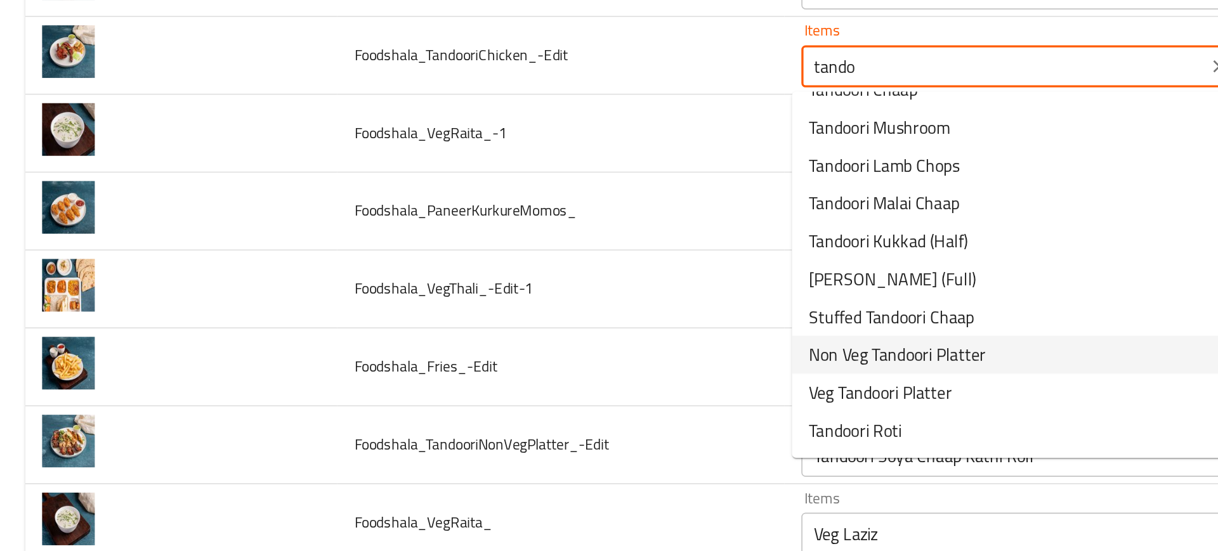
scroll to position [0, 0]
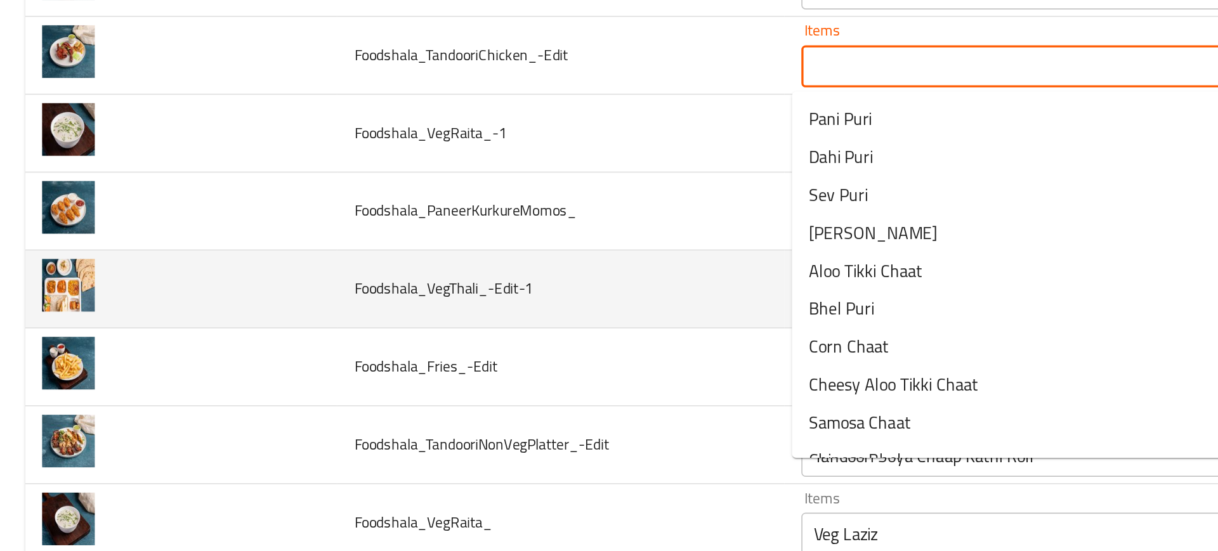
click at [426, 291] on td "Foodshala_VegThali_-Edit-1" at bounding box center [337, 281] width 269 height 47
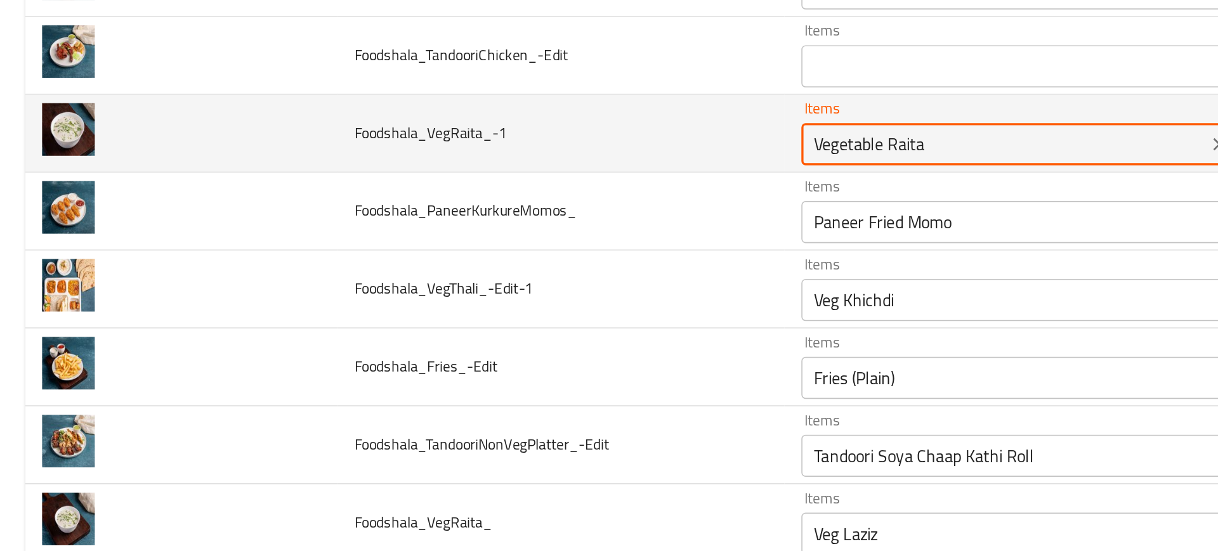
click at [520, 202] on input "Vegetable Raita" at bounding box center [605, 194] width 237 height 18
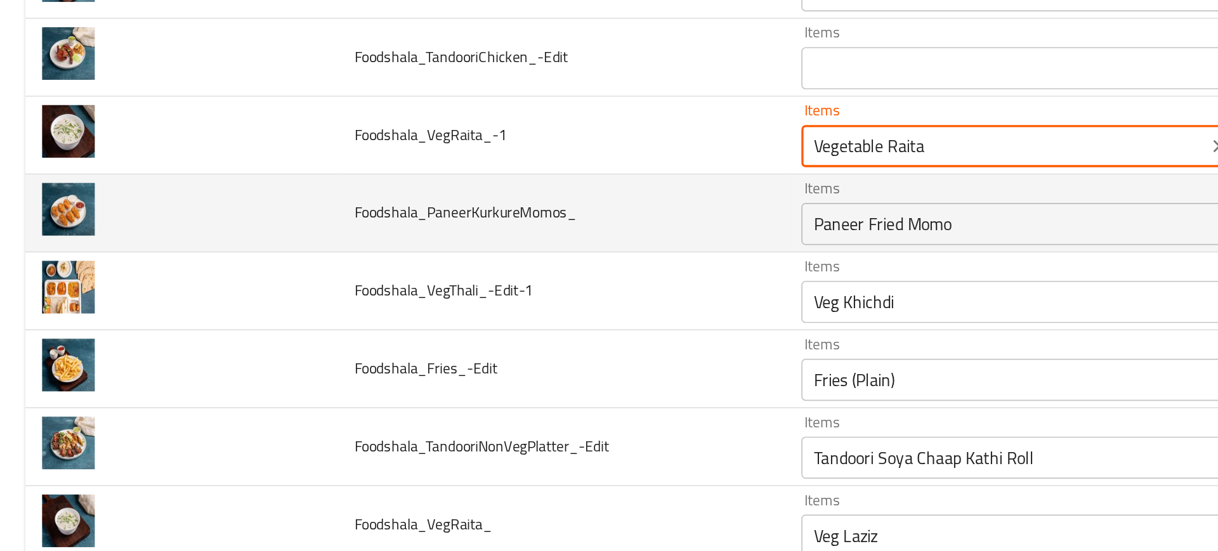
scroll to position [3690, 0]
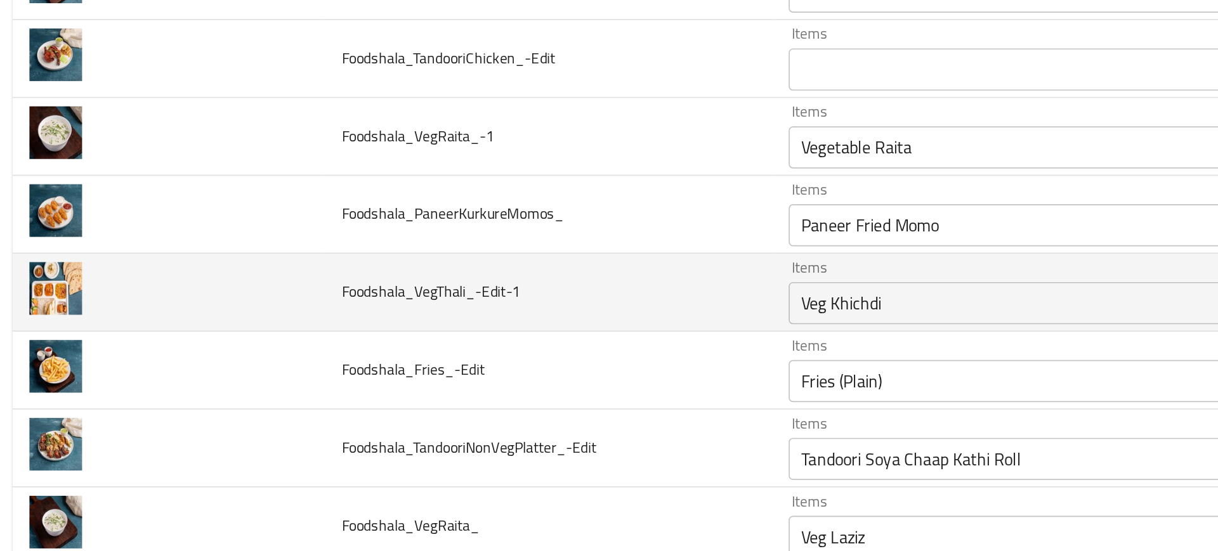
click at [440, 270] on td "Foodshala_VegThali_-Edit-1" at bounding box center [337, 282] width 269 height 47
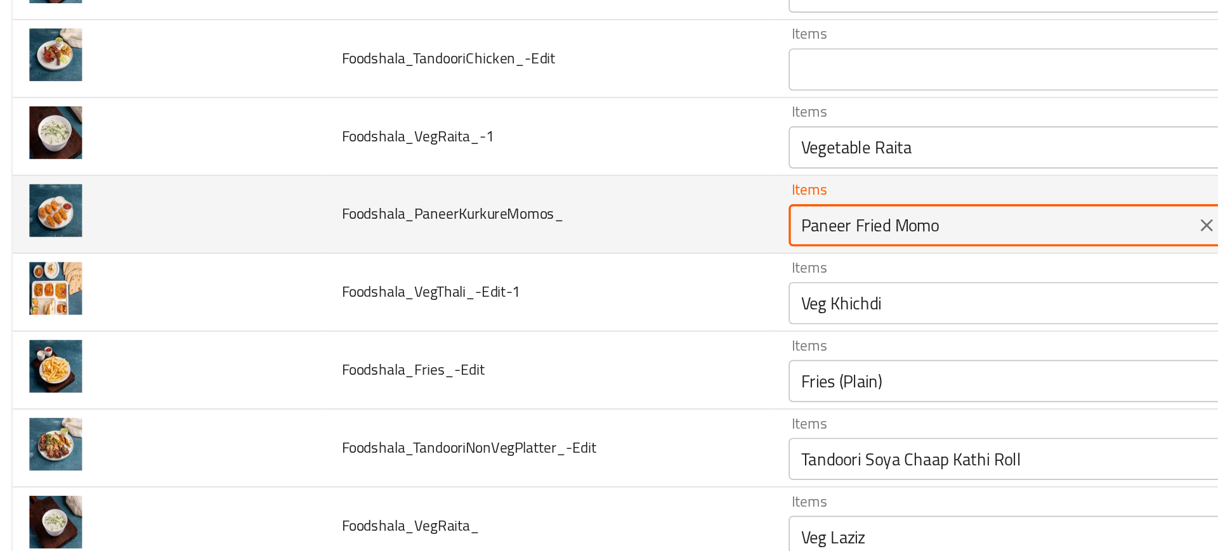
click at [489, 247] on input "Paneer Fried Momo" at bounding box center [605, 242] width 237 height 18
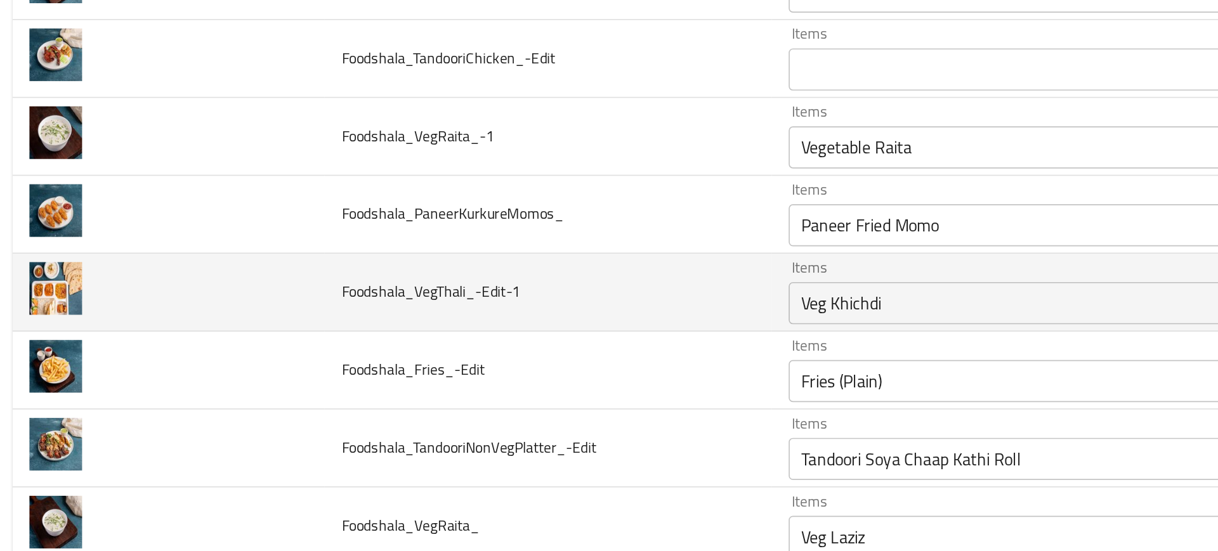
click at [429, 265] on td "Foodshala_VegThali_-Edit-1" at bounding box center [337, 282] width 269 height 47
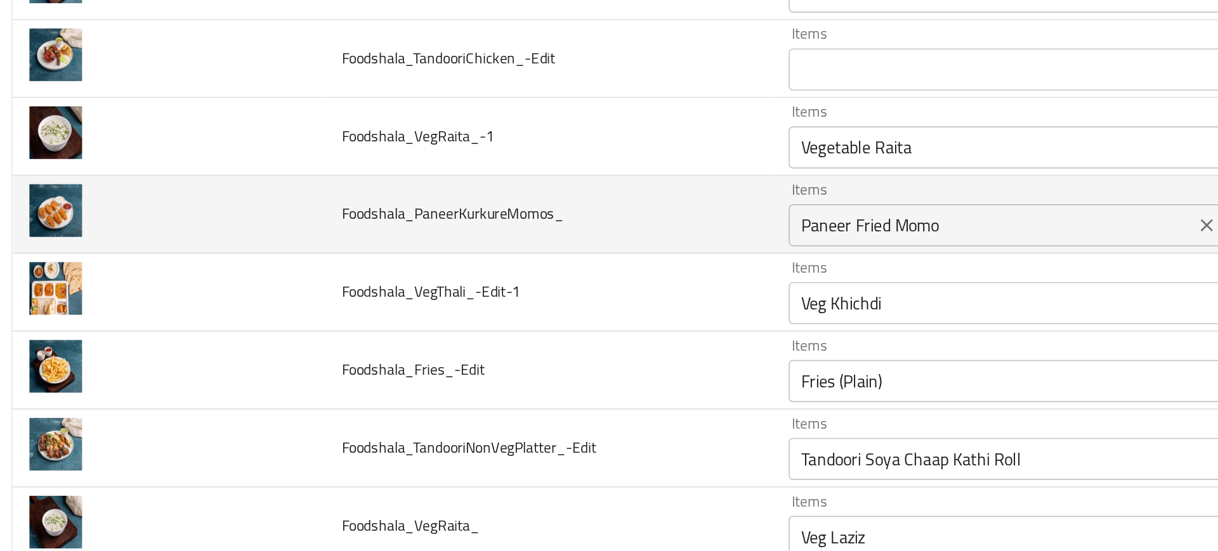
click at [518, 249] on input "Paneer Fried Momo" at bounding box center [605, 242] width 237 height 18
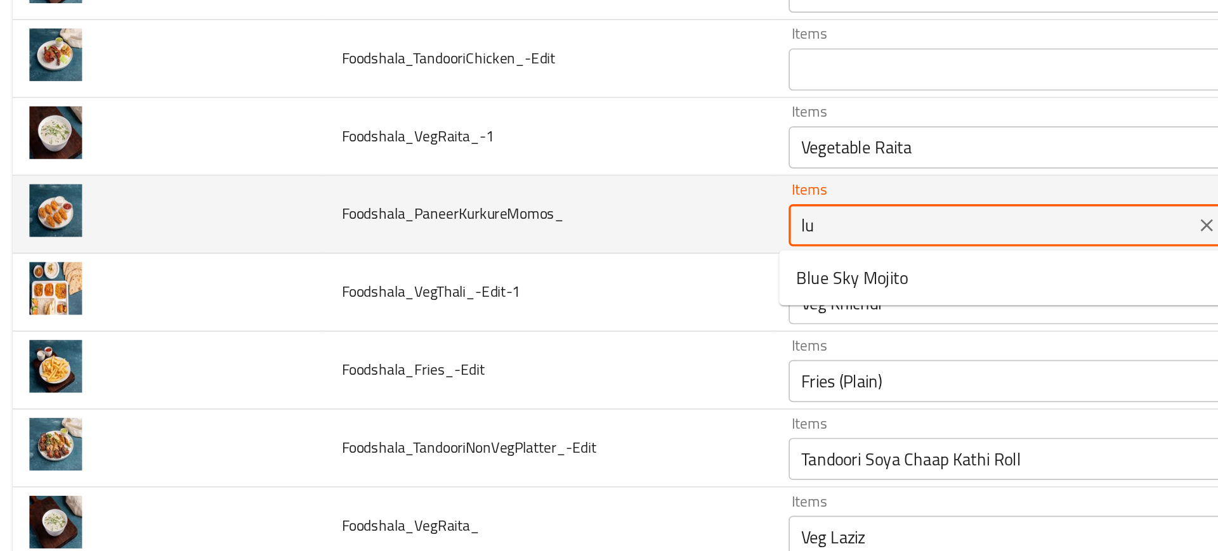
type input "l"
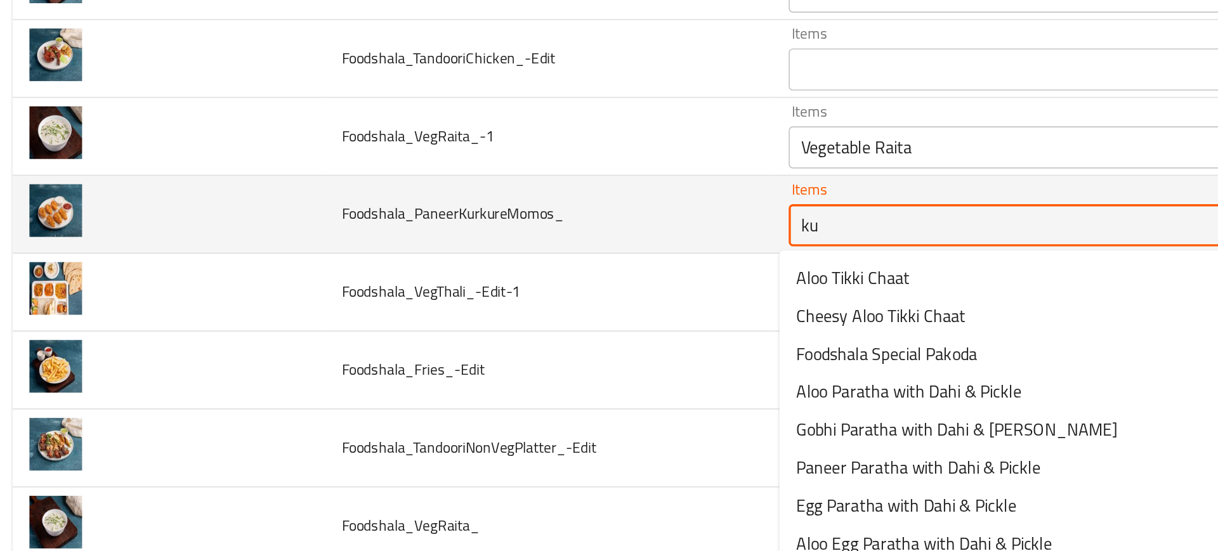
type input "kur"
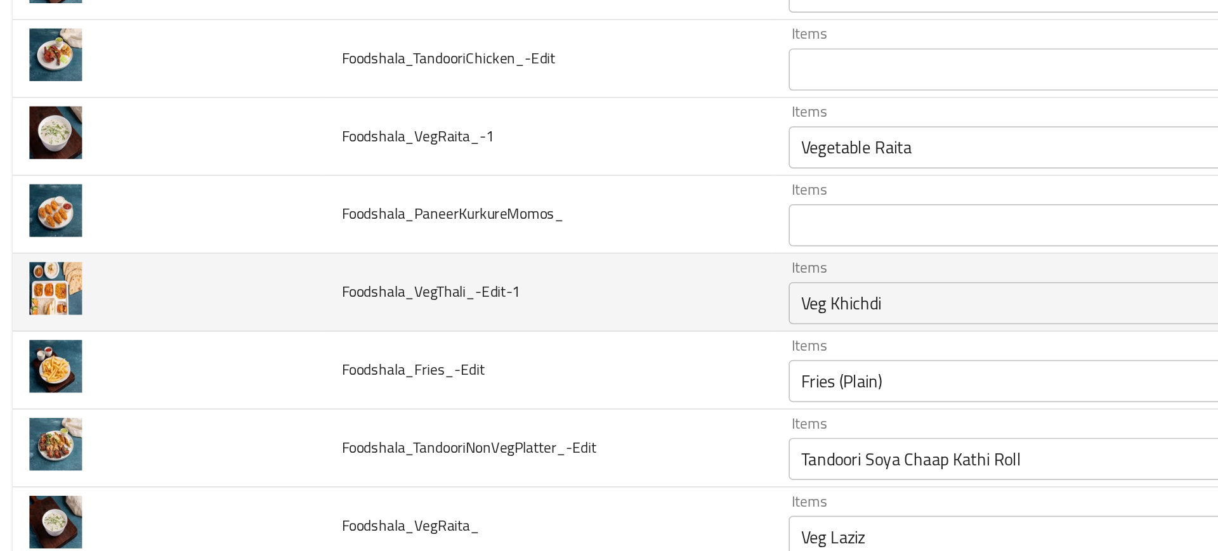
click at [444, 283] on td "Foodshala_VegThali_-Edit-1" at bounding box center [337, 282] width 269 height 47
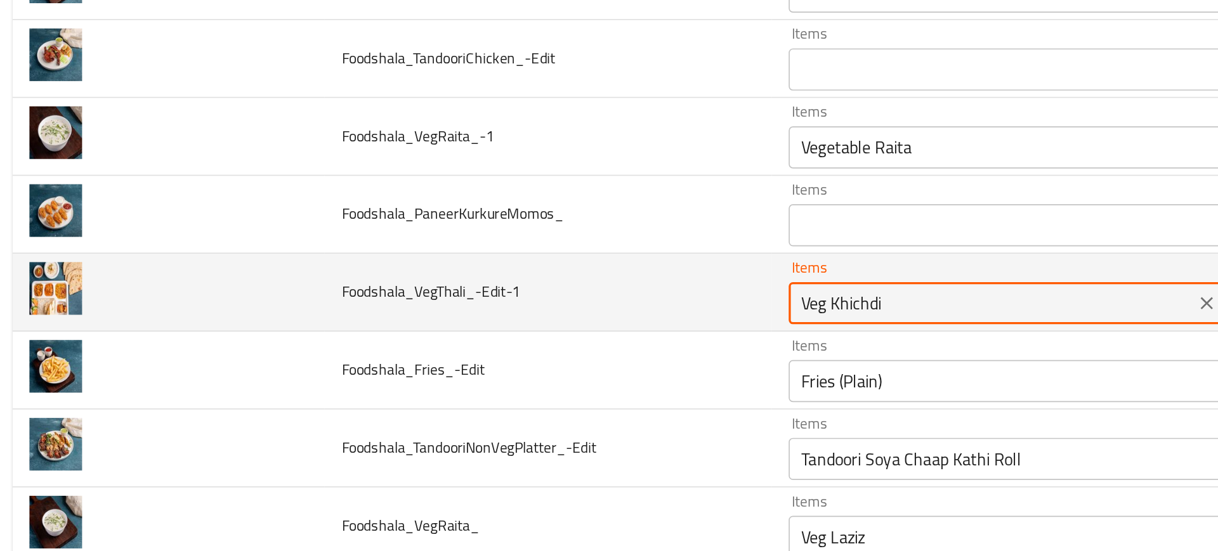
click at [509, 290] on input "Veg Khichdi" at bounding box center [605, 289] width 237 height 18
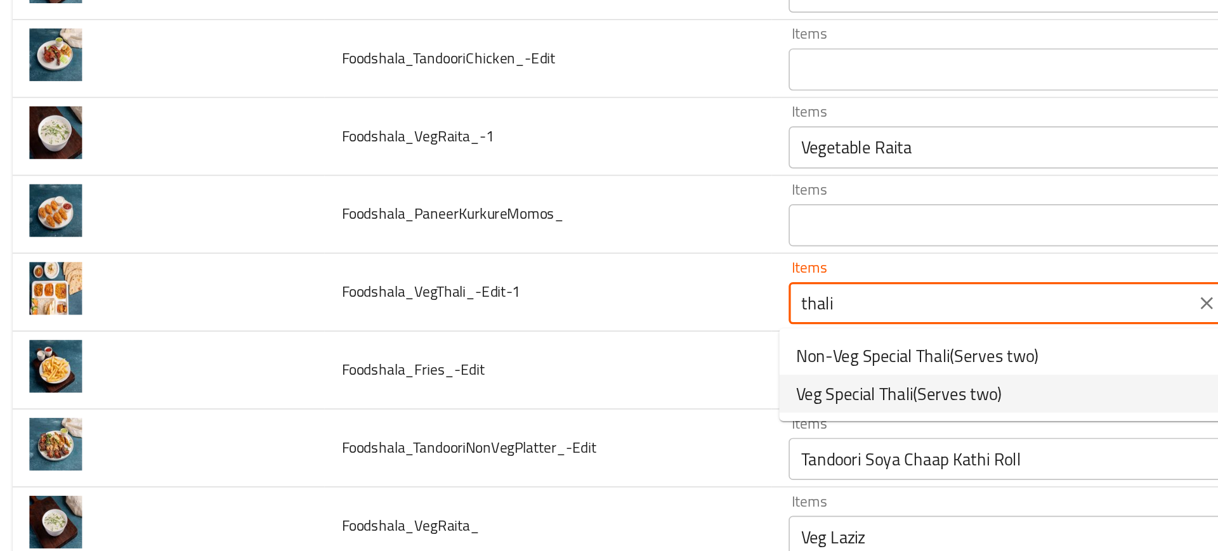
click at [549, 345] on span "Veg Special Thali(Serves two)" at bounding box center [549, 343] width 124 height 15
type input "Veg Special Thali(Serves two)"
type input "ثالي سبيشيال نباتي (يكفي شخصين)"
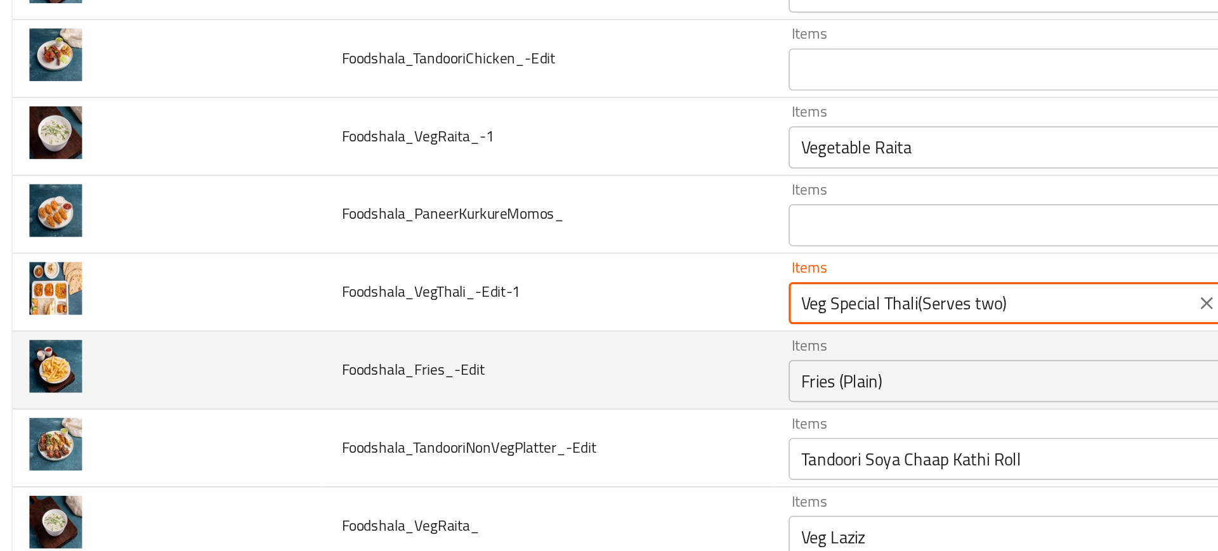
type input "Veg Special Thali(Serves two)"
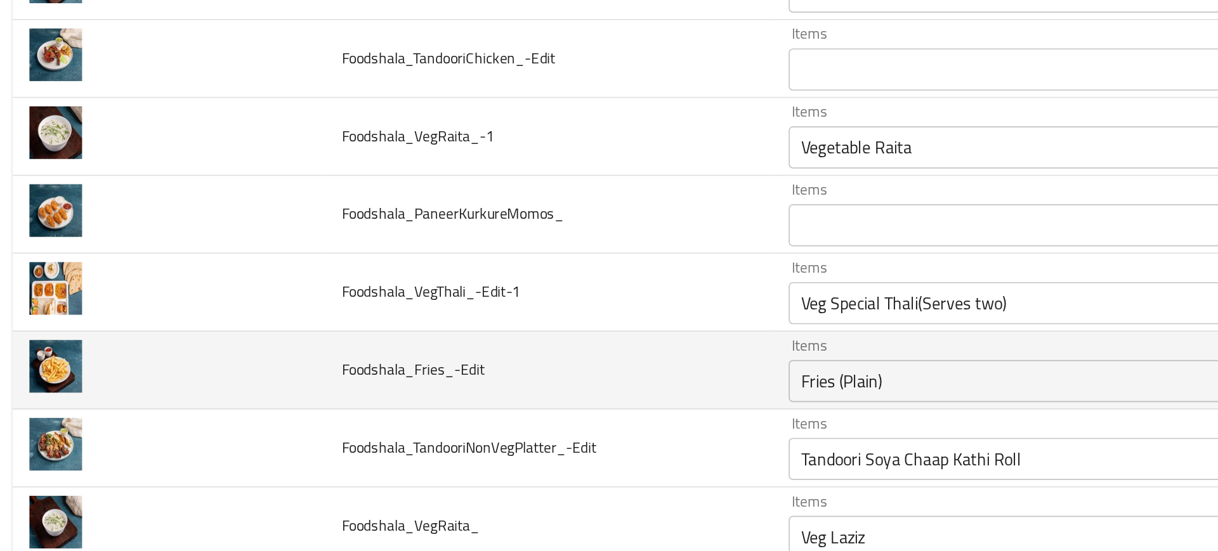
click at [434, 342] on td "Foodshala_Fries_-Edit" at bounding box center [337, 329] width 269 height 47
click at [407, 351] on td "Foodshala_Fries_-Edit" at bounding box center [337, 329] width 269 height 47
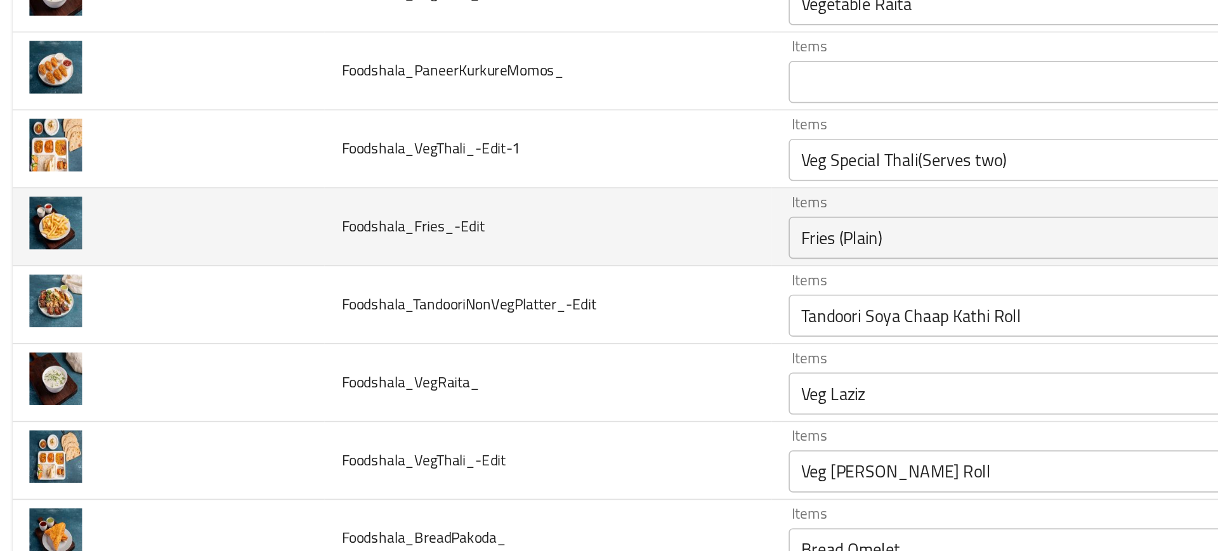
scroll to position [3775, 0]
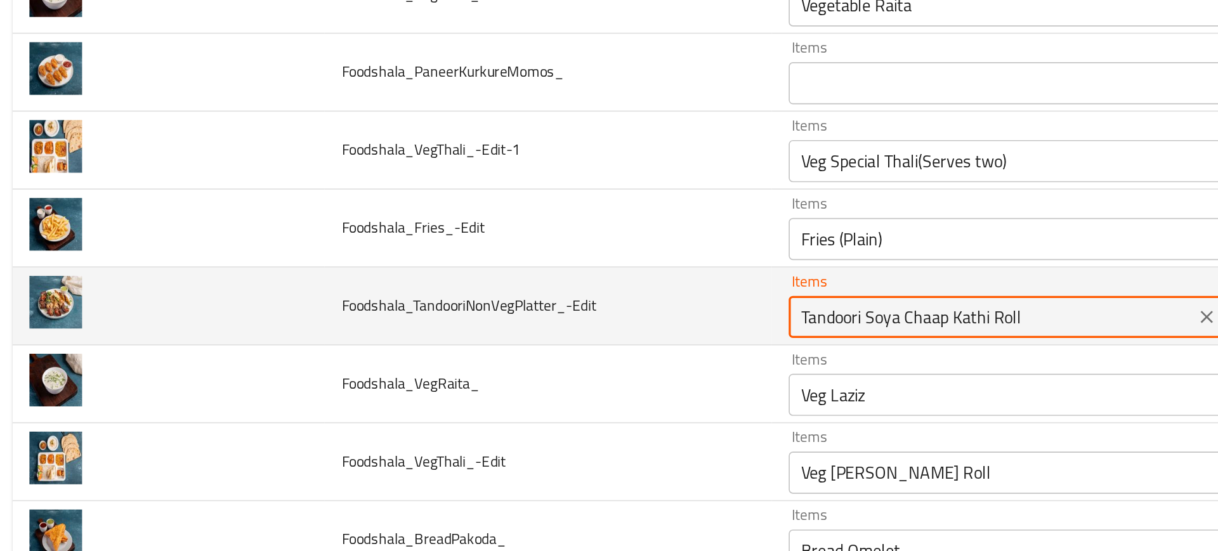
click at [495, 304] on input "Tandoori Soya Chaap Kathi Roll" at bounding box center [605, 298] width 237 height 18
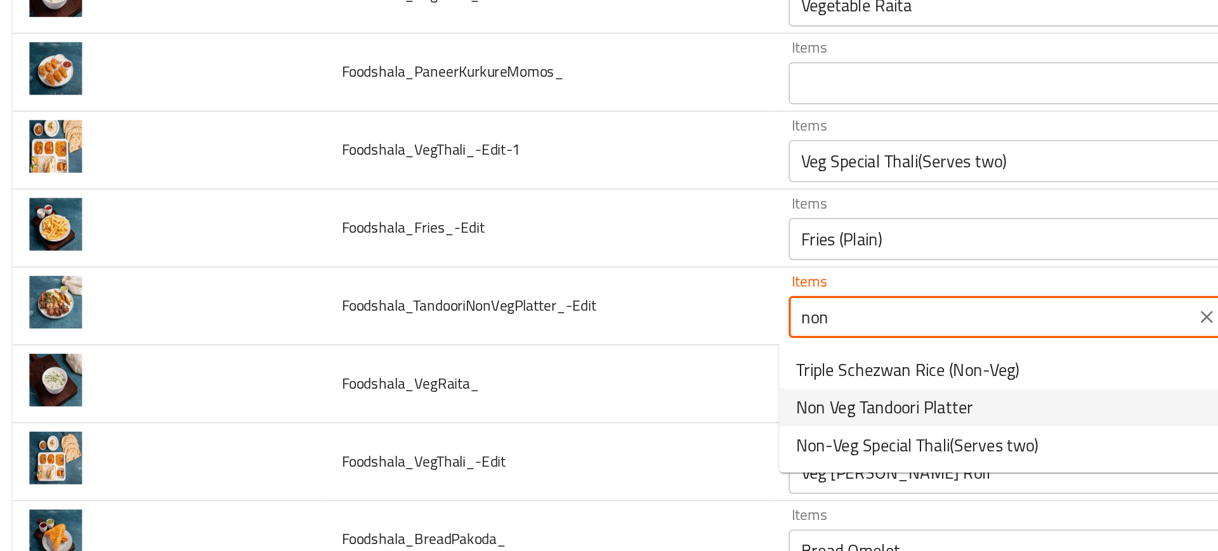
click at [502, 353] on span "Non Veg Tandoori Platter" at bounding box center [540, 351] width 107 height 15
type input "Non Veg Tandoori Platter"
type input "طبق تندوري غير نباتي"
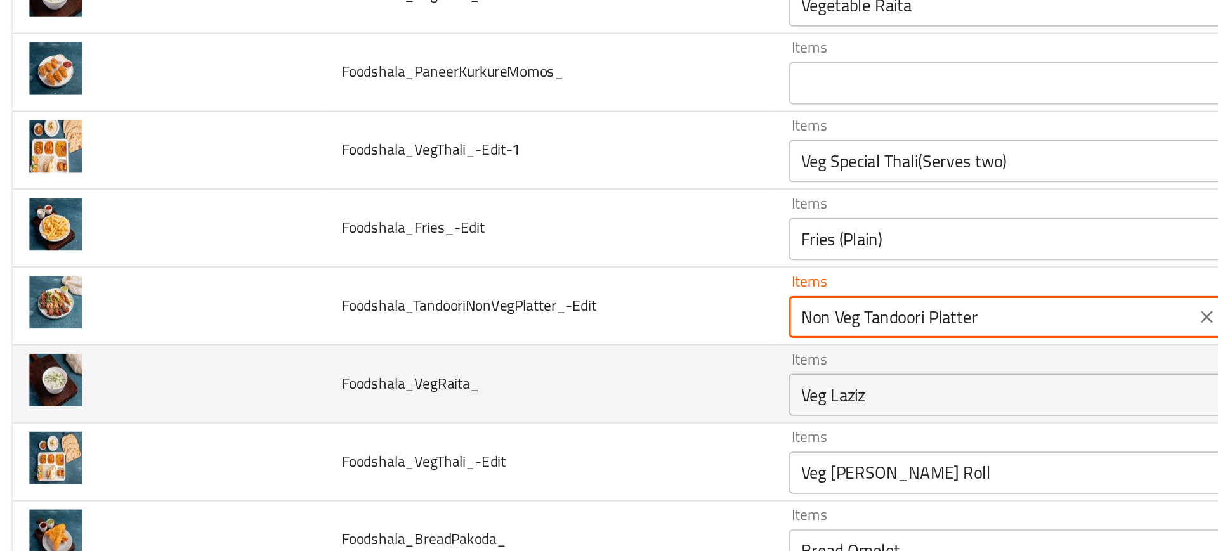
type input "Non Veg Tandoori Platter"
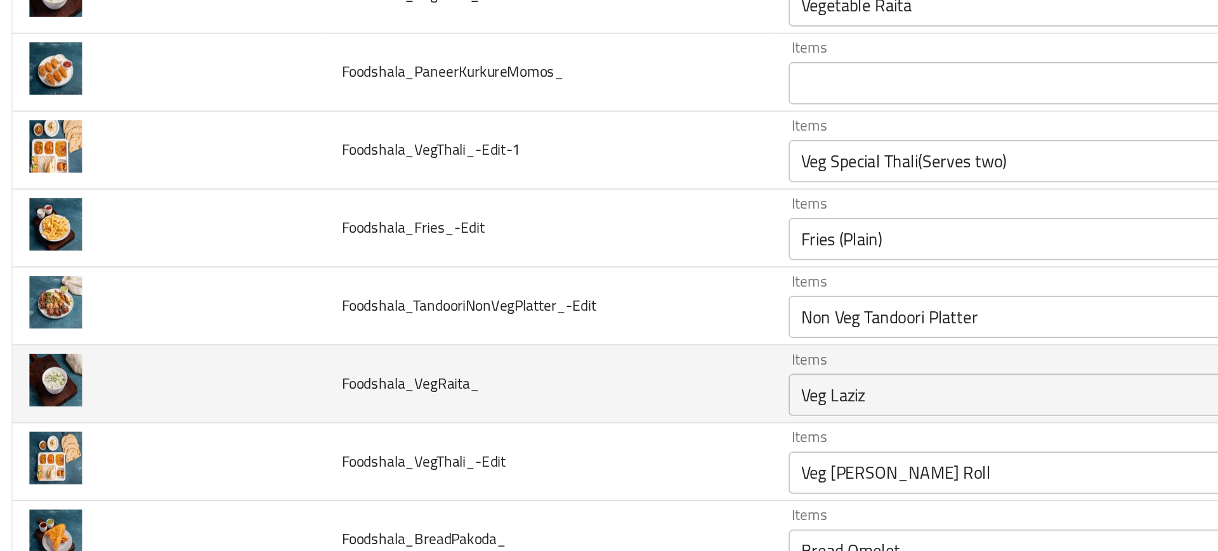
click at [441, 329] on td "Foodshala_VegRaita_" at bounding box center [337, 338] width 269 height 47
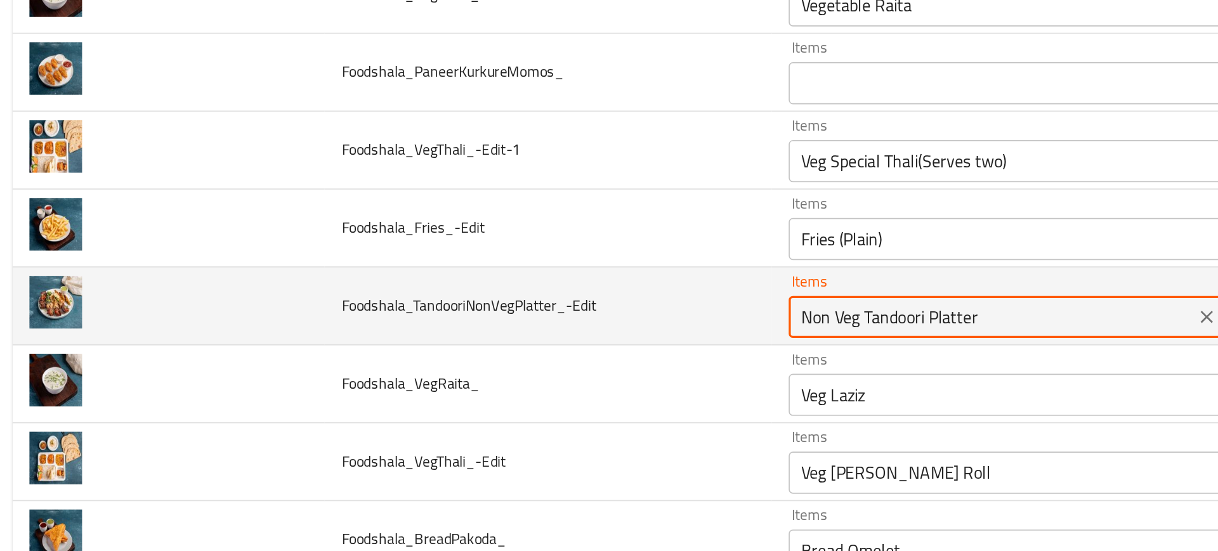
drag, startPoint x: 507, startPoint y: 294, endPoint x: 618, endPoint y: 297, distance: 111.0
click at [618, 297] on input "Non Veg Tandoori Platter" at bounding box center [605, 298] width 237 height 18
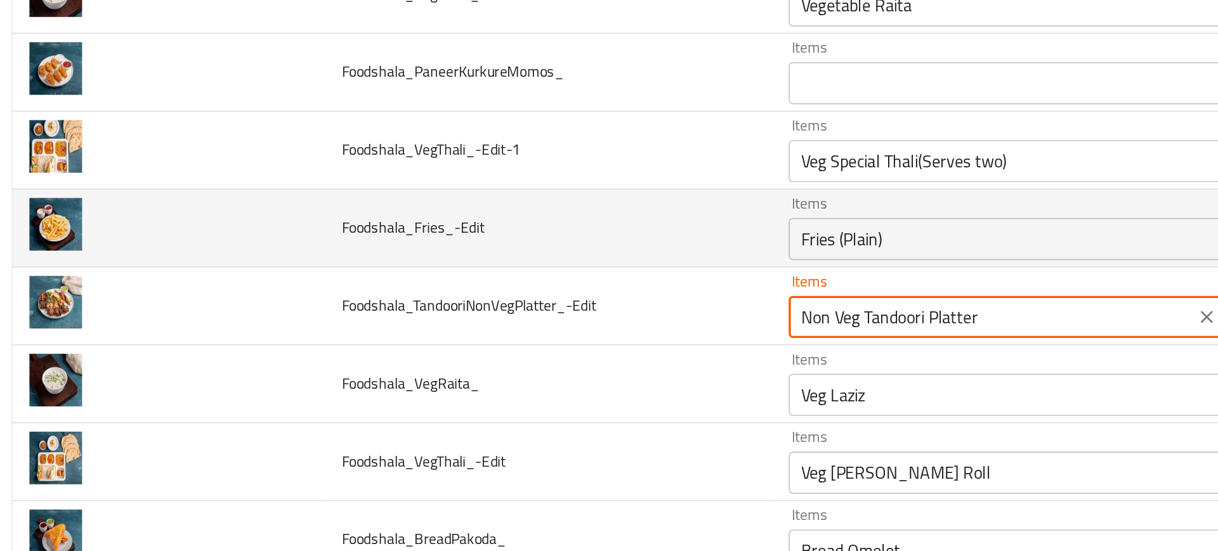
click at [396, 261] on td "Foodshala_Fries_-Edit" at bounding box center [337, 244] width 269 height 47
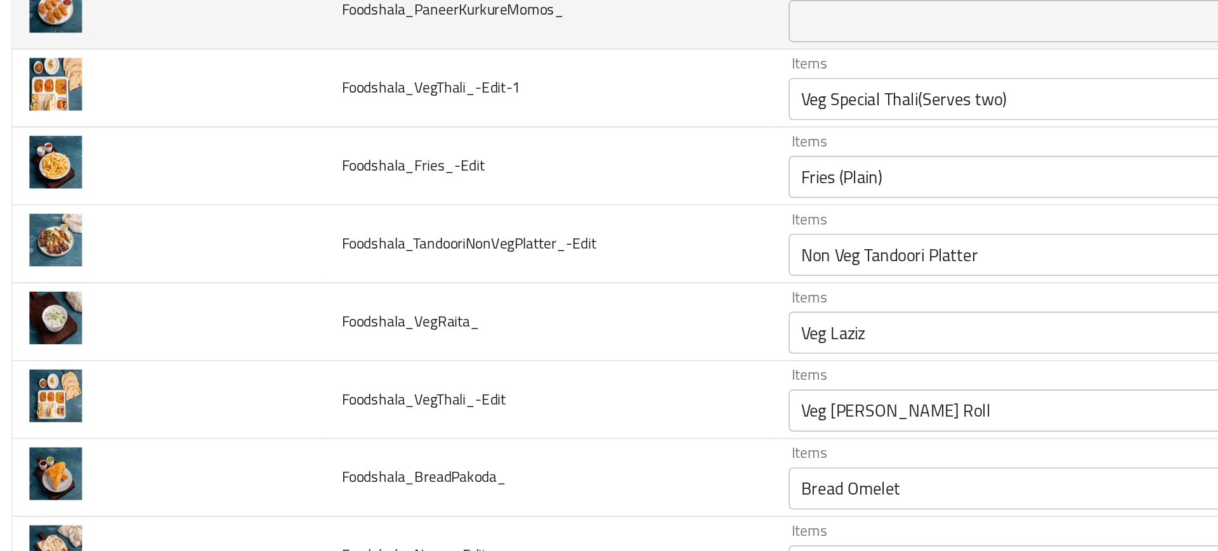
scroll to position [3814, 0]
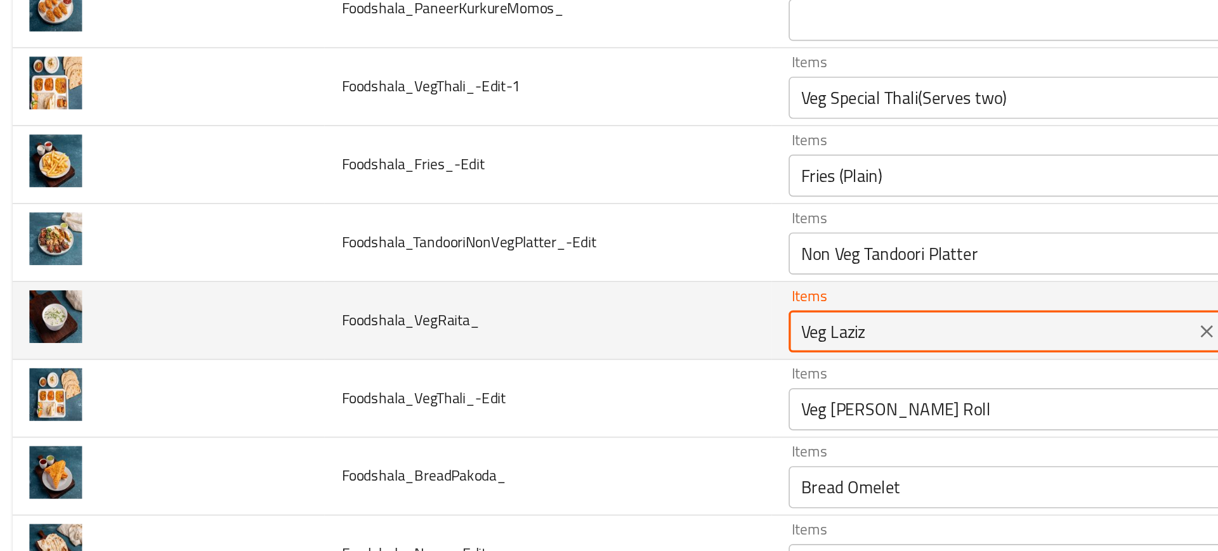
click at [501, 301] on input "Veg Laziz" at bounding box center [605, 306] width 237 height 18
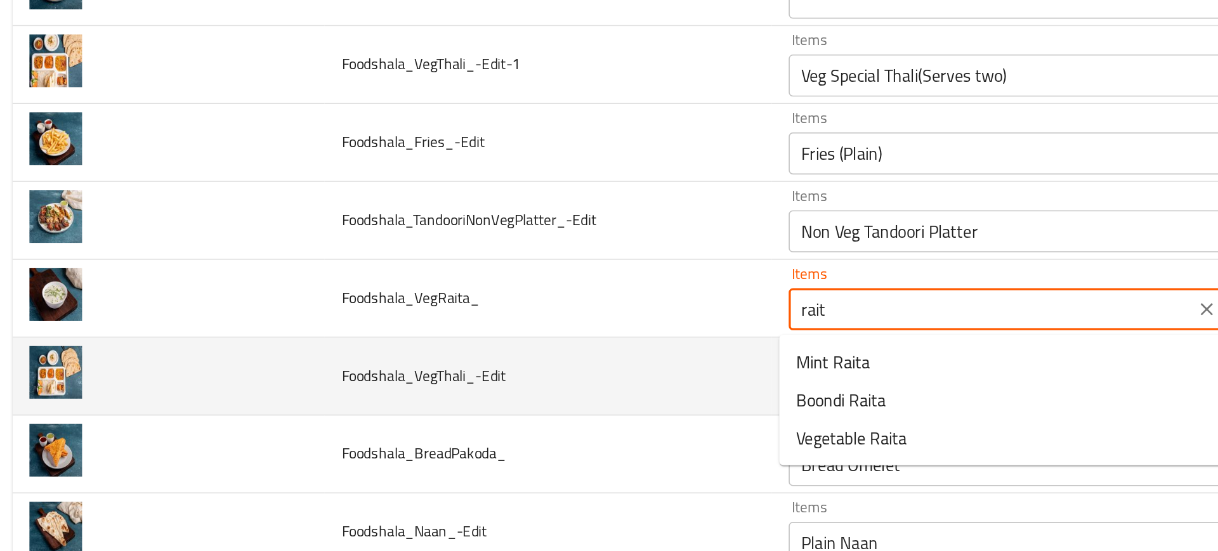
scroll to position [3810, 0]
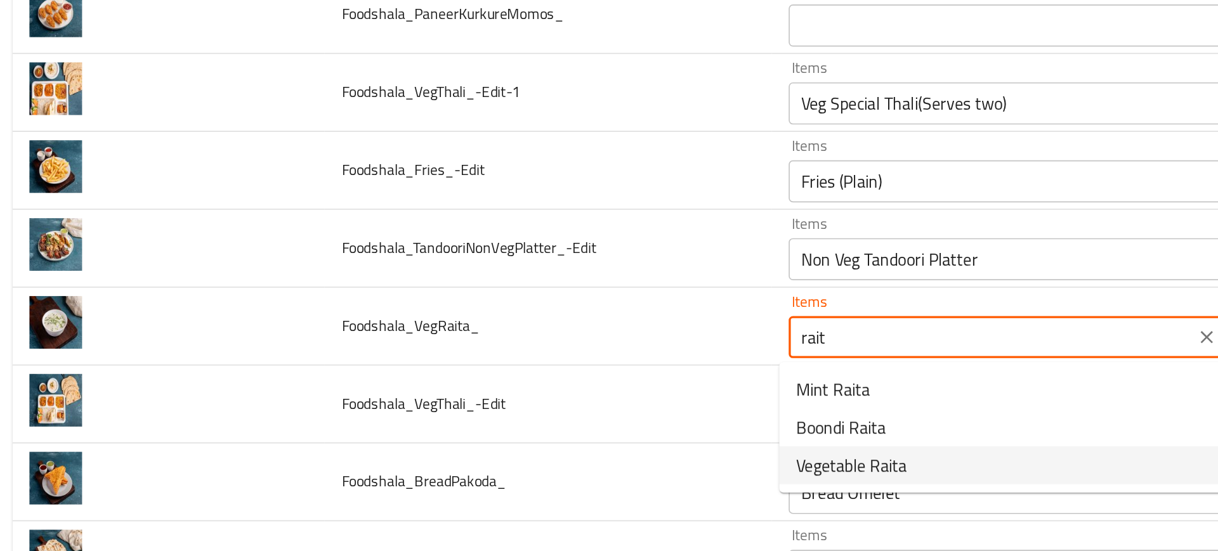
click at [528, 387] on span "Vegetable Raita" at bounding box center [520, 386] width 67 height 15
type input "Vegetable Raita"
type input "رايتا خضروات"
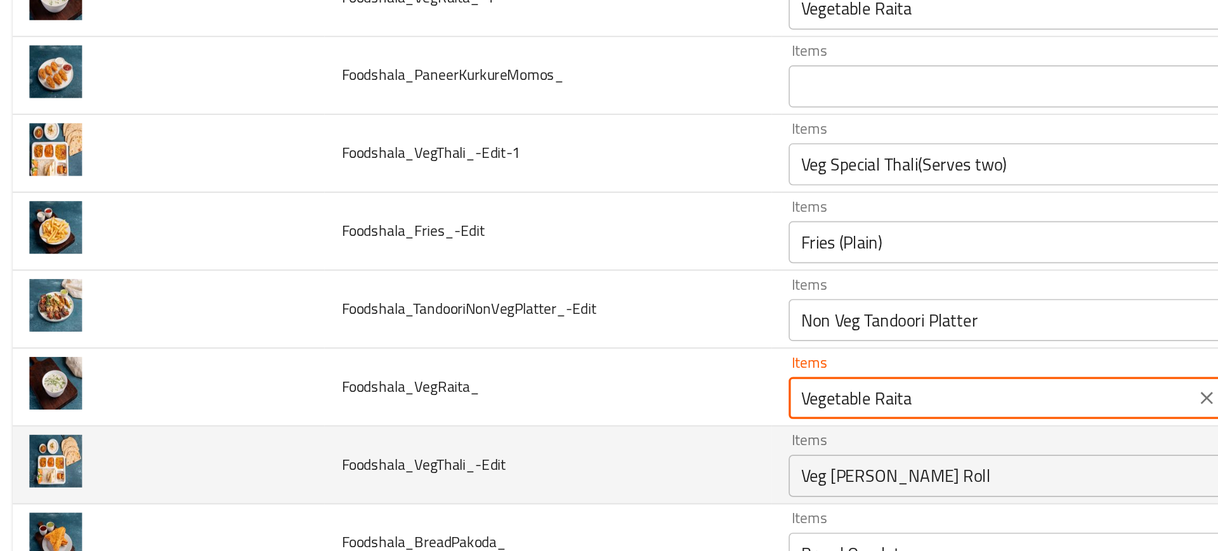
scroll to position [3793, 0]
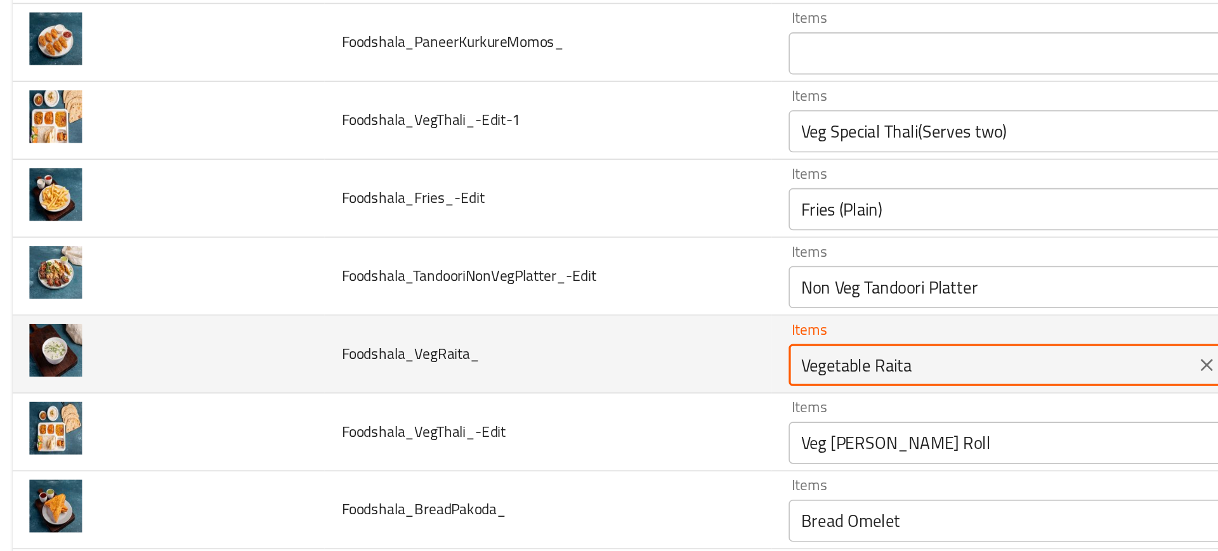
type input "Vegetable Raita"
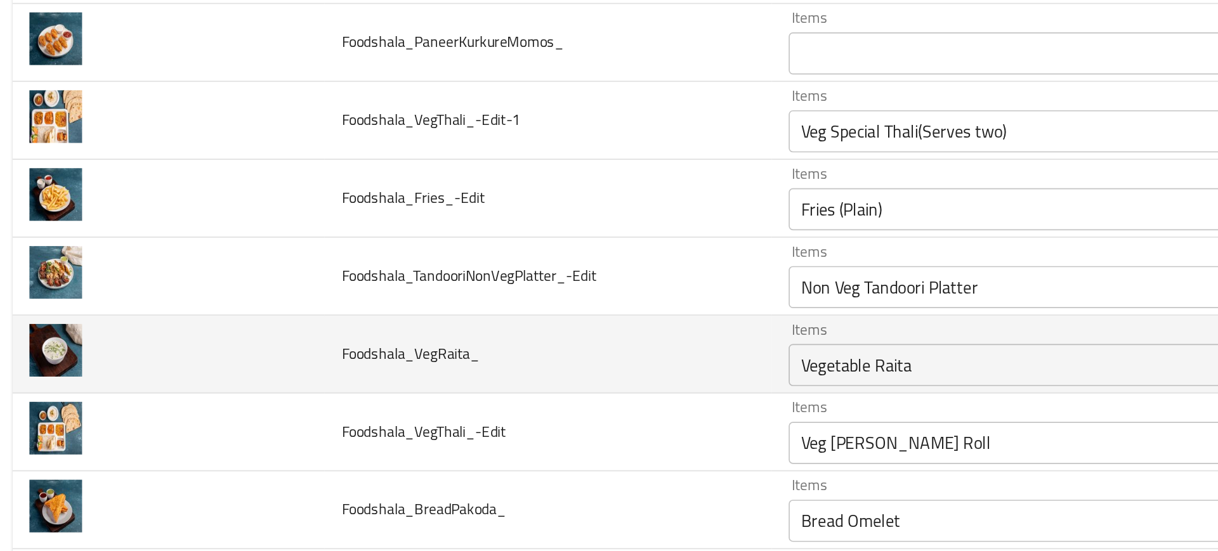
click at [460, 325] on td "Foodshala_VegRaita_" at bounding box center [337, 320] width 269 height 47
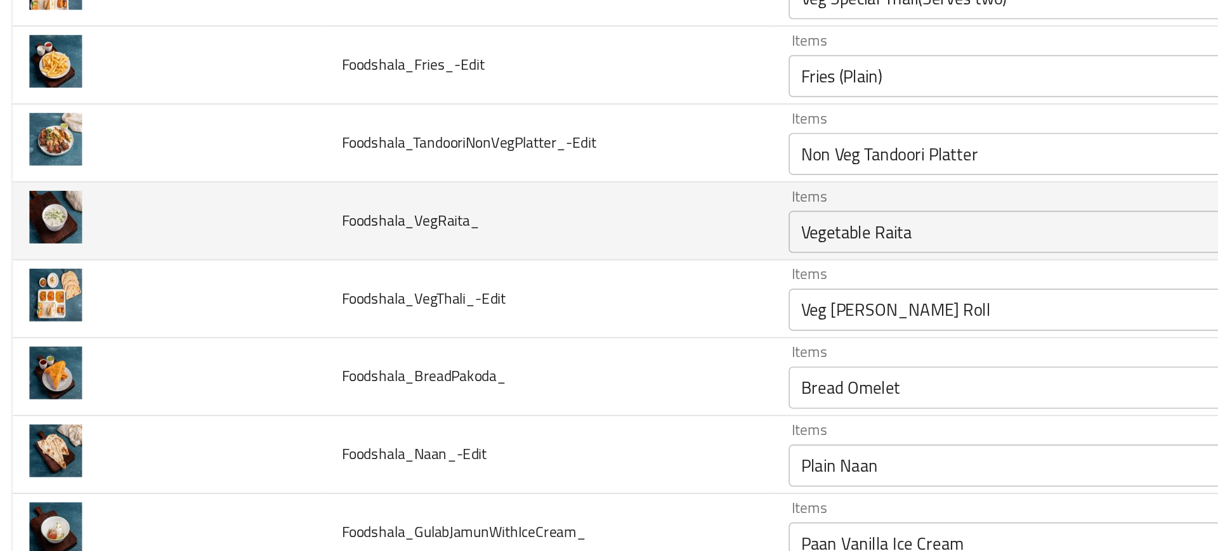
scroll to position [3883, 0]
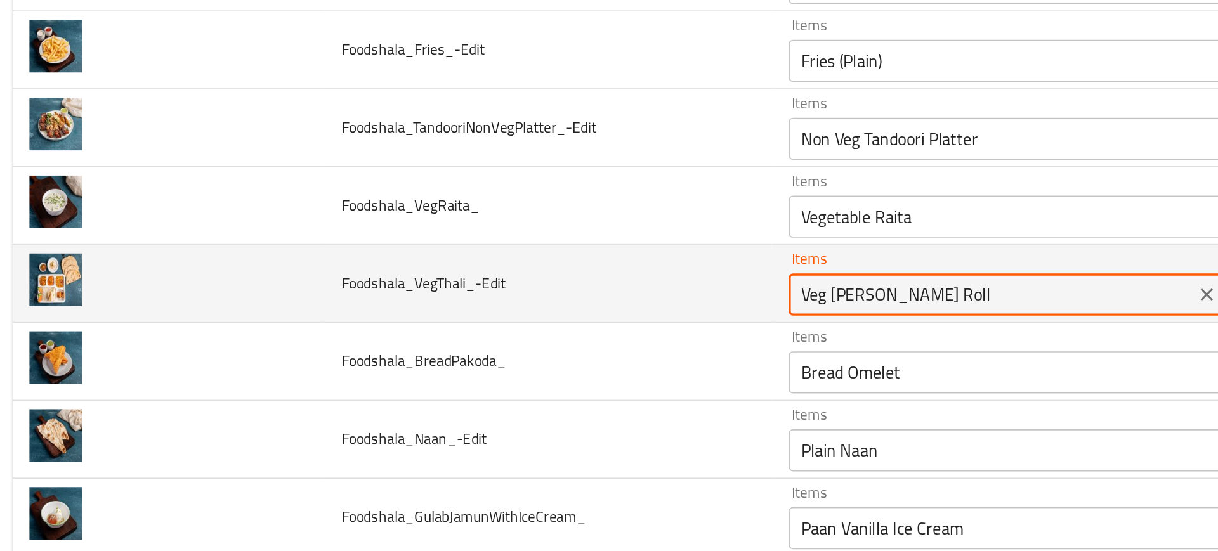
click at [502, 283] on input "Veg [PERSON_NAME] Roll" at bounding box center [605, 284] width 237 height 18
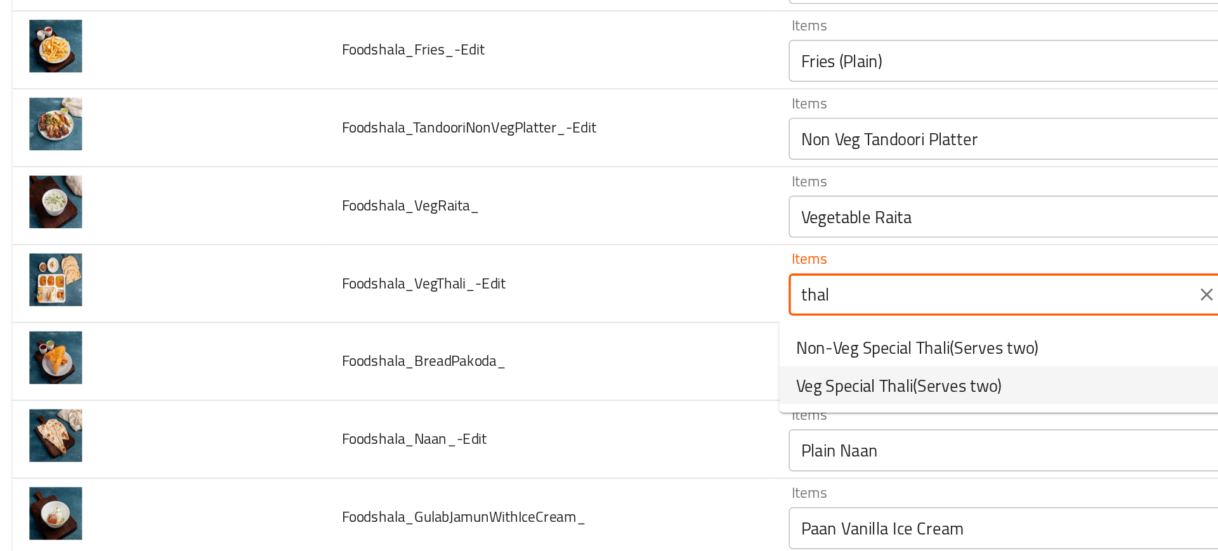
click at [509, 343] on span "Veg Special Thali(Serves two)" at bounding box center [549, 338] width 124 height 15
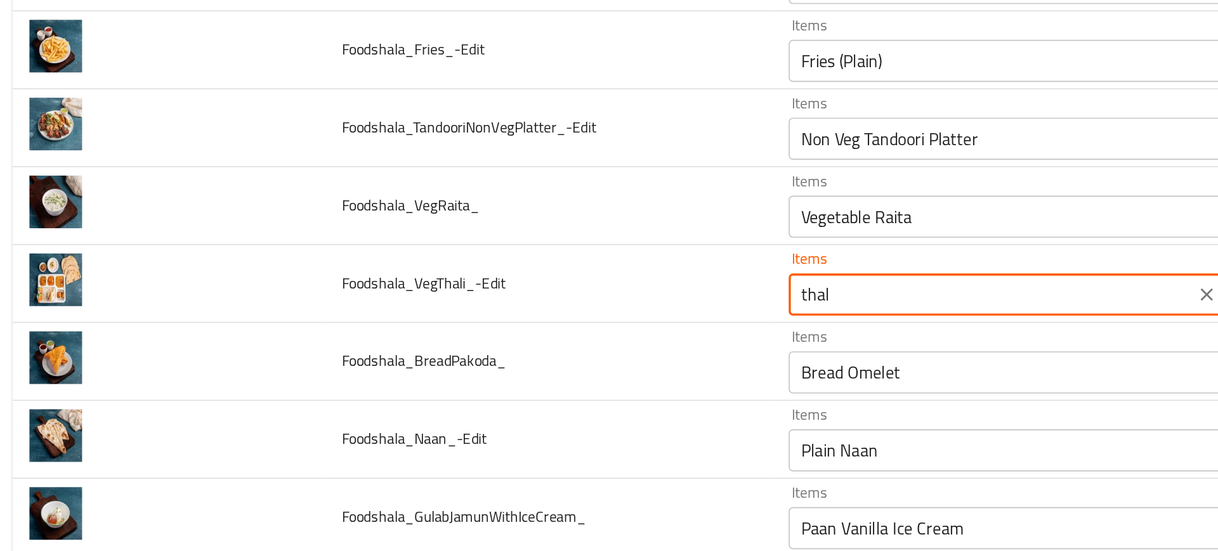
type input "Veg Special Thali(Serves two)"
type input "ثالي سبيشيال نباتي (يكفي شخصين)"
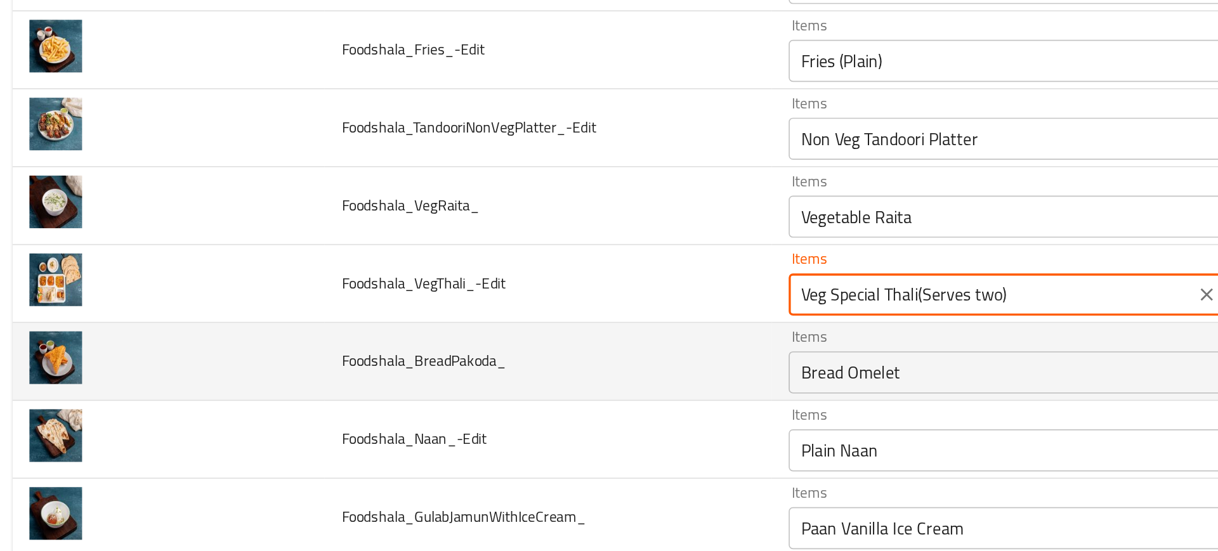
type input "Veg Special Thali(Serves two)"
click at [428, 346] on td "Foodshala_BreadPakoda_" at bounding box center [337, 324] width 269 height 47
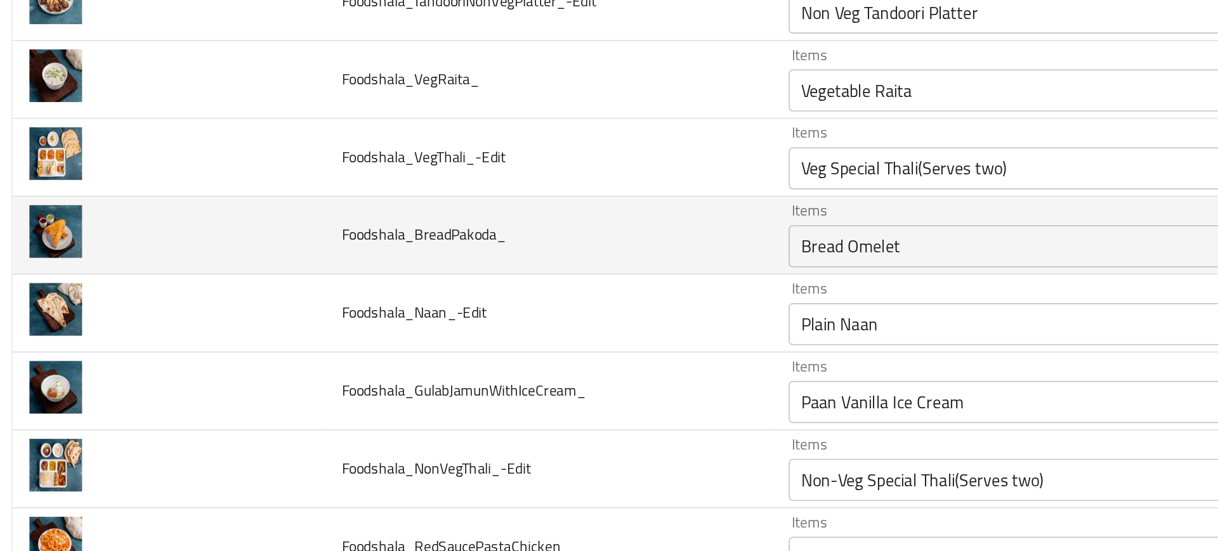
scroll to position [3964, 0]
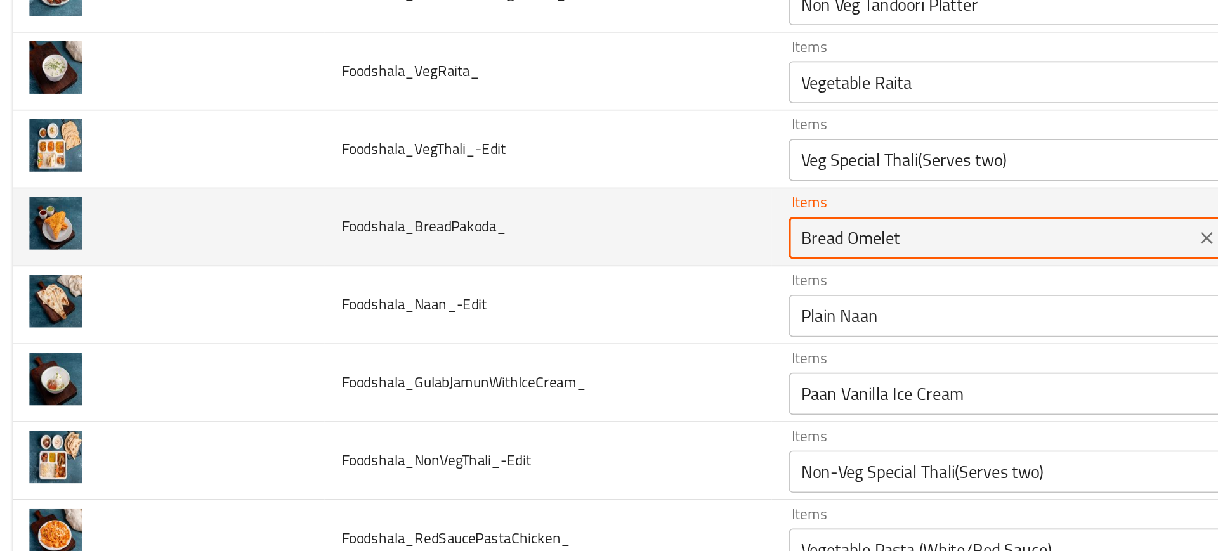
click at [505, 258] on input "Bread Omelet" at bounding box center [605, 250] width 237 height 18
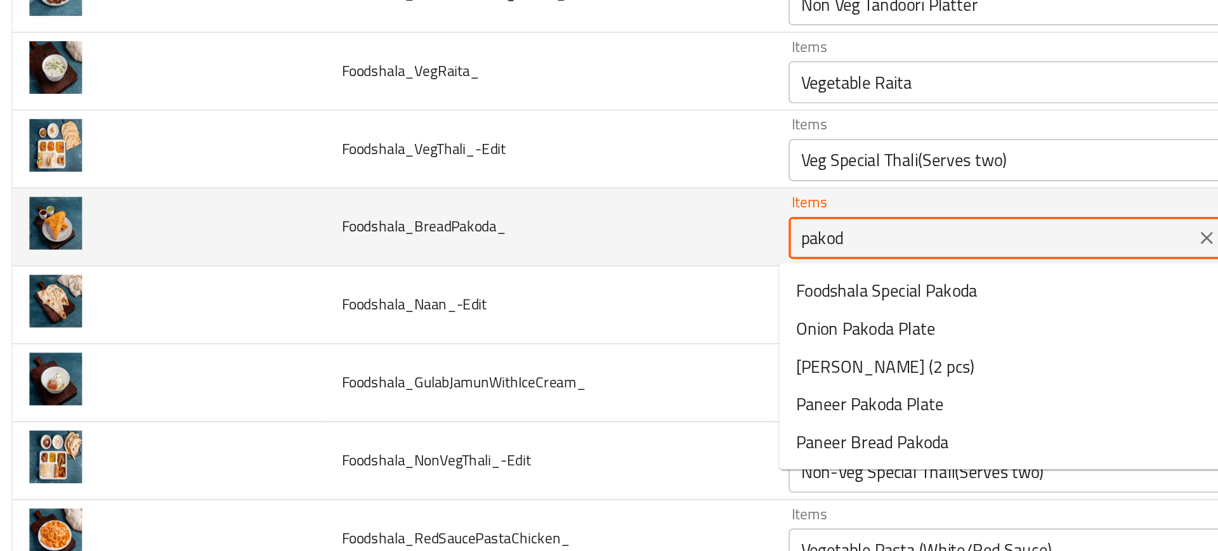
type input "pakoda"
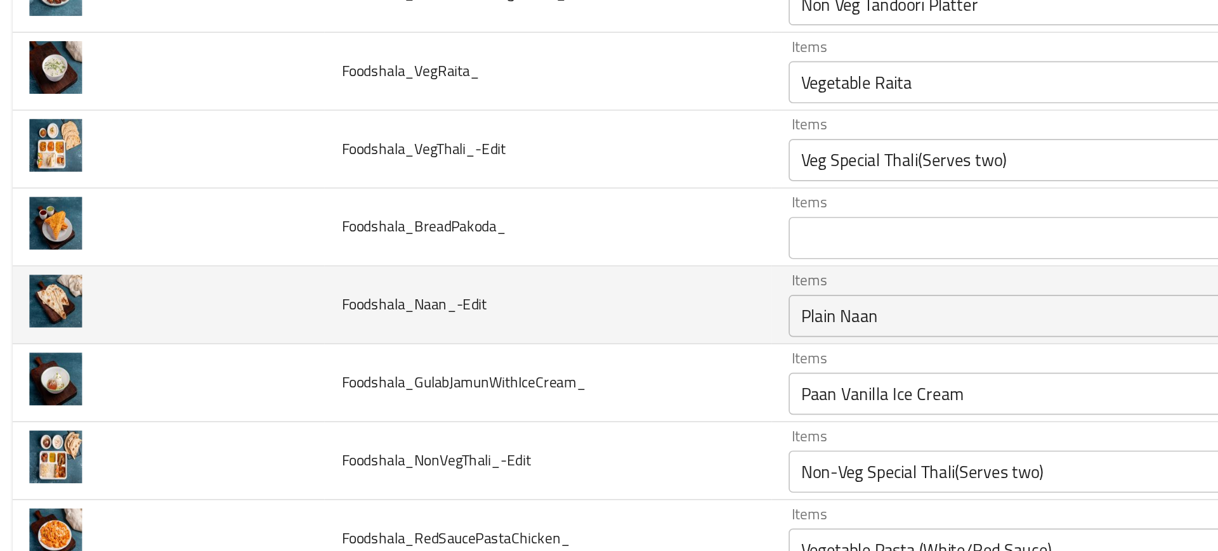
click at [452, 291] on td "Foodshala_Naan_-Edit" at bounding box center [337, 290] width 269 height 47
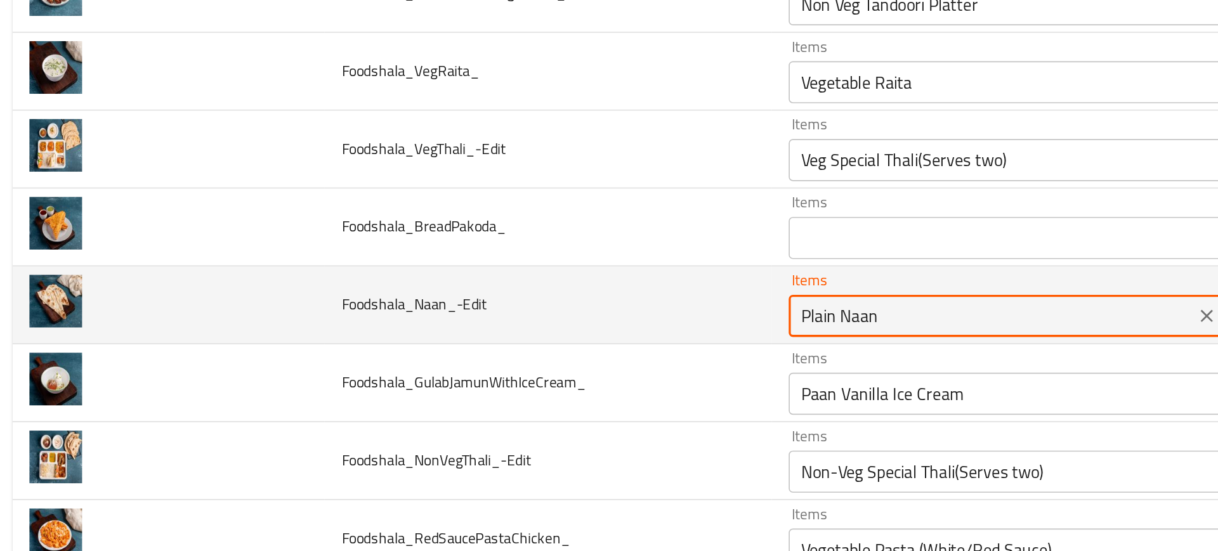
click at [512, 294] on input "Plain Naan" at bounding box center [605, 297] width 237 height 18
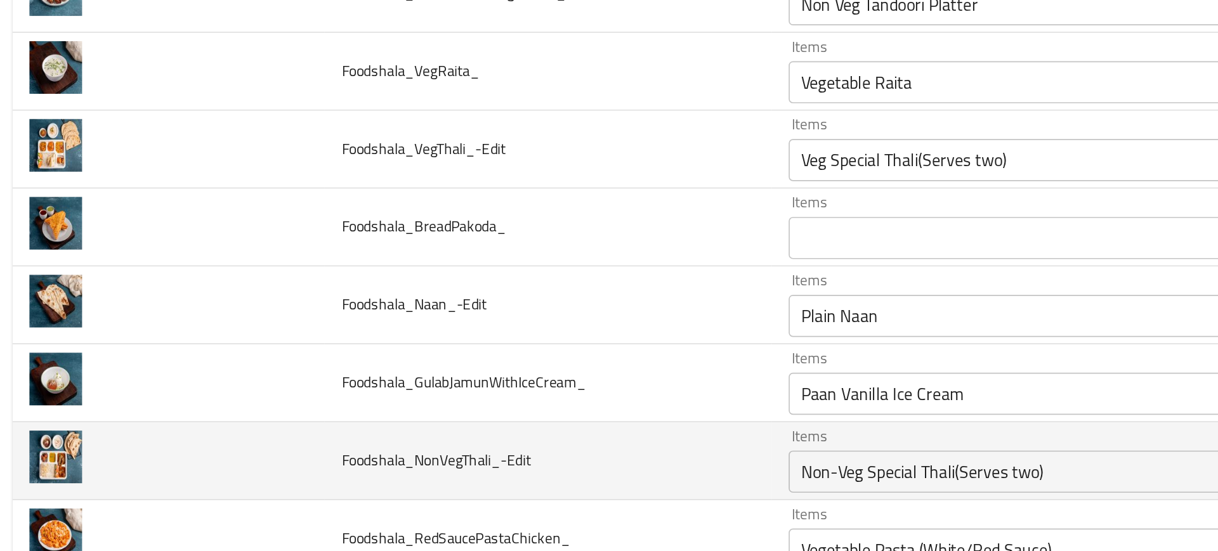
click at [415, 364] on td "Foodshala_NonVegThali_-Edit" at bounding box center [337, 384] width 269 height 47
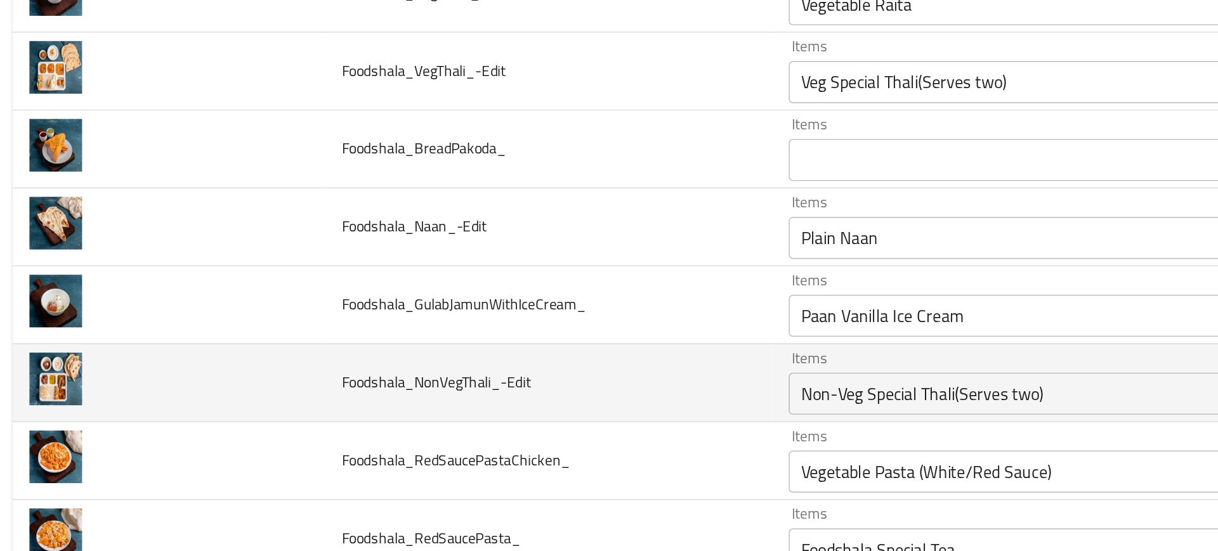
scroll to position [4011, 0]
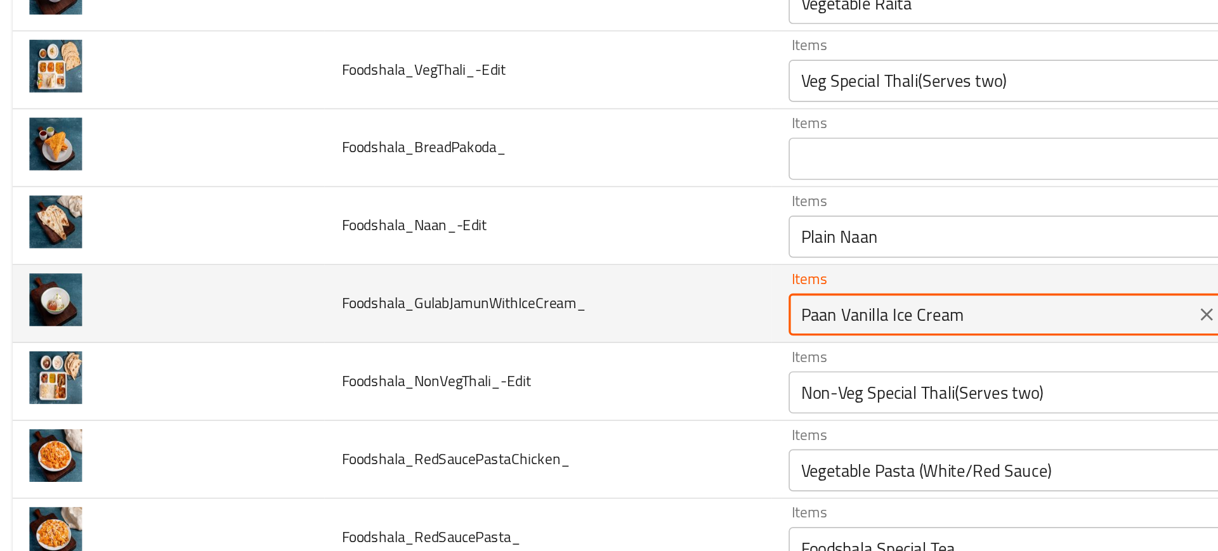
click at [515, 298] on input "Paan Vanilla Ice Cream" at bounding box center [605, 296] width 237 height 18
type input "gulab"
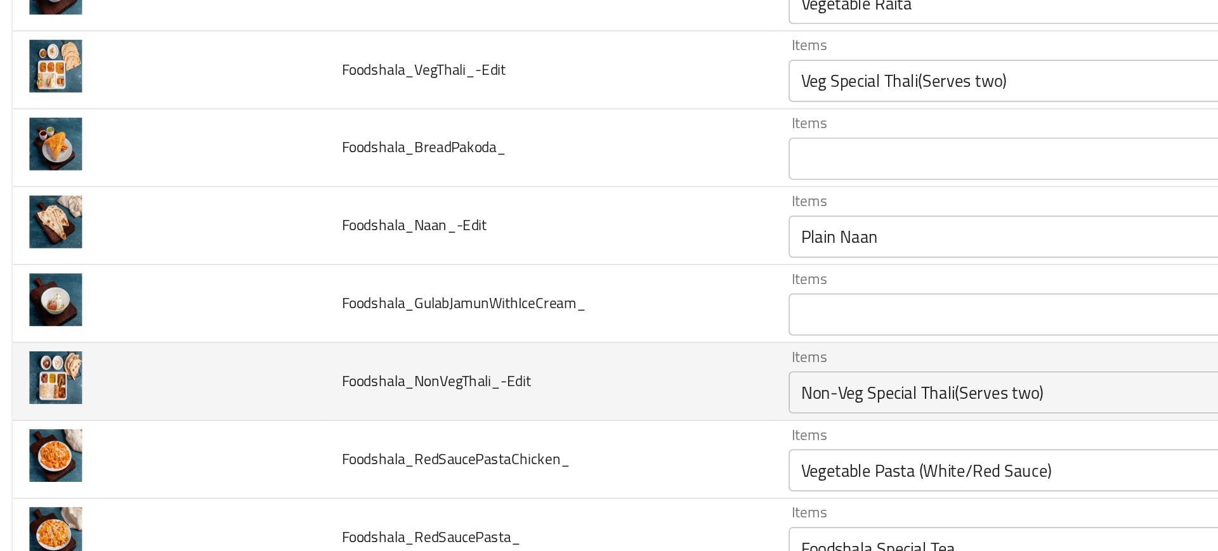
click at [405, 351] on td "Foodshala_NonVegThali_-Edit" at bounding box center [337, 336] width 269 height 47
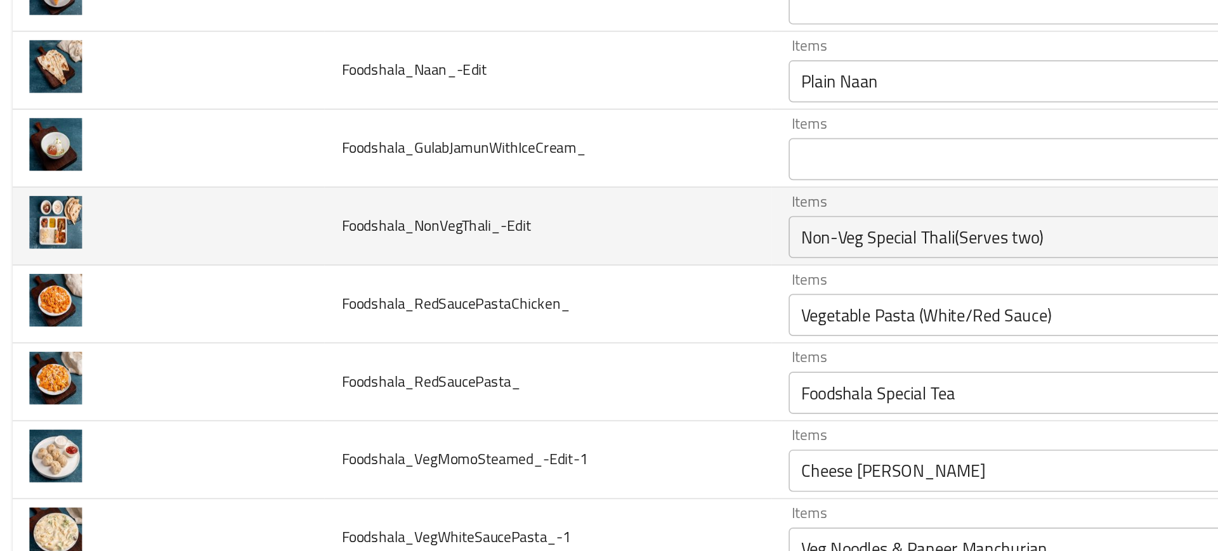
scroll to position [4106, 0]
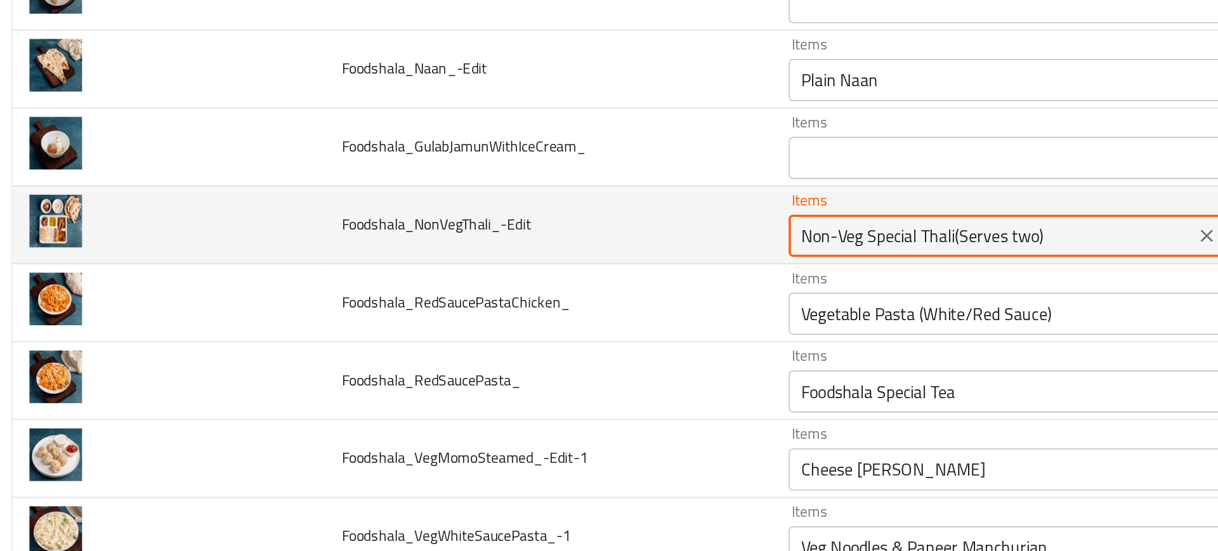
click at [499, 253] on input "Non-Veg Special Thali(Serves two)" at bounding box center [605, 249] width 237 height 18
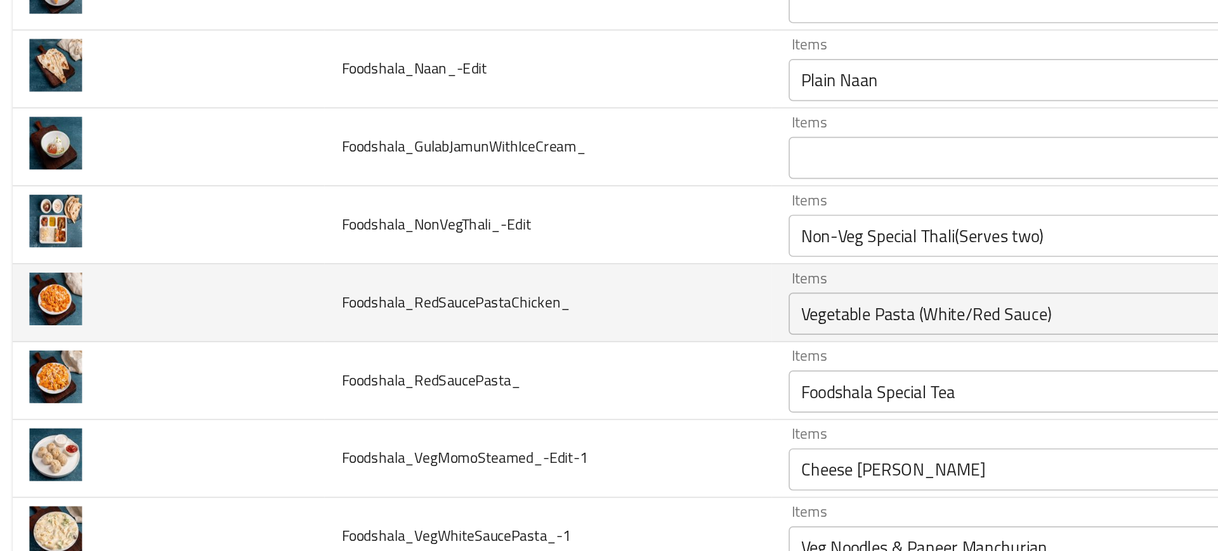
click at [438, 271] on td "Foodshala_RedSaucePastaChicken_" at bounding box center [337, 289] width 269 height 47
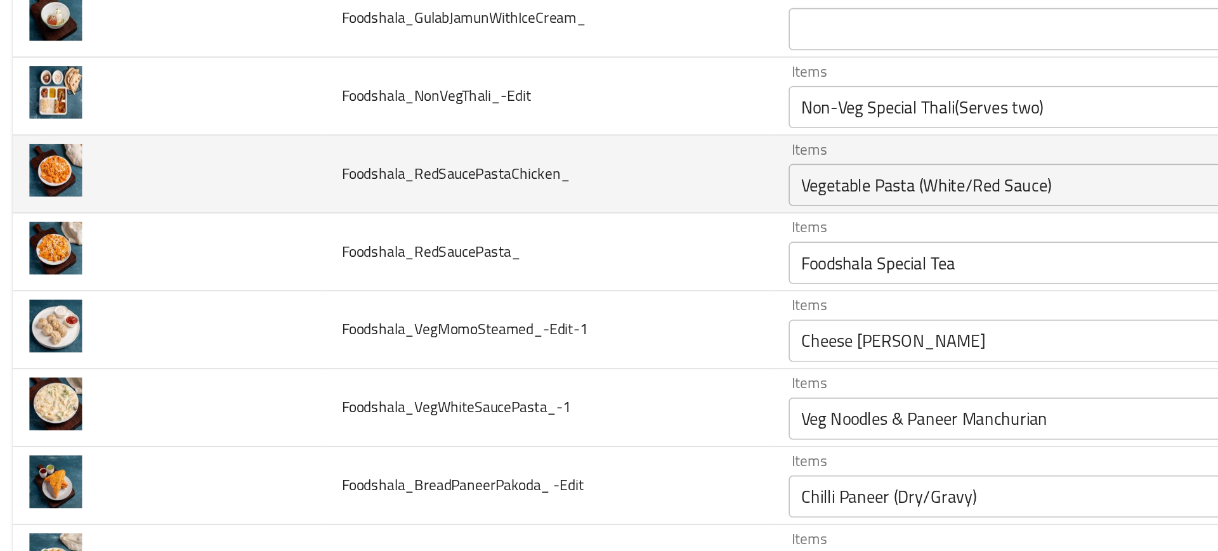
scroll to position [4186, 0]
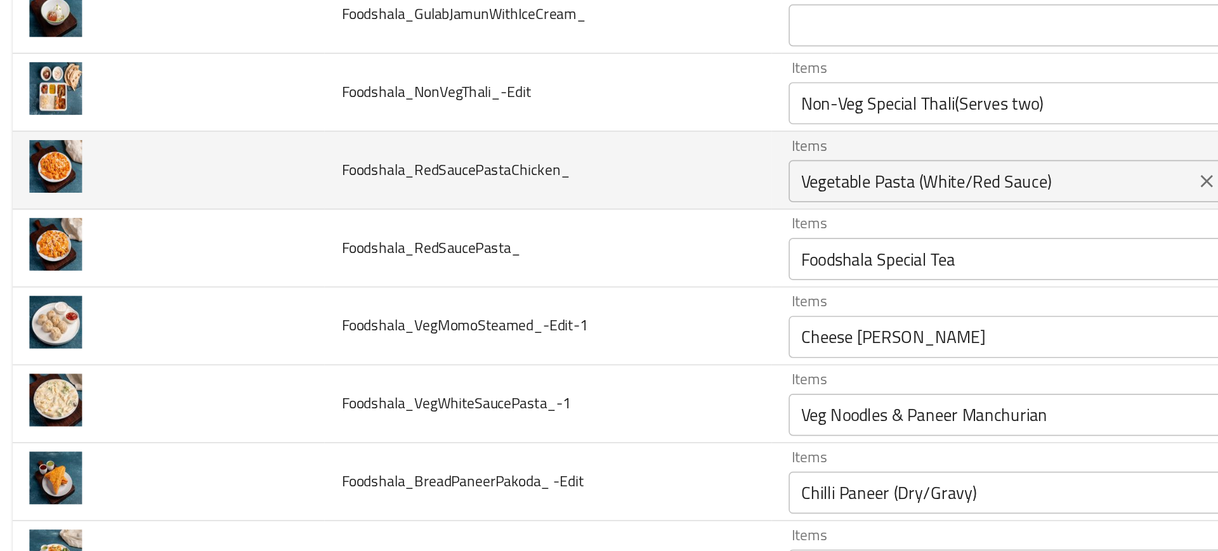
click at [514, 216] on input "Vegetable Pasta (White/Red Sauce)" at bounding box center [605, 216] width 237 height 18
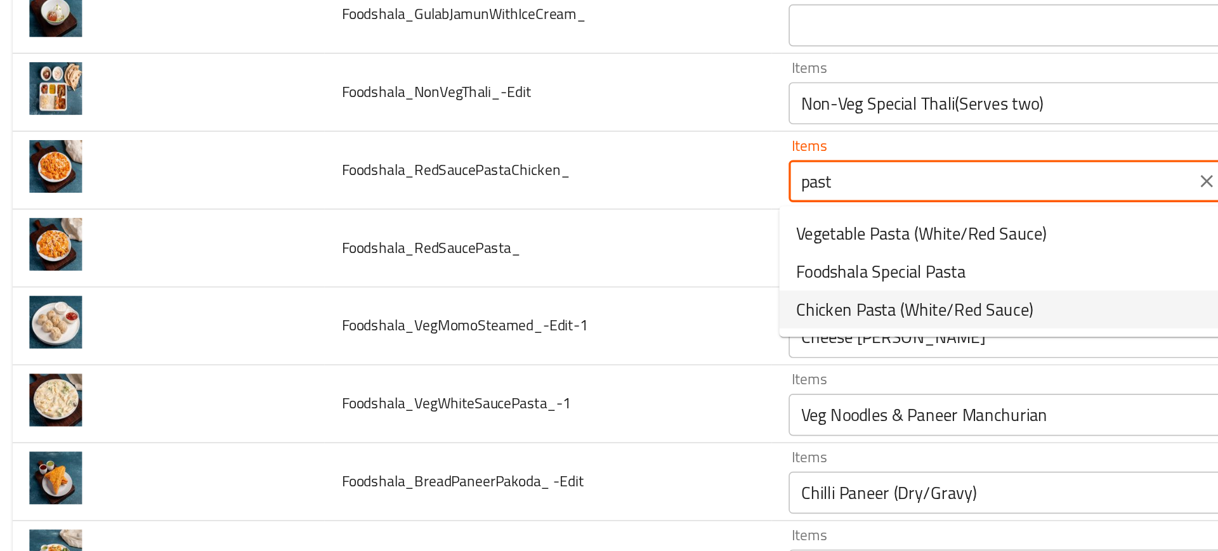
click at [529, 294] on span "Chicken Pasta (White/Red Sauce)" at bounding box center [558, 292] width 143 height 15
type input "Chicken Pasta (White/Red Sauce)"
type input "مكرونة دجاج (صوص ابيض/احمر)"
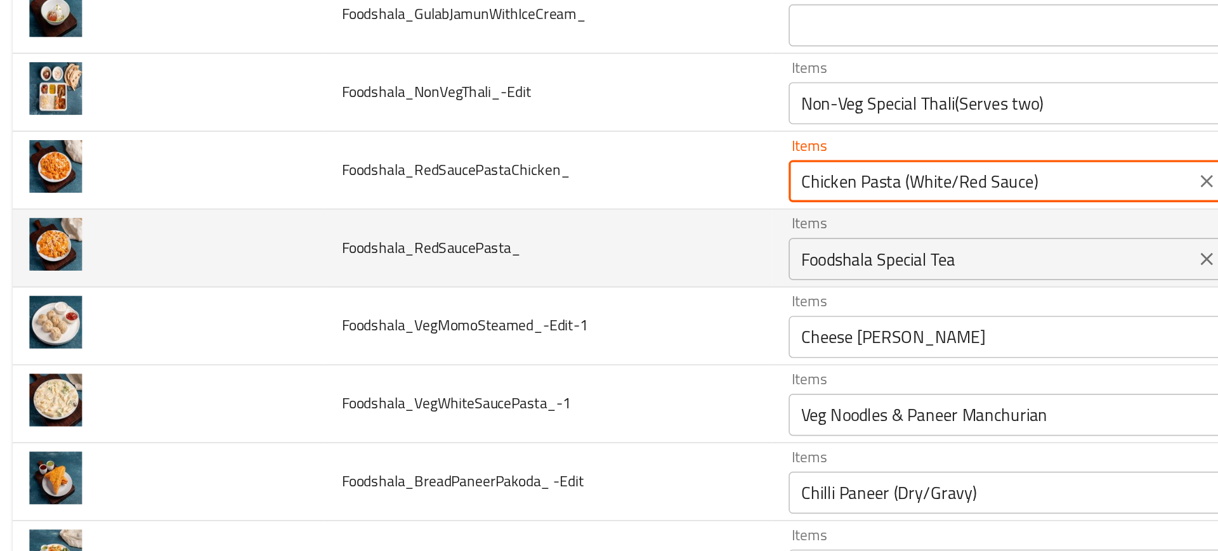
type input "Chicken Pasta (White/Red Sauce)"
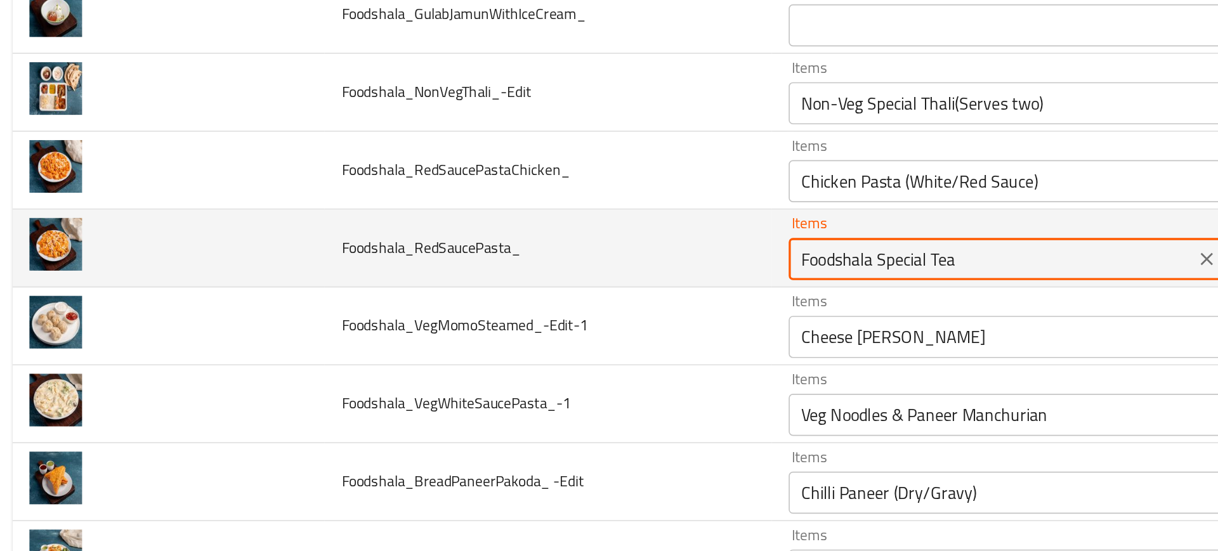
click at [497, 262] on input "Foodshala Special Tea" at bounding box center [605, 263] width 237 height 18
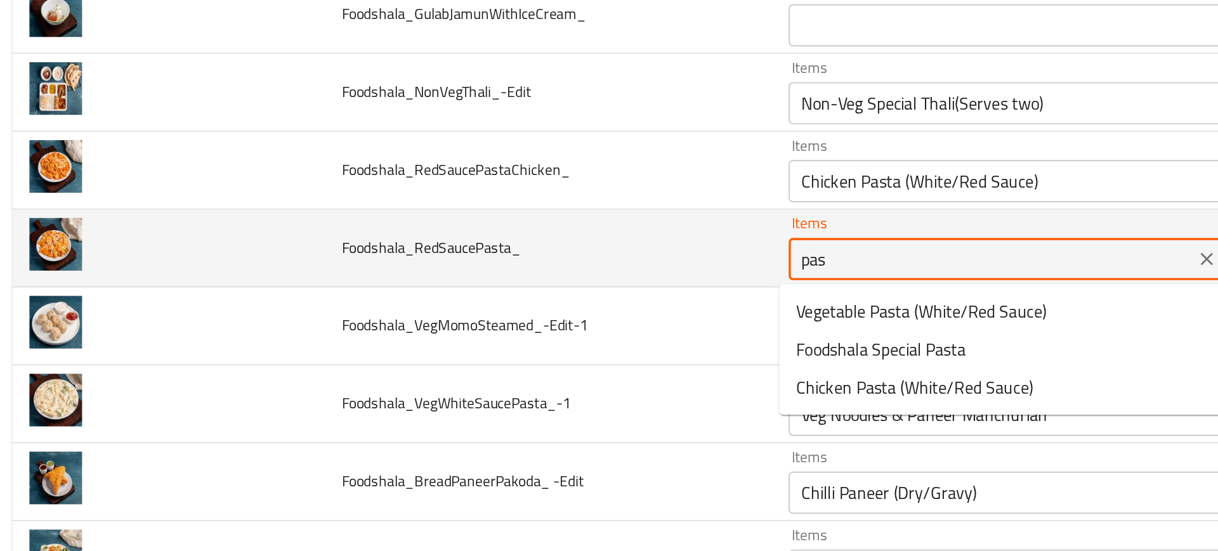
type input "past"
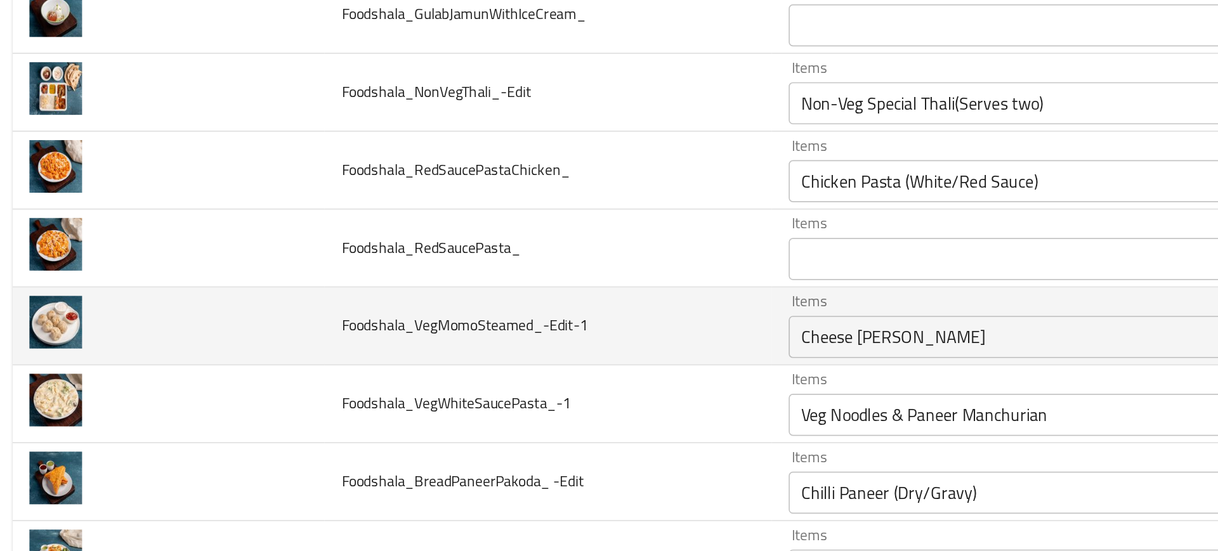
click at [398, 300] on td "Foodshala_VegMomoSteamed_-Edit-1" at bounding box center [337, 303] width 269 height 47
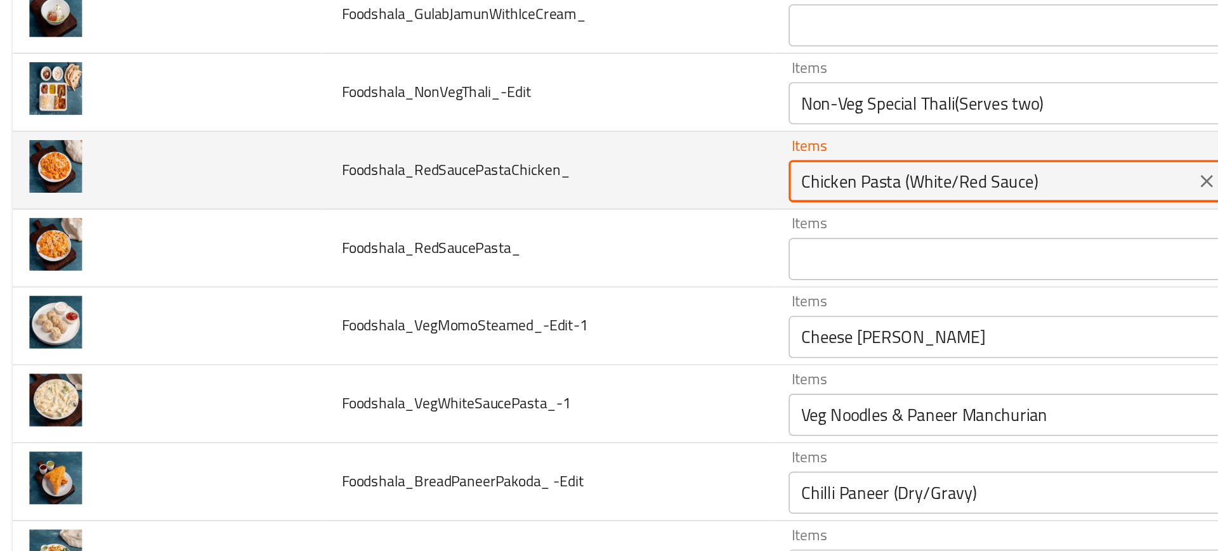
click at [541, 212] on input "Chicken Pasta (White/Red Sauce)" at bounding box center [605, 216] width 237 height 18
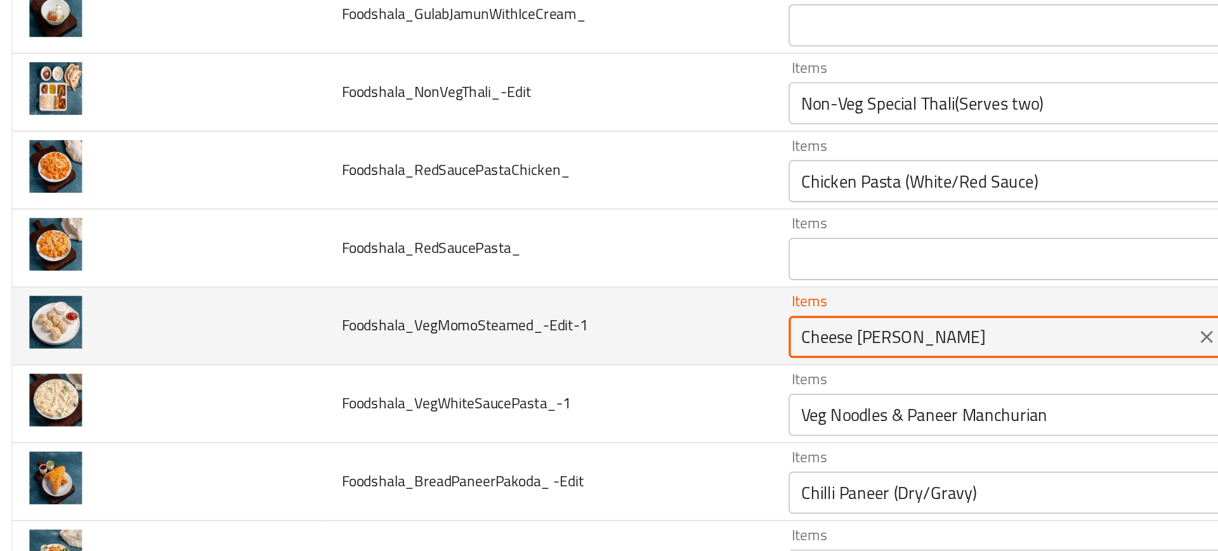
click at [487, 307] on input "Cheese [PERSON_NAME]" at bounding box center [605, 310] width 237 height 18
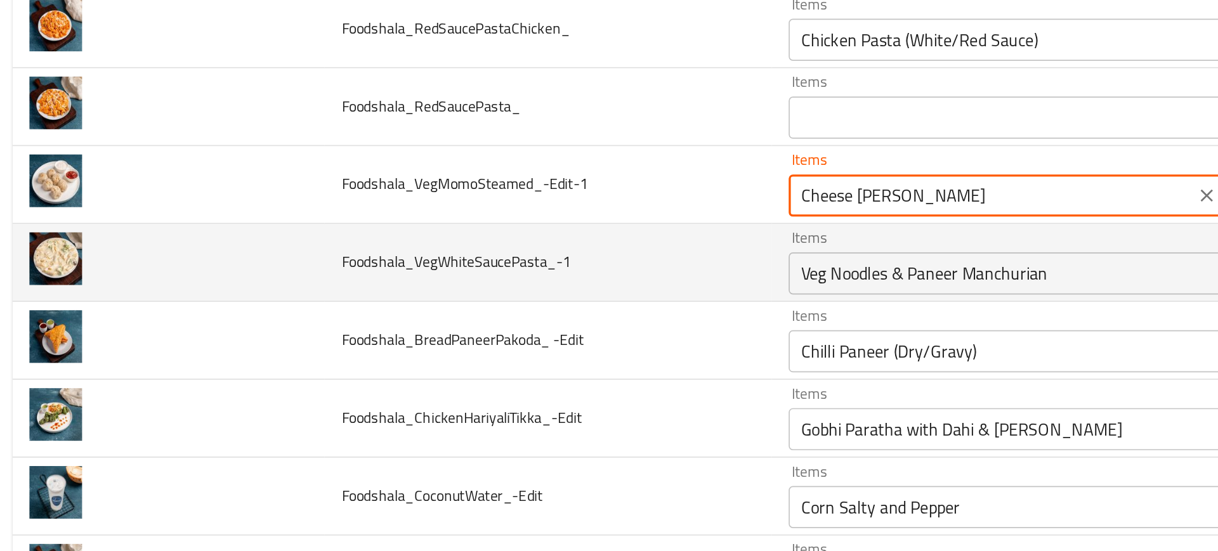
scroll to position [4271, 0]
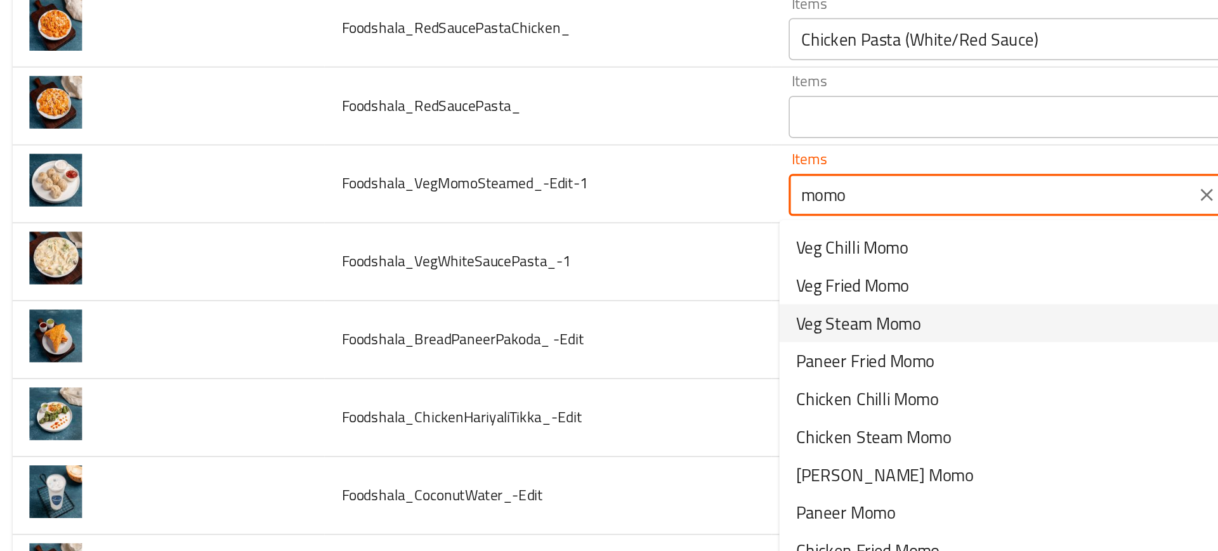
click at [509, 304] on span "Veg Steam Momo" at bounding box center [524, 301] width 75 height 15
type input "Veg Steam Momo"
type input "مومو على البخار خضار"
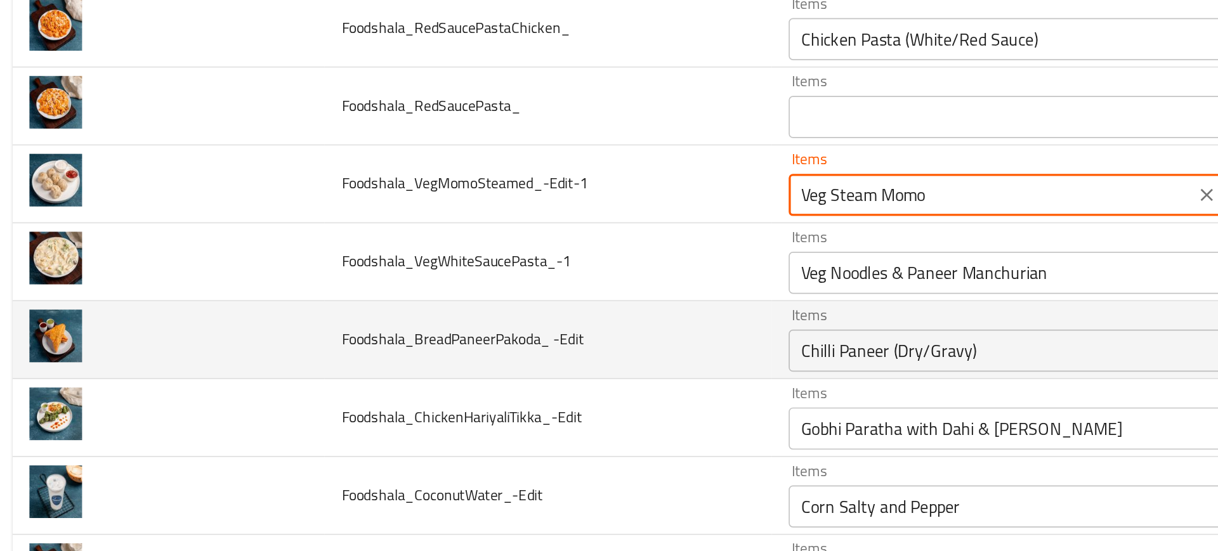
type input "Veg Steam Momo"
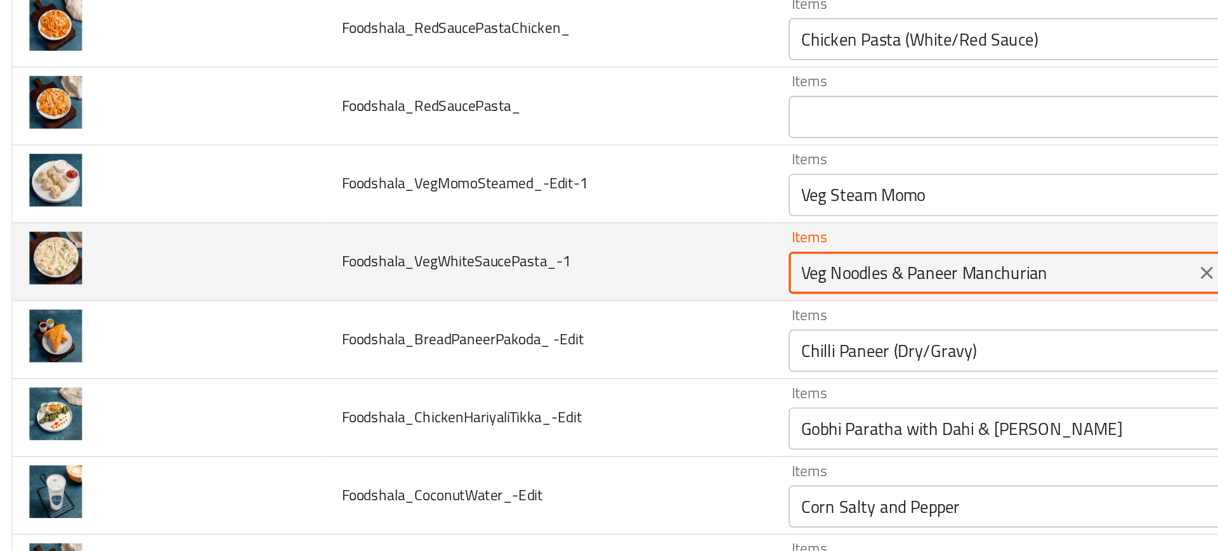
click at [507, 266] on input "Veg Noodles & Paneer Manchurian" at bounding box center [605, 271] width 237 height 18
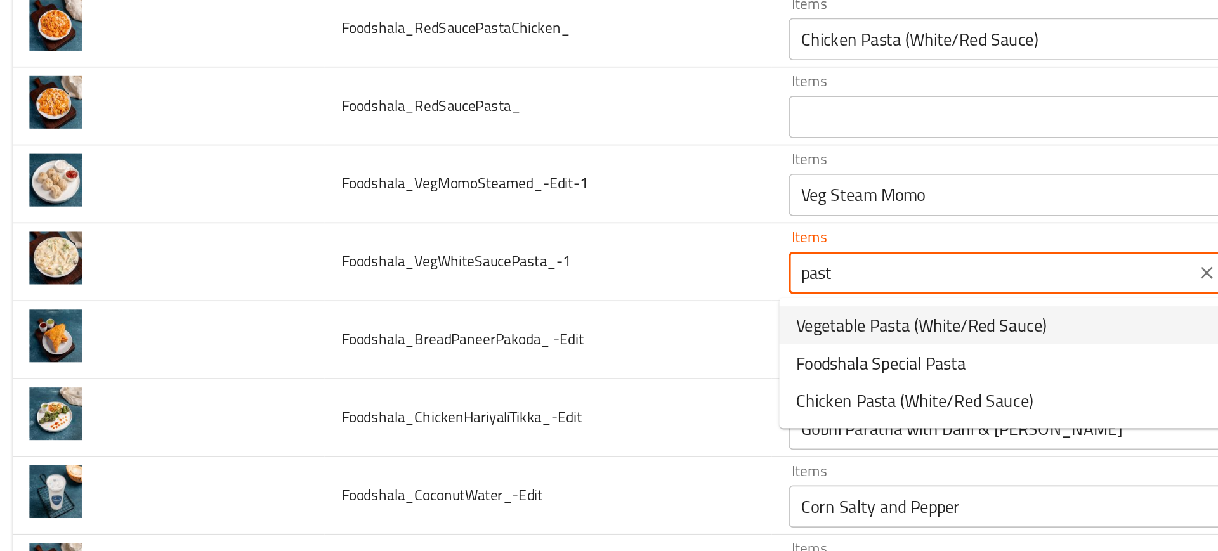
click at [501, 300] on span "Vegetable Pasta (White/Red Sauce)" at bounding box center [562, 302] width 151 height 15
type input "Vegetable Pasta (White/Red Sauce)"
type input "مكرونه الخضار (صوص احمر/ابيض)"
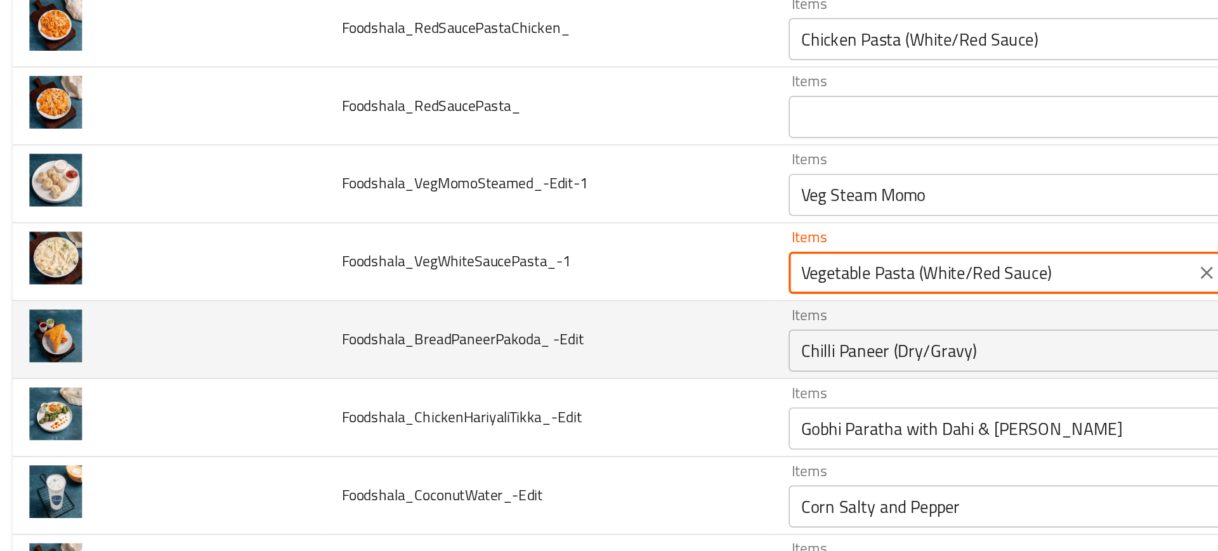
type input "Vegetable Pasta (White/Red Sauce)"
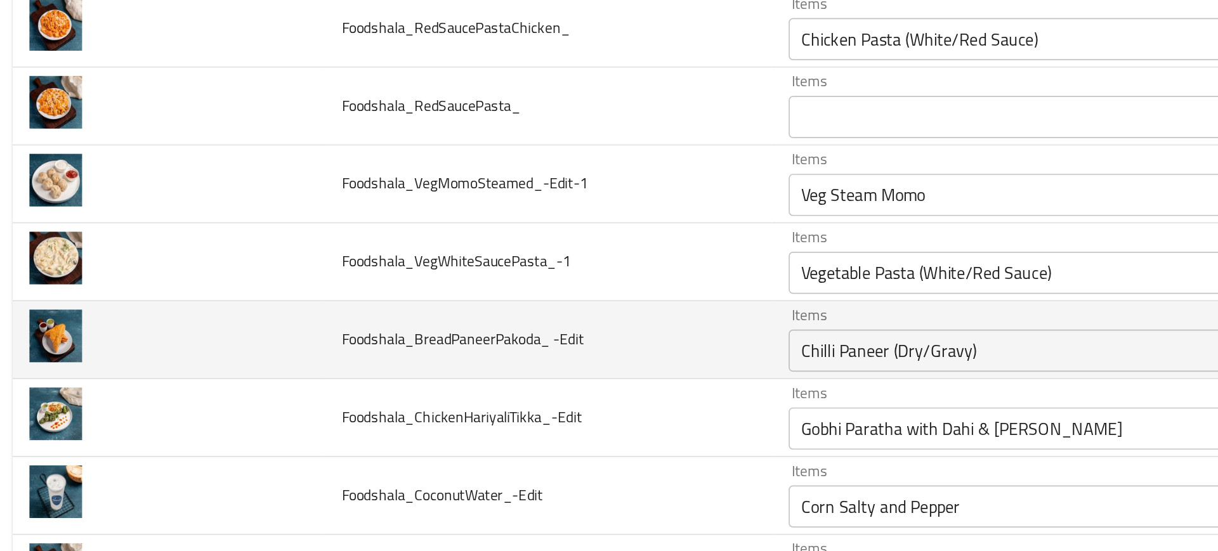
click at [426, 305] on td "Foodshala_BreadPaneerPakoda_ -Edit" at bounding box center [337, 311] width 269 height 47
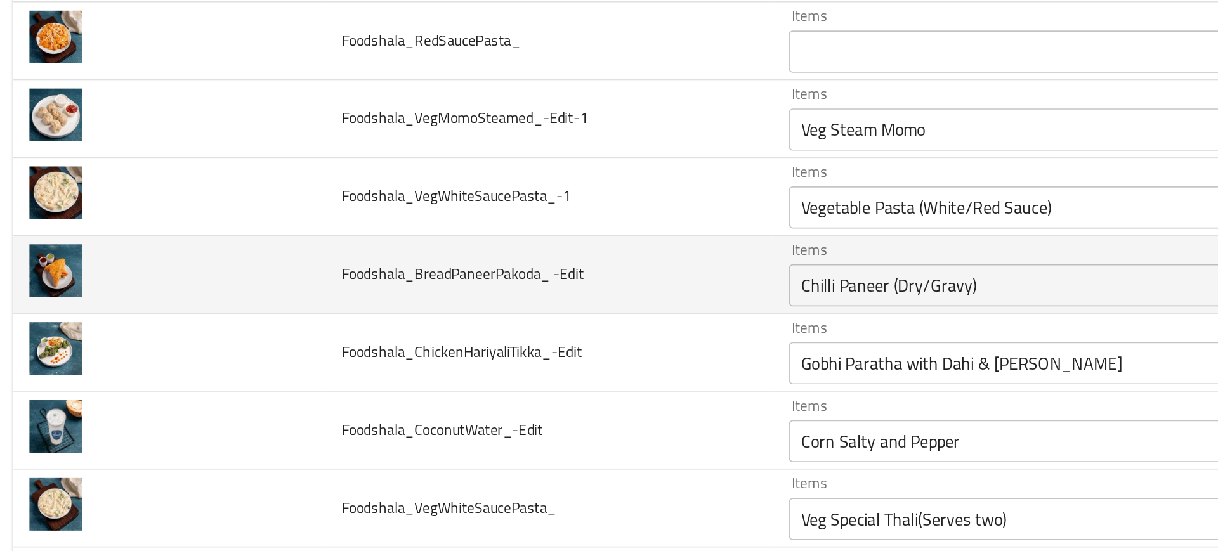
scroll to position [4334, 0]
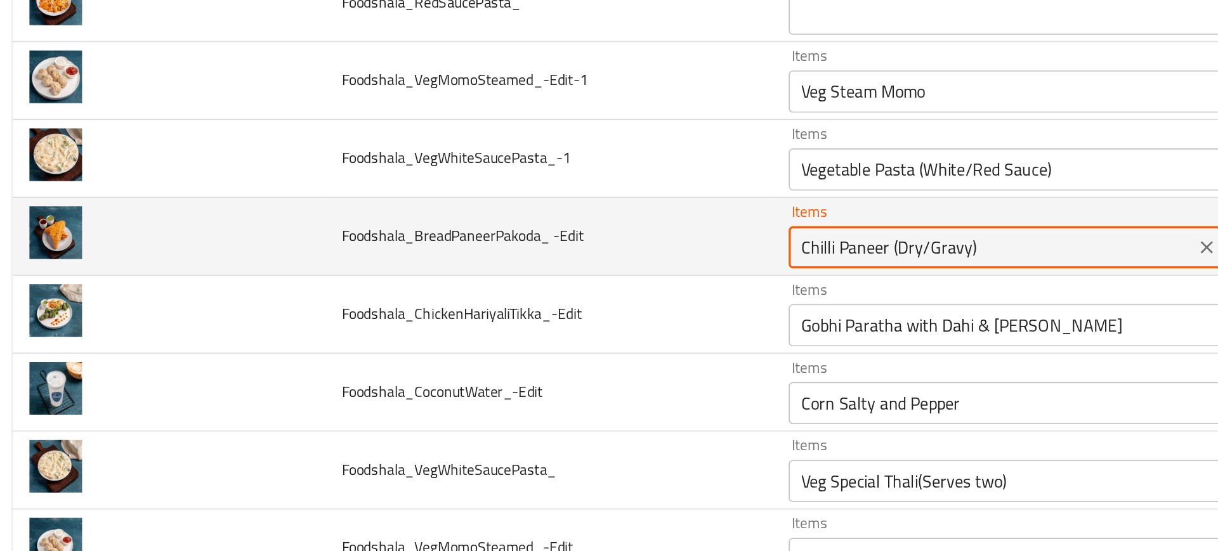
click at [506, 255] on -Edit "Chilli Paneer (Dry/Gravy)" at bounding box center [605, 256] width 237 height 18
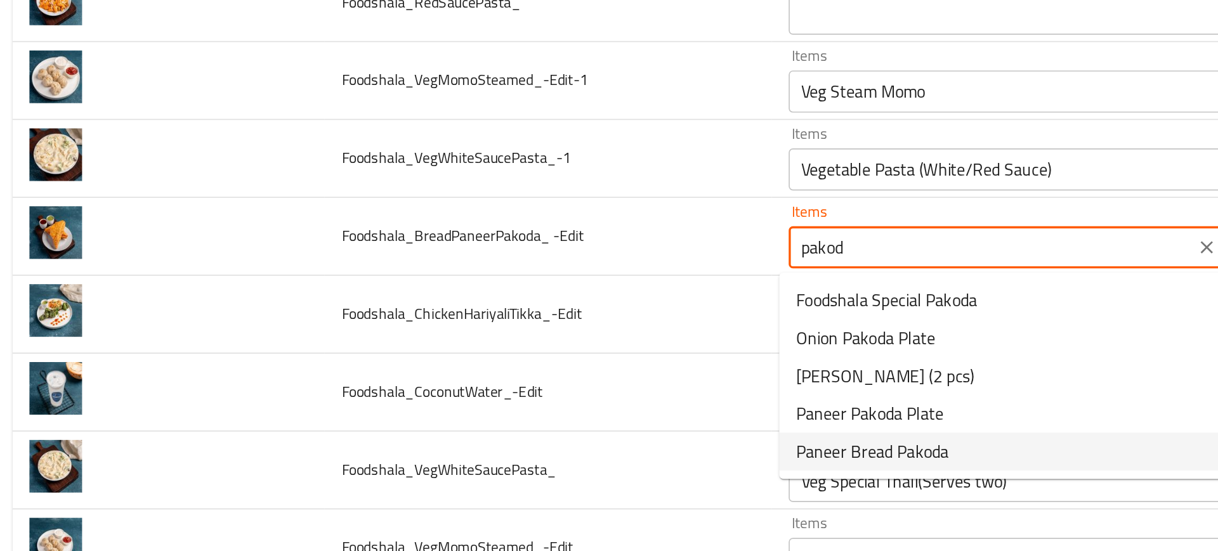
click at [540, 379] on span "Paneer Bread Pakoda" at bounding box center [533, 378] width 92 height 15
type -Edit "Paneer Bread Pakoda"
type -Edit-ar "خبز بانير باكودا"
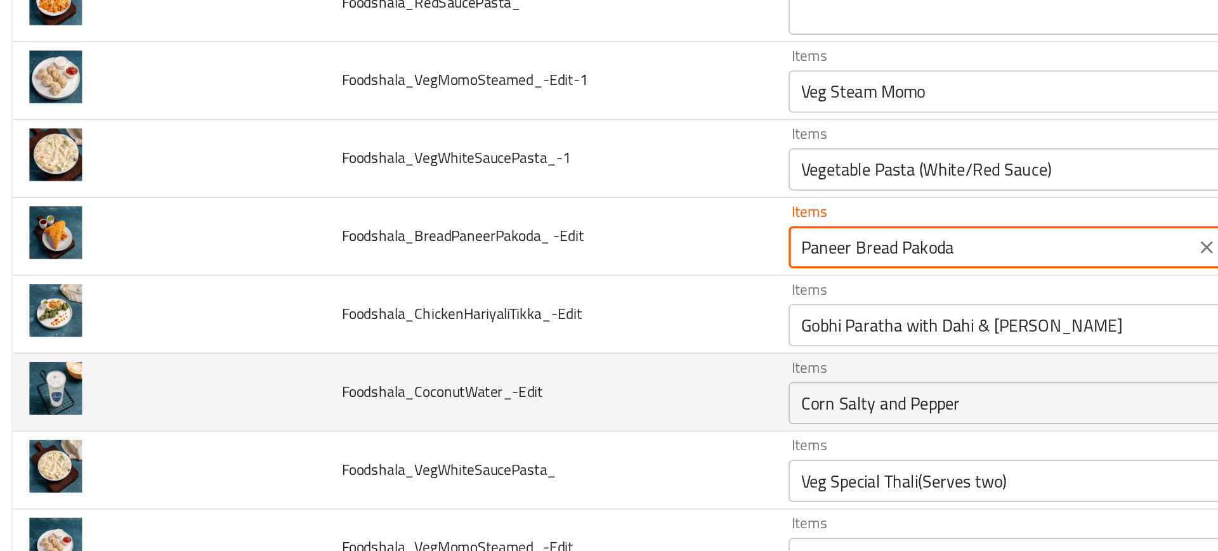
type -Edit "Paneer Bread Pakoda"
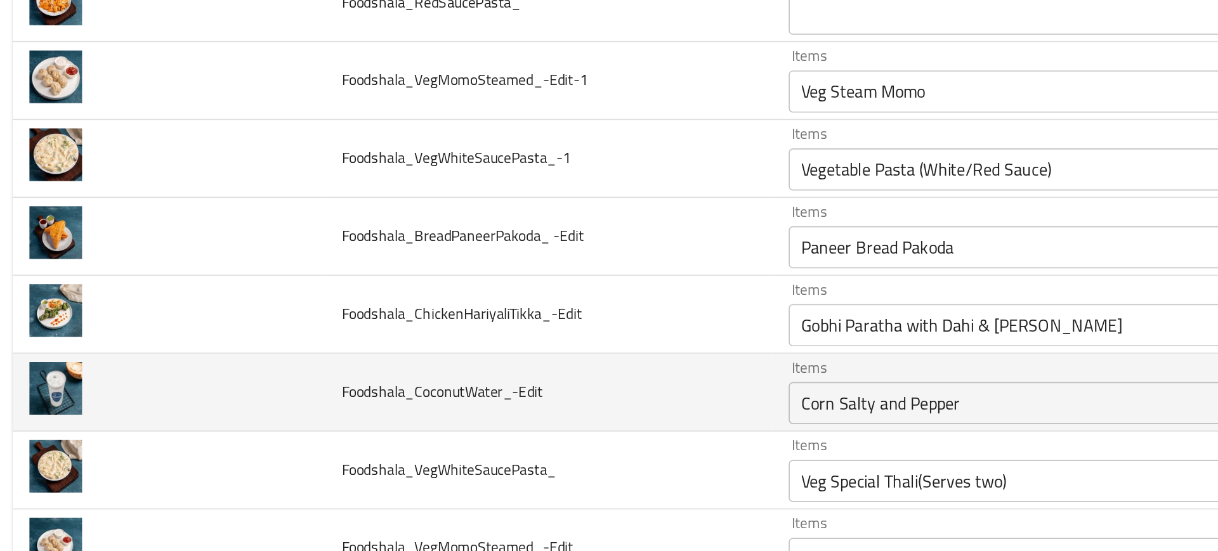
click at [435, 320] on td "Foodshala_CoconutWater_-Edit" at bounding box center [337, 343] width 269 height 47
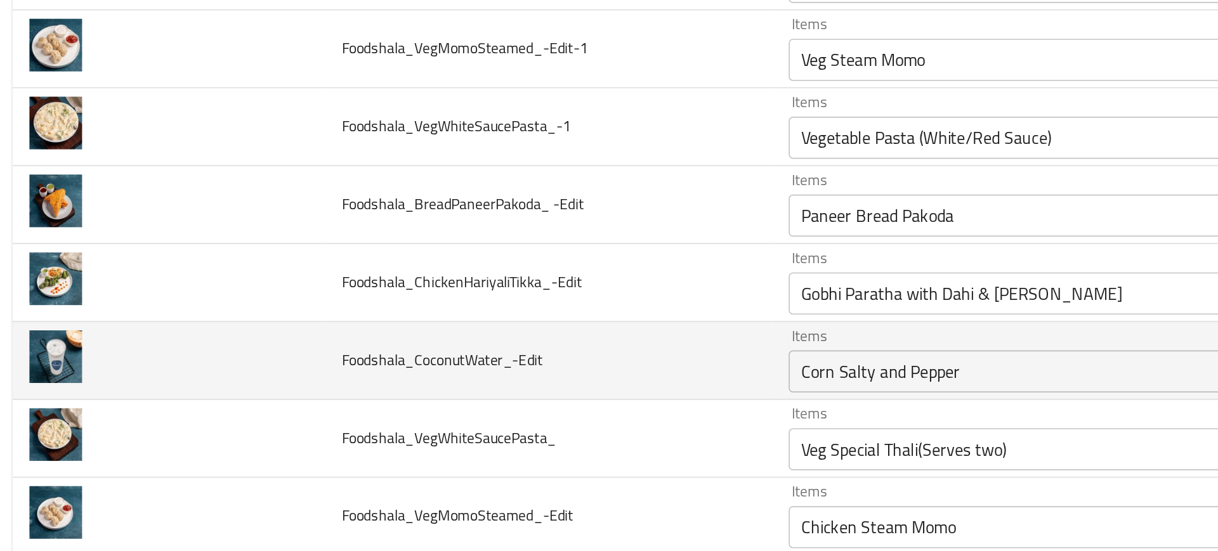
scroll to position [4353, 0]
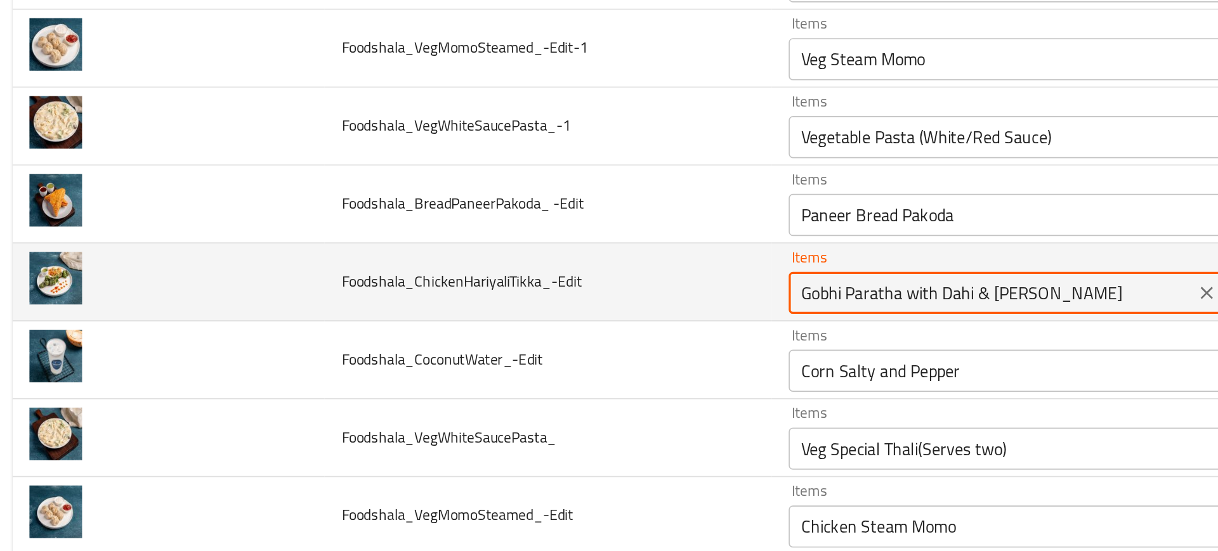
click at [520, 278] on input "Gobhi Paratha with Dahi & [PERSON_NAME]" at bounding box center [605, 283] width 237 height 18
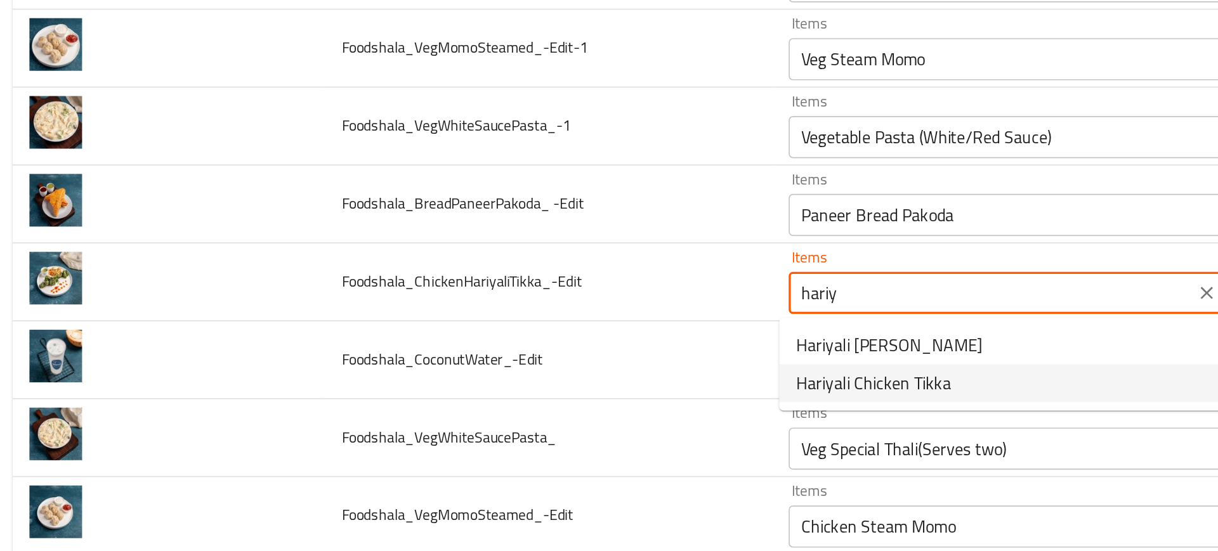
click at [520, 334] on span "Hariyali Chicken Tikka" at bounding box center [533, 337] width 93 height 15
type input "Hariyali Chicken Tikka"
type input "هاريالي دجاج تكا"
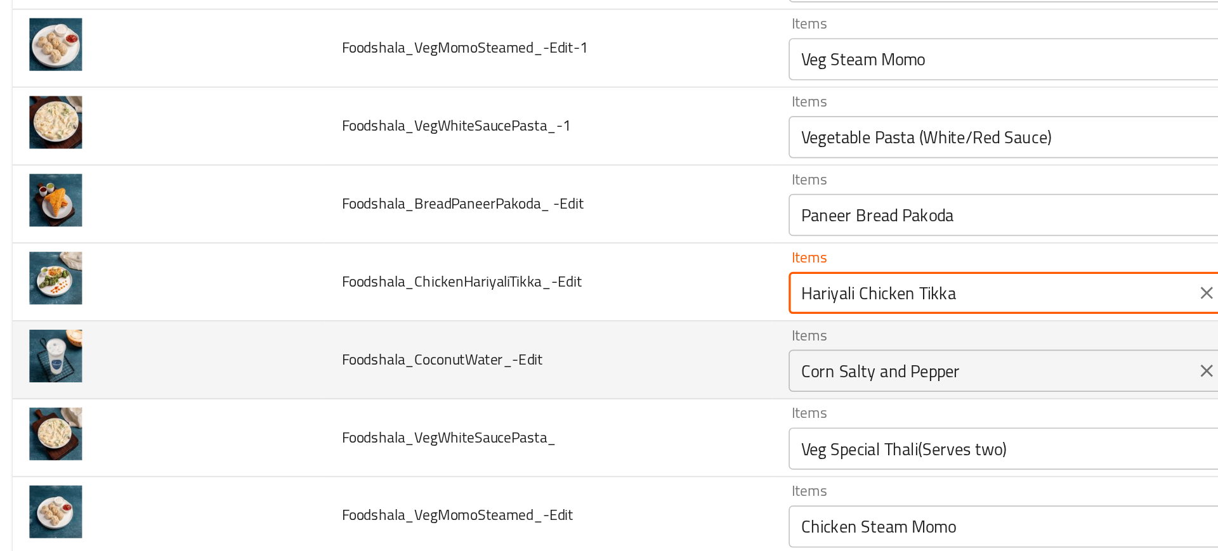
type input "Hariyali Chicken Tikka"
click at [510, 330] on input "Corn Salty and Pepper" at bounding box center [605, 330] width 237 height 18
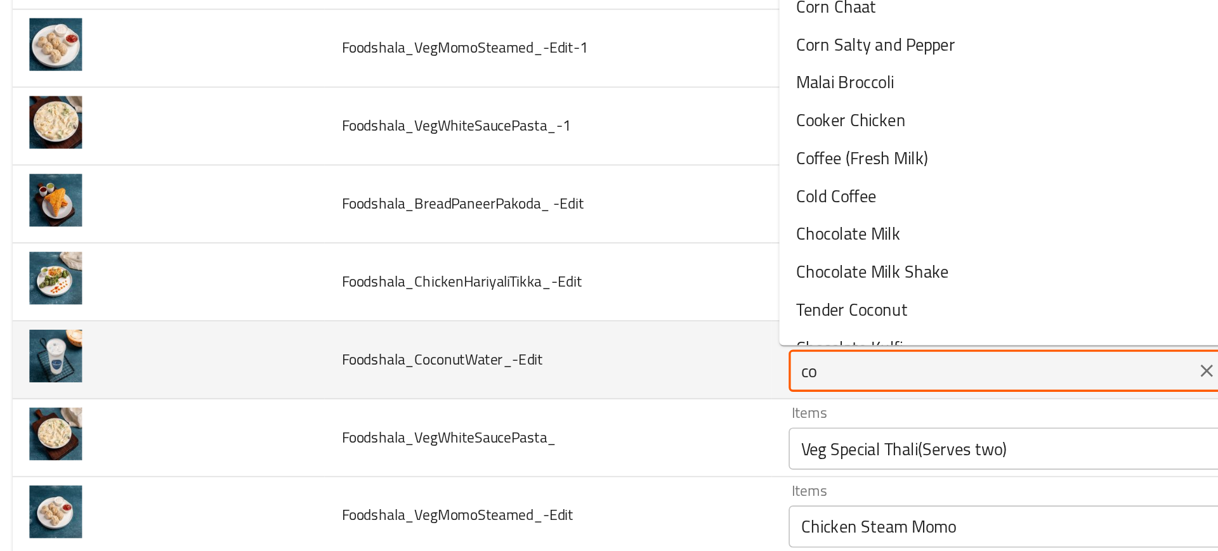
type input "c"
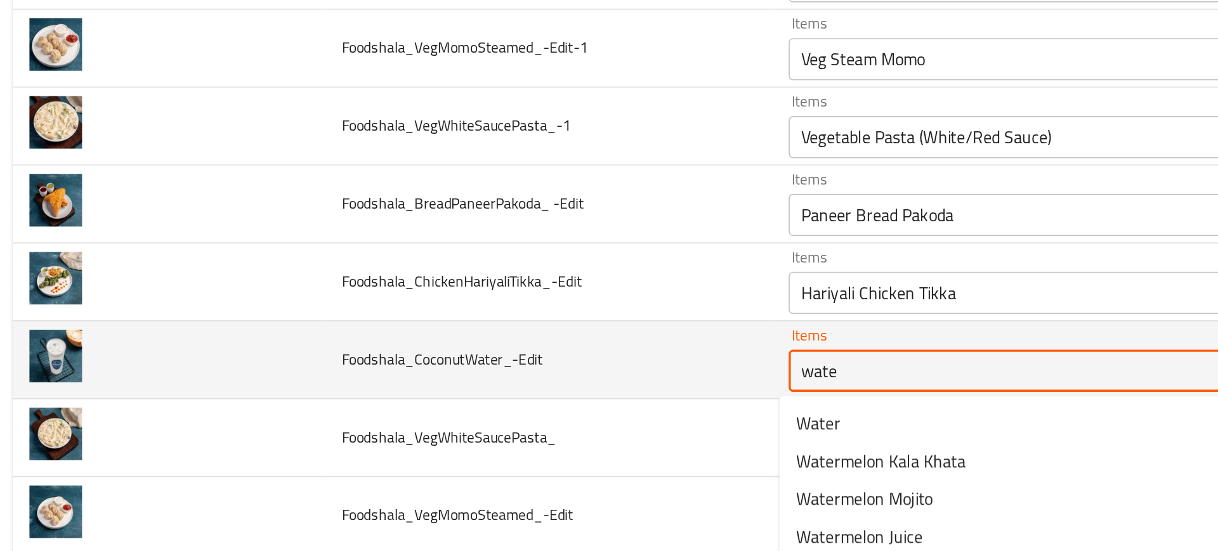
type input "water"
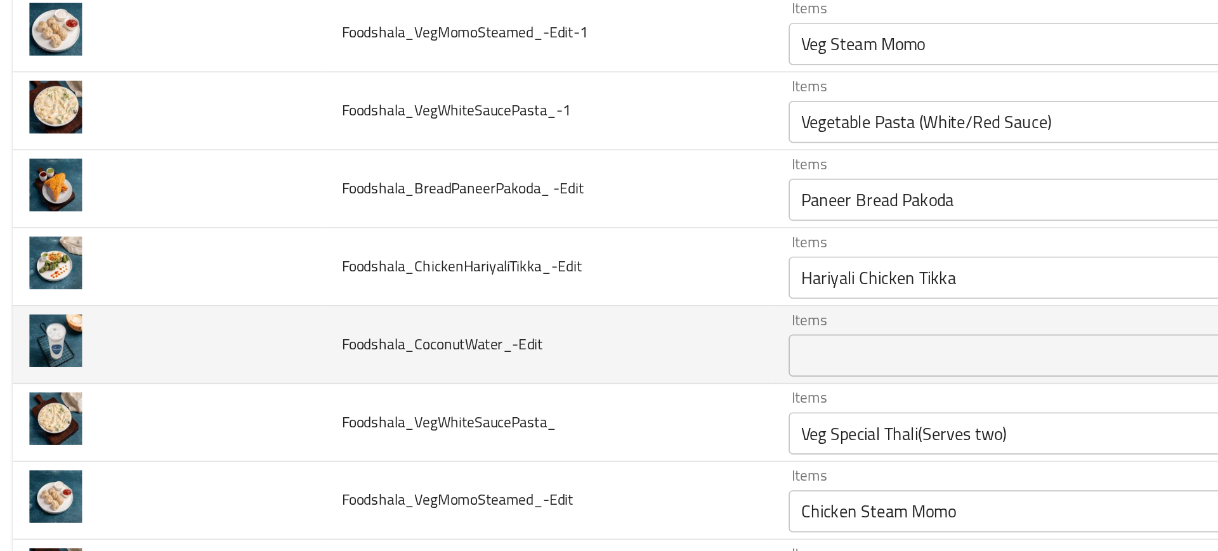
click at [420, 339] on td "Foodshala_VegWhiteSaucePasta_" at bounding box center [337, 361] width 269 height 47
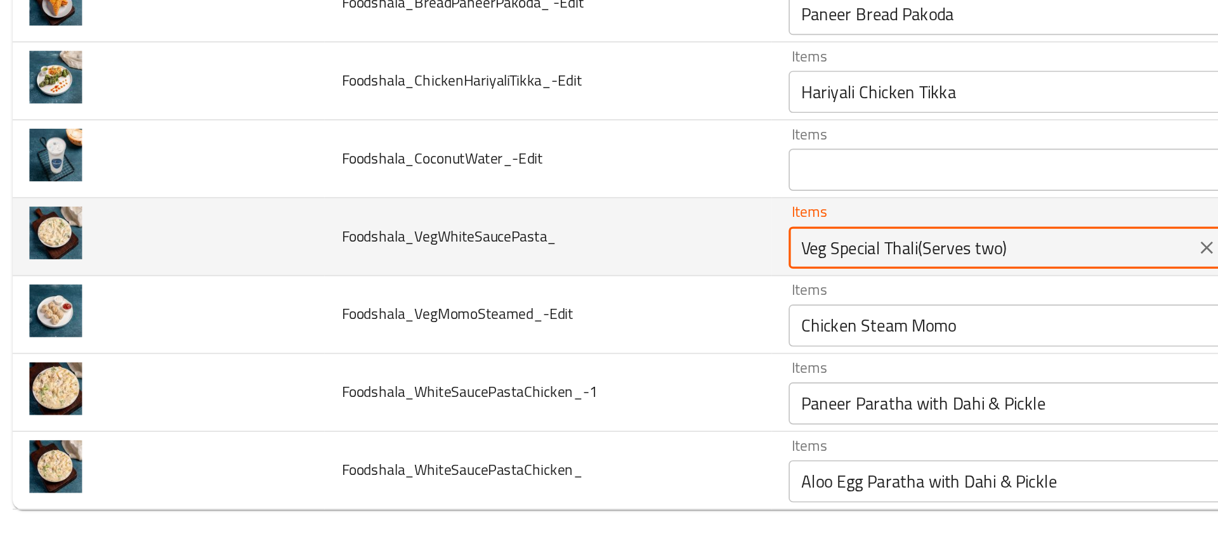
click at [517, 369] on input "Veg Special Thali(Serves two)" at bounding box center [605, 368] width 237 height 18
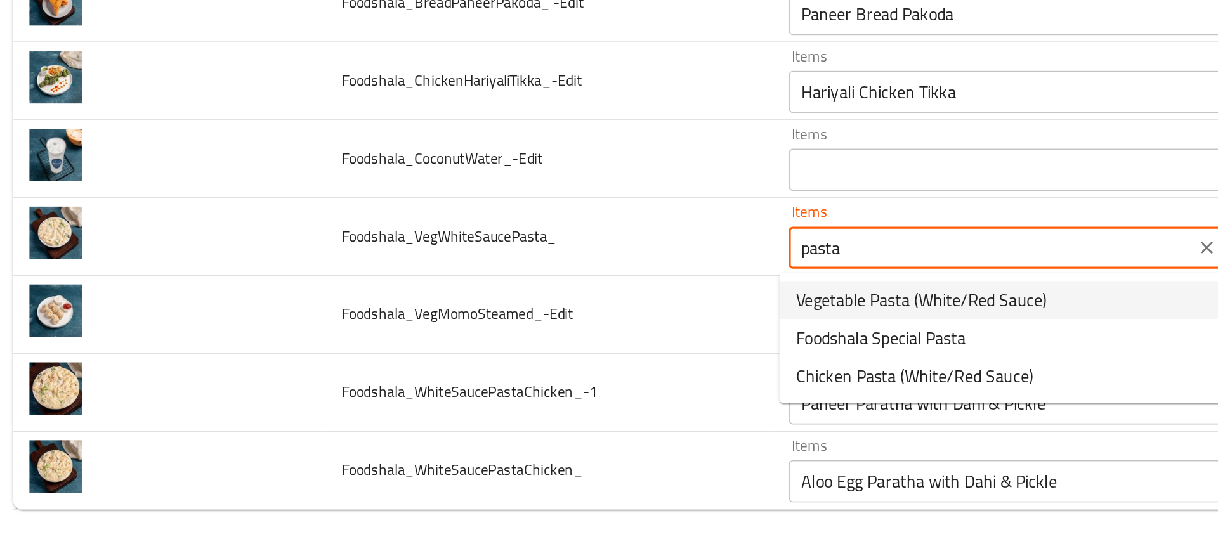
click at [529, 397] on span "Vegetable Pasta (White/Red Sauce)" at bounding box center [562, 399] width 151 height 15
type input "Vegetable Pasta (White/Red Sauce)"
type input "مكرونه الخضار (صوص احمر/ابيض)"
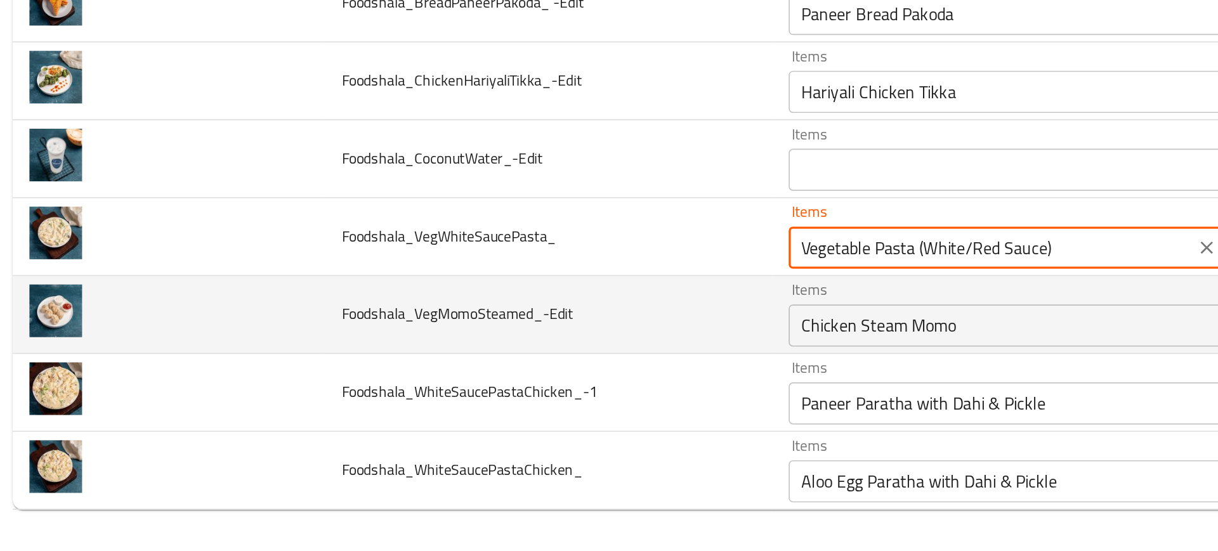
type input "Vegetable Pasta (White/Red Sauce)"
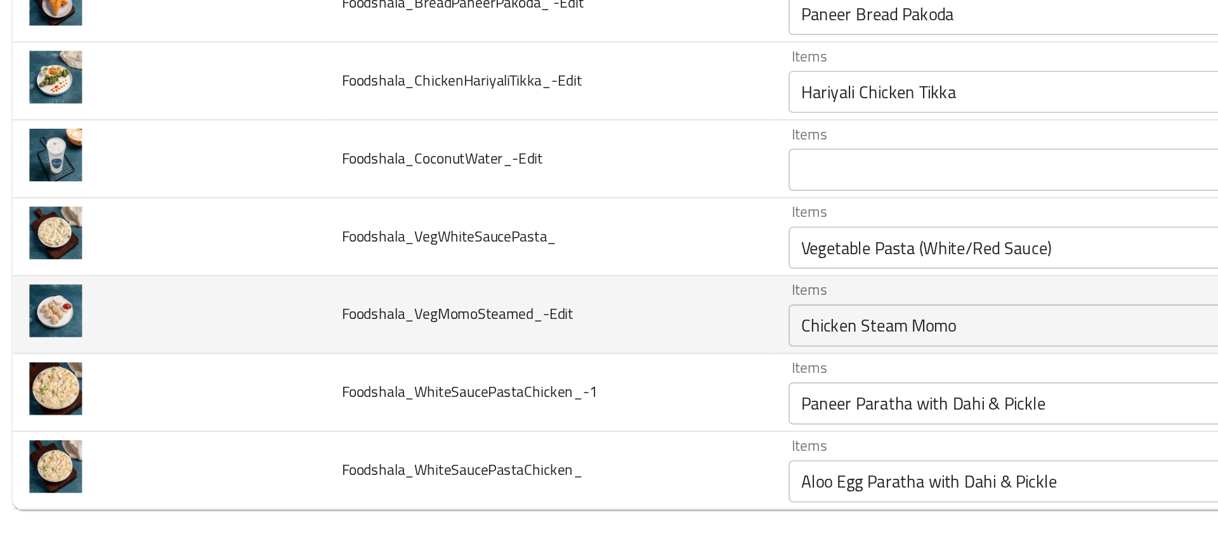
click at [446, 411] on td "Foodshala_VegMomoSteamed_-Edit" at bounding box center [337, 408] width 269 height 47
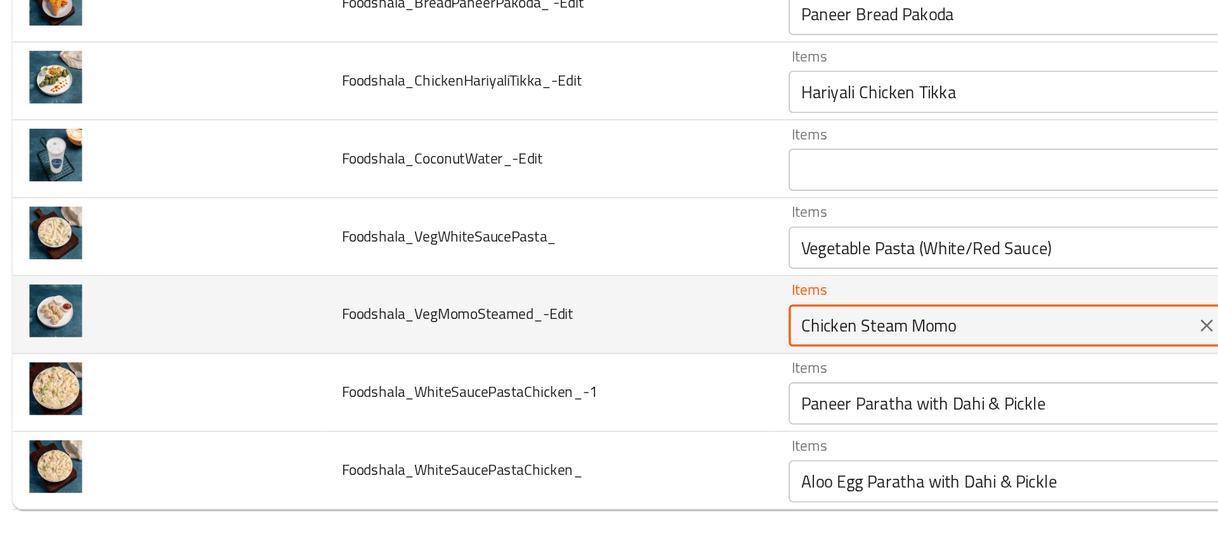
click at [499, 416] on input "Chicken Steam Momo" at bounding box center [605, 415] width 237 height 18
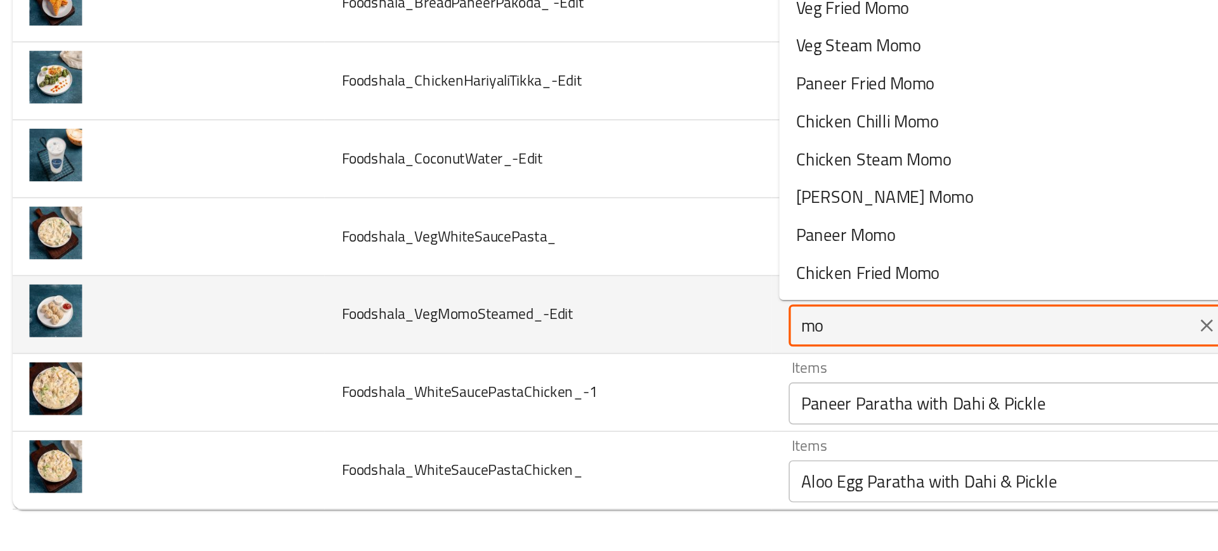
type input "m"
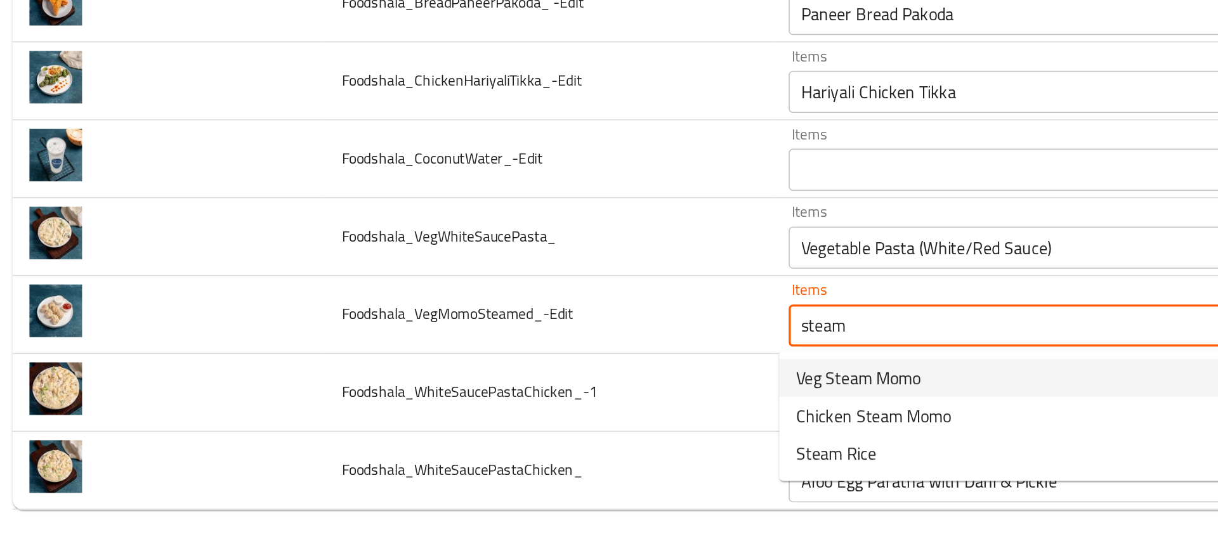
click at [559, 442] on span "Veg Steam Momo" at bounding box center [524, 446] width 75 height 15
type input "Veg Steam Momo"
type input "مومو على البخار خضار"
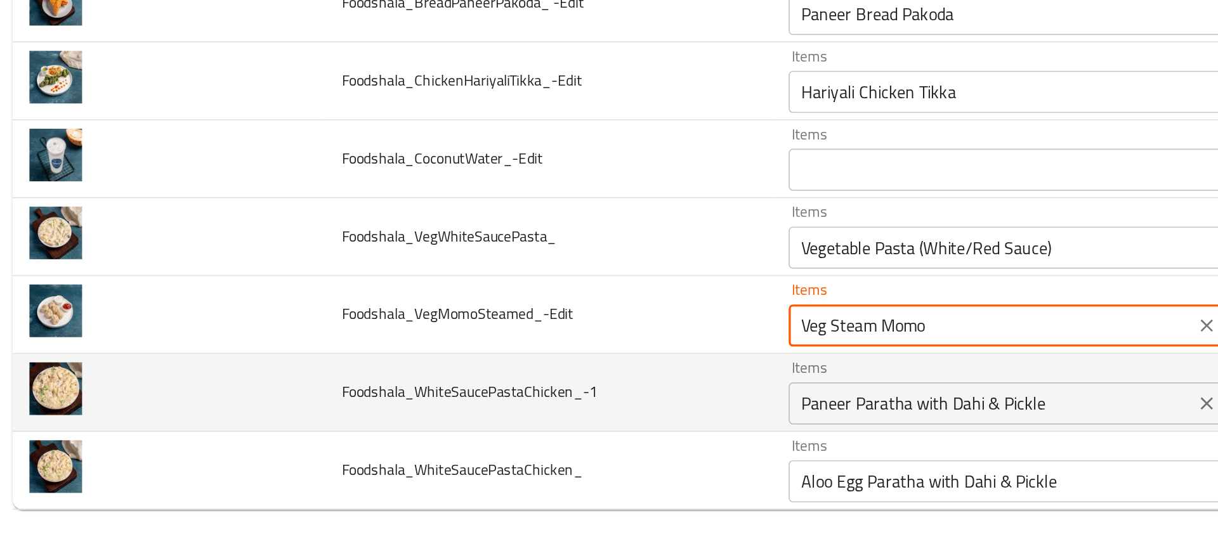
type input "Veg Steam Momo"
click at [512, 467] on input "Paneer Paratha with Dahi & Pickle" at bounding box center [605, 462] width 237 height 18
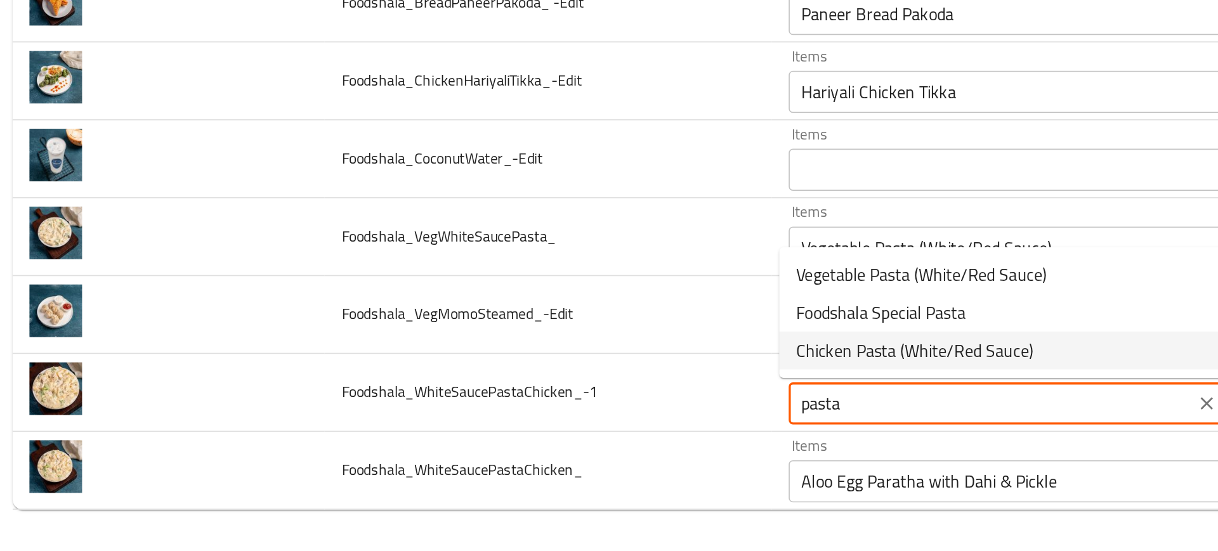
click at [531, 428] on span "Chicken Pasta (White/Red Sauce)" at bounding box center [558, 429] width 143 height 15
type input "Chicken Pasta (White/Red Sauce)"
type input "مكرونة دجاج (صوص ابيض/احمر)"
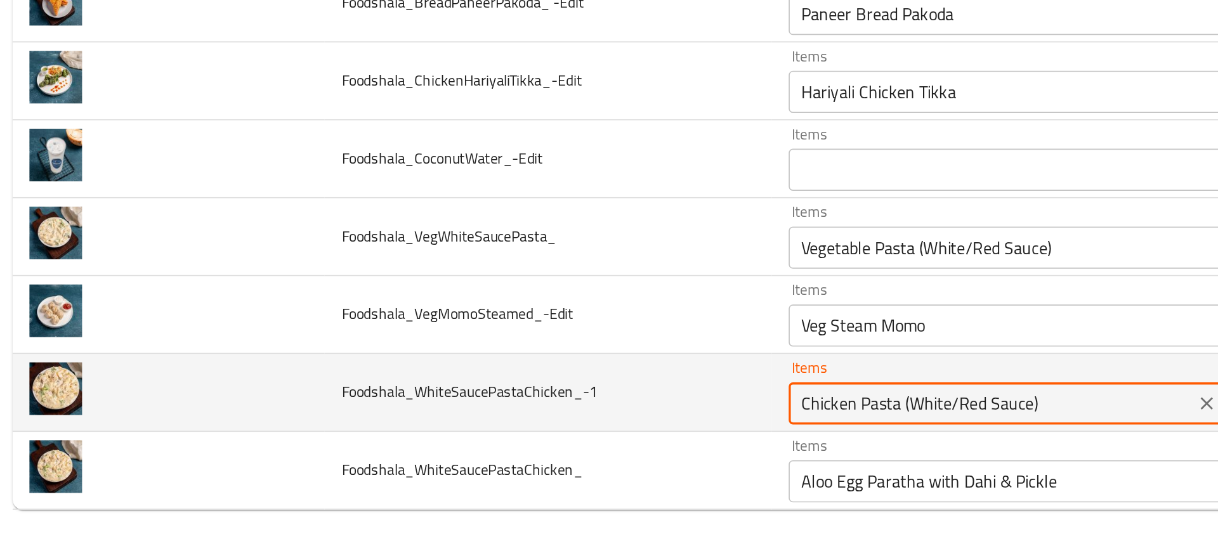
type input "Chicken Pasta (White/Red Sauce)"
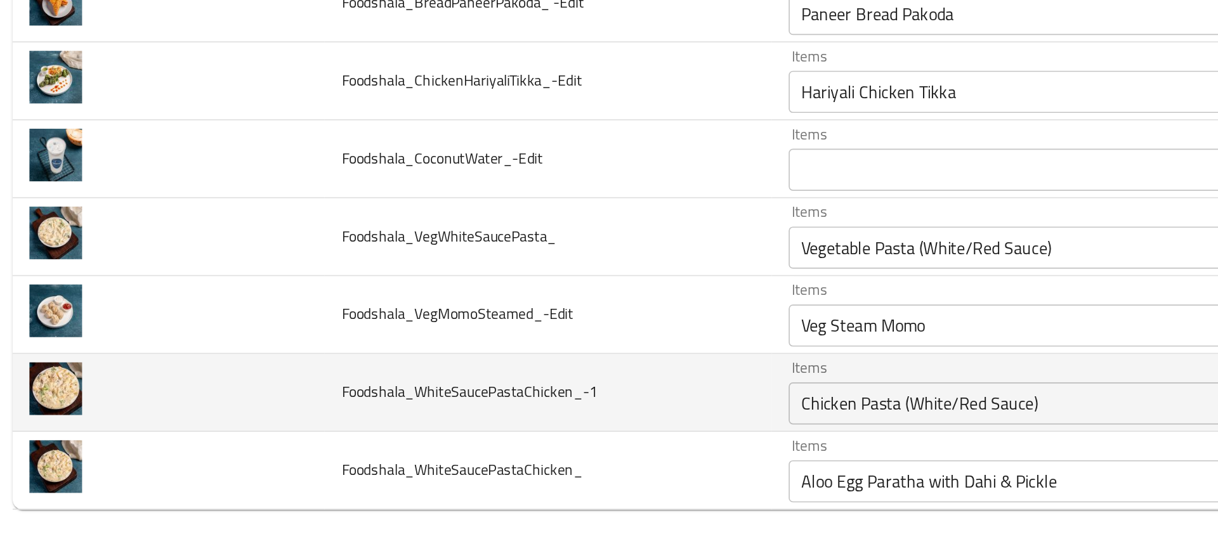
click at [399, 475] on td "Foodshala_WhiteSaucePastaChicken_-1" at bounding box center [337, 455] width 269 height 47
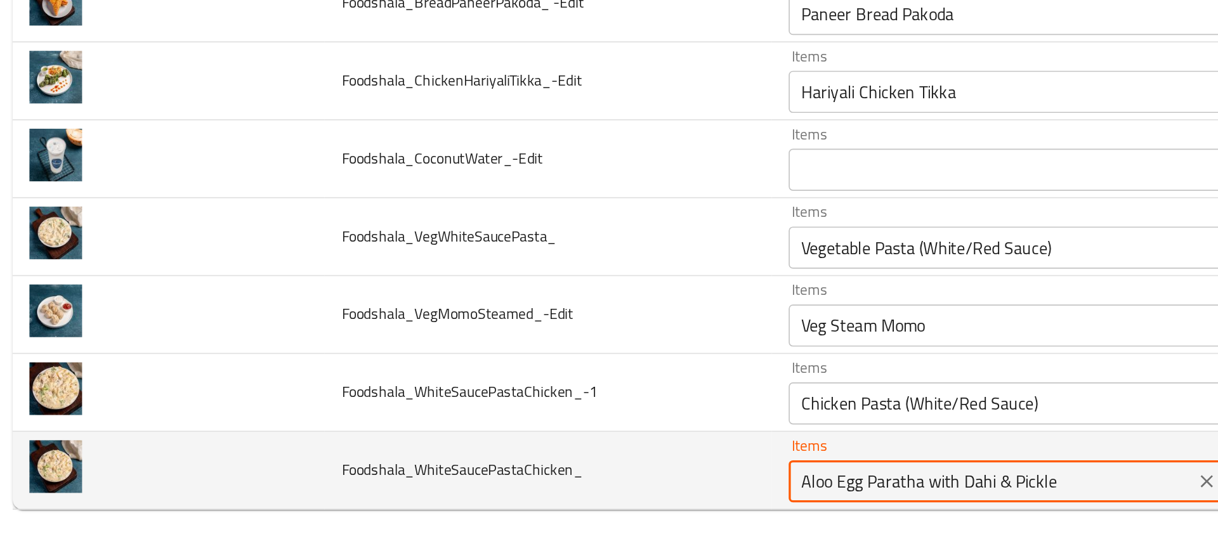
click at [511, 509] on input "Aloo Egg Paratha with Dahi & Pickle" at bounding box center [605, 509] width 237 height 18
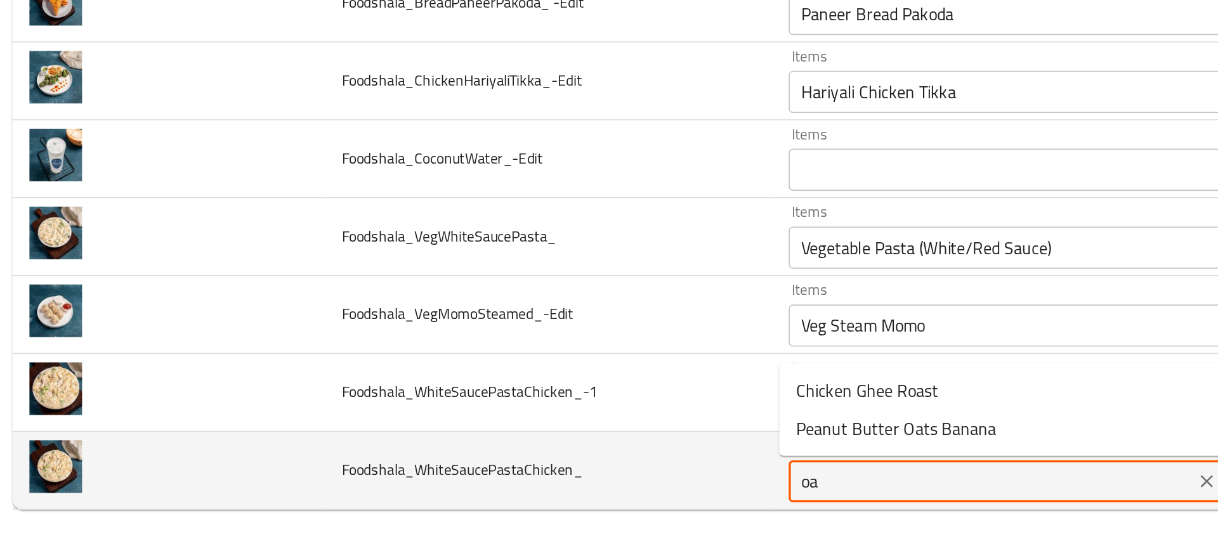
type input "o"
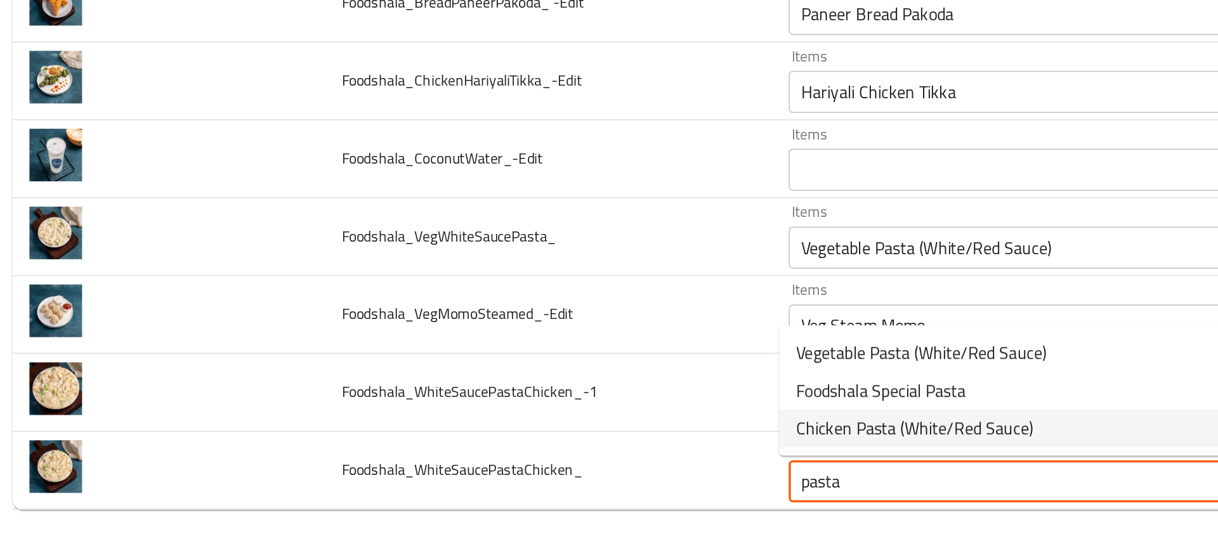
click at [537, 474] on span "Chicken Pasta (White/Red Sauce)" at bounding box center [558, 476] width 143 height 15
type input "Chicken Pasta (White/Red Sauce)"
type input "مكرونة دجاج (صوص ابيض/احمر)"
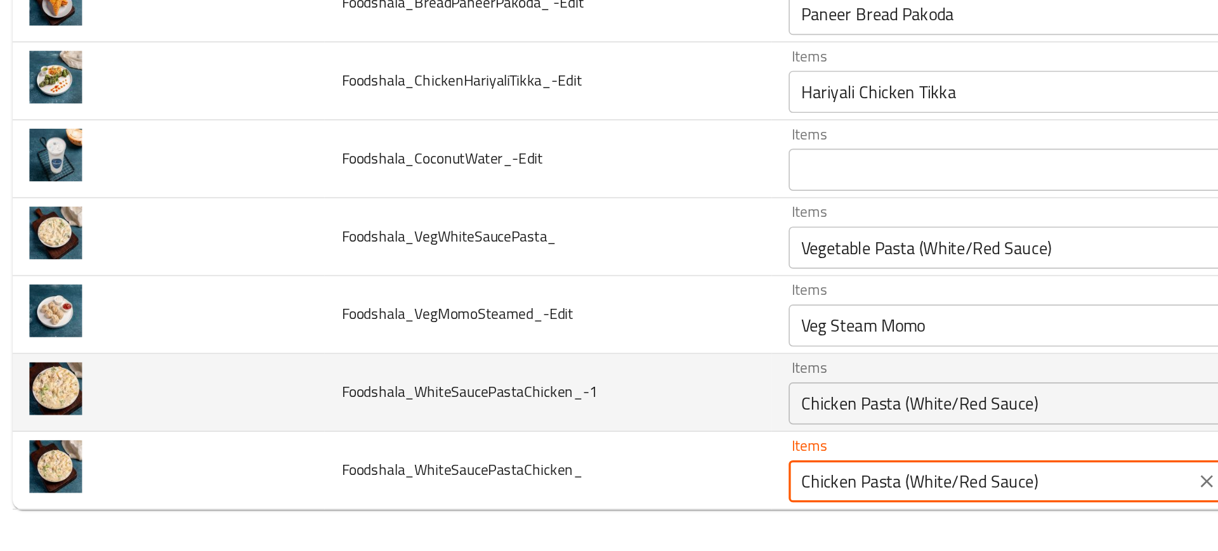
type input "Chicken Pasta (White/Red Sauce)"
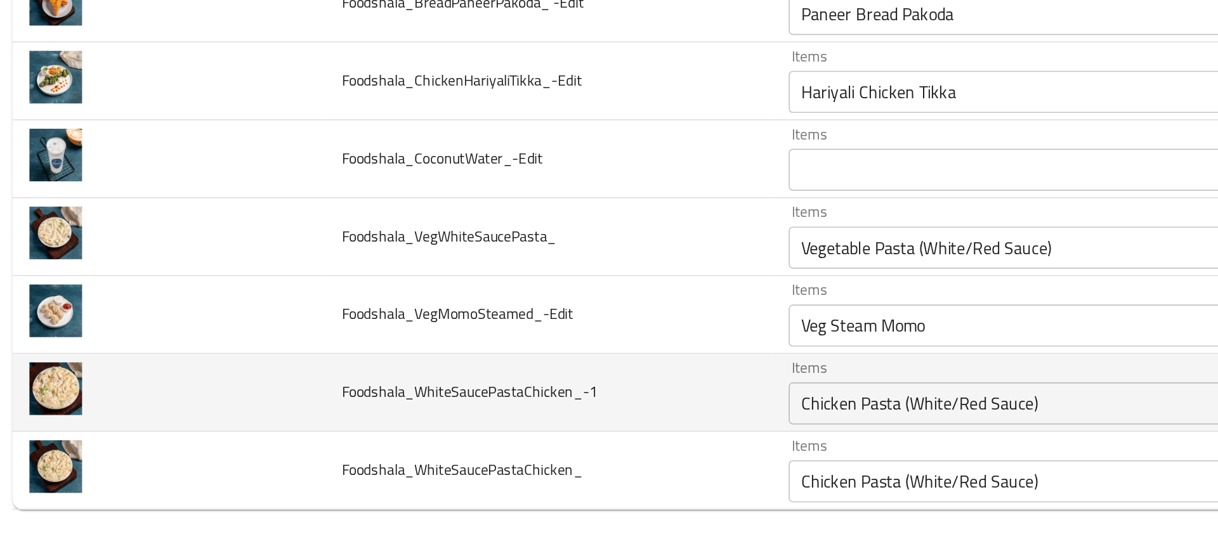
click at [351, 476] on td "Foodshala_WhiteSaucePastaChicken_-1" at bounding box center [337, 455] width 269 height 47
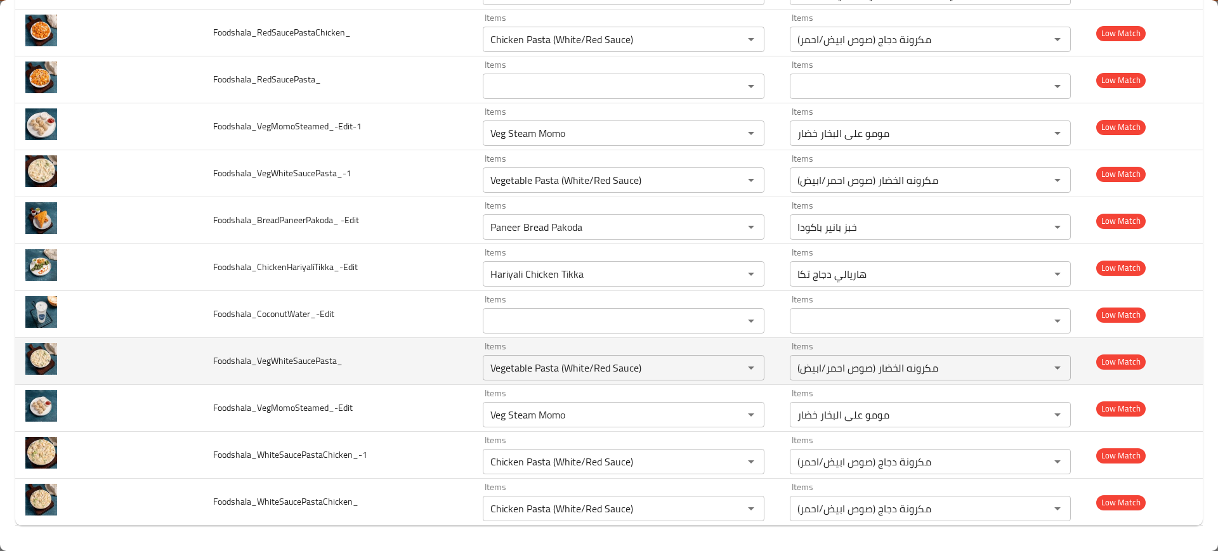
click at [247, 351] on td "Foodshala_VegWhiteSaucePasta_" at bounding box center [337, 361] width 269 height 47
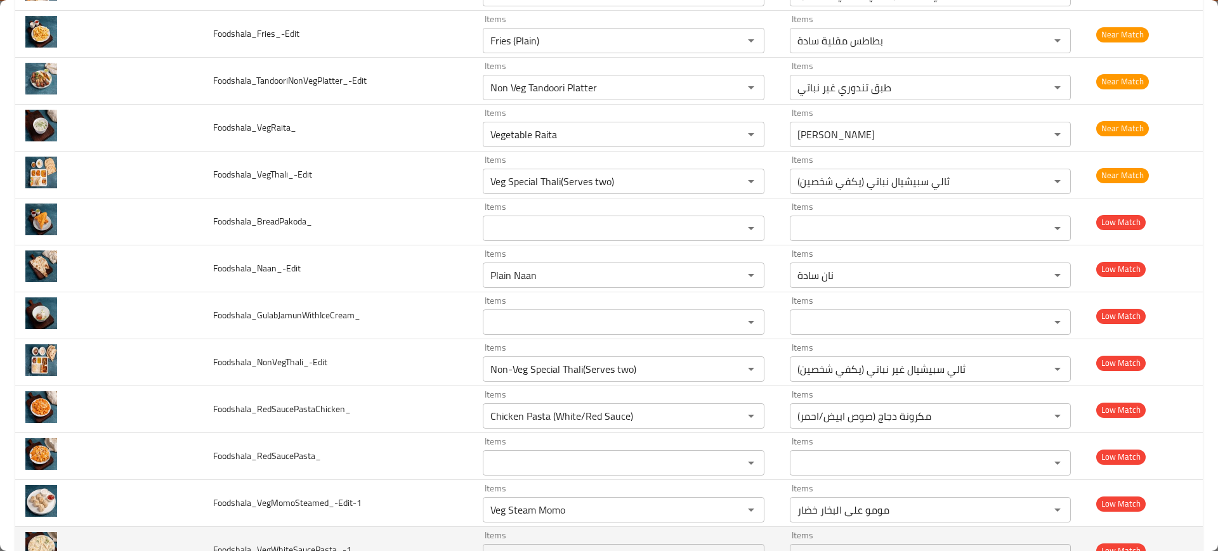
scroll to position [3982, 0]
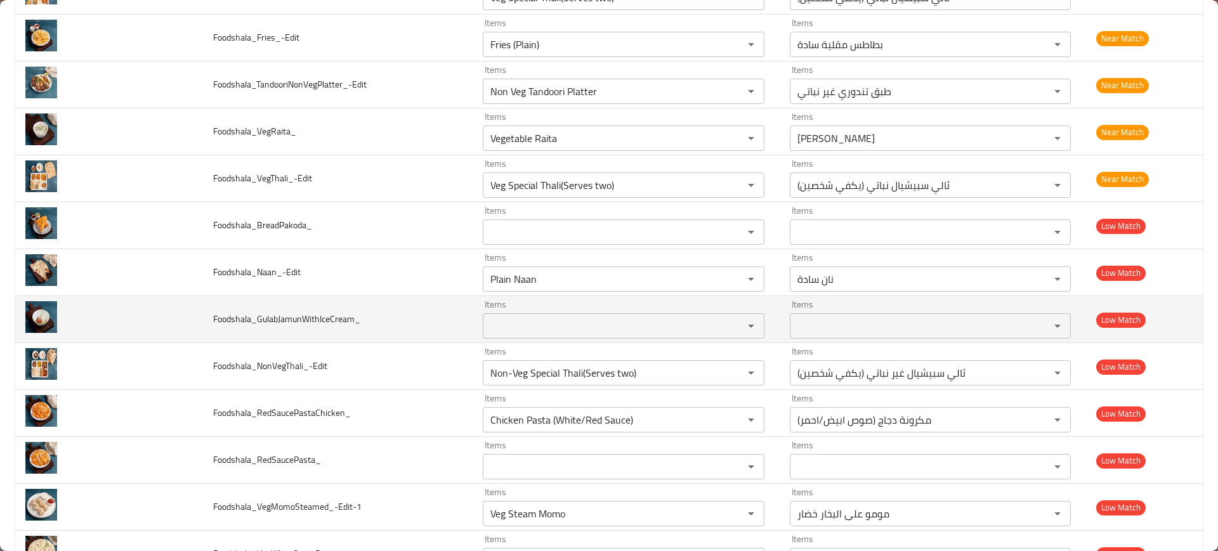
click at [233, 315] on span "Foodshala_GulabJamunWithIceCream_" at bounding box center [286, 319] width 147 height 16
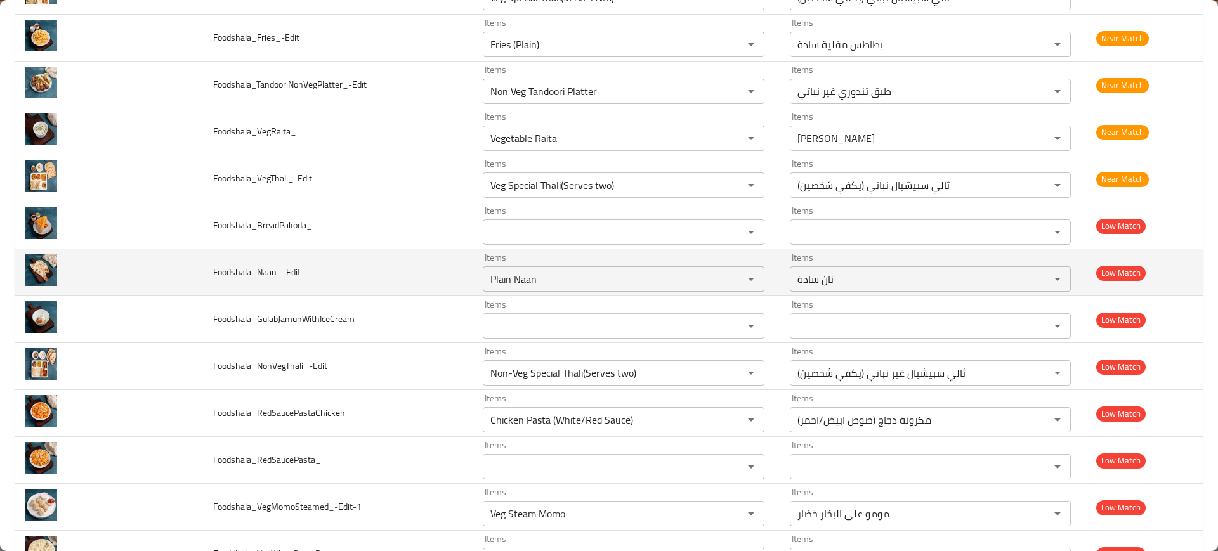
click at [277, 283] on td "Foodshala_Naan_-Edit" at bounding box center [337, 272] width 269 height 47
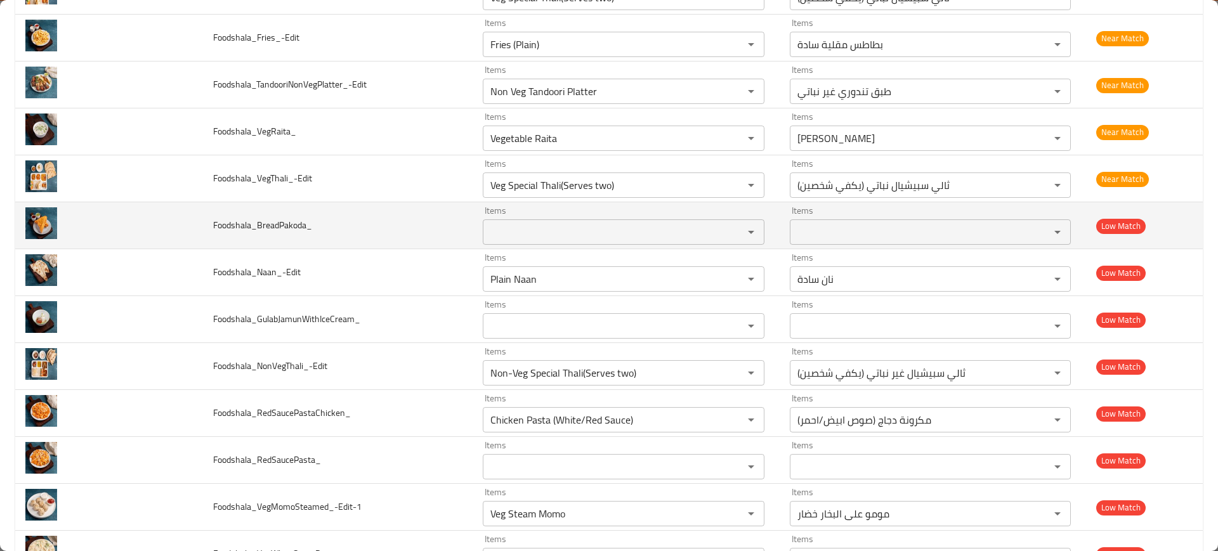
click at [232, 232] on span "Foodshala_BreadPakoda_" at bounding box center [262, 225] width 99 height 16
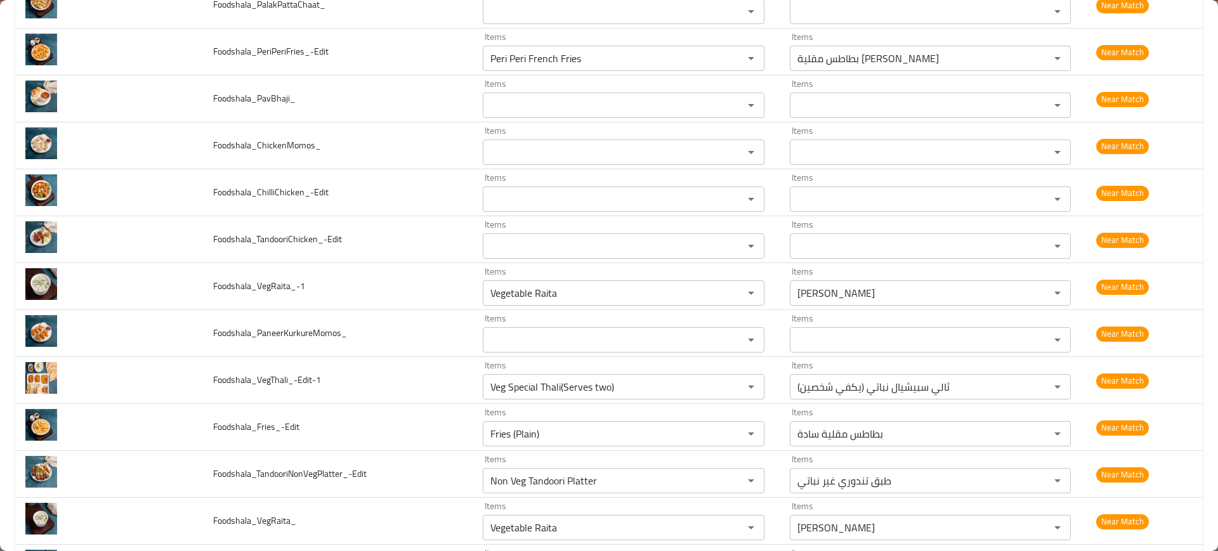
scroll to position [3592, 0]
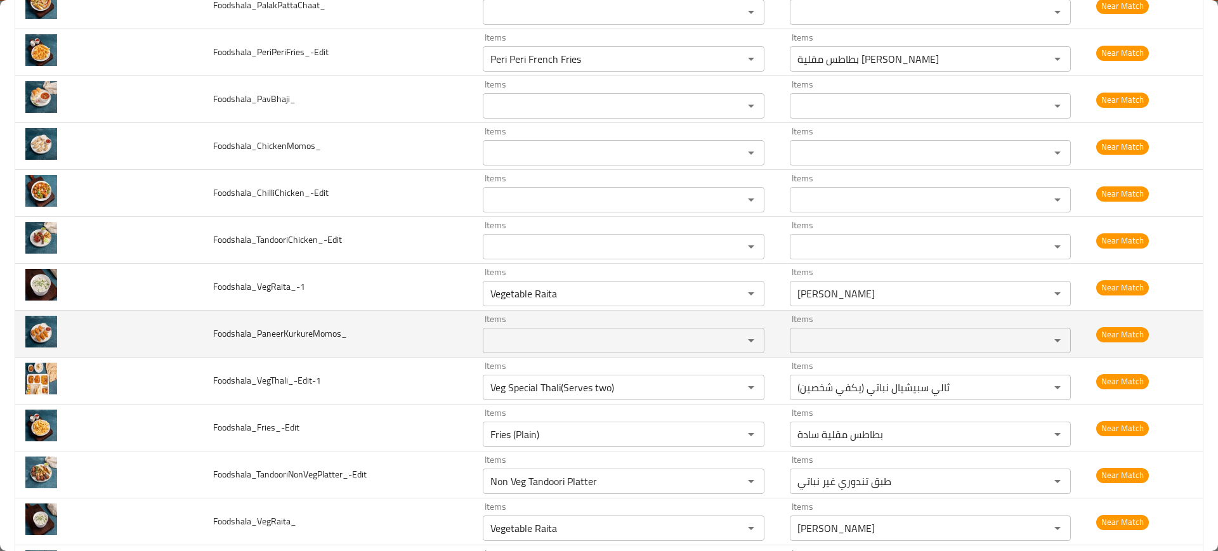
click at [295, 325] on span "Foodshala_PaneerKurkureMomos_" at bounding box center [280, 333] width 134 height 16
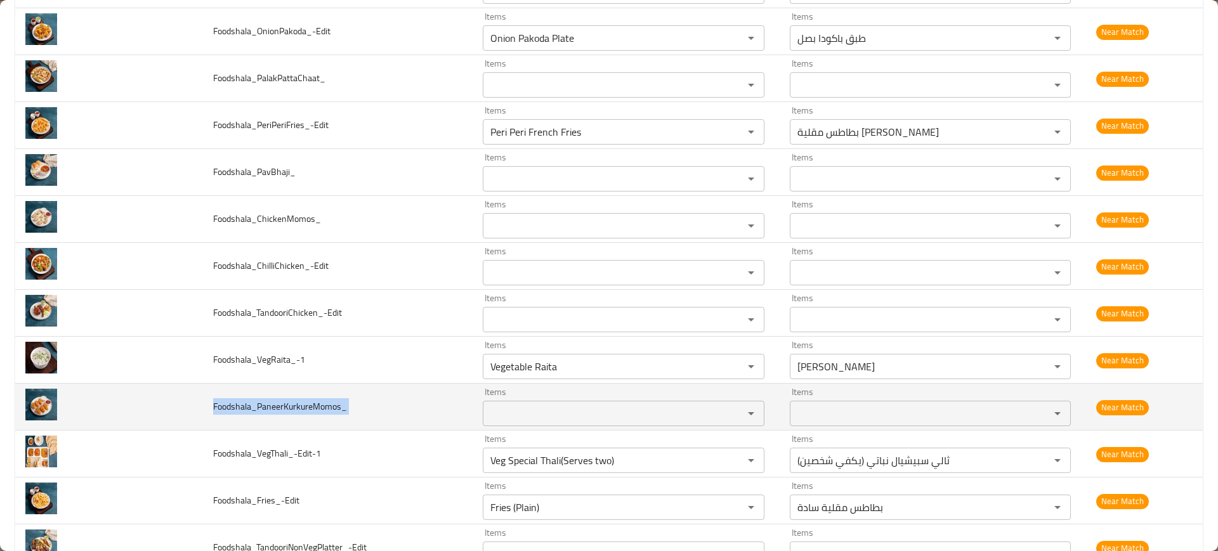
scroll to position [3515, 0]
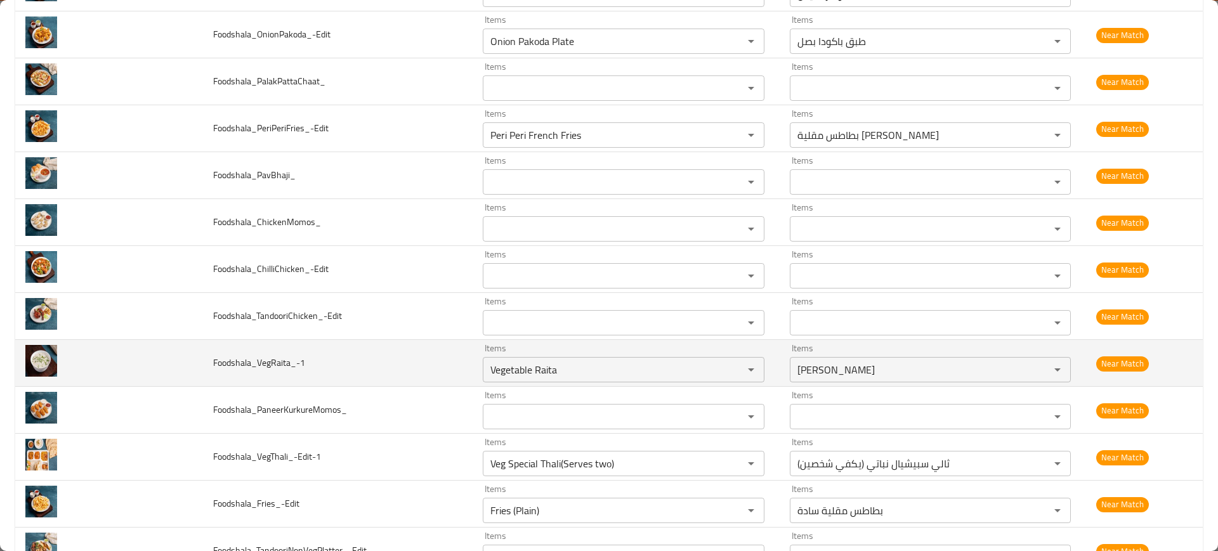
click at [422, 373] on td "Foodshala_VegRaita_-1" at bounding box center [337, 363] width 269 height 47
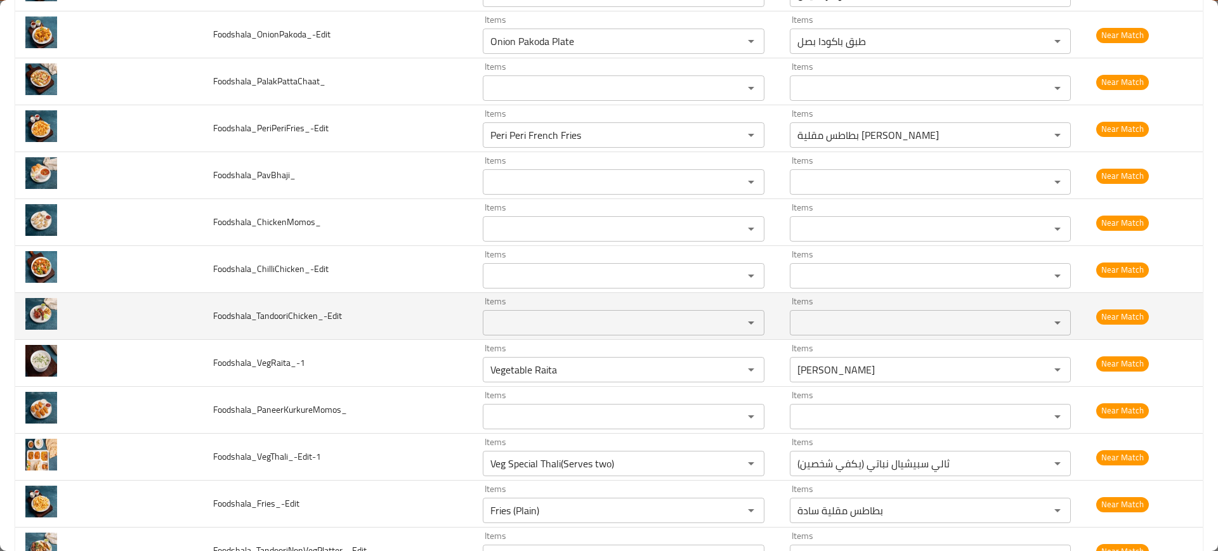
click at [559, 332] on div "Items" at bounding box center [624, 322] width 282 height 25
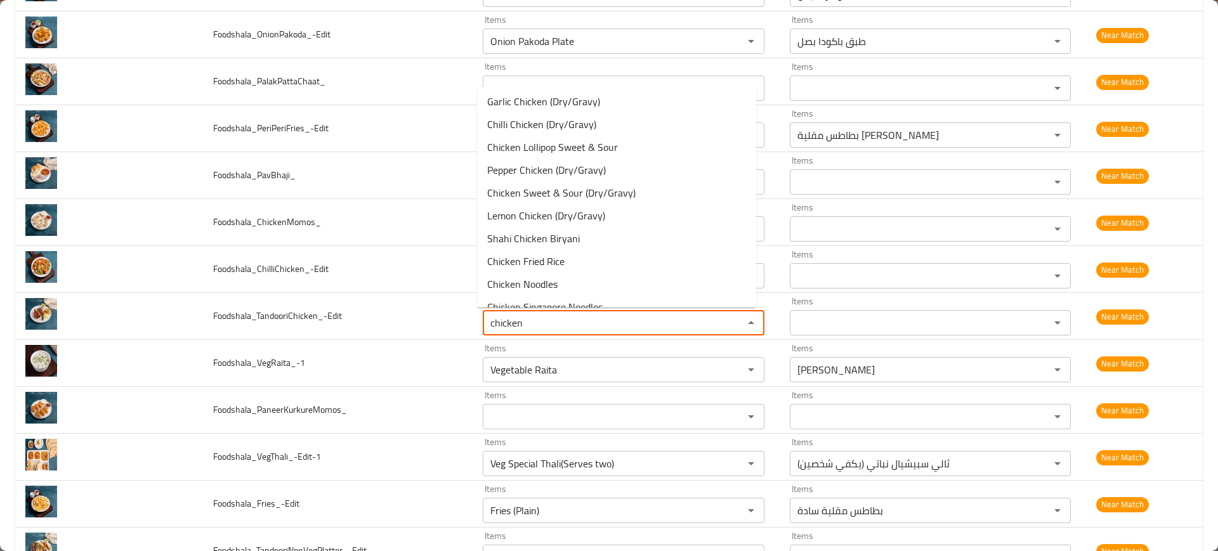
scroll to position [237, 0]
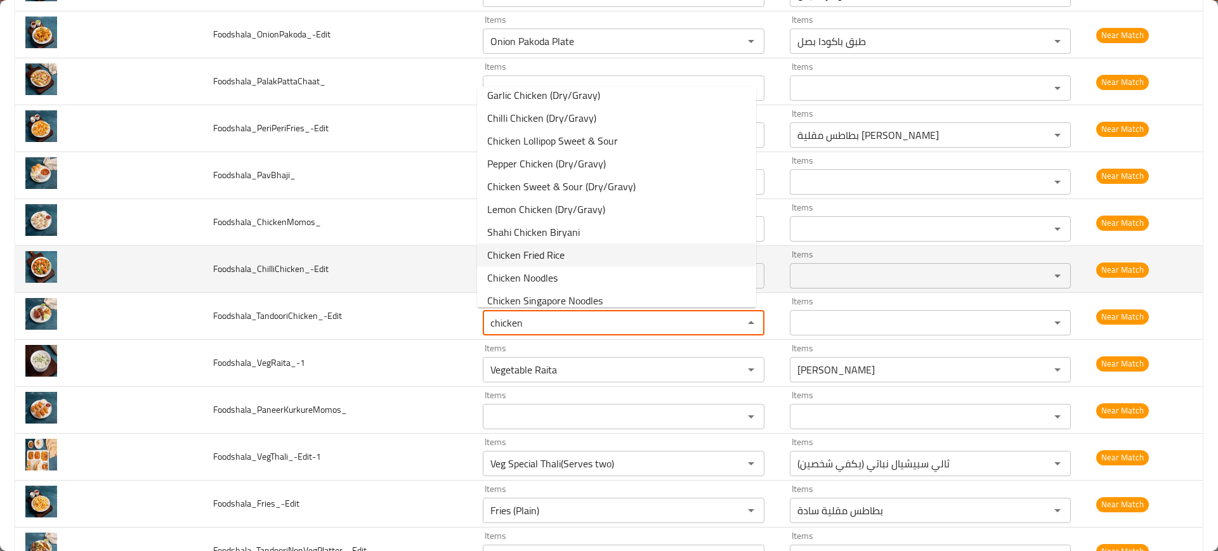
type input "chicken"
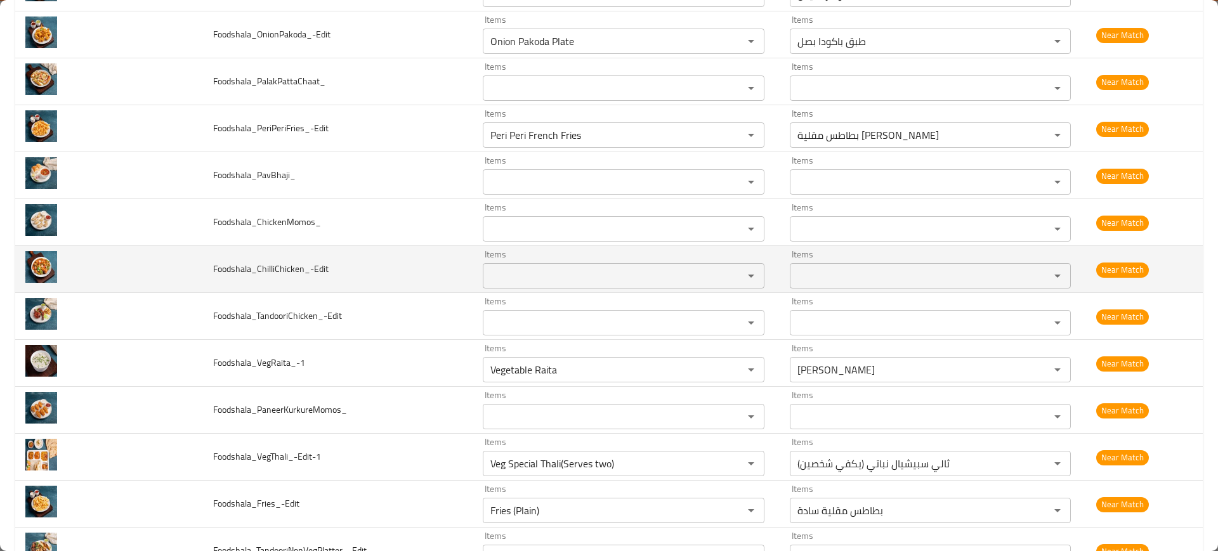
click at [423, 275] on td "Foodshala_ChilliChicken_-Edit" at bounding box center [337, 269] width 269 height 47
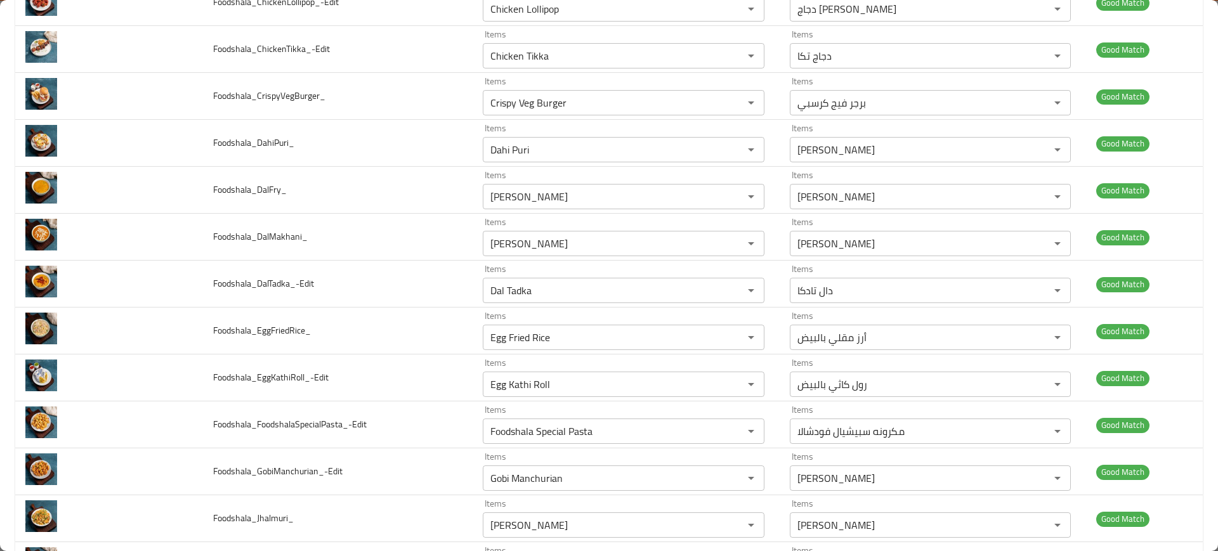
scroll to position [0, 0]
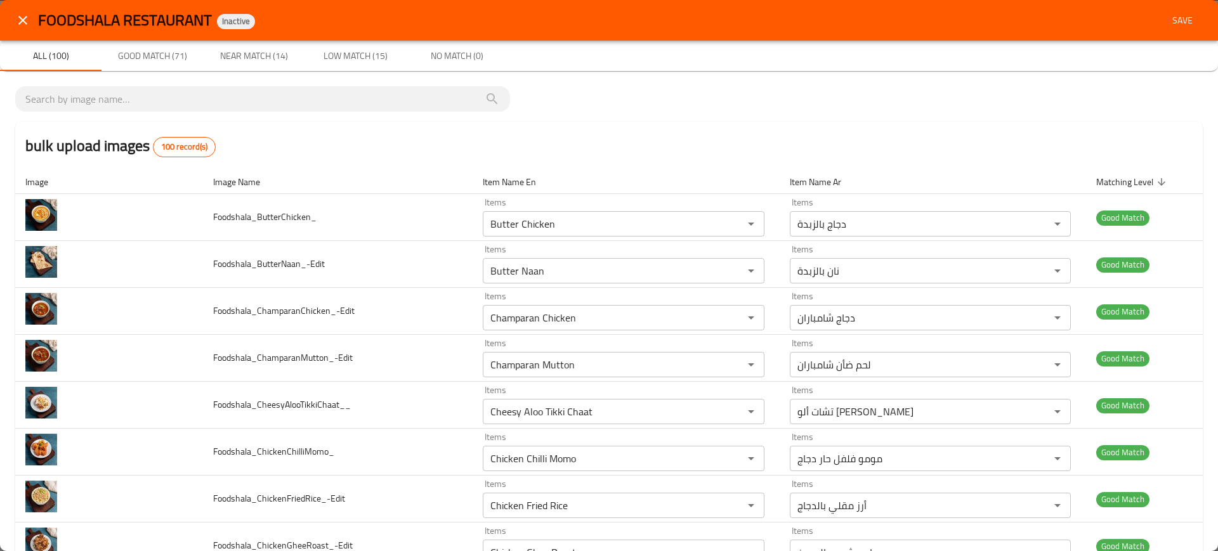
click at [1162, 29] on button "Save" at bounding box center [1182, 20] width 41 height 23
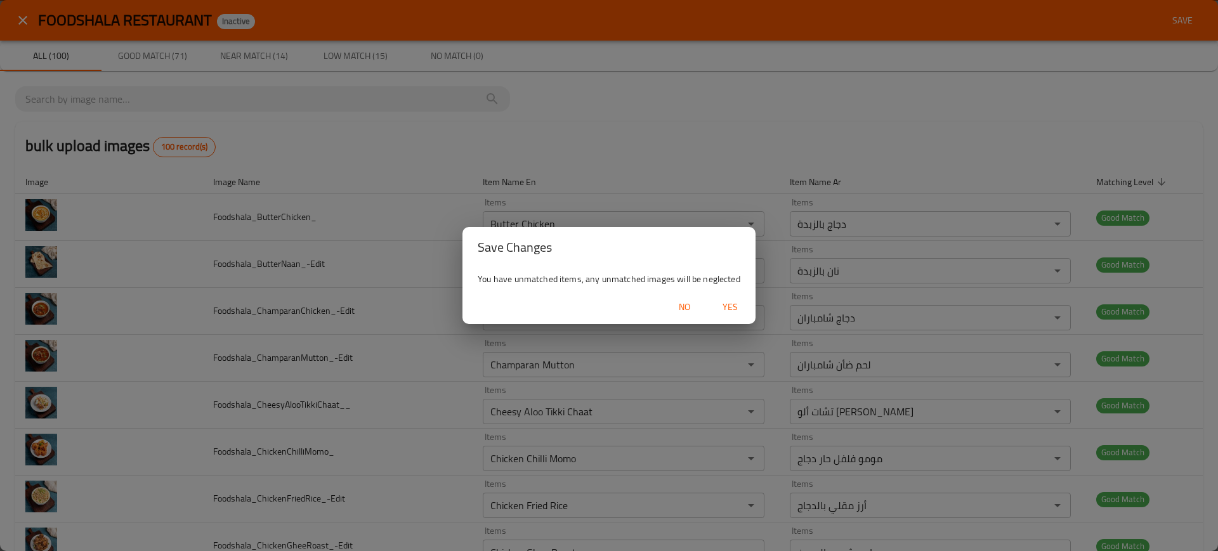
click at [722, 313] on span "Yes" at bounding box center [730, 307] width 30 height 16
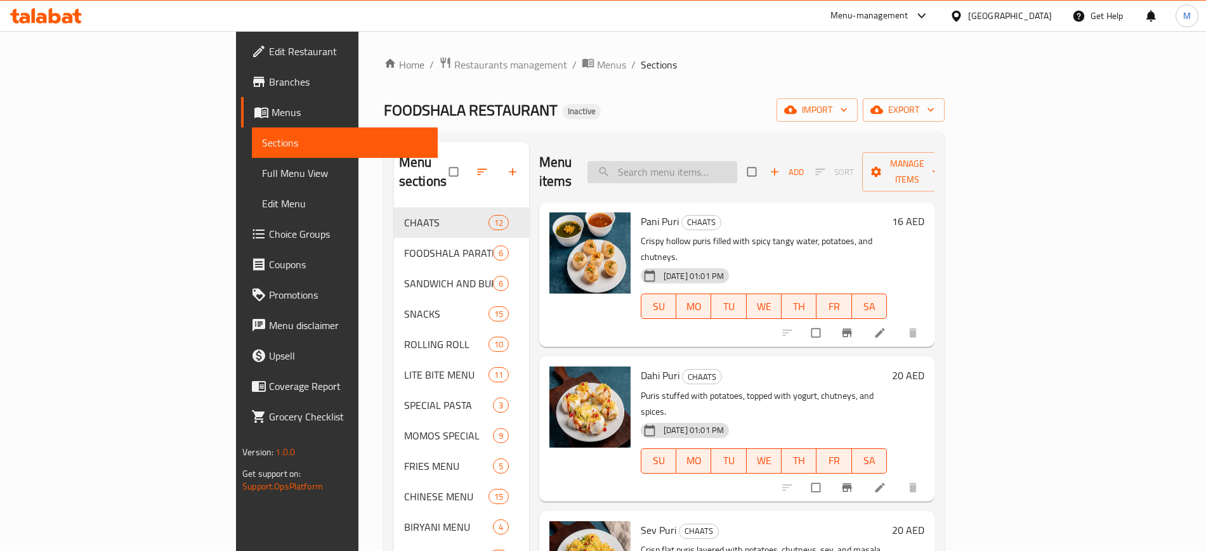
click at [733, 161] on input "search" at bounding box center [662, 172] width 150 height 22
paste input "Pani Puri"
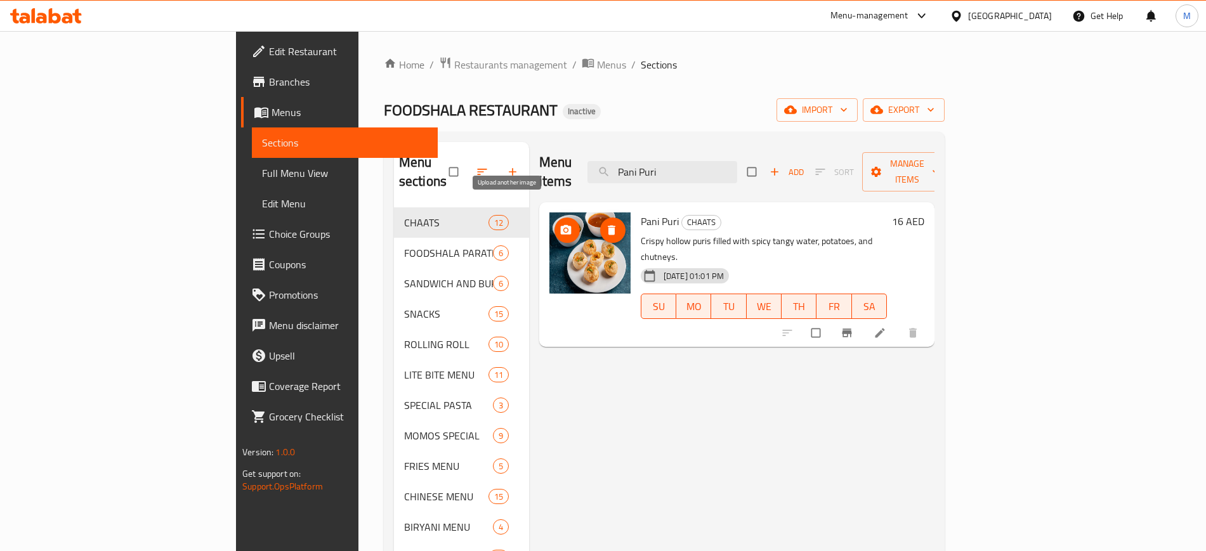
type input "Pani Puri"
click at [554, 224] on span "upload picture" at bounding box center [566, 230] width 25 height 13
click at [722, 161] on input "Pani Puri" at bounding box center [662, 172] width 150 height 22
paste input "Rabari Falooda"
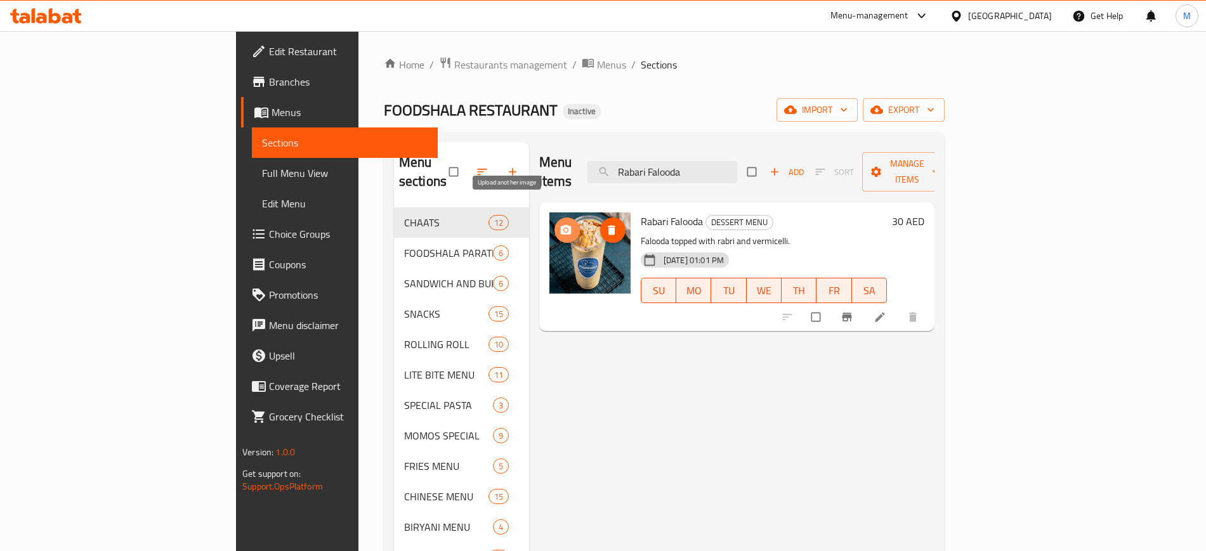
click at [561, 225] on icon "upload picture" at bounding box center [566, 230] width 11 height 10
click at [737, 170] on input "Rabari Falooda" at bounding box center [662, 172] width 150 height 22
paste input "Vegetable Rait"
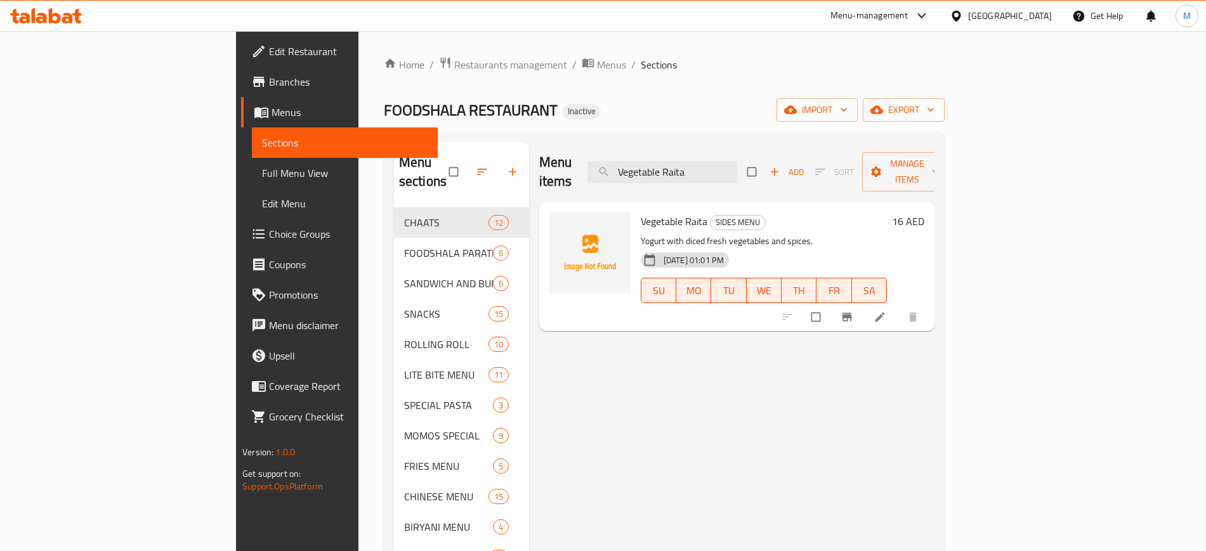
paste input "Chicken Pasta (White/Red Sauce)"
type input "Chicken Pasta (White/Red Sauce)"
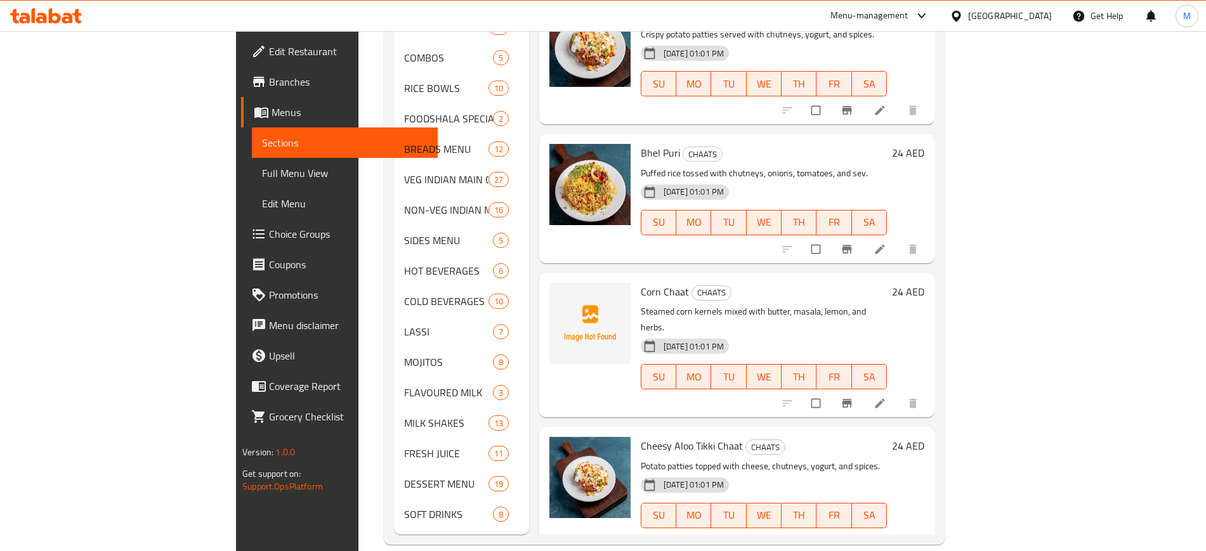
scroll to position [247, 0]
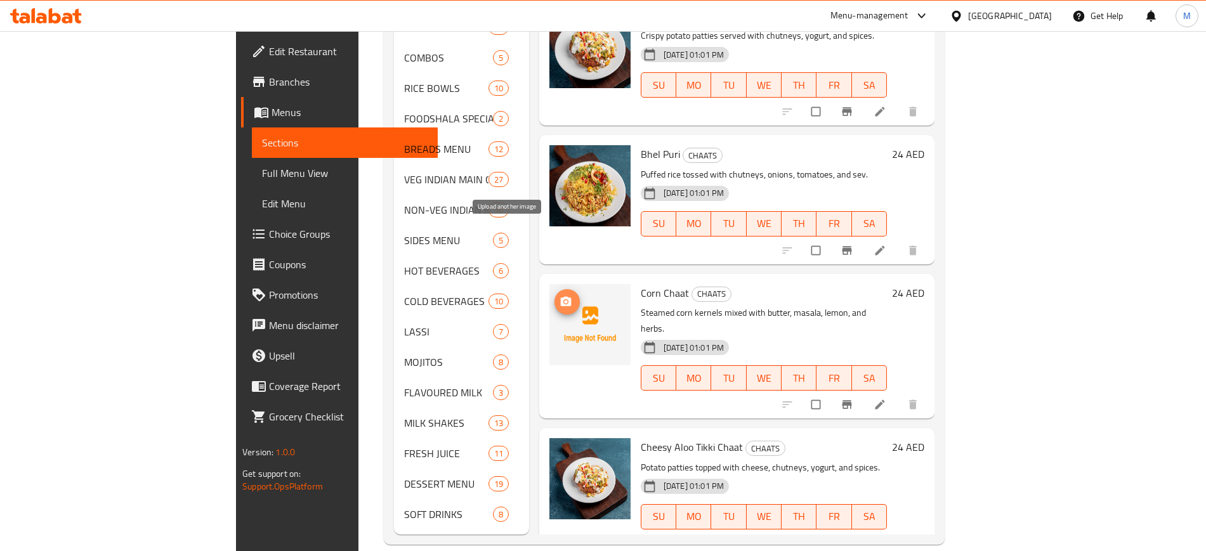
click at [554, 289] on button "upload picture" at bounding box center [566, 301] width 25 height 25
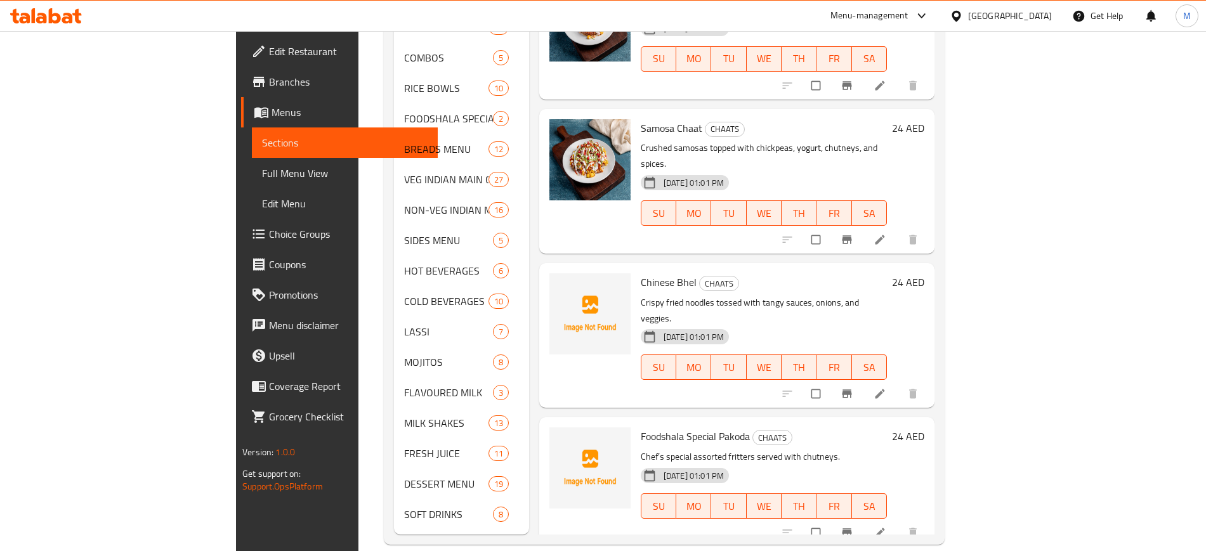
scroll to position [709, 0]
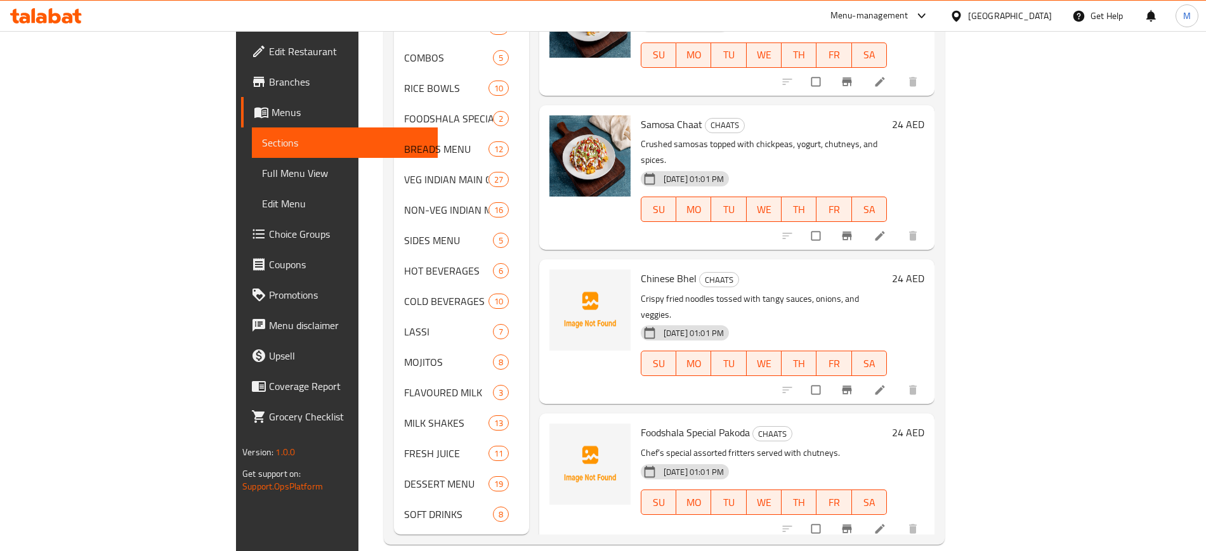
click at [641, 269] on span "Chinese Bhel" at bounding box center [669, 278] width 56 height 19
copy h6 "Bhel"
click at [559, 281] on icon "upload picture" at bounding box center [565, 287] width 13 height 13
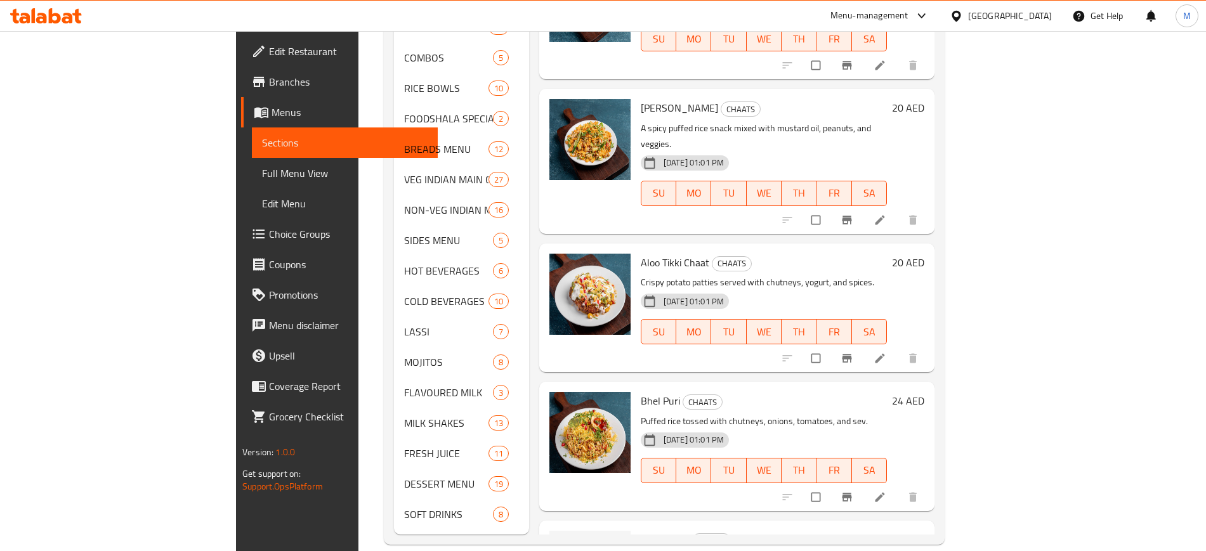
scroll to position [0, 0]
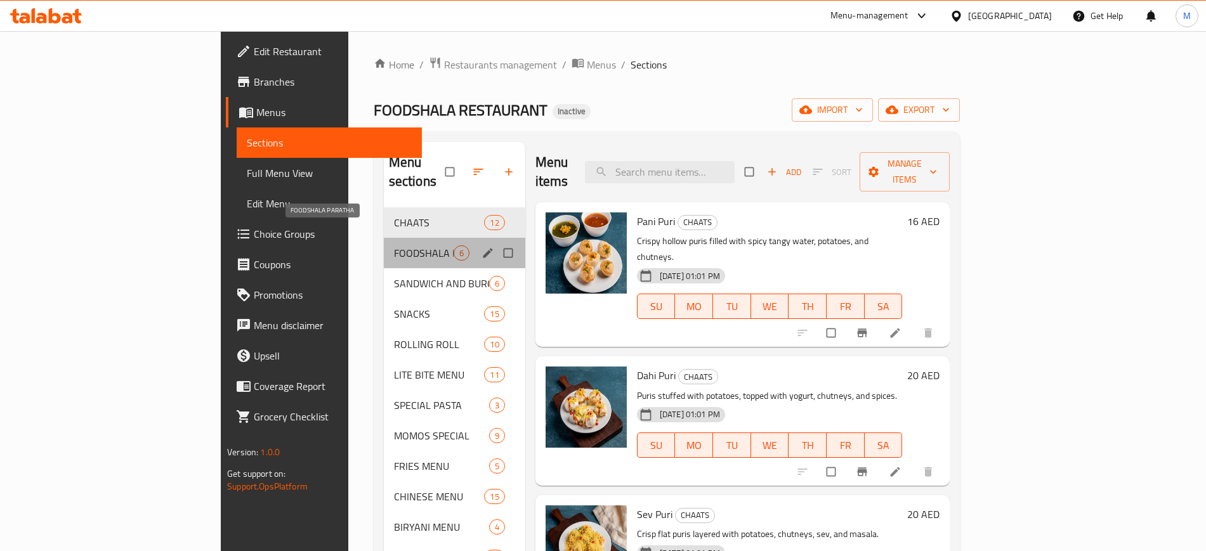
click at [394, 245] on span "FOODSHALA PARATHA" at bounding box center [424, 252] width 60 height 15
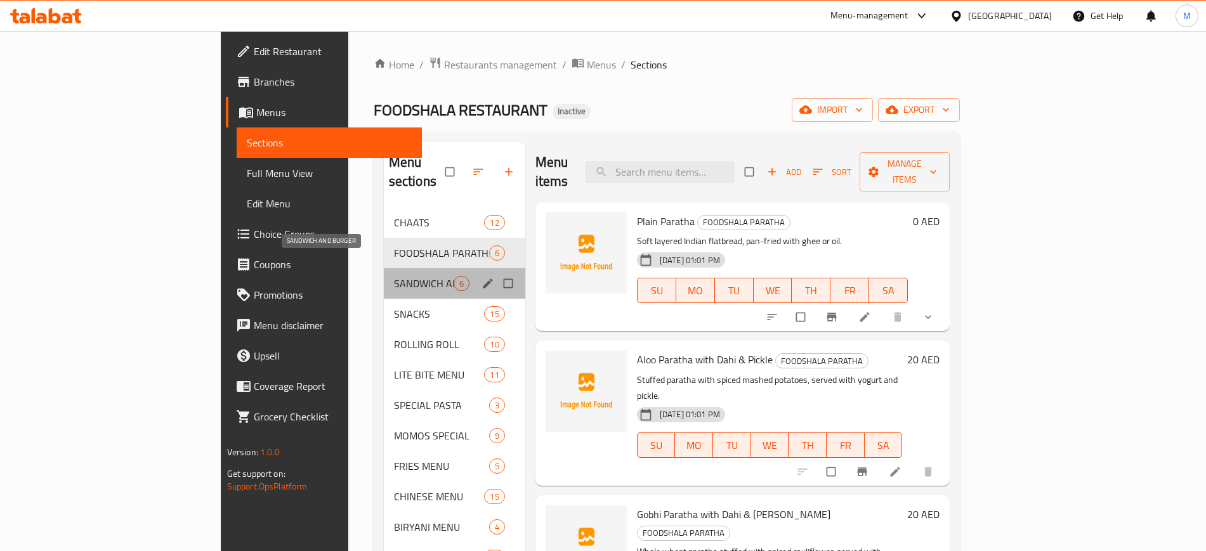
click at [394, 276] on span "SANDWICH AND BURGER" at bounding box center [424, 283] width 60 height 15
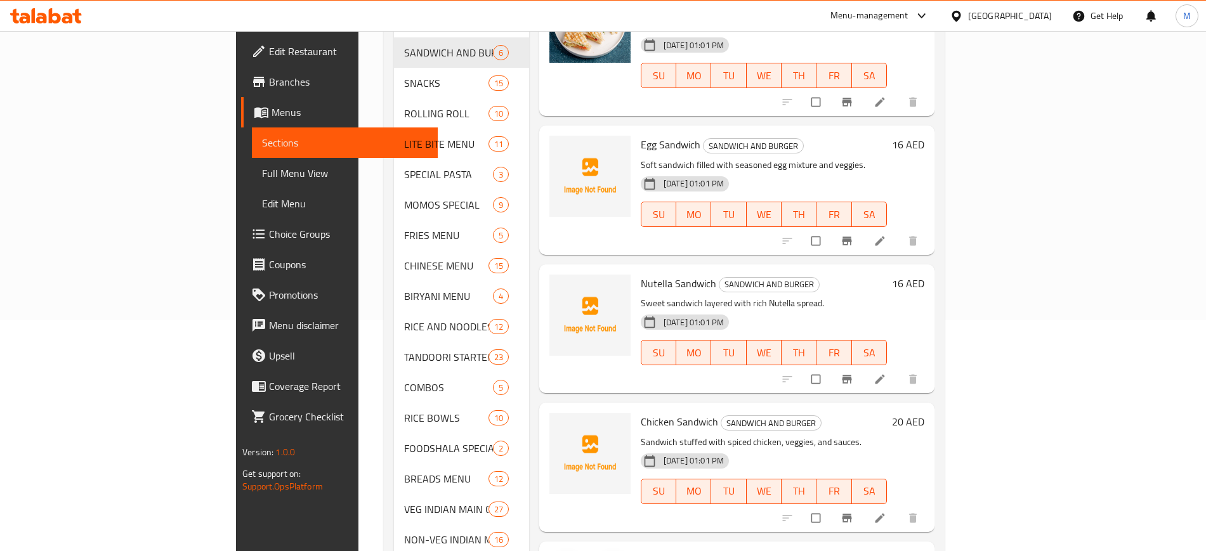
scroll to position [266, 0]
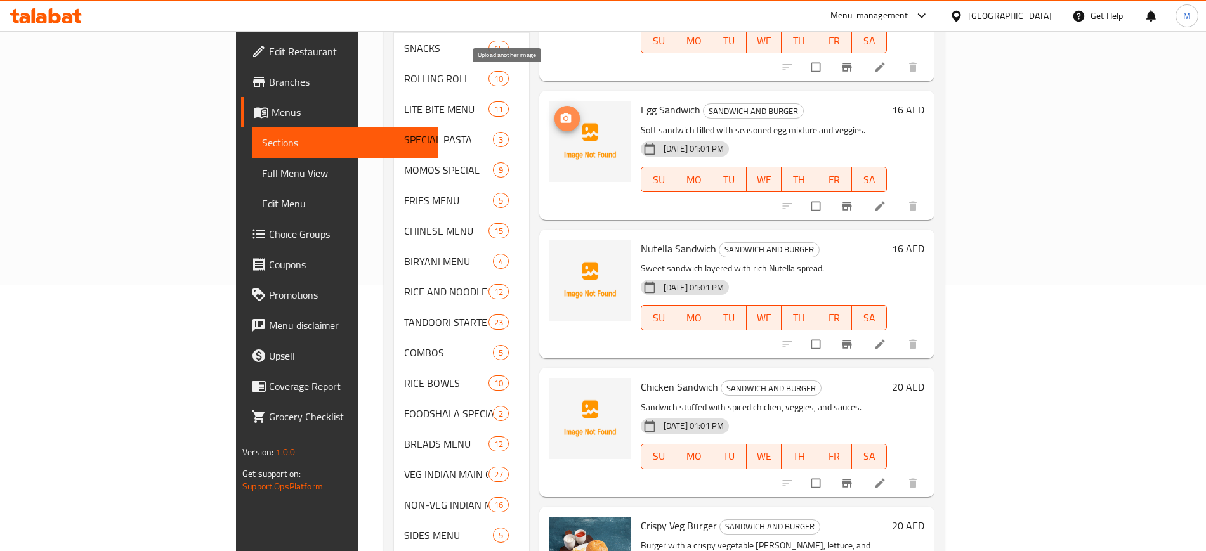
click at [554, 106] on button "upload picture" at bounding box center [566, 118] width 25 height 25
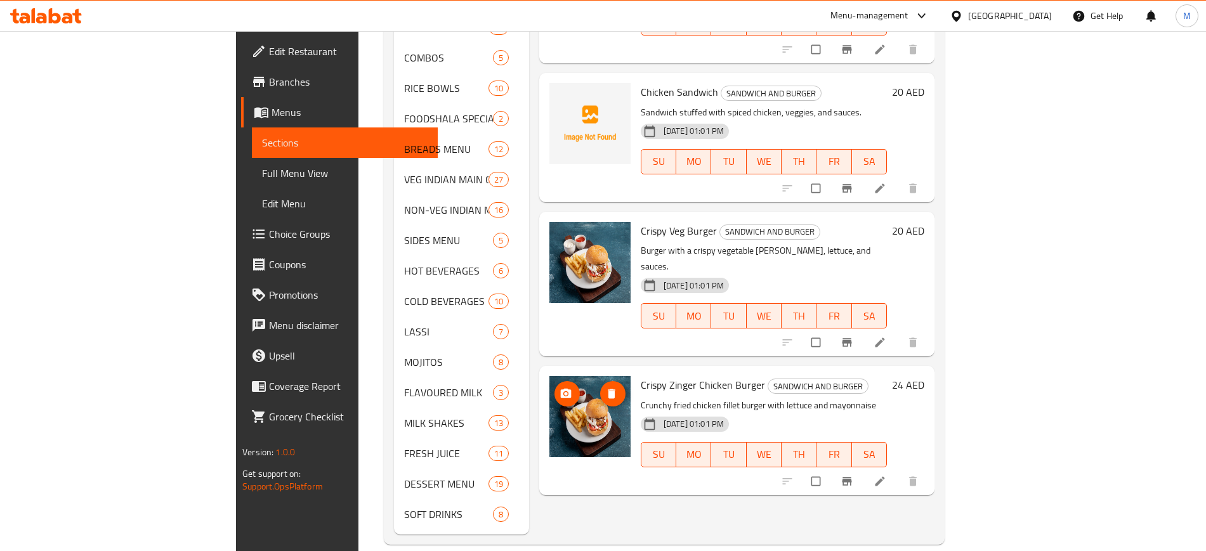
scroll to position [0, 0]
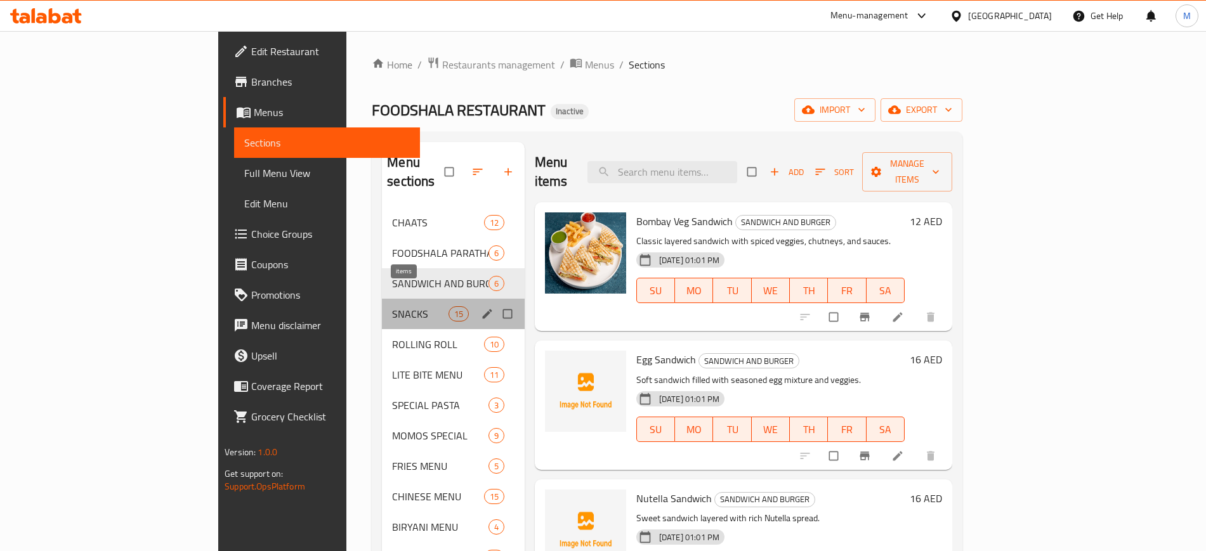
click at [449, 308] on span "15" at bounding box center [458, 314] width 19 height 12
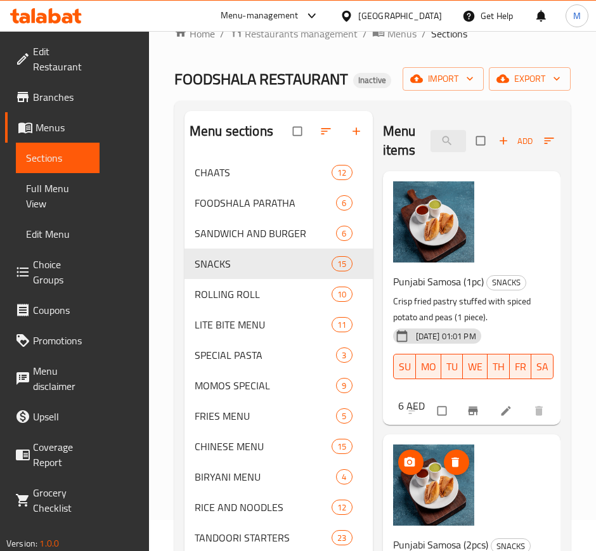
scroll to position [492, 0]
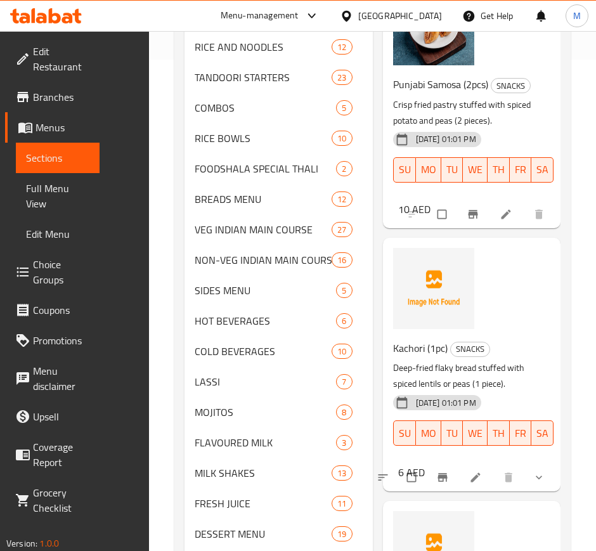
click at [411, 358] on span "Kachori (1pc)" at bounding box center [420, 348] width 55 height 19
copy span "Kachori"
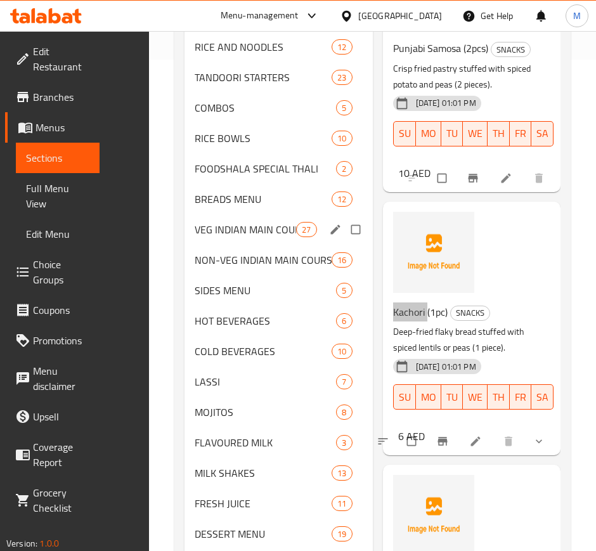
scroll to position [0, 0]
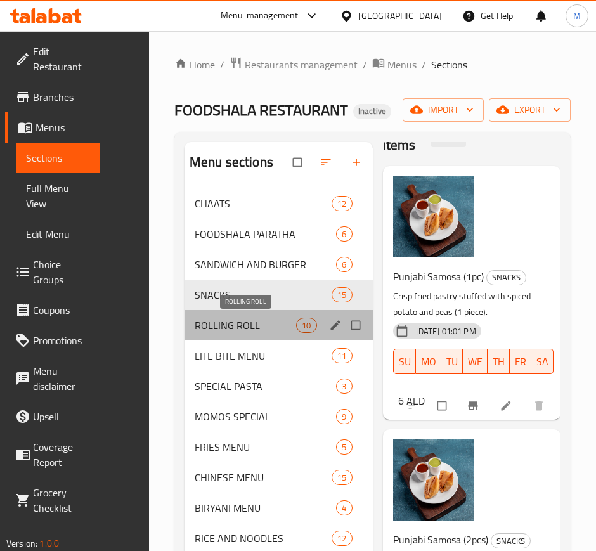
click at [255, 320] on span "ROLLING ROLL" at bounding box center [245, 325] width 101 height 15
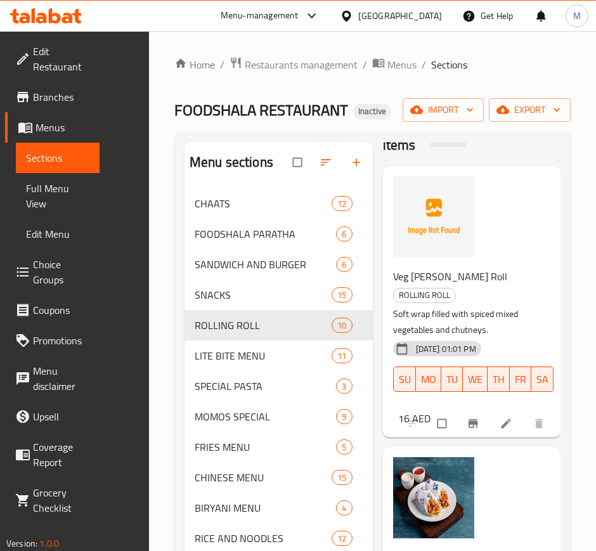
click at [418, 277] on span "Veg [PERSON_NAME] Roll" at bounding box center [450, 276] width 114 height 19
copy span "[PERSON_NAME]"
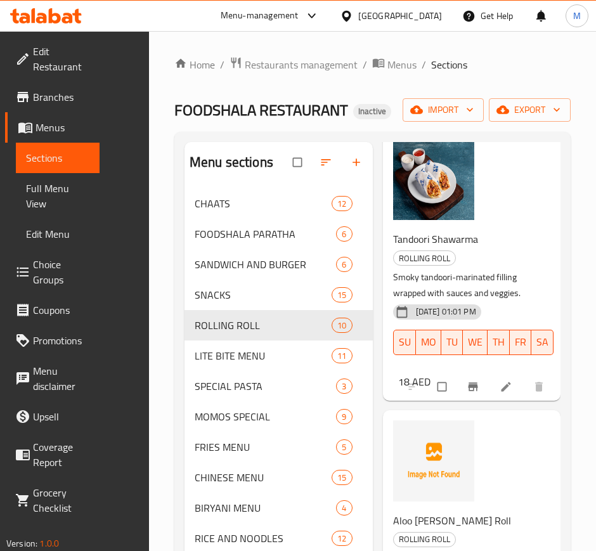
click at [421, 511] on span "Aloo [PERSON_NAME] Roll" at bounding box center [452, 520] width 118 height 19
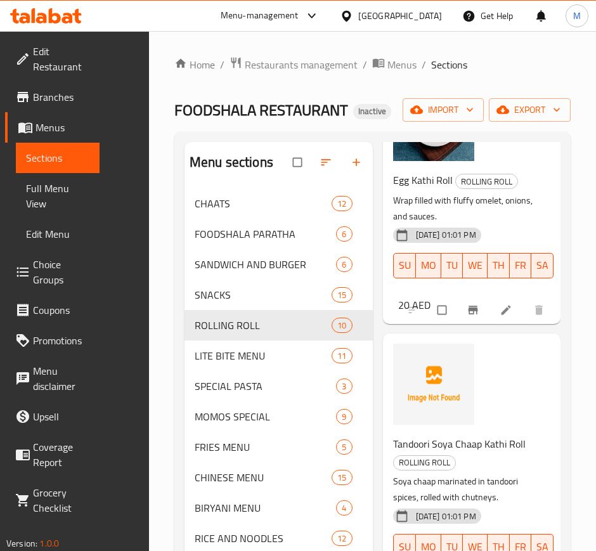
scroll to position [977, 0]
click at [441, 434] on span "Tandoori Soya Chaap Kathi Roll" at bounding box center [459, 443] width 133 height 19
copy span "Soya"
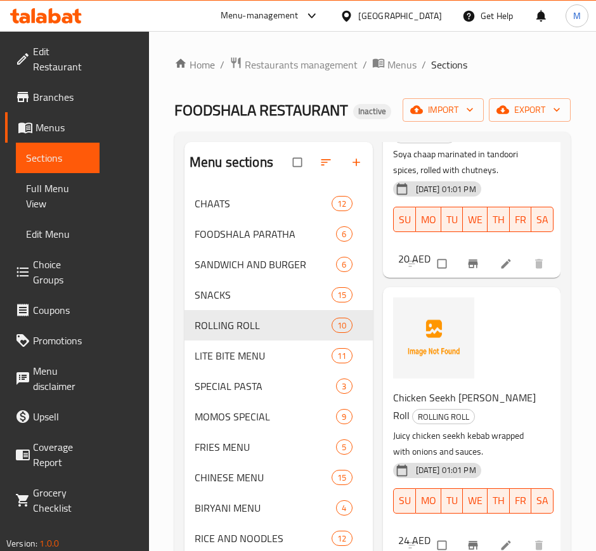
scroll to position [1305, 0]
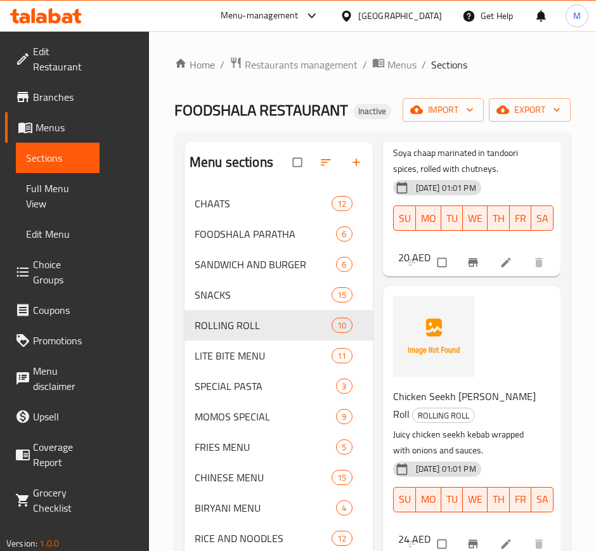
click at [441, 387] on span "Chicken Seekh [PERSON_NAME] Roll" at bounding box center [464, 405] width 143 height 37
click at [462, 387] on span "Chicken Seekh [PERSON_NAME] Roll" at bounding box center [464, 405] width 143 height 37
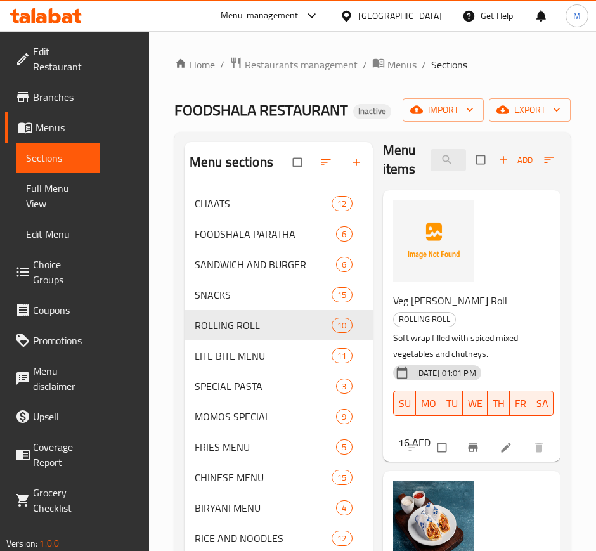
scroll to position [0, 0]
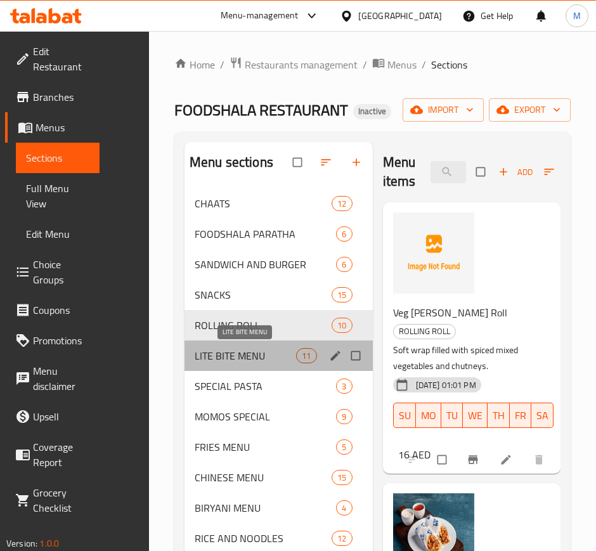
click at [247, 349] on span "LITE BITE MENU" at bounding box center [245, 355] width 101 height 15
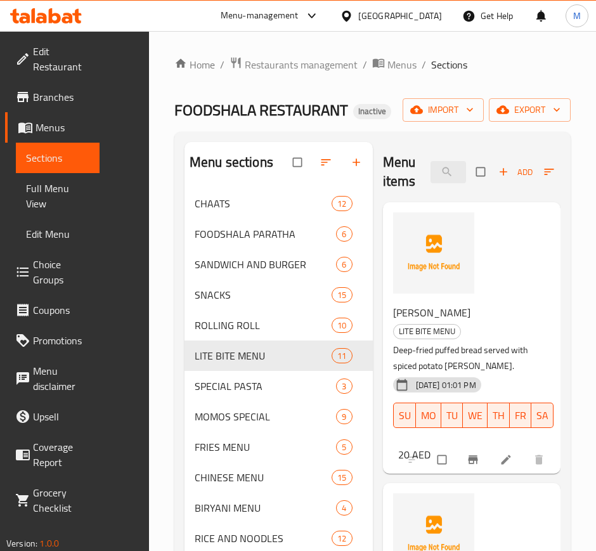
click at [419, 312] on span "[PERSON_NAME]" at bounding box center [431, 312] width 77 height 19
click at [399, 307] on span "[PERSON_NAME]" at bounding box center [431, 312] width 77 height 19
copy span "Puri"
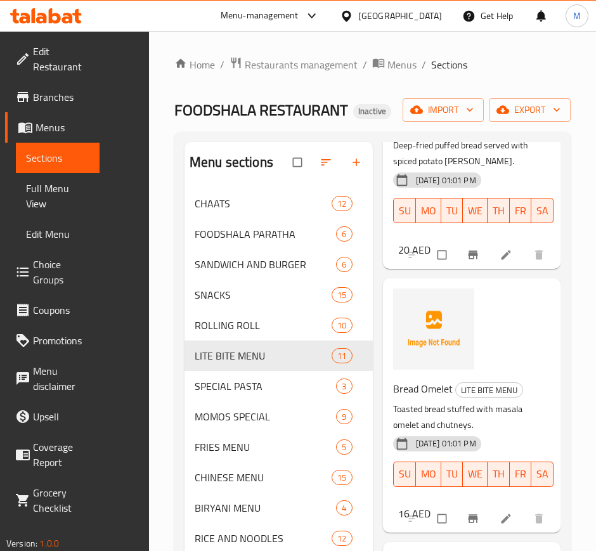
scroll to position [206, 0]
click at [445, 379] on span "Bread Omelet" at bounding box center [423, 388] width 60 height 19
copy h6 "Omelet"
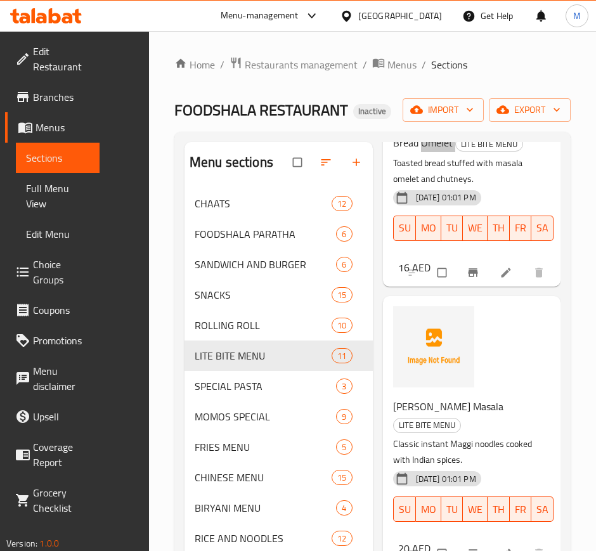
scroll to position [457, 0]
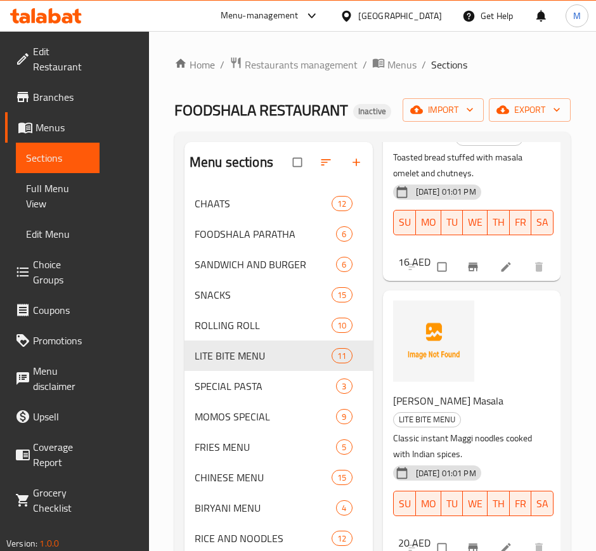
click at [469, 391] on span "[PERSON_NAME] Masala" at bounding box center [448, 400] width 110 height 19
click at [421, 391] on span "[PERSON_NAME] Masala" at bounding box center [448, 400] width 110 height 19
copy span "Maggi"
click at [481, 444] on p "Classic instant Maggi noodles cooked with Indian spices." at bounding box center [467, 447] width 148 height 32
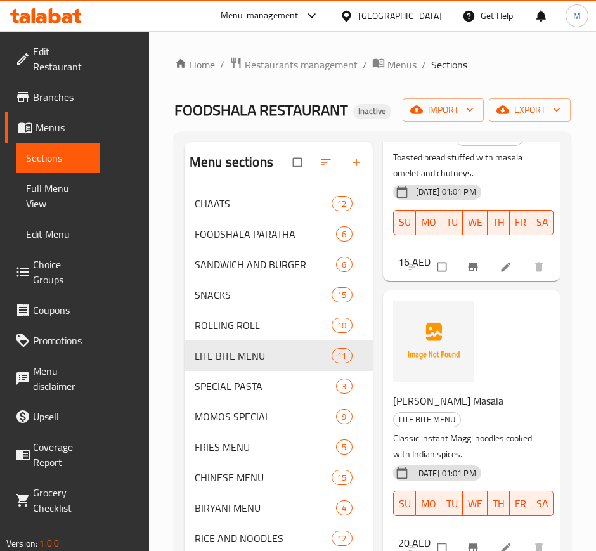
scroll to position [712, 0]
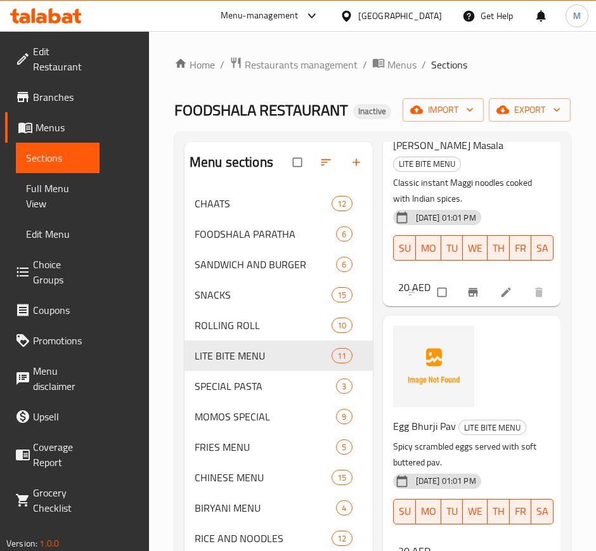
click at [424, 417] on span "Egg Bhurji Pav" at bounding box center [424, 426] width 63 height 19
copy span "Bhurji"
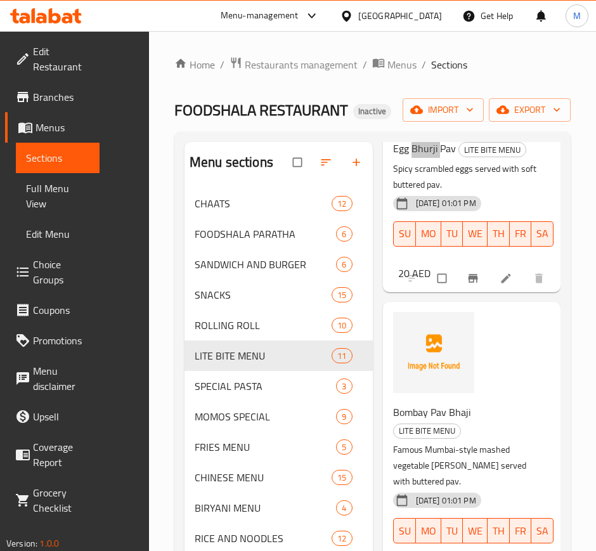
scroll to position [991, 0]
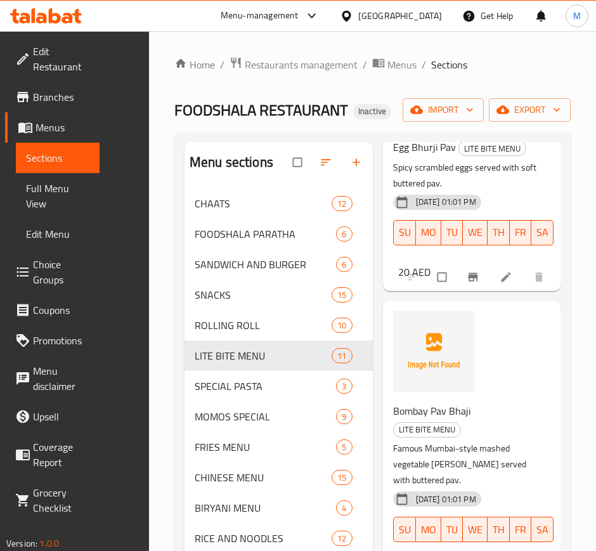
click at [412, 402] on span "Bombay Pav Bhaji" at bounding box center [431, 411] width 77 height 19
copy span "[GEOGRAPHIC_DATA]"
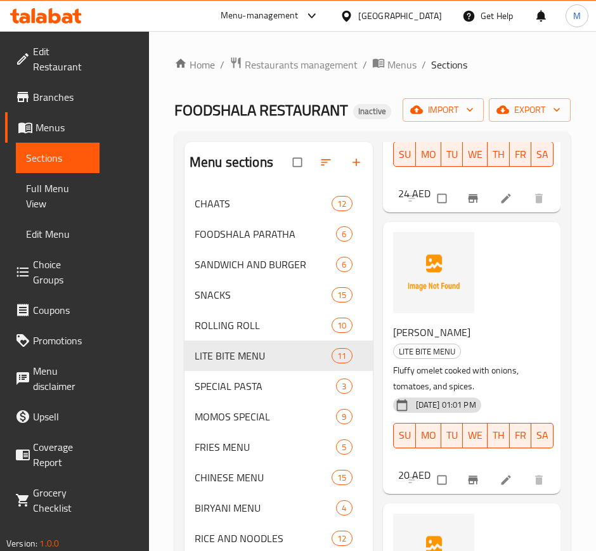
scroll to position [1369, 0]
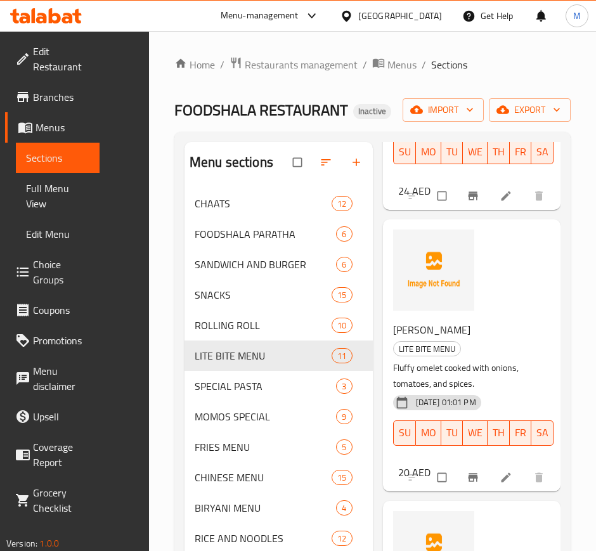
click at [437, 320] on span "[PERSON_NAME]" at bounding box center [431, 329] width 77 height 19
copy h6 "Omelet"
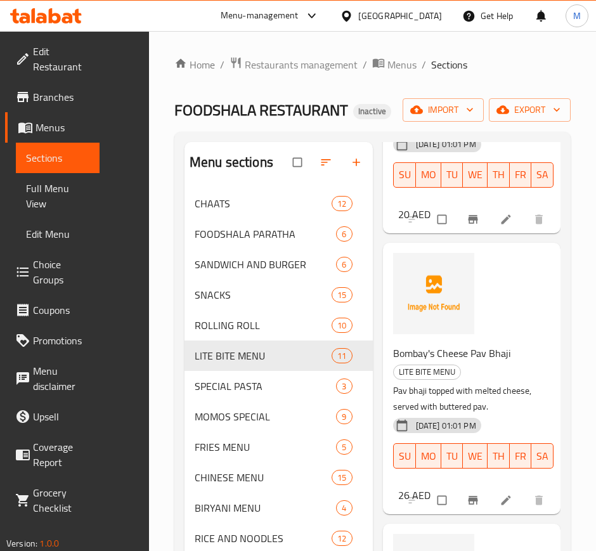
scroll to position [1637, 0]
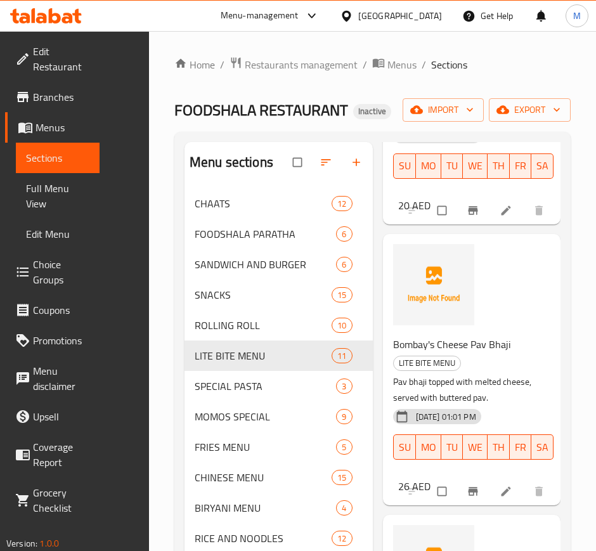
click at [468, 335] on span "Bombay's Cheese Pav Bhaji" at bounding box center [451, 344] width 117 height 19
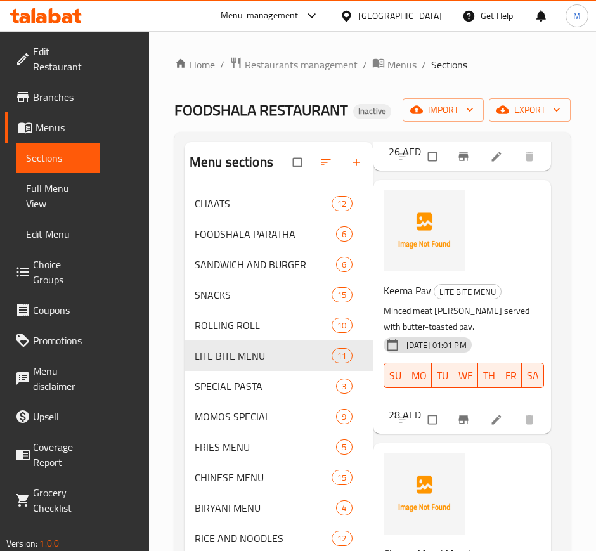
scroll to position [1971, 9]
click at [391, 281] on span "Keema Pav" at bounding box center [408, 290] width 48 height 19
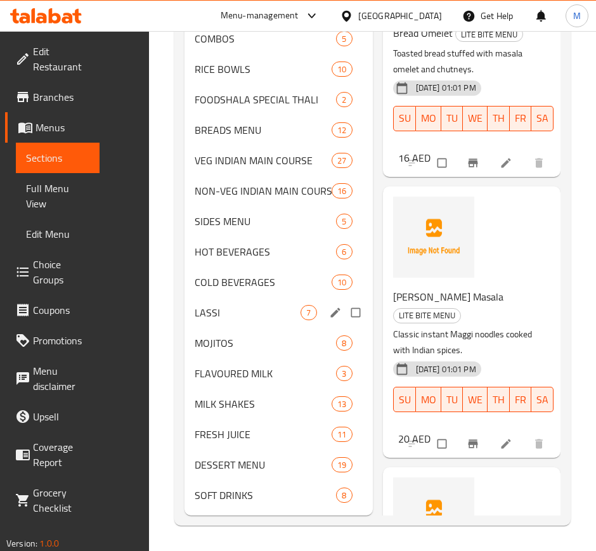
scroll to position [0, 0]
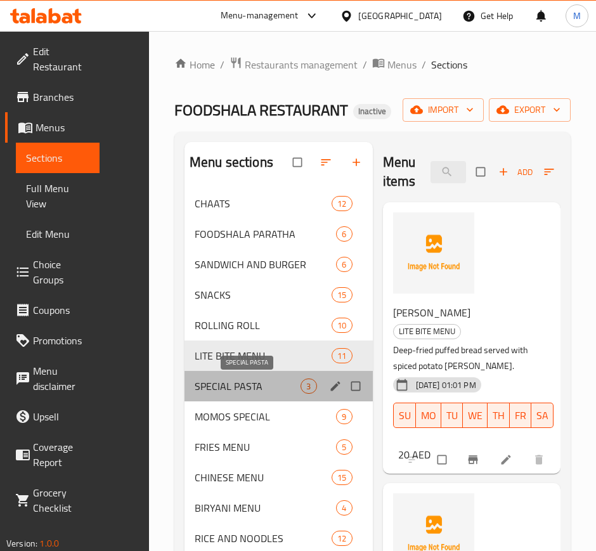
click at [229, 386] on span "SPECIAL PASTA" at bounding box center [248, 386] width 106 height 15
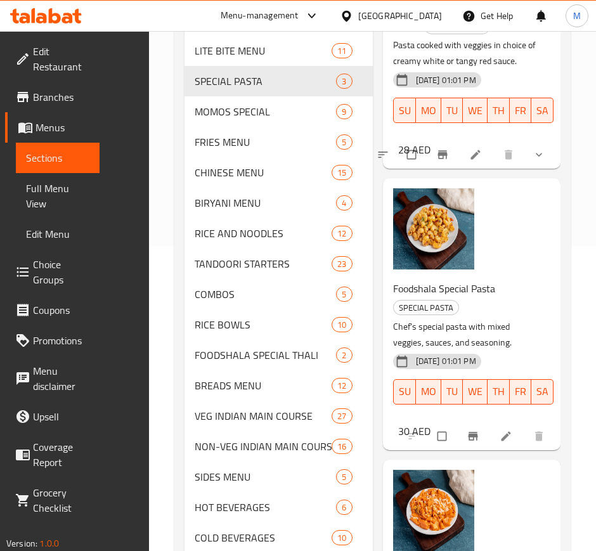
scroll to position [306, 0]
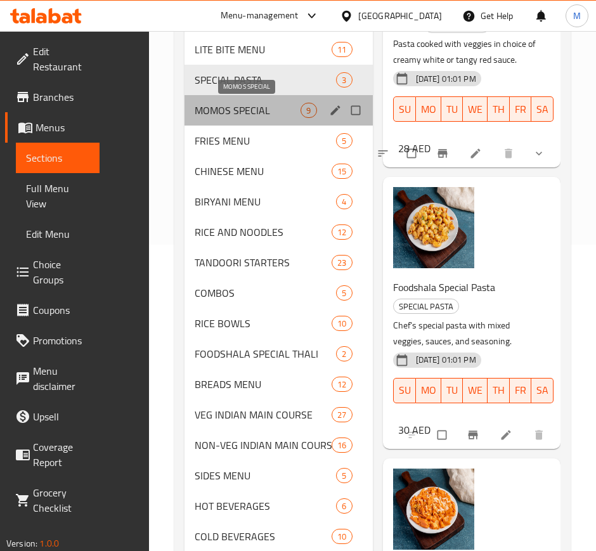
click at [201, 107] on span "MOMOS SPECIAL" at bounding box center [248, 110] width 106 height 15
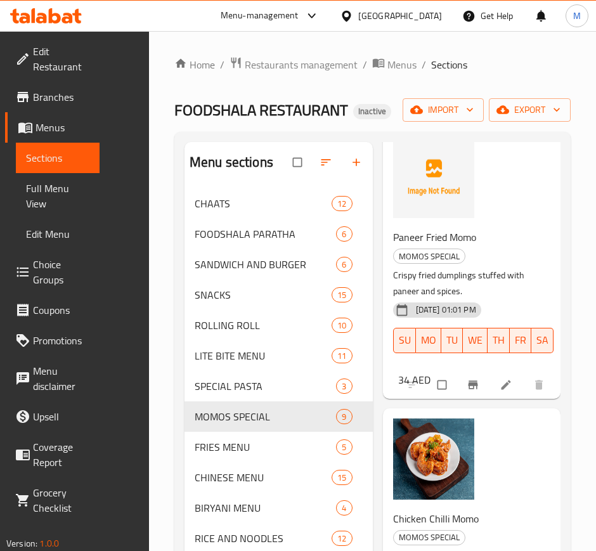
scroll to position [887, 0]
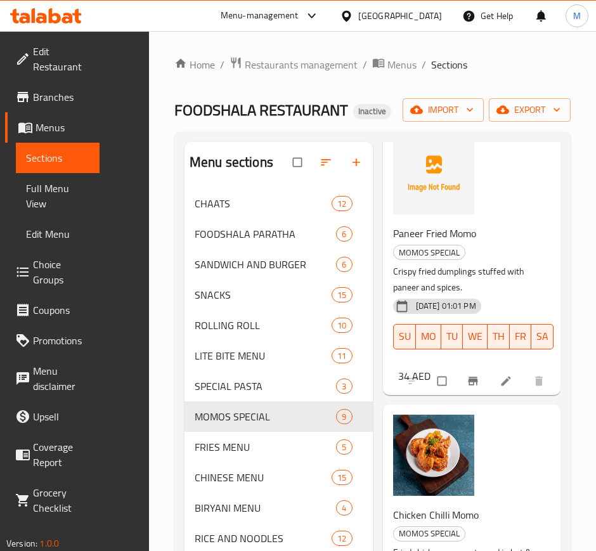
click at [454, 243] on span "Paneer Fried Momo" at bounding box center [434, 233] width 83 height 19
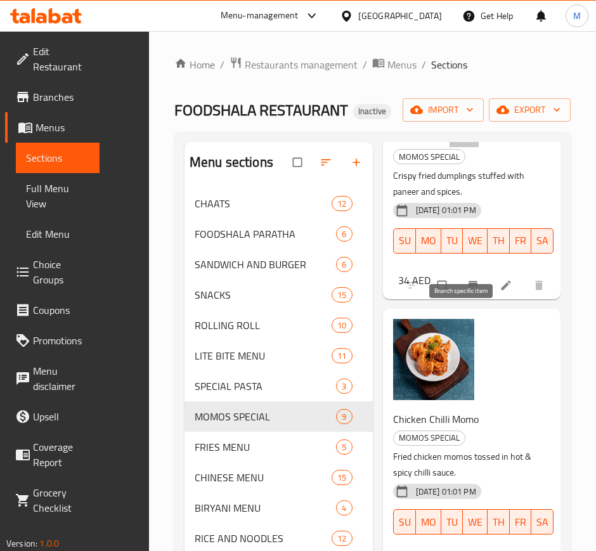
scroll to position [984, 0]
click at [435, 428] on span "Chicken Chilli Momo" at bounding box center [436, 418] width 86 height 19
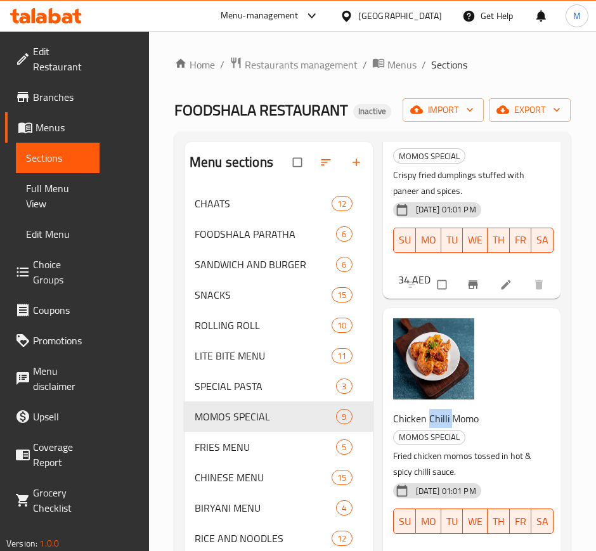
click at [435, 428] on span "Chicken Chilli Momo" at bounding box center [436, 418] width 86 height 19
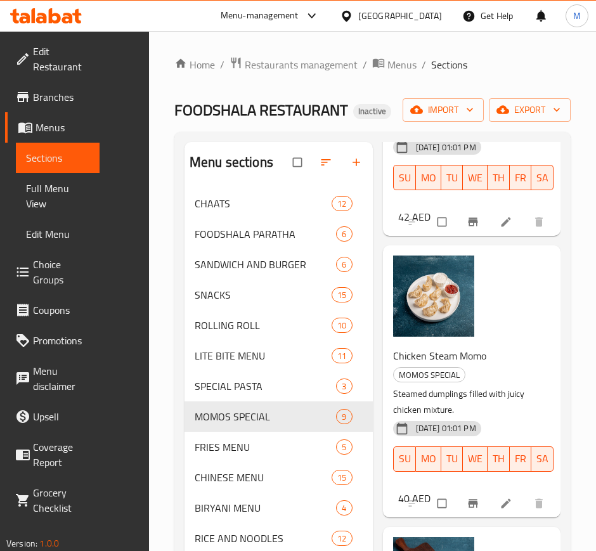
scroll to position [1335, 0]
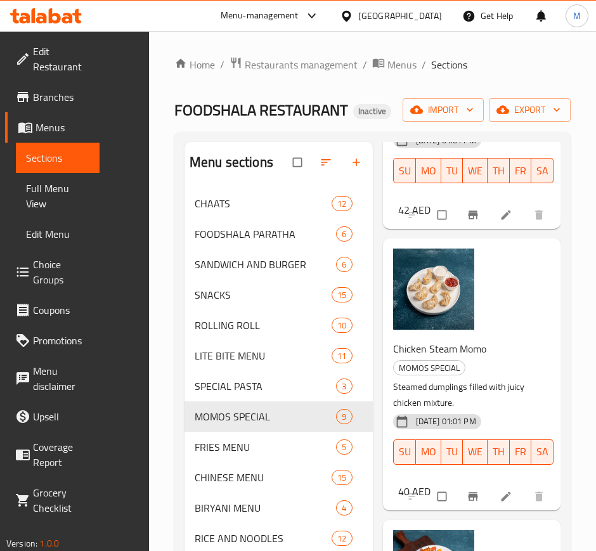
click at [439, 358] on span "Chicken Steam Momo" at bounding box center [439, 348] width 93 height 19
click at [405, 358] on span "Chicken Steam Momo" at bounding box center [439, 348] width 93 height 19
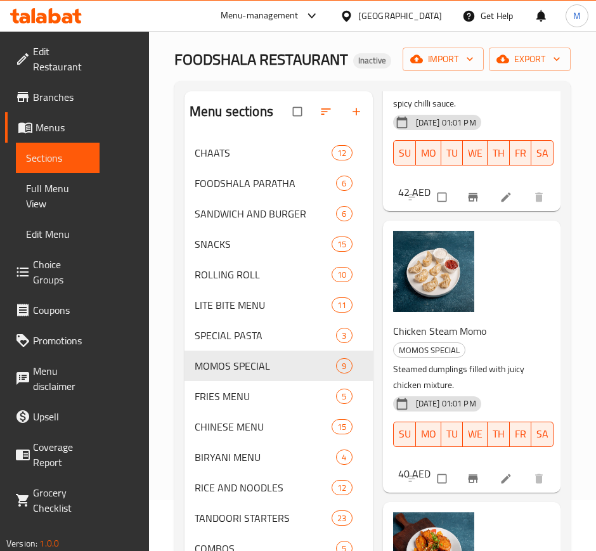
scroll to position [0, 0]
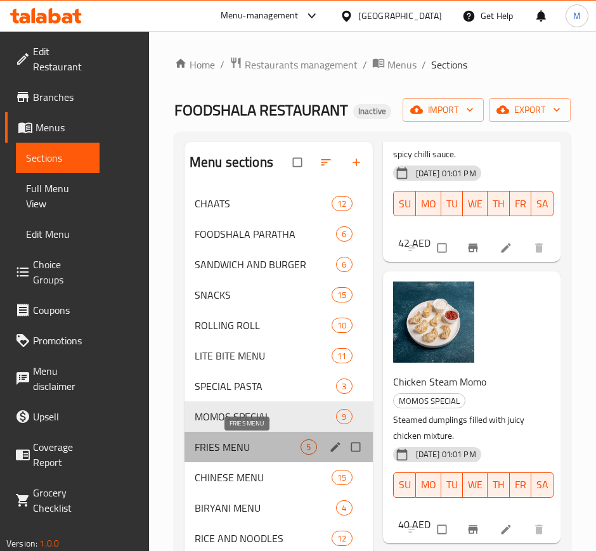
click at [241, 445] on span "FRIES MENU" at bounding box center [248, 447] width 106 height 15
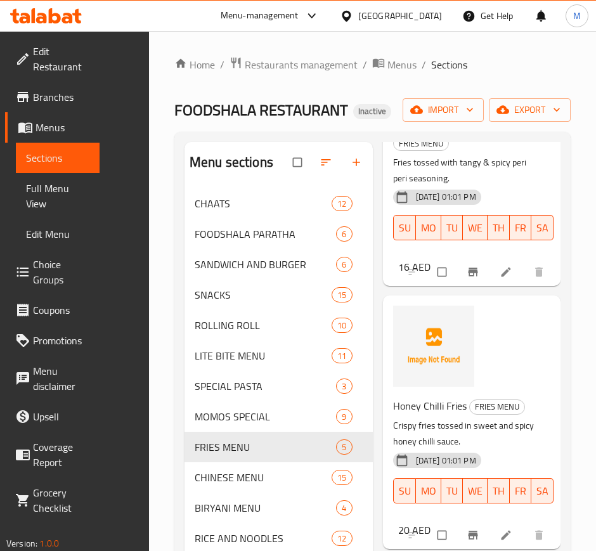
scroll to position [466, 0]
click at [432, 392] on div "Honey Chilli Fries FRIES MENU Crispy fries tossed in sweet and spicy honey chil…" at bounding box center [467, 459] width 158 height 134
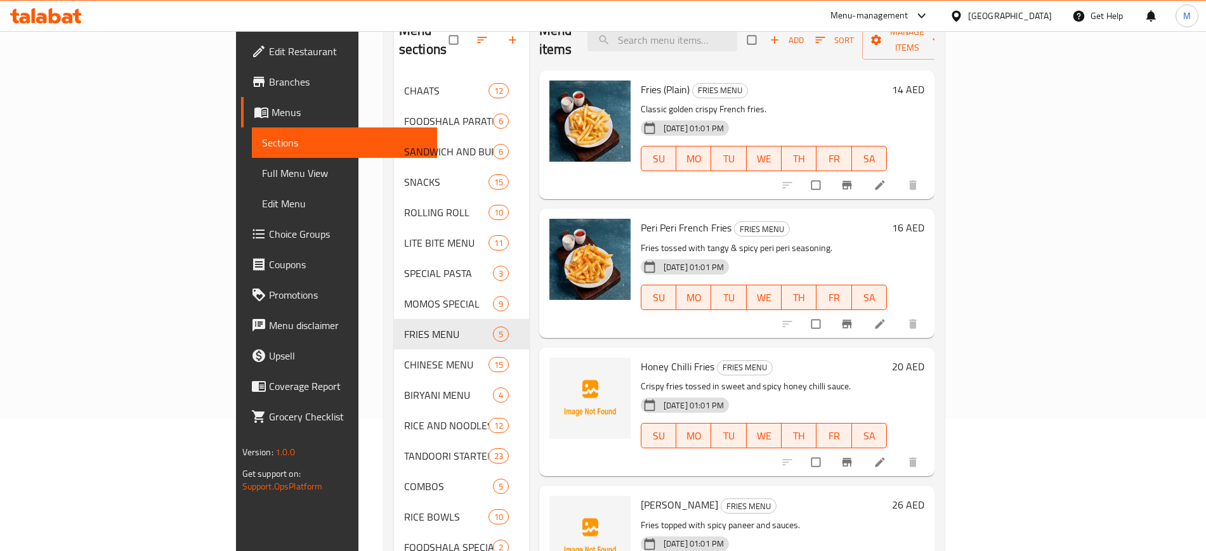
scroll to position [0, 0]
click at [892, 115] on div "[DATE] 01:01 PM SU MO TU WE TH FR SA" at bounding box center [764, 149] width 256 height 69
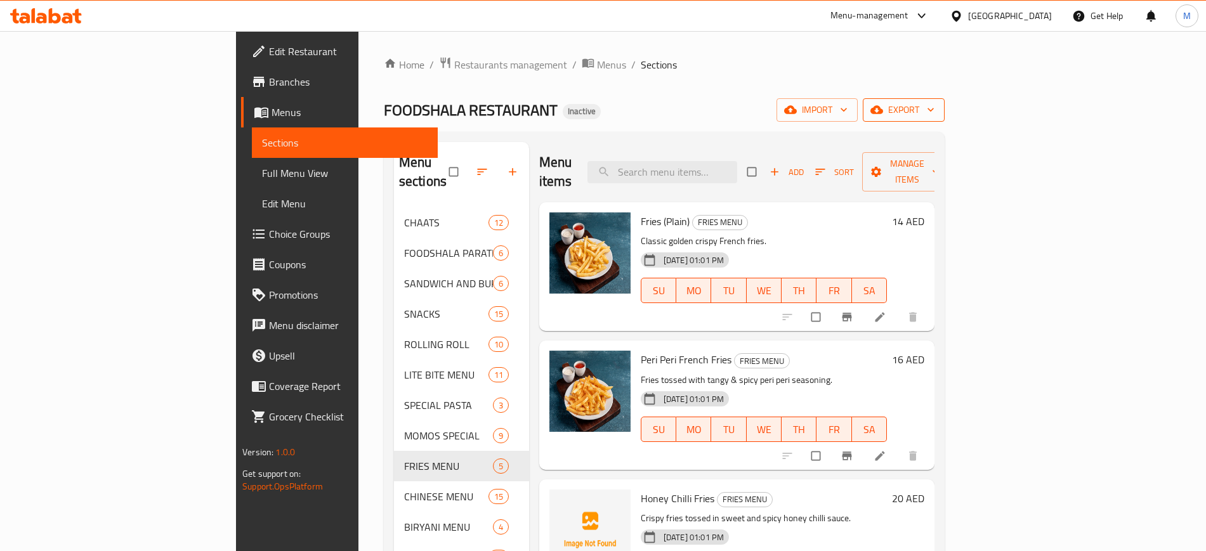
click at [934, 117] on span "export" at bounding box center [904, 110] width 62 height 16
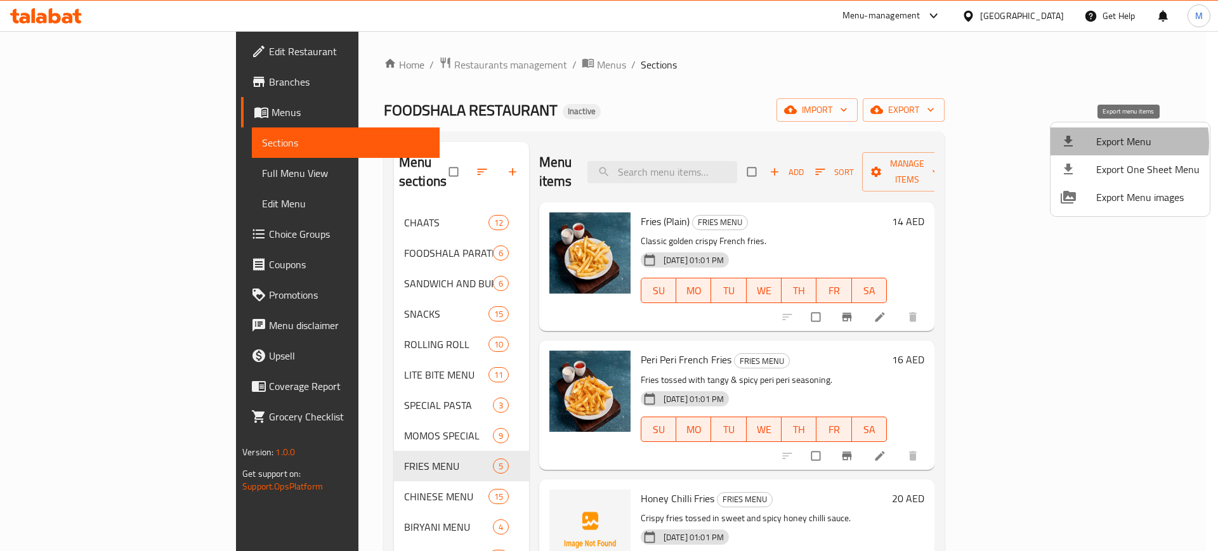
click at [1107, 143] on span "Export Menu" at bounding box center [1147, 141] width 103 height 15
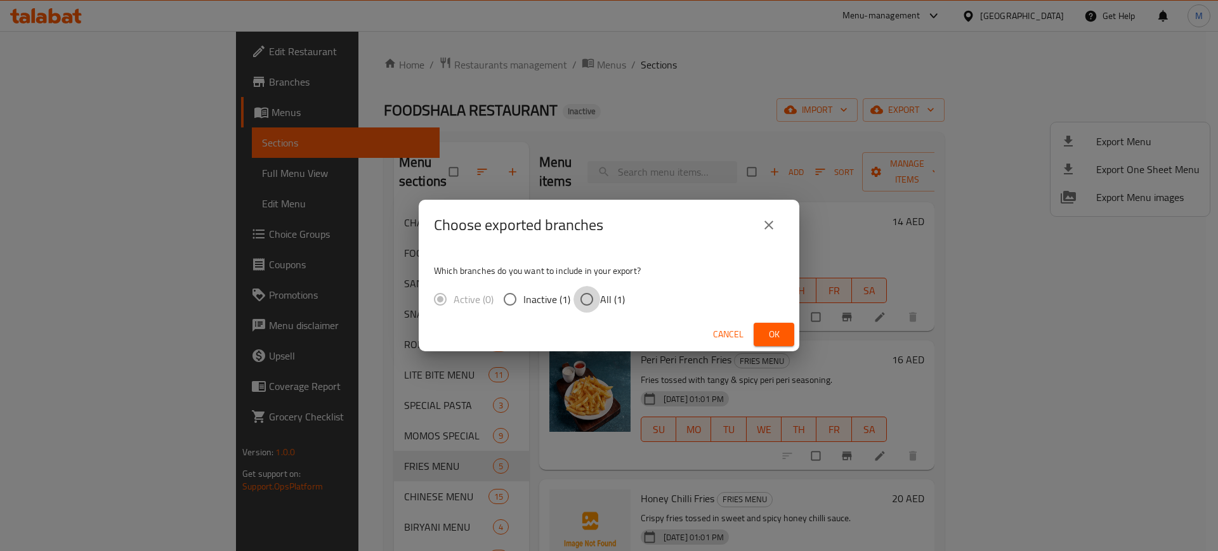
click at [596, 292] on input "All (1)" at bounding box center [586, 299] width 27 height 27
radio input "true"
click at [780, 339] on span "Ok" at bounding box center [774, 335] width 20 height 16
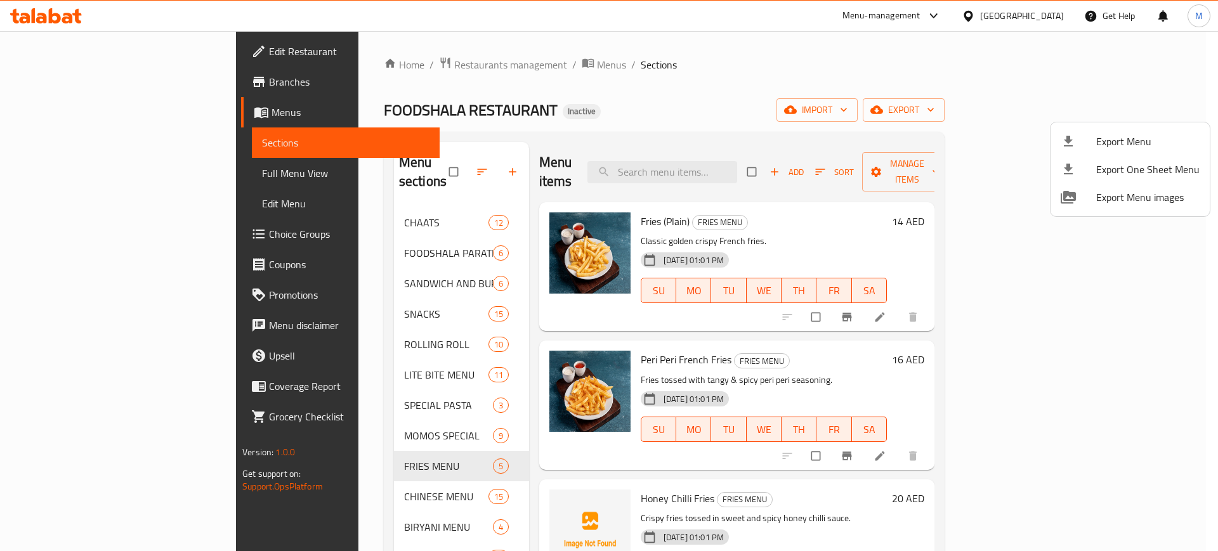
click at [858, 341] on div at bounding box center [609, 275] width 1218 height 551
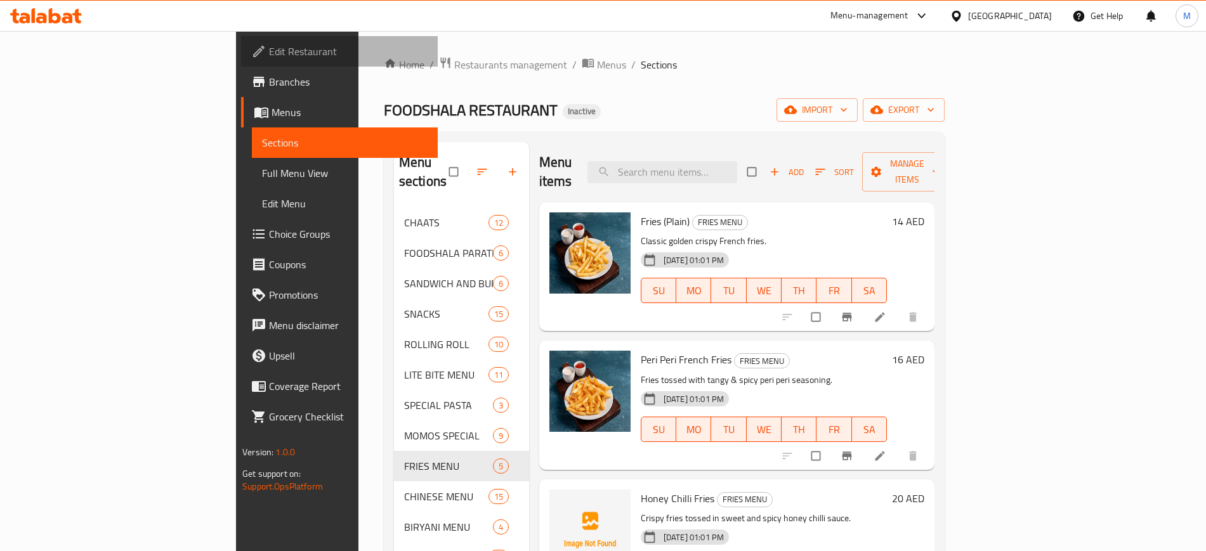
click at [269, 48] on span "Edit Restaurant" at bounding box center [348, 51] width 158 height 15
